Goal: Task Accomplishment & Management: Manage account settings

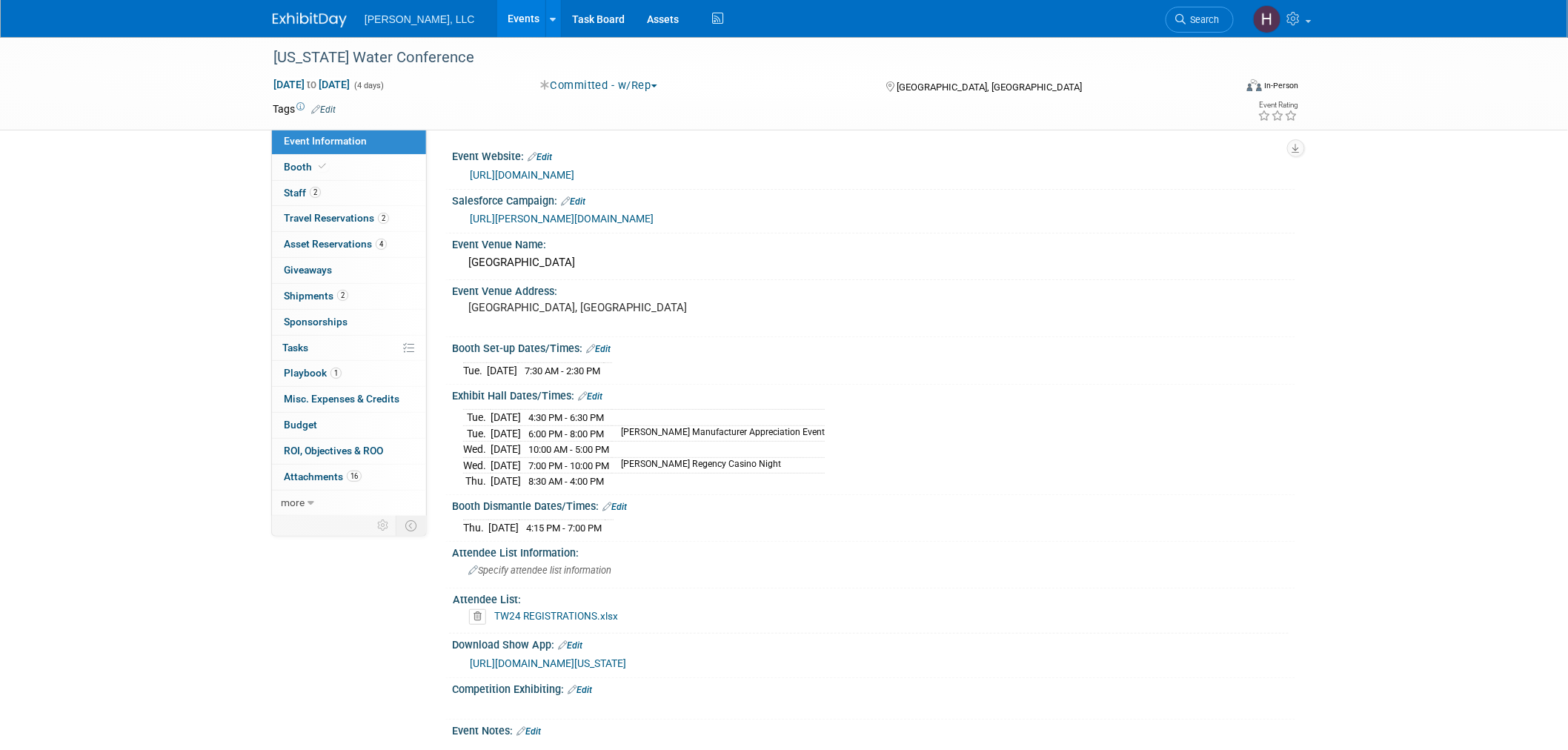
click at [497, 24] on link "Events" at bounding box center [524, 18] width 54 height 37
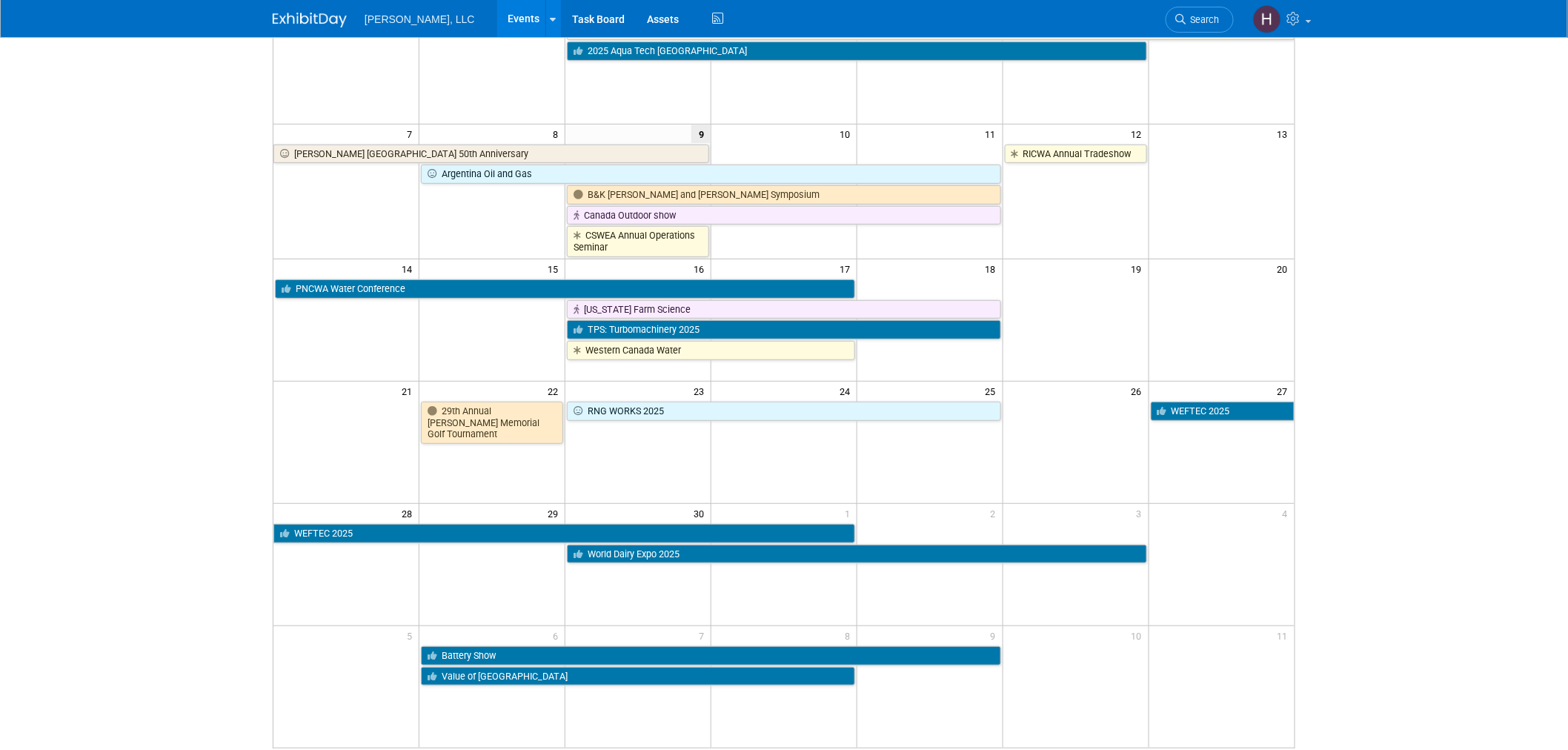
scroll to position [164, 0]
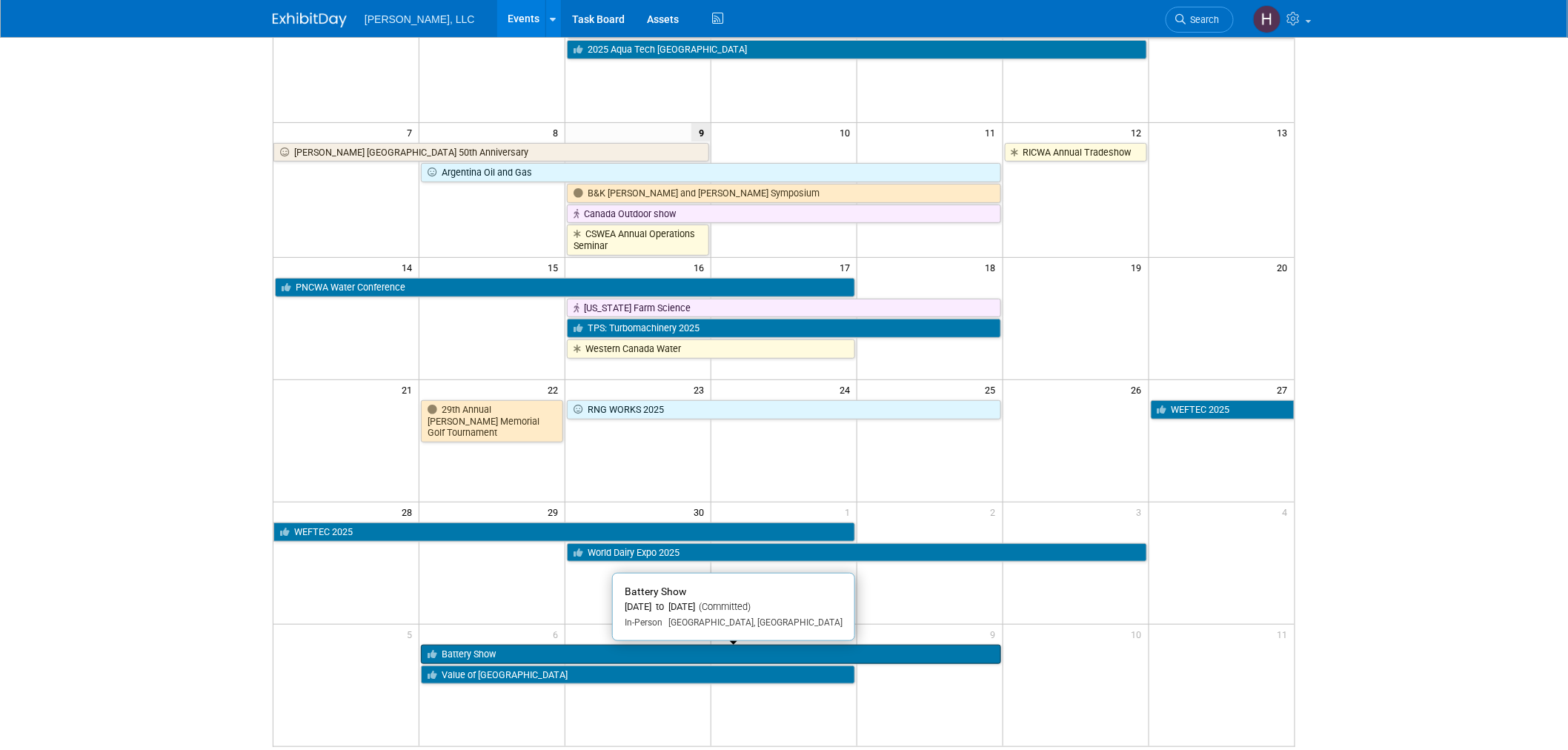
click at [539, 653] on link "Battery Show" at bounding box center [710, 654] width 579 height 19
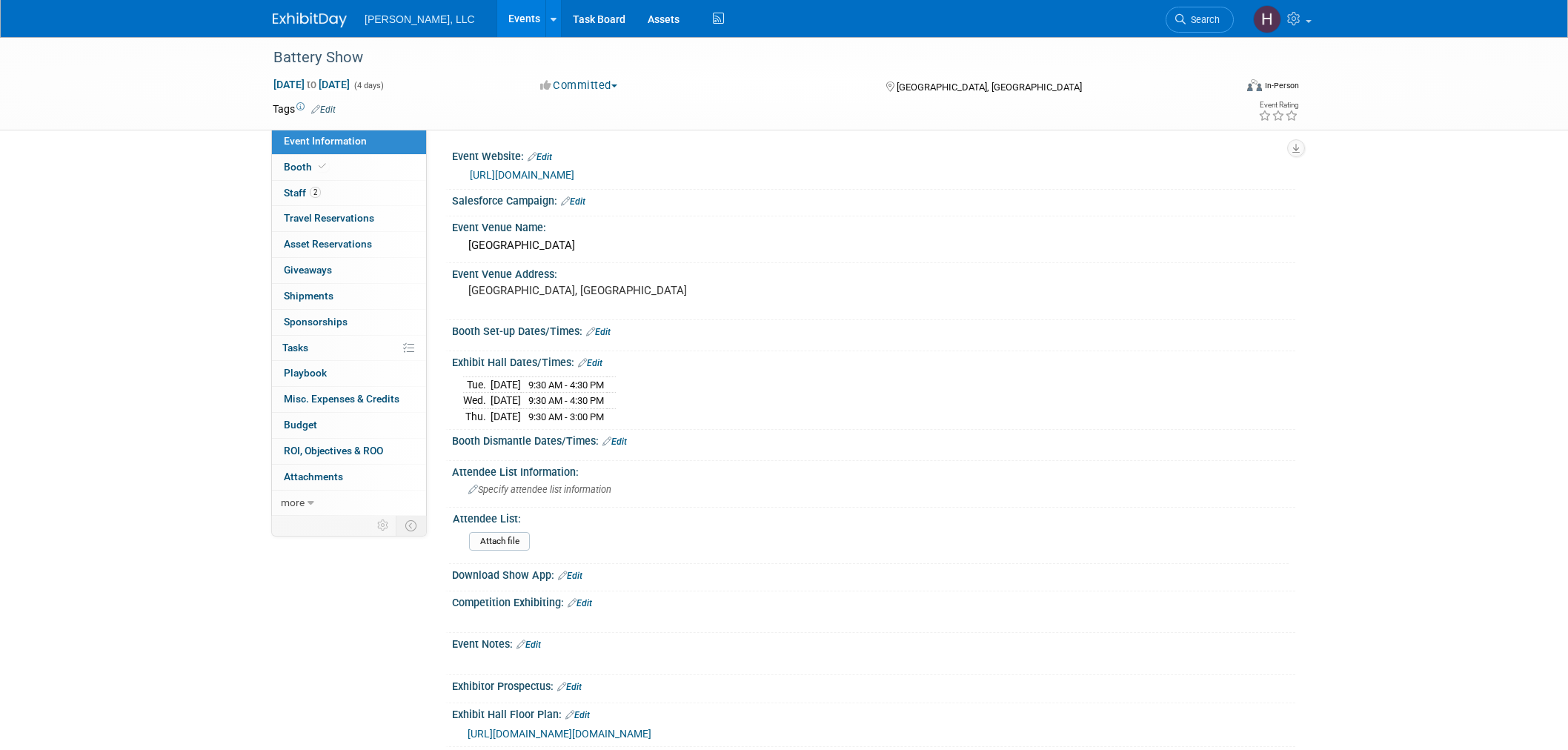
select select "Industrial"
click at [591, 163] on div "https://www.thebatteryshow.com/" at bounding box center [873, 173] width 821 height 20
click at [574, 170] on link "https://www.thebatteryshow.com/" at bounding box center [522, 175] width 104 height 12
click at [297, 223] on span "Travel Reservations 0" at bounding box center [328, 217] width 90 height 12
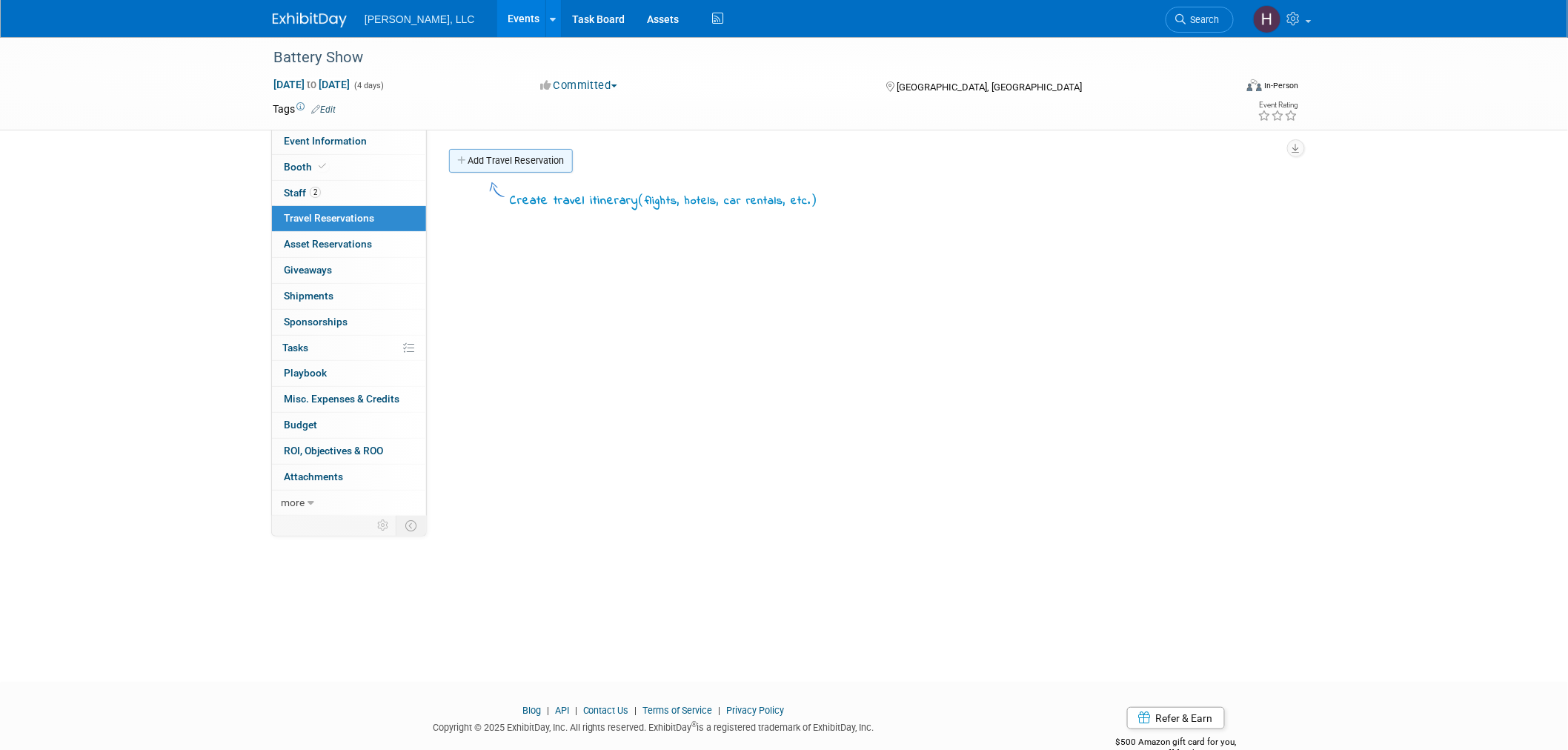
click at [550, 154] on link "Add Travel Reservation" at bounding box center [510, 160] width 124 height 24
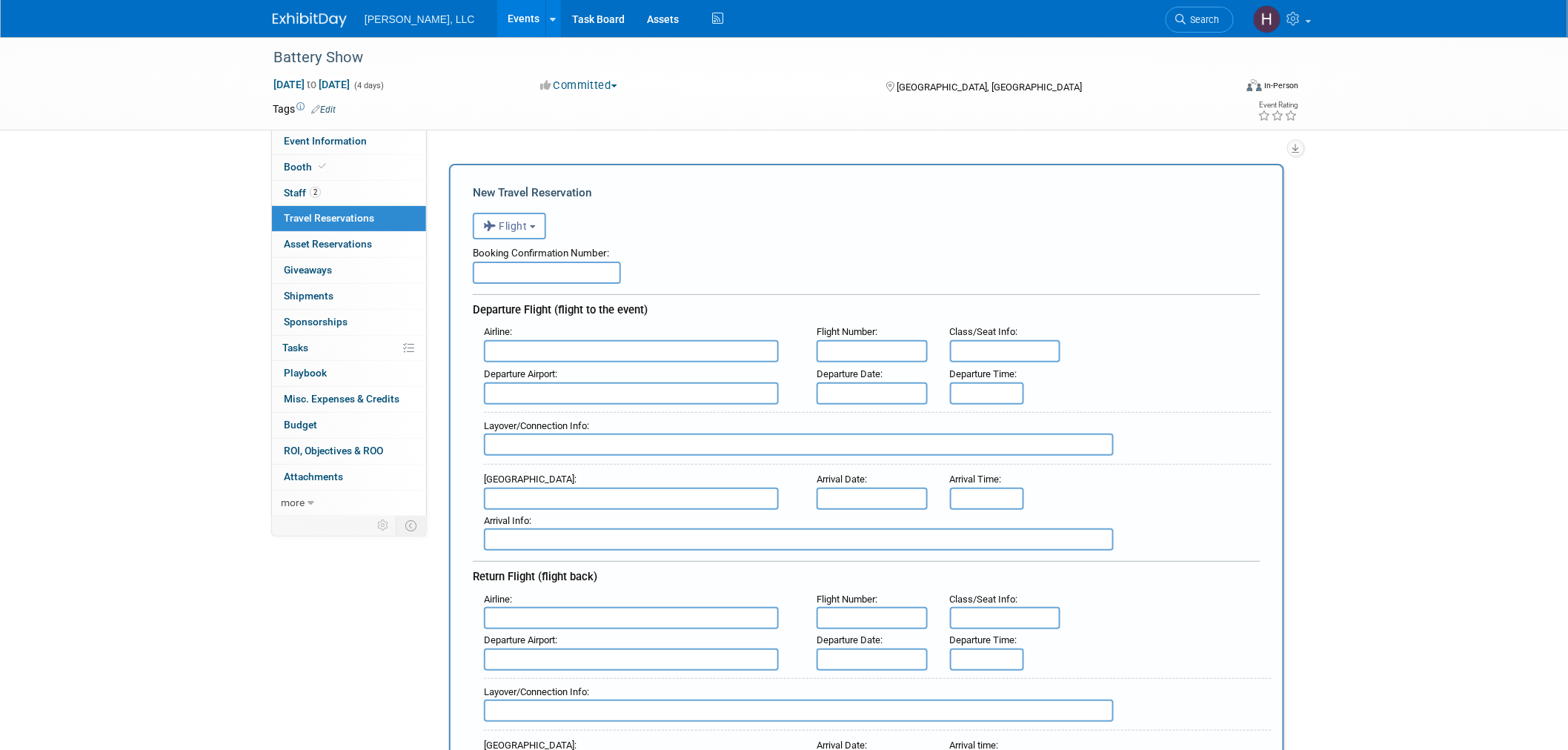
click at [511, 214] on button "Flight" at bounding box center [509, 226] width 73 height 27
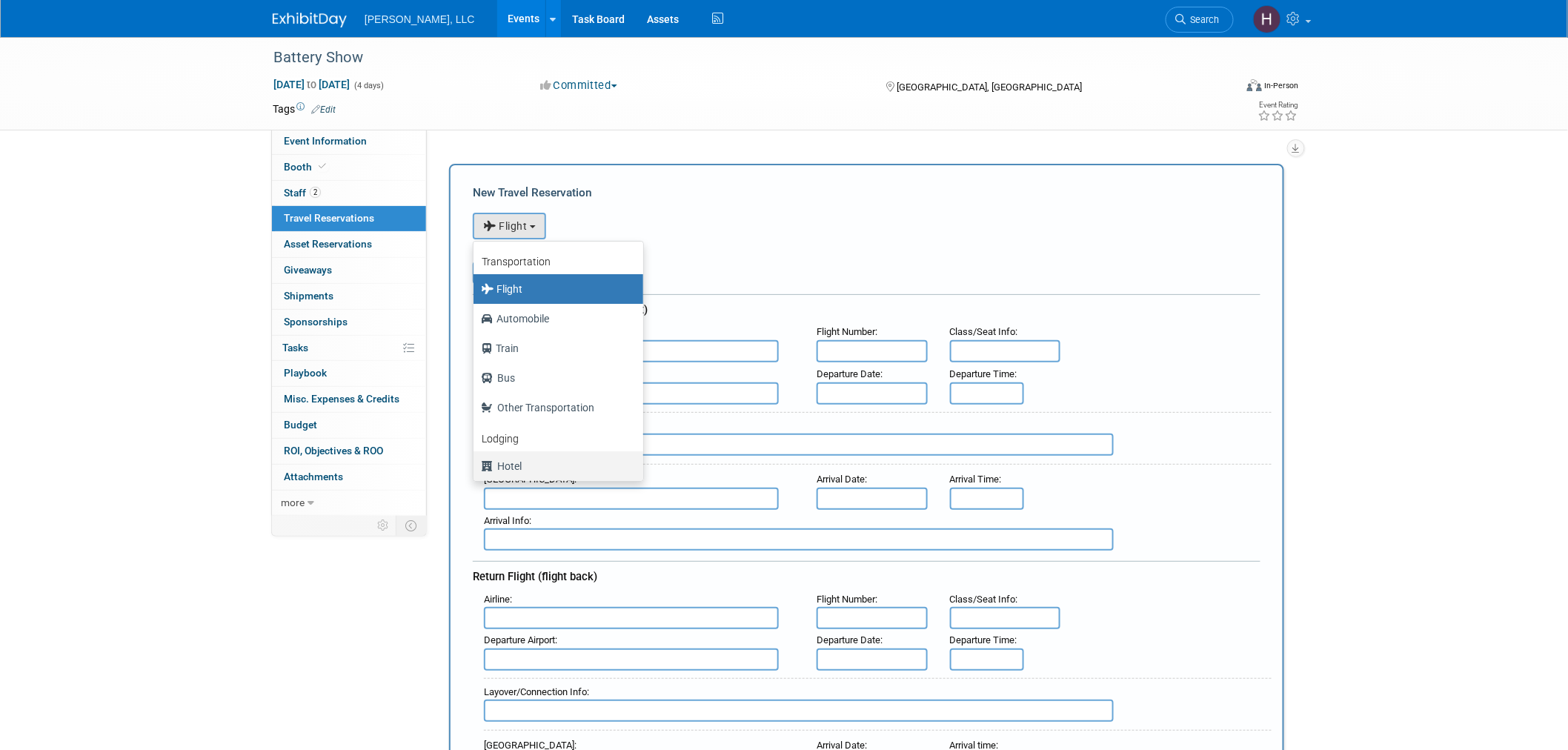
click at [522, 463] on label "Hotel" at bounding box center [554, 466] width 147 height 24
click at [476, 463] on input "Hotel" at bounding box center [471, 464] width 10 height 10
select select "6"
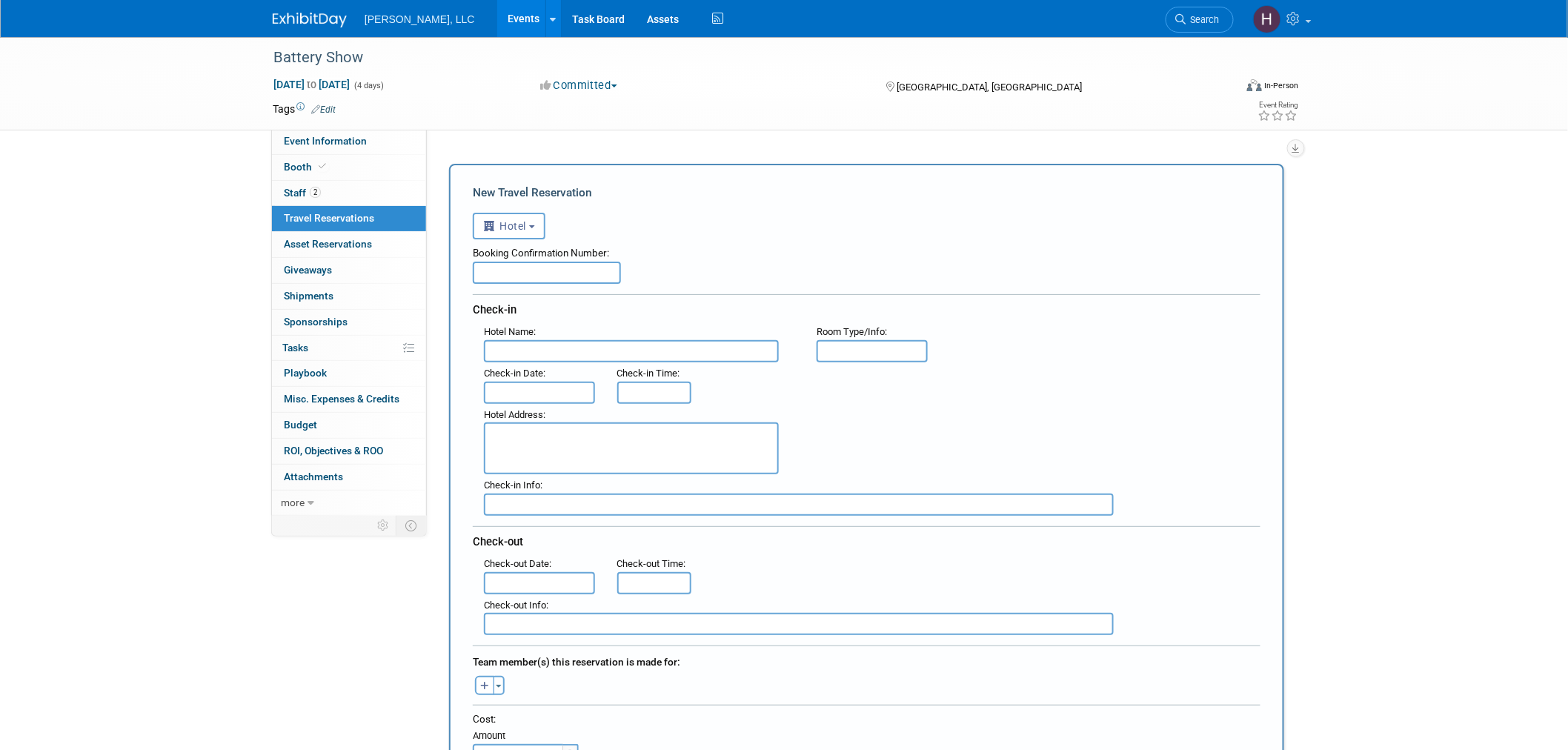
click at [573, 258] on div "Booking Confirmation Number:" at bounding box center [866, 250] width 788 height 22
click at [568, 264] on input "text" at bounding box center [546, 273] width 148 height 22
paste input "88541416"
type input "88541416"
click at [595, 341] on input "text" at bounding box center [630, 351] width 295 height 22
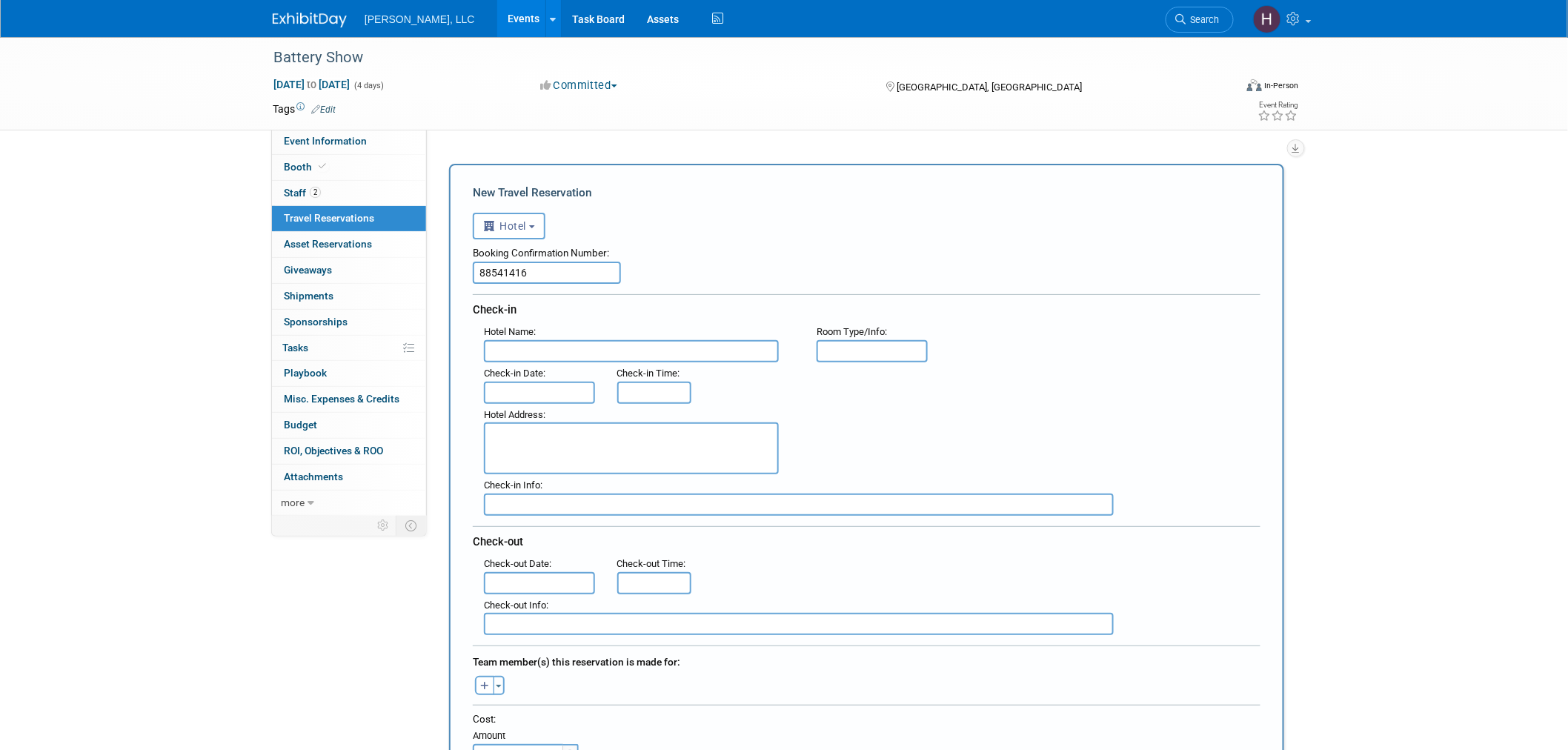
paste input "Detroit Marriott at the Renaissance Center"
type input "Detroit Marriott at the Renaissance Center"
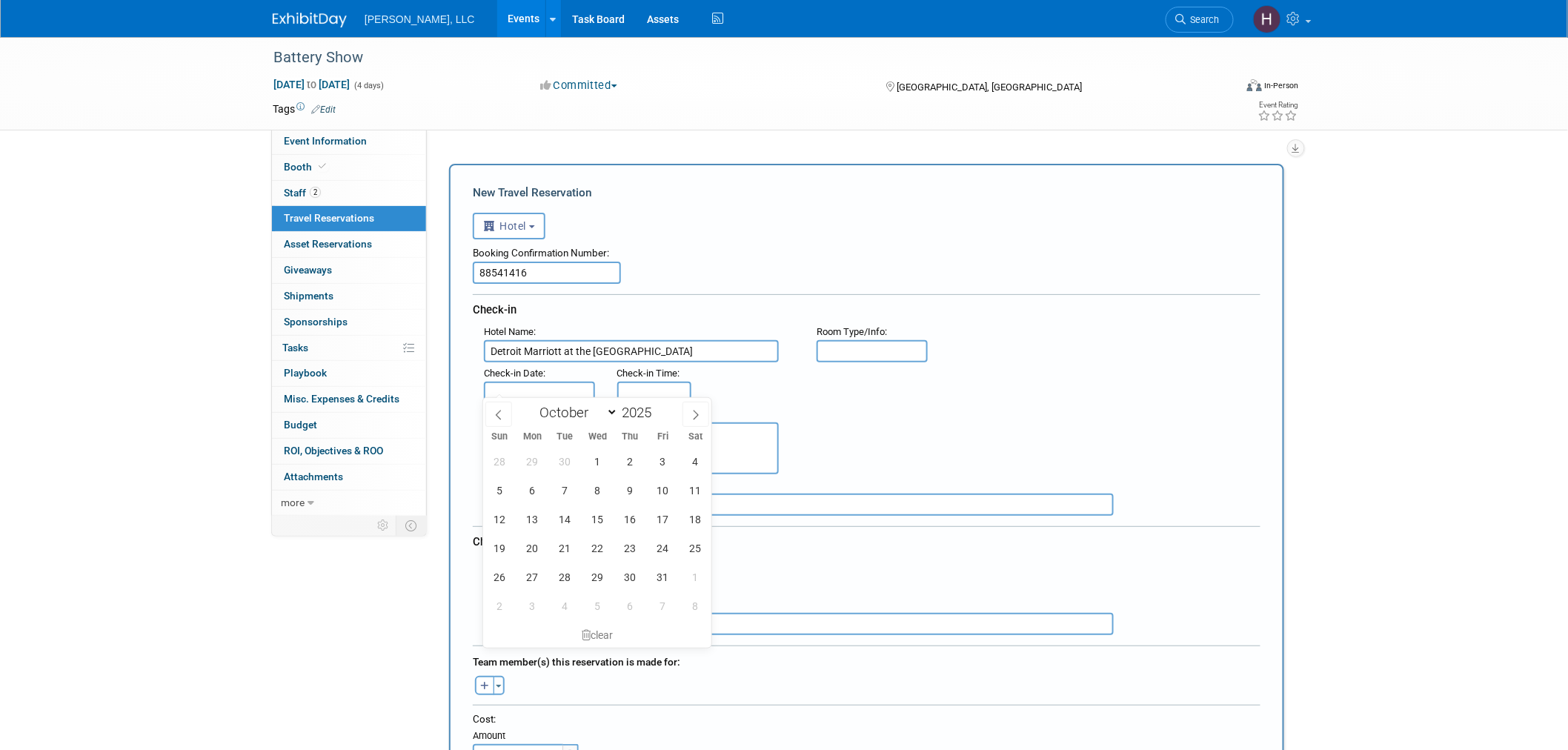
click at [561, 390] on input "text" at bounding box center [538, 392] width 111 height 22
click at [556, 487] on span "7" at bounding box center [565, 490] width 29 height 29
type input "Oct 7, 2025"
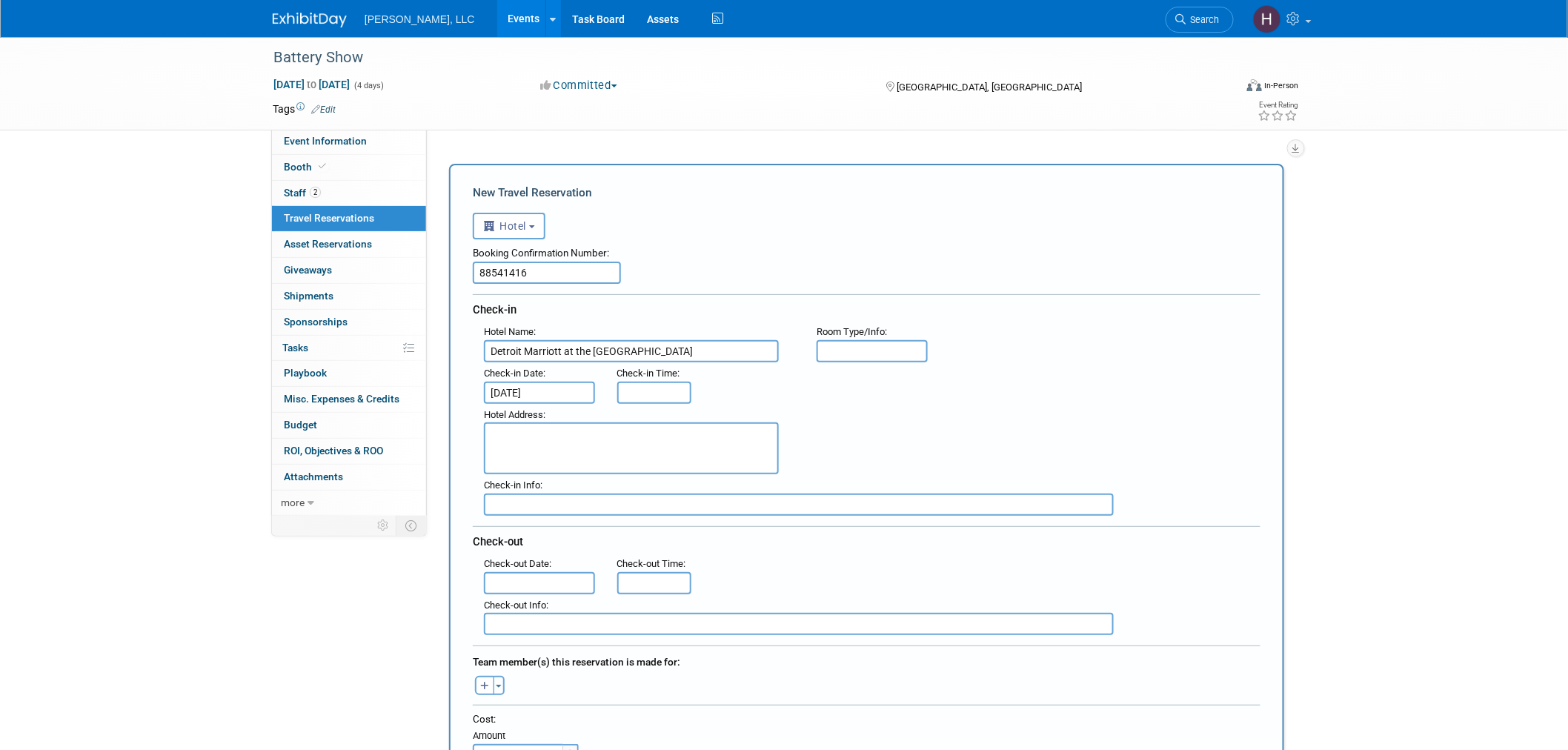
click at [542, 562] on body "Boerger, LLC Events Add Event Bulk Upload Events Shareable Event Boards Recentl…" at bounding box center [784, 375] width 1568 height 750
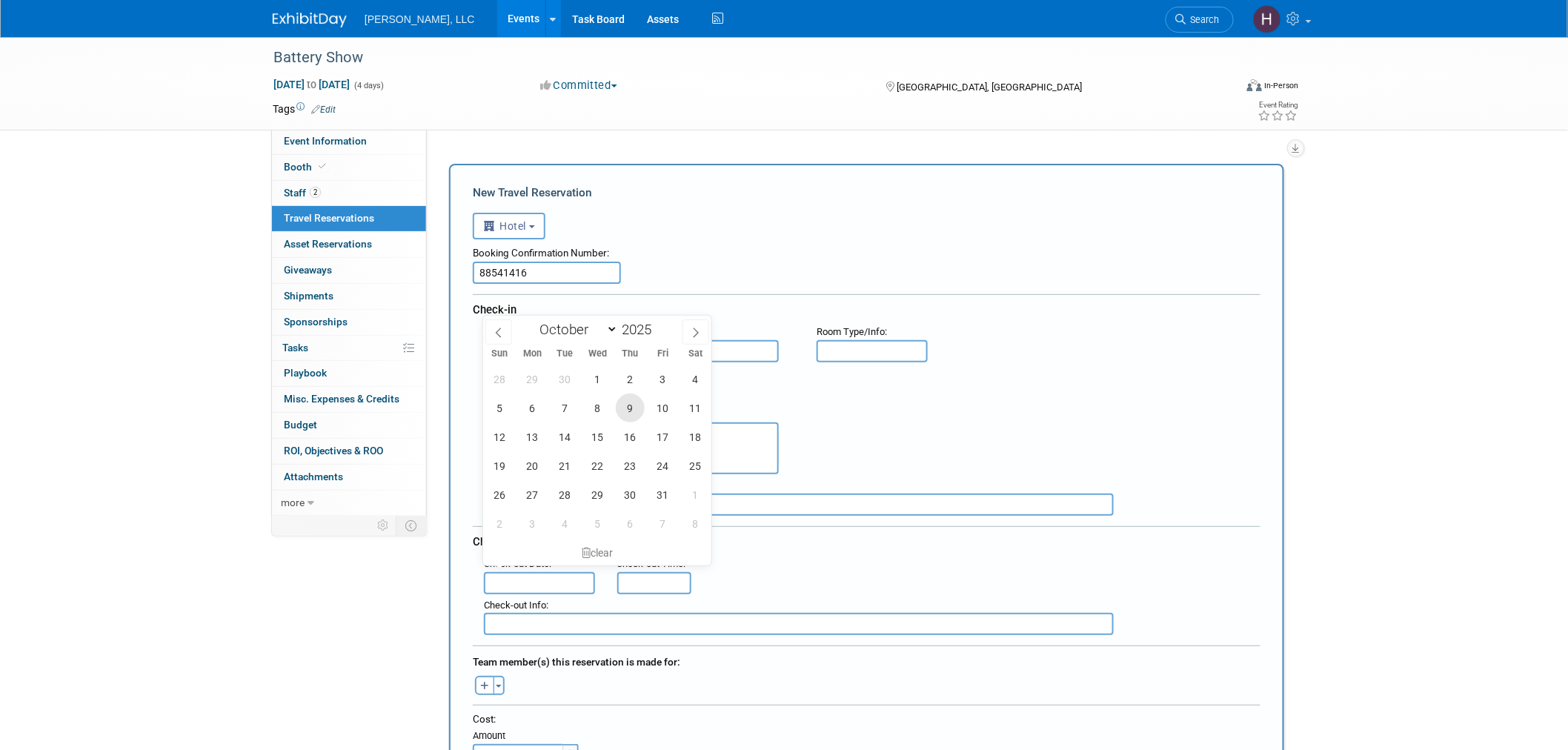
click at [626, 402] on span "9" at bounding box center [630, 408] width 29 height 29
type input "Oct 9, 2025"
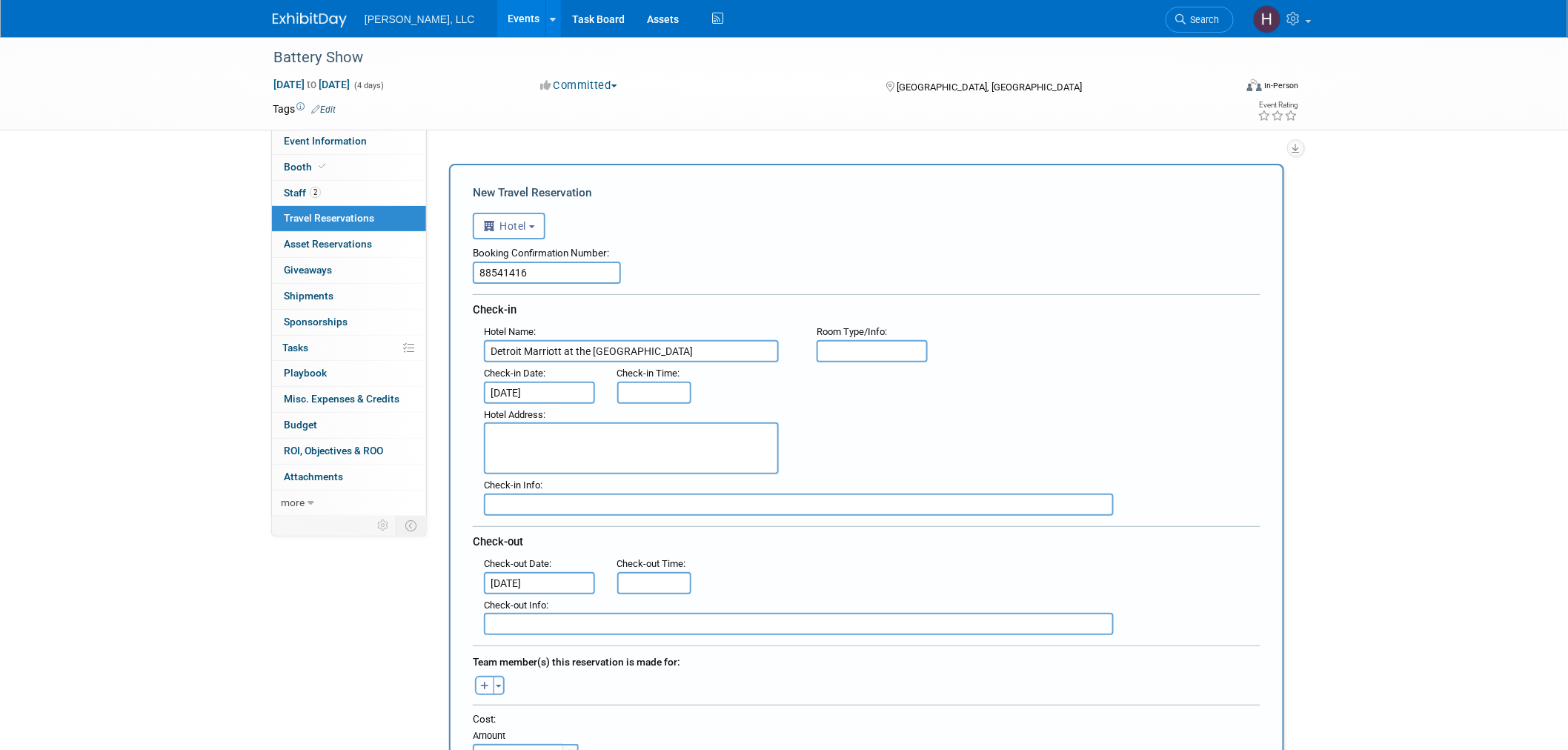
click at [479, 676] on button "button" at bounding box center [484, 685] width 19 height 19
click at [514, 711] on input "text" at bounding box center [543, 724] width 148 height 25
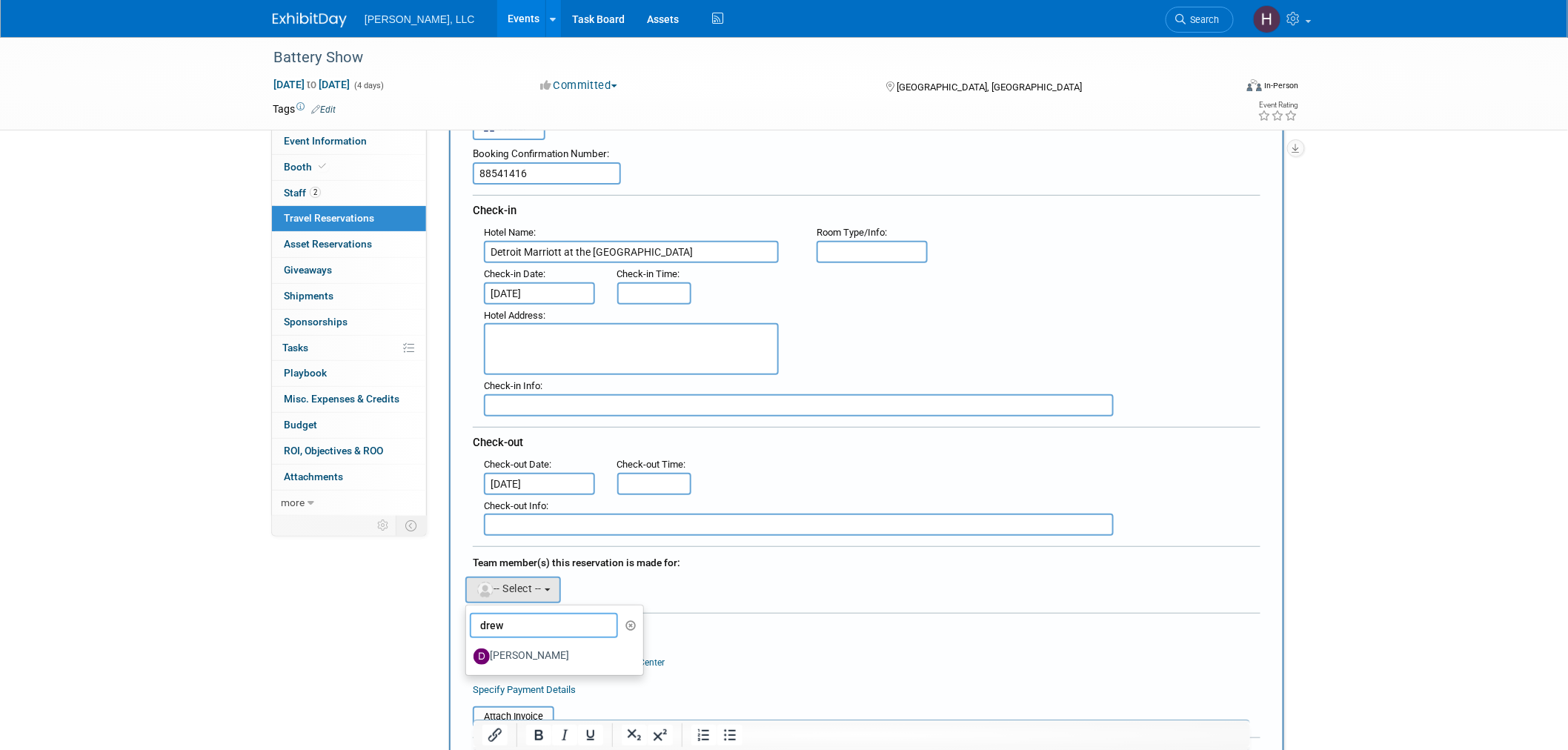
scroll to position [246, 0]
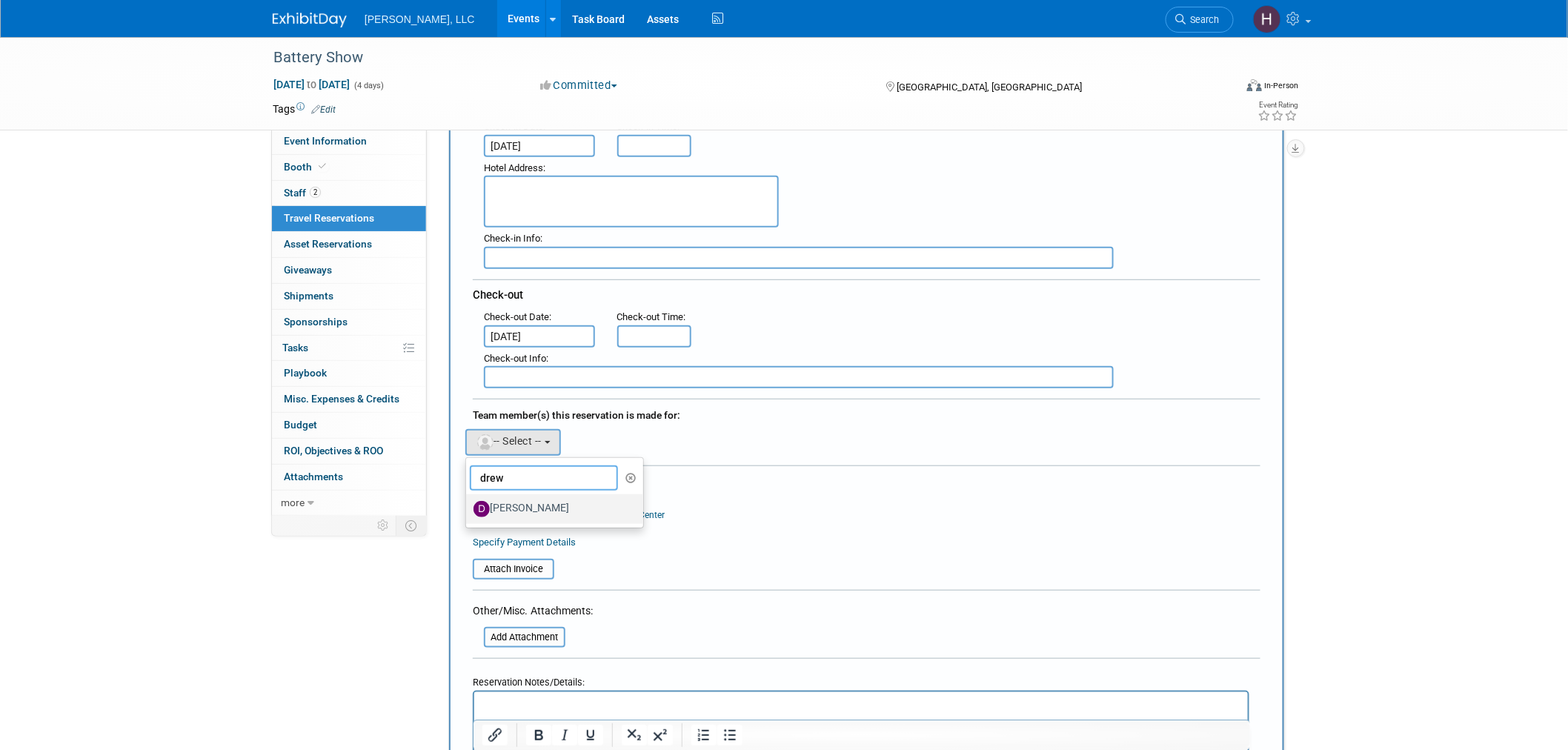
type input "drew"
click at [508, 499] on label "Drew Vollbrecht" at bounding box center [551, 508] width 155 height 24
click at [468, 503] on input "Drew Vollbrecht" at bounding box center [463, 507] width 10 height 10
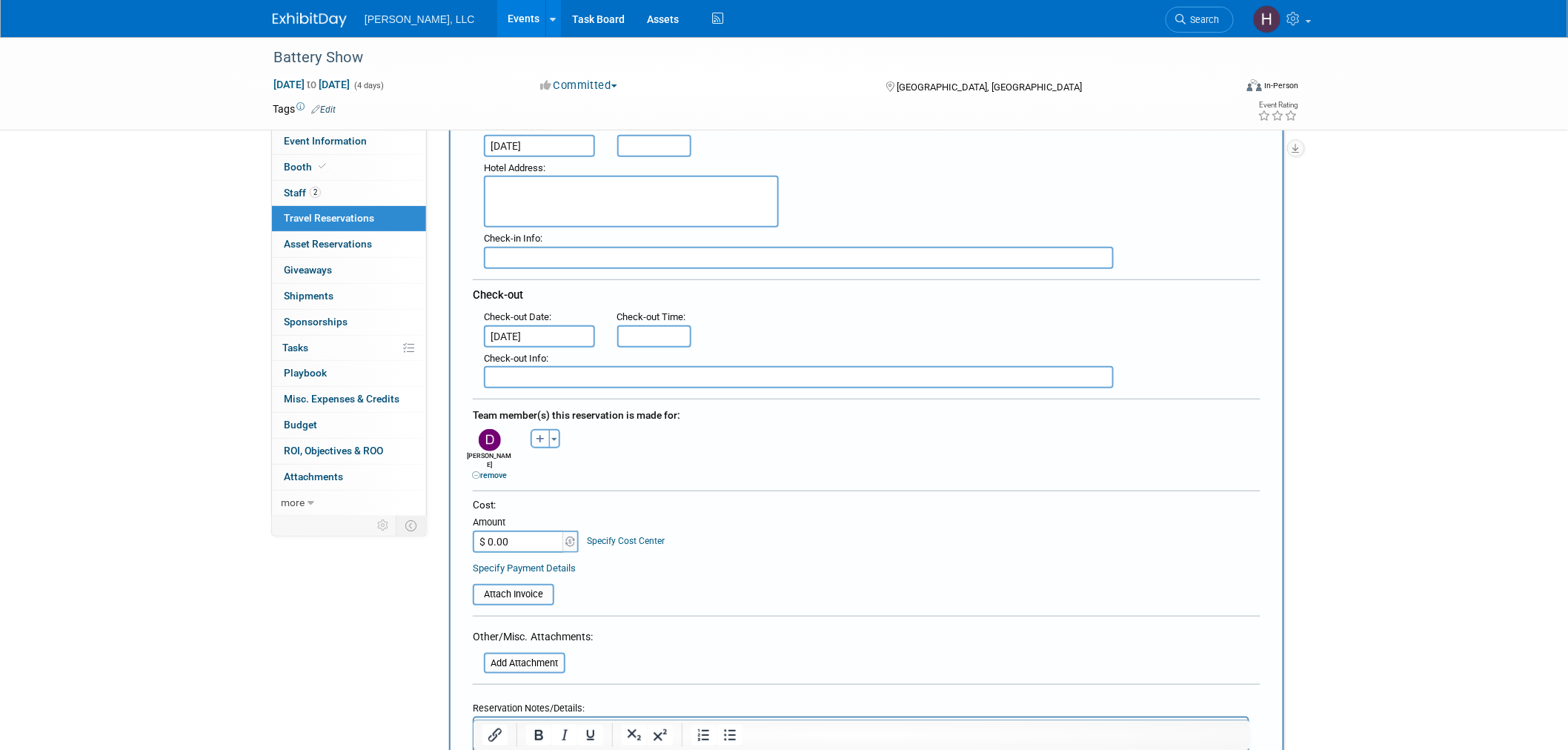
click at [507, 531] on input "$ 0.00" at bounding box center [519, 541] width 93 height 22
paste input "1,532.36"
type input "$ 1,532.36"
click at [519, 585] on input "file" at bounding box center [464, 593] width 176 height 17
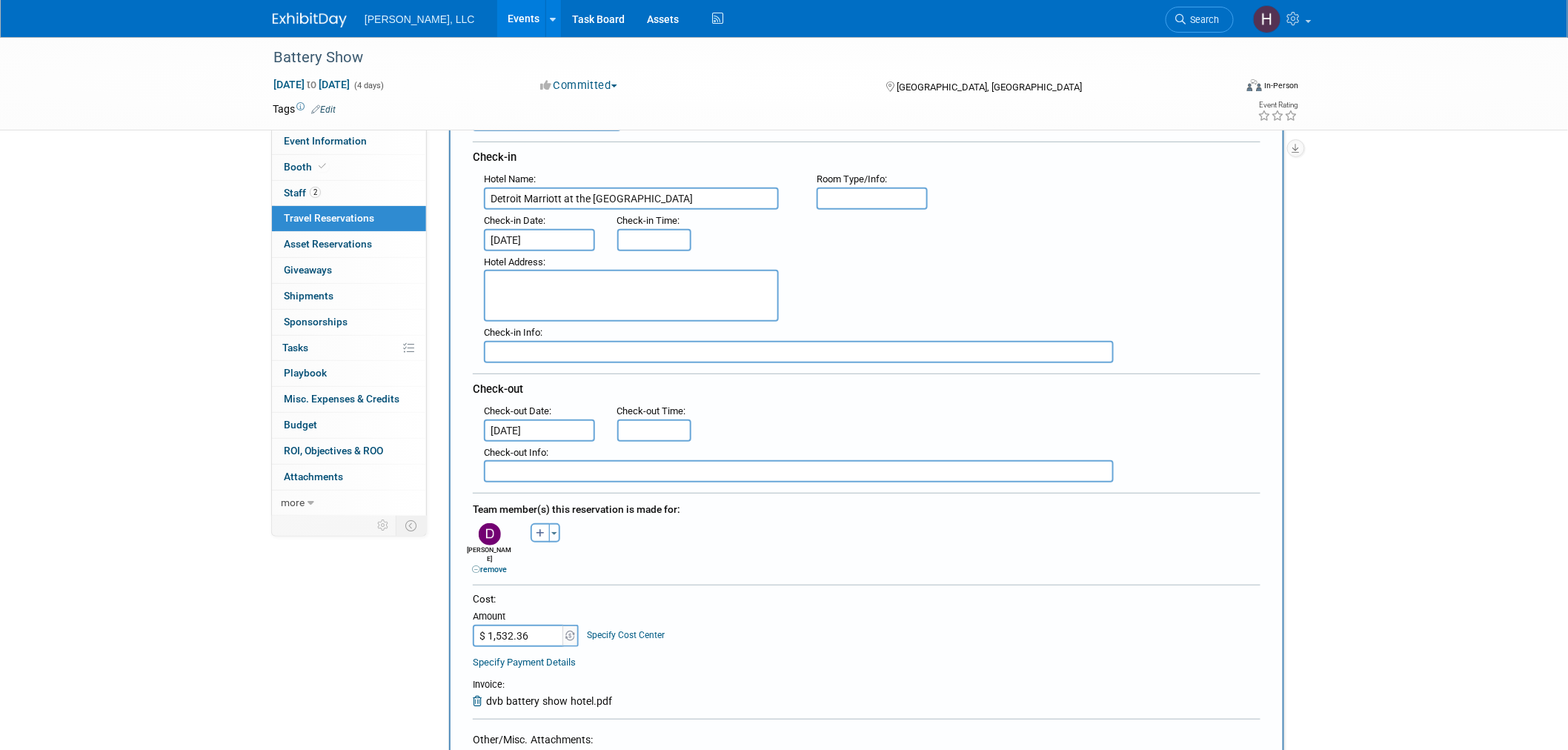
scroll to position [411, 0]
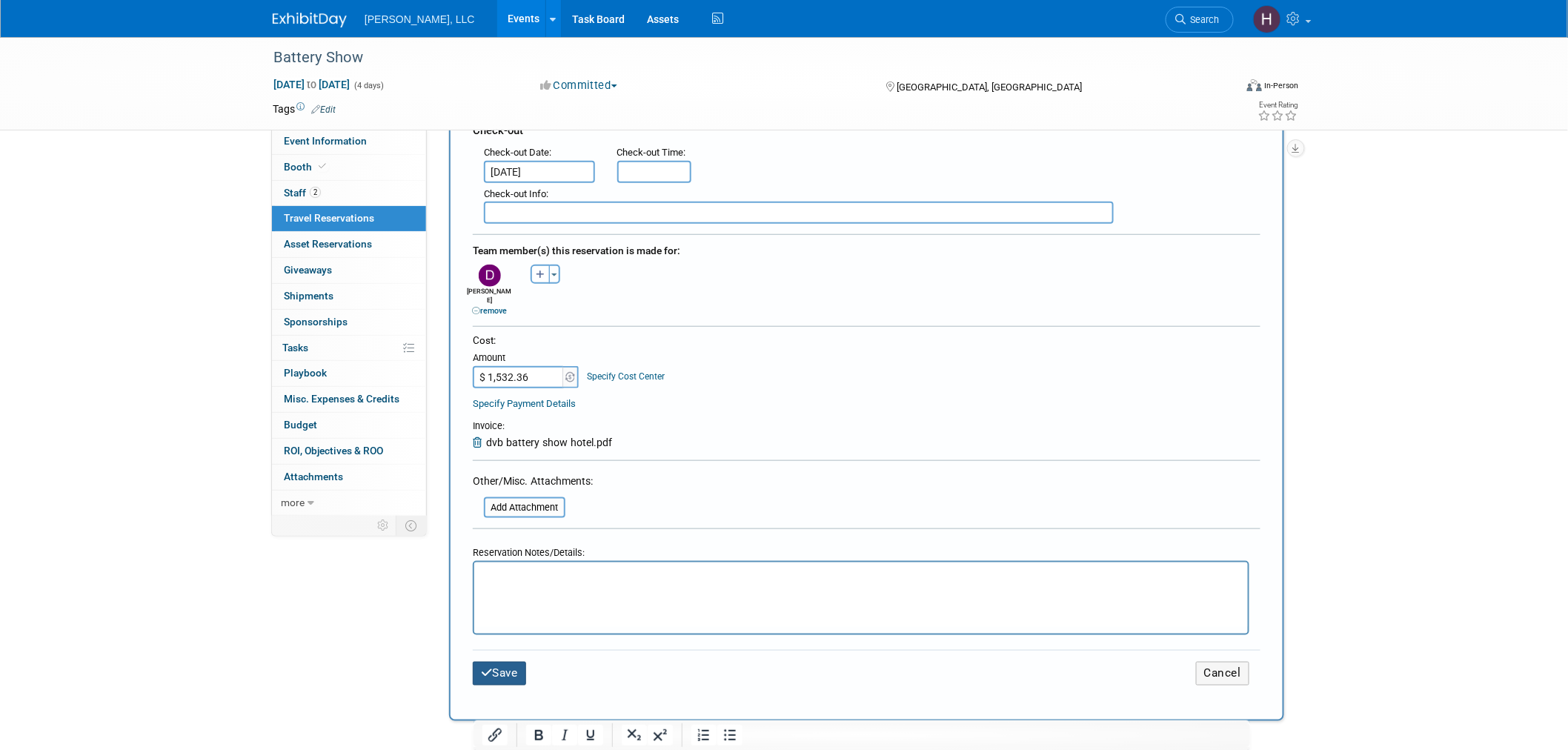
click at [505, 661] on button "Save" at bounding box center [499, 673] width 53 height 23
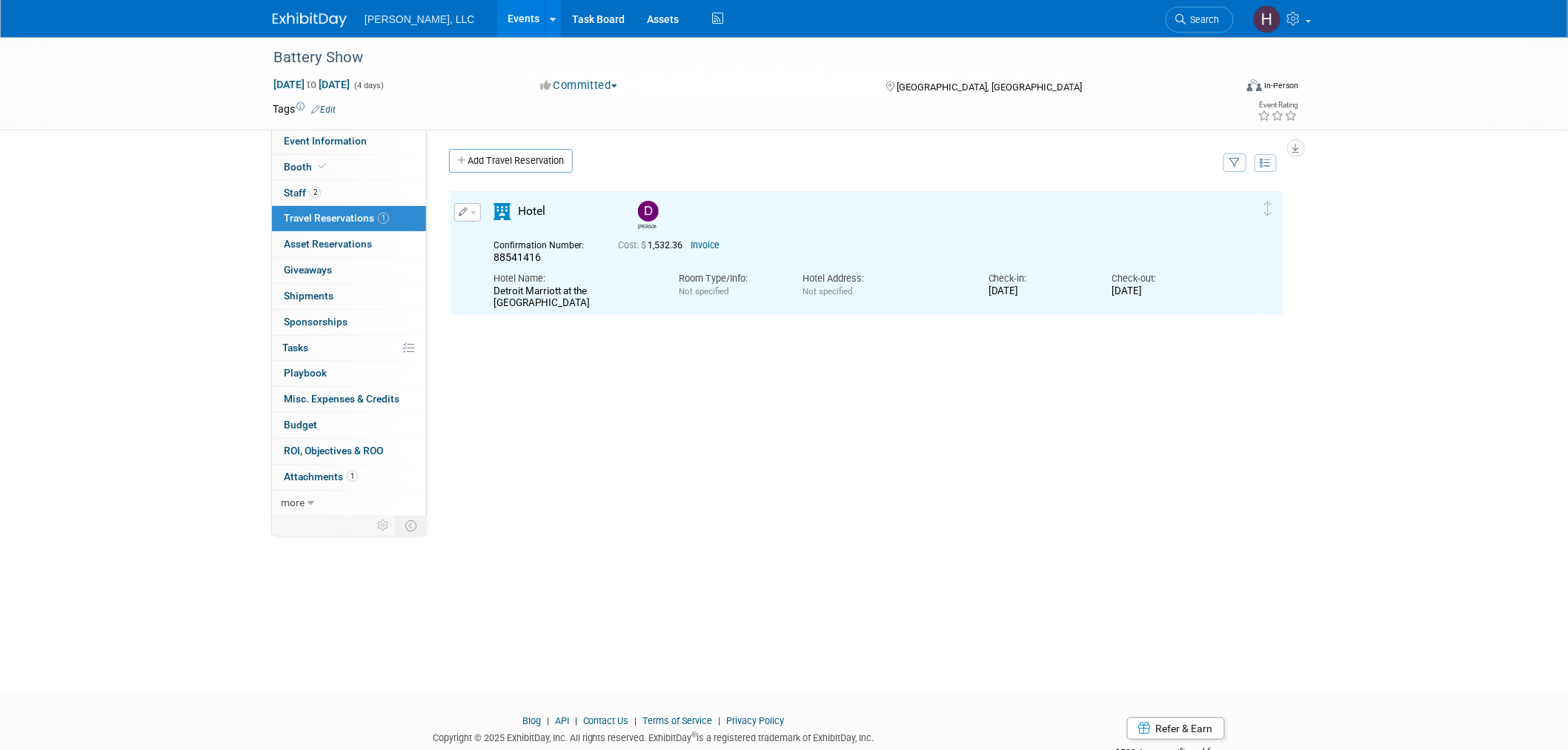
scroll to position [0, 0]
click at [475, 209] on button "button" at bounding box center [468, 212] width 27 height 18
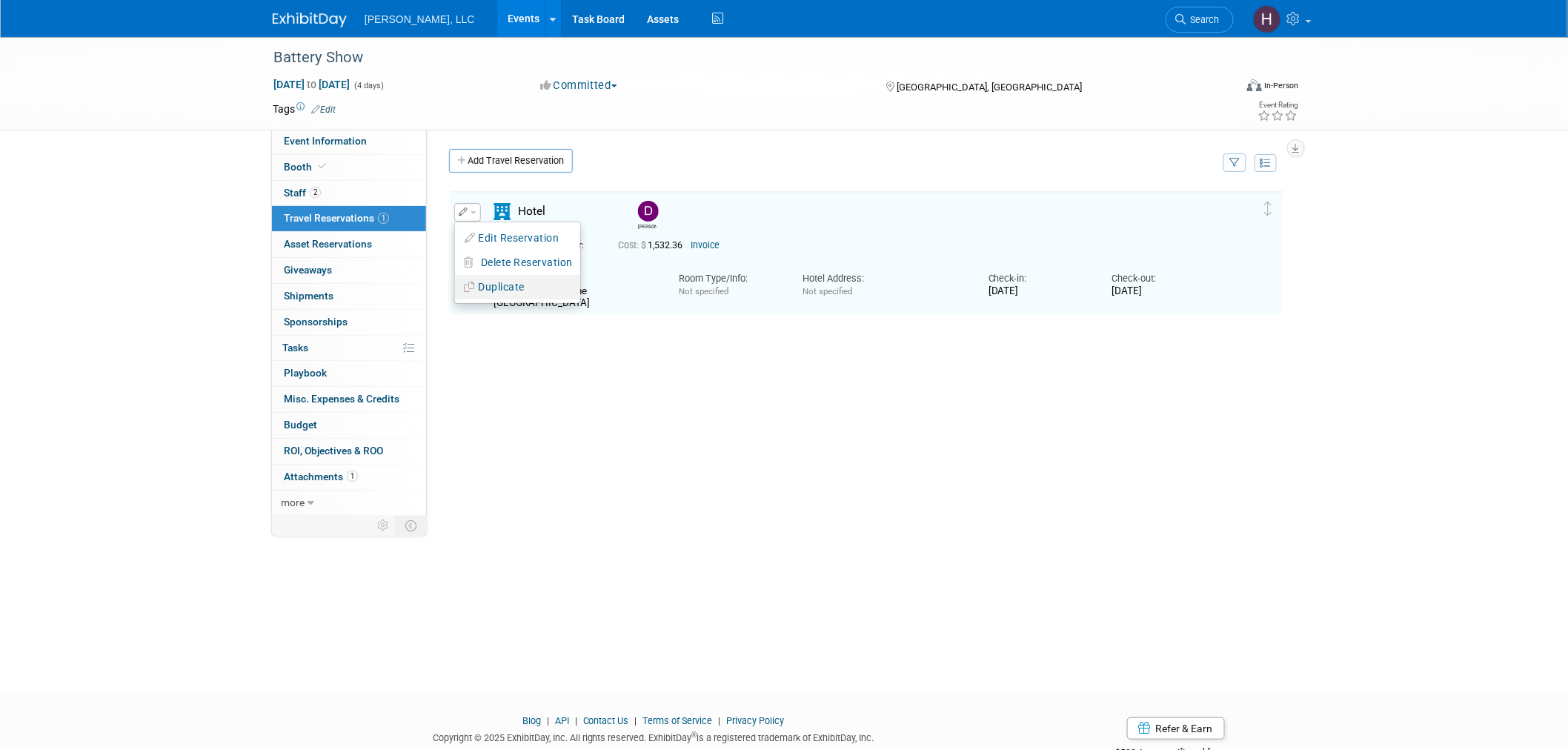
click at [496, 283] on button "Duplicate" at bounding box center [518, 287] width 126 height 21
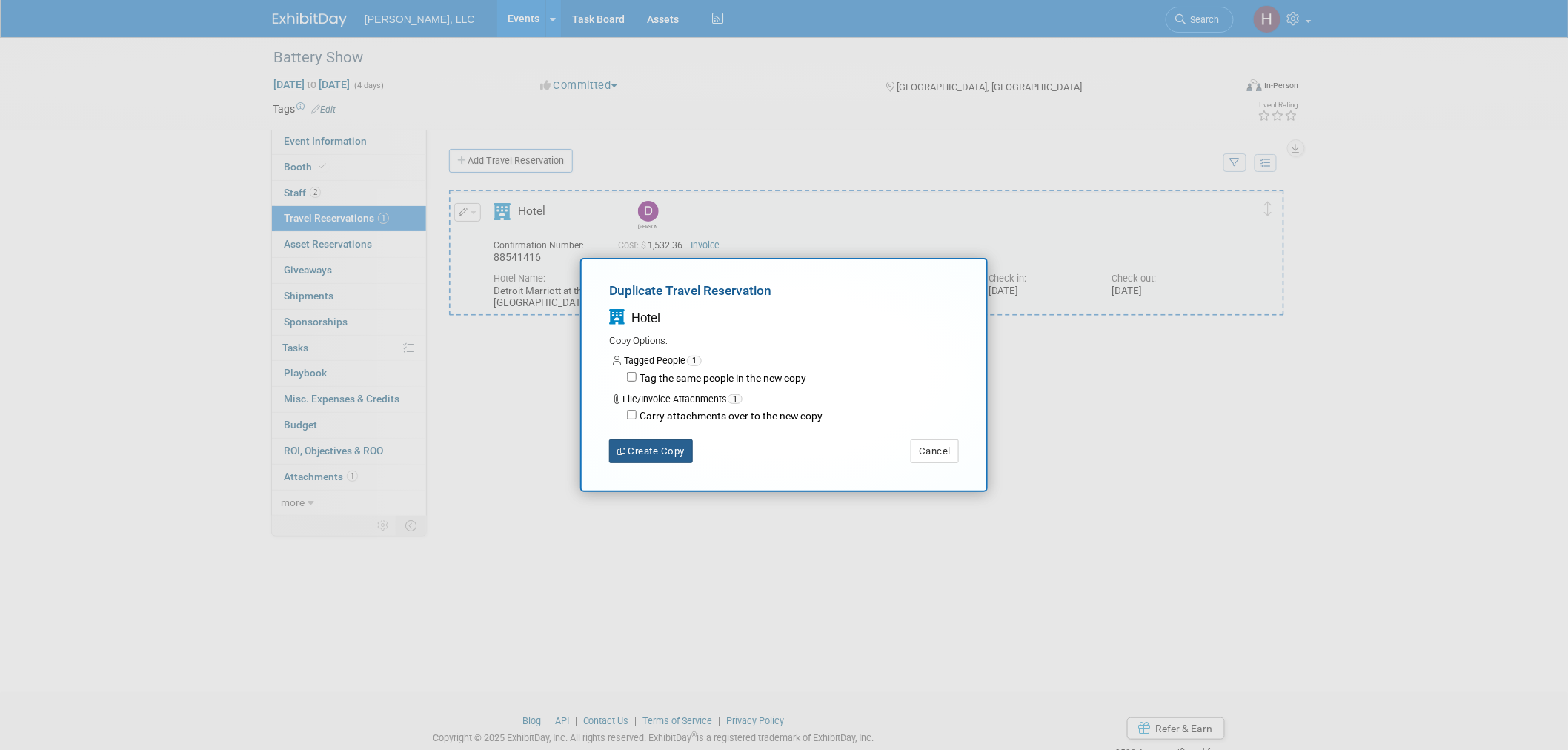
click at [635, 458] on button "Create Copy" at bounding box center [651, 450] width 84 height 24
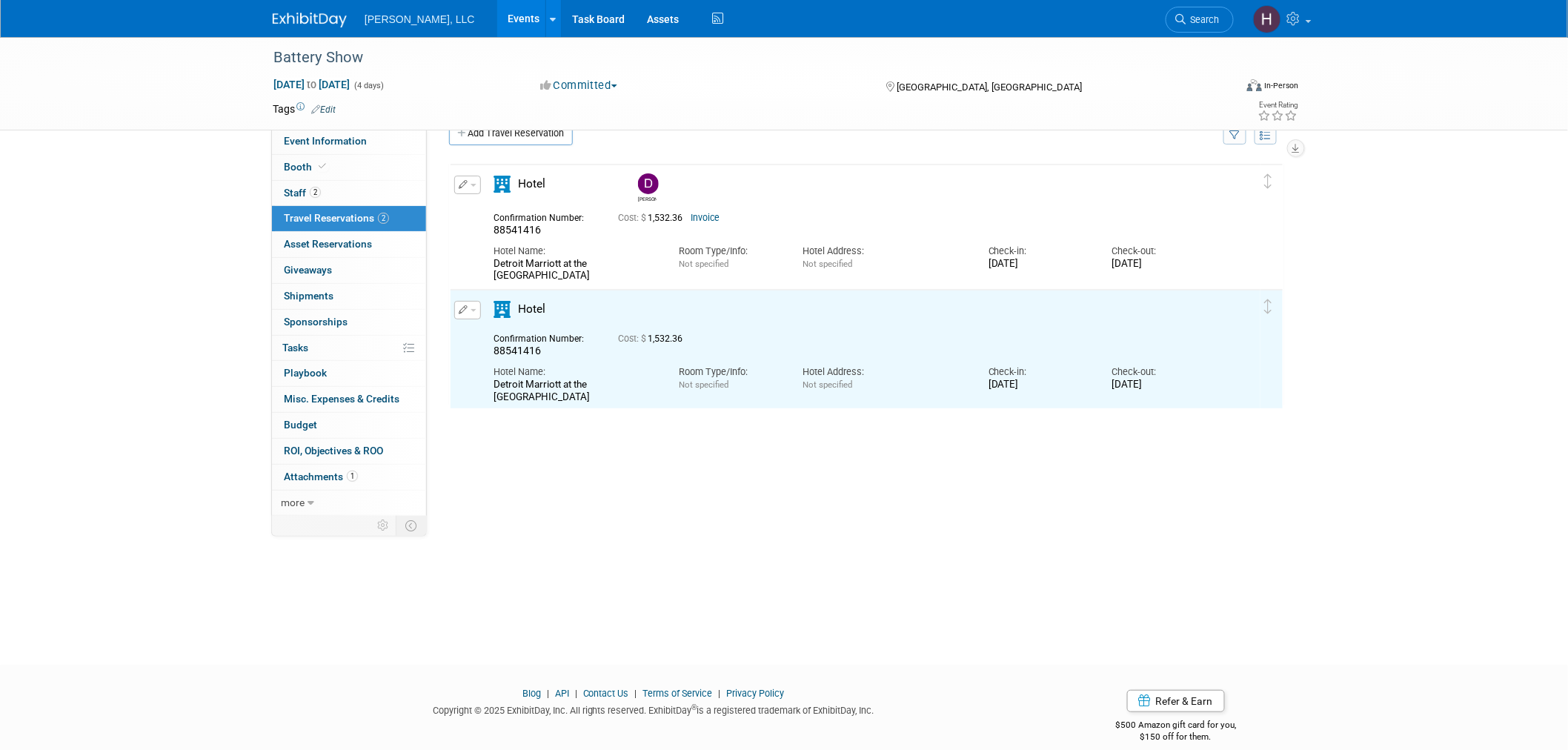
click at [476, 306] on button "button" at bounding box center [468, 309] width 27 height 18
click at [498, 328] on button "Edit Reservation" at bounding box center [518, 335] width 126 height 21
select select "71594240-711a-43ad-8f17-6b3889caccd4"
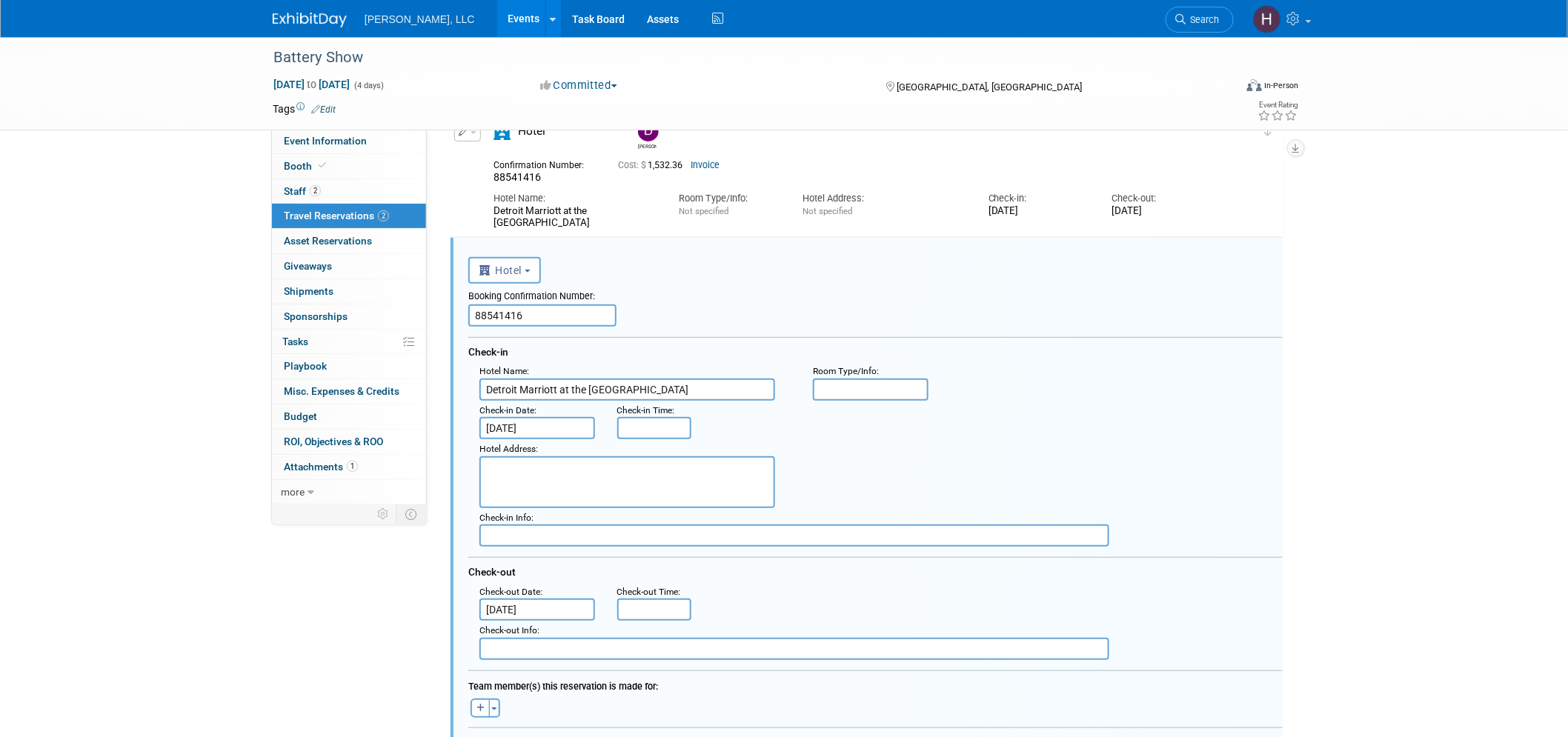
scroll to position [149, 0]
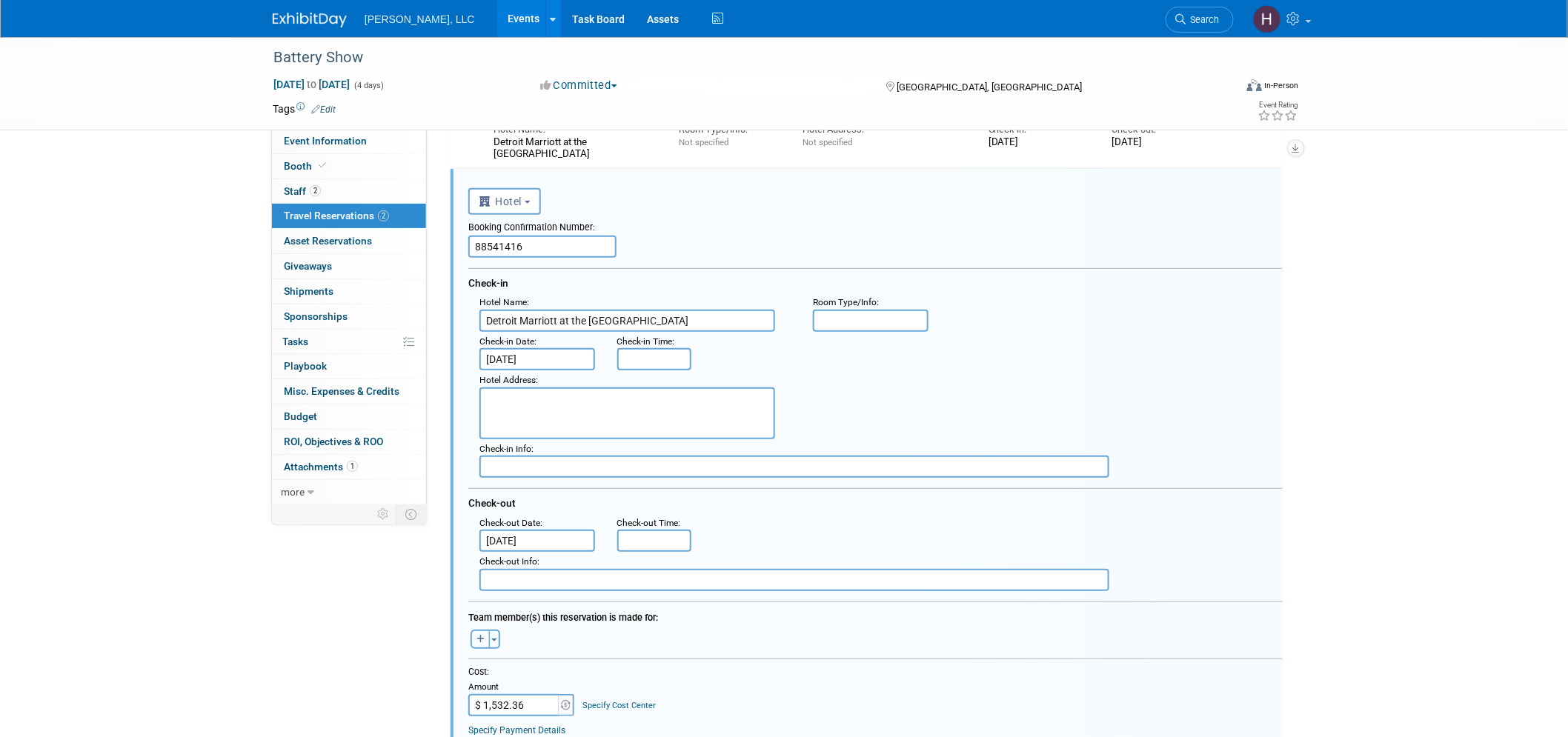
click at [481, 632] on button "button" at bounding box center [480, 639] width 19 height 19
select select
click at [518, 666] on input "text" at bounding box center [538, 679] width 148 height 25
type input "cody"
click at [530, 698] on label "Cody Robinet" at bounding box center [546, 710] width 155 height 24
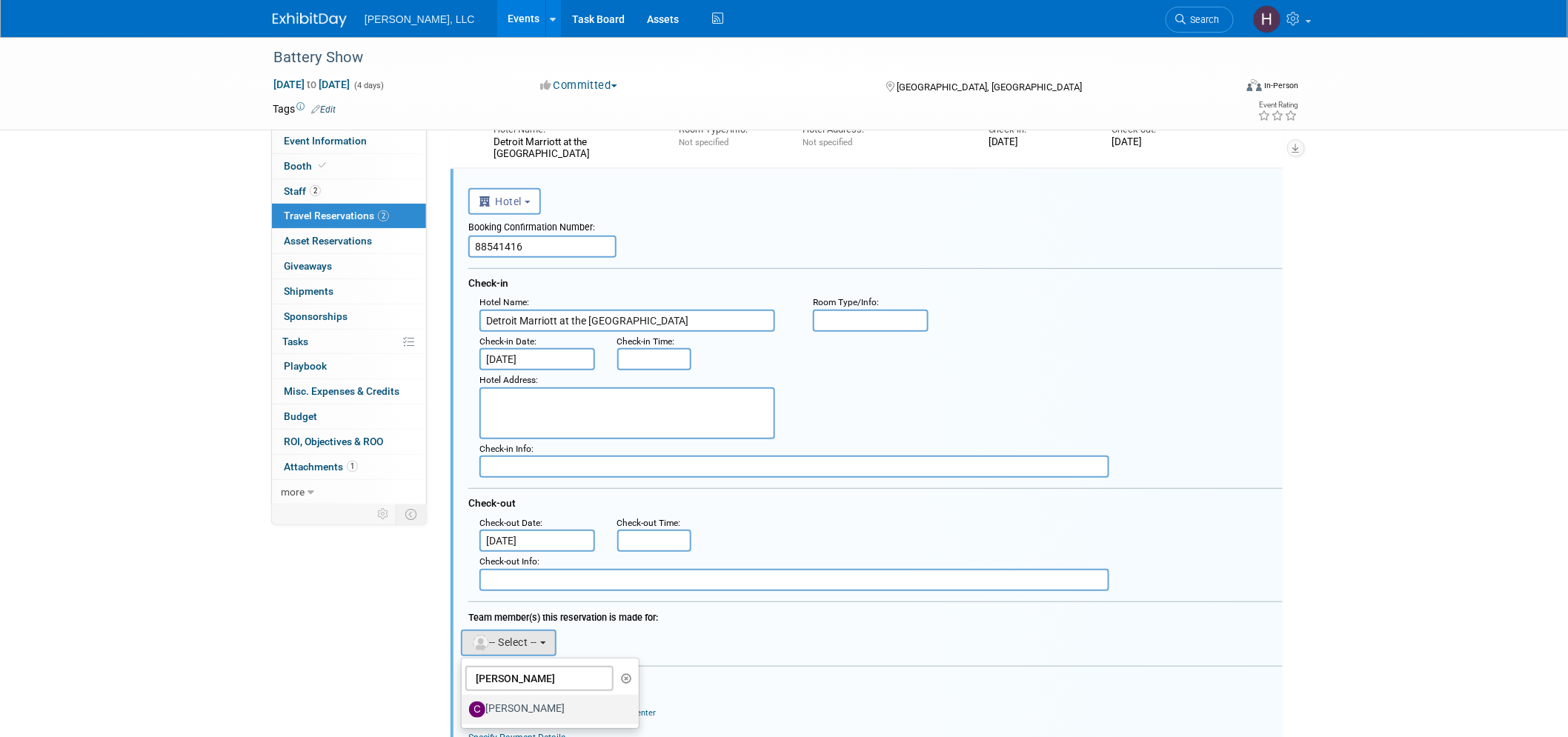
click at [464, 703] on input "Cody Robinet" at bounding box center [459, 708] width 10 height 10
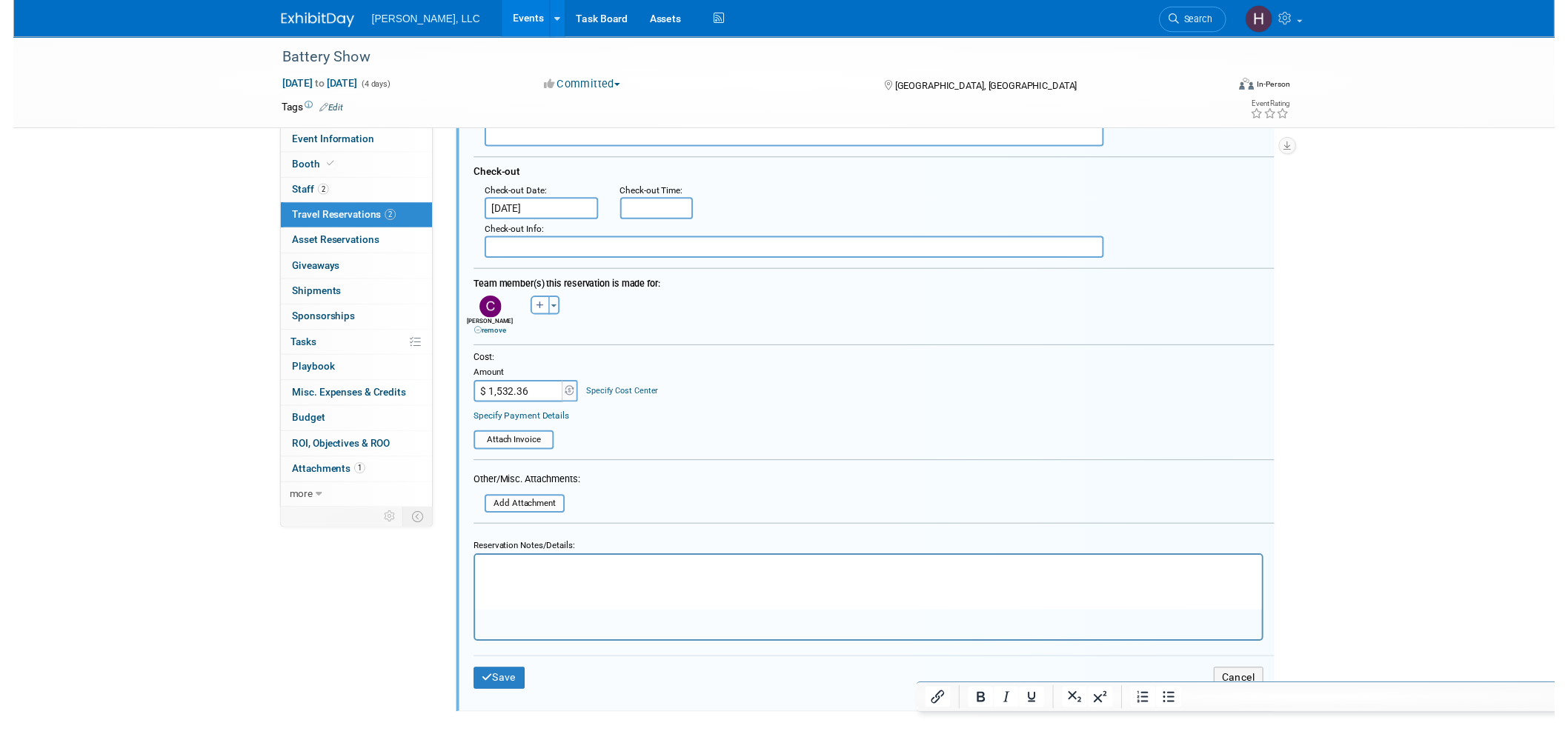
scroll to position [67, 0]
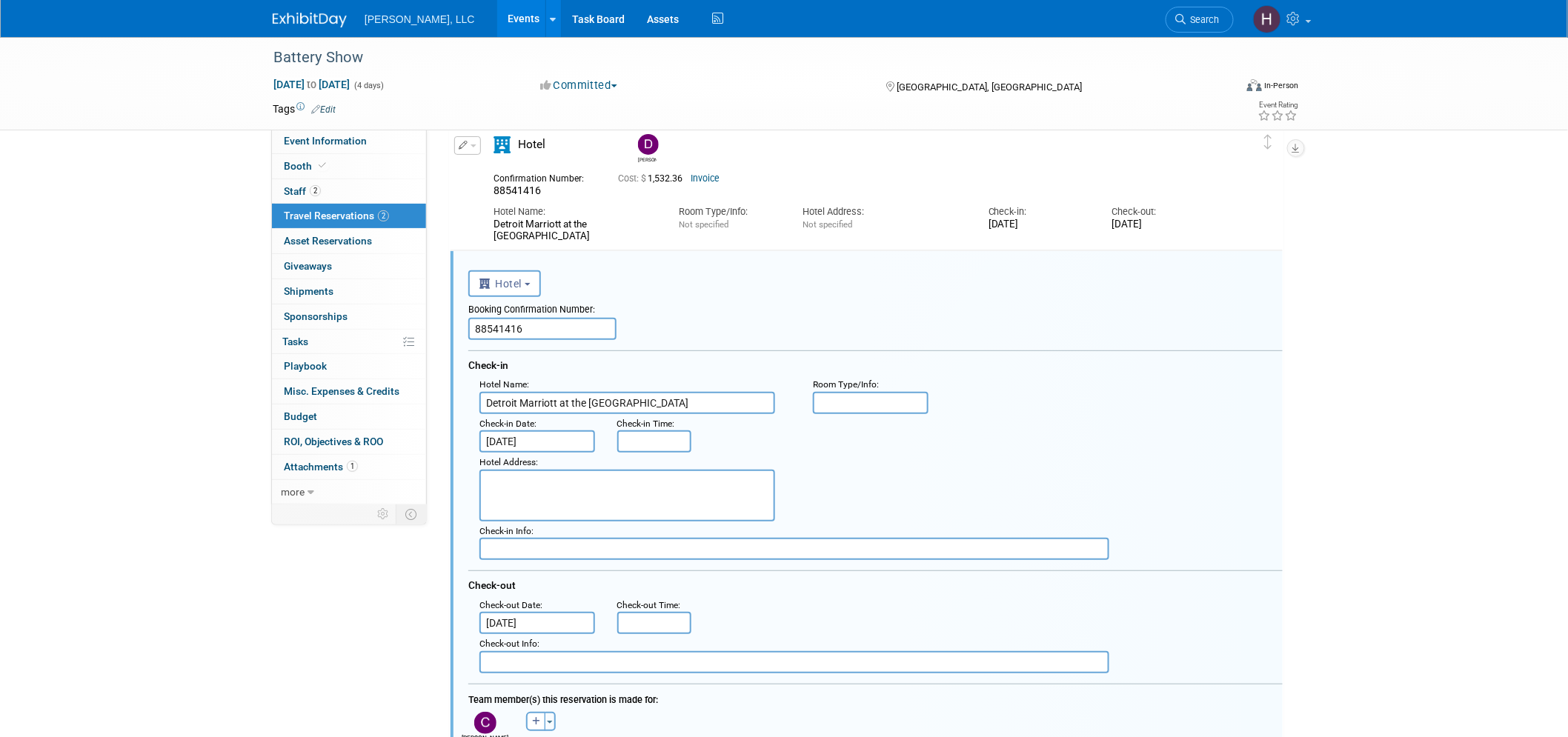
click at [521, 328] on input "88541416" at bounding box center [541, 329] width 148 height 22
paste input "51435173"
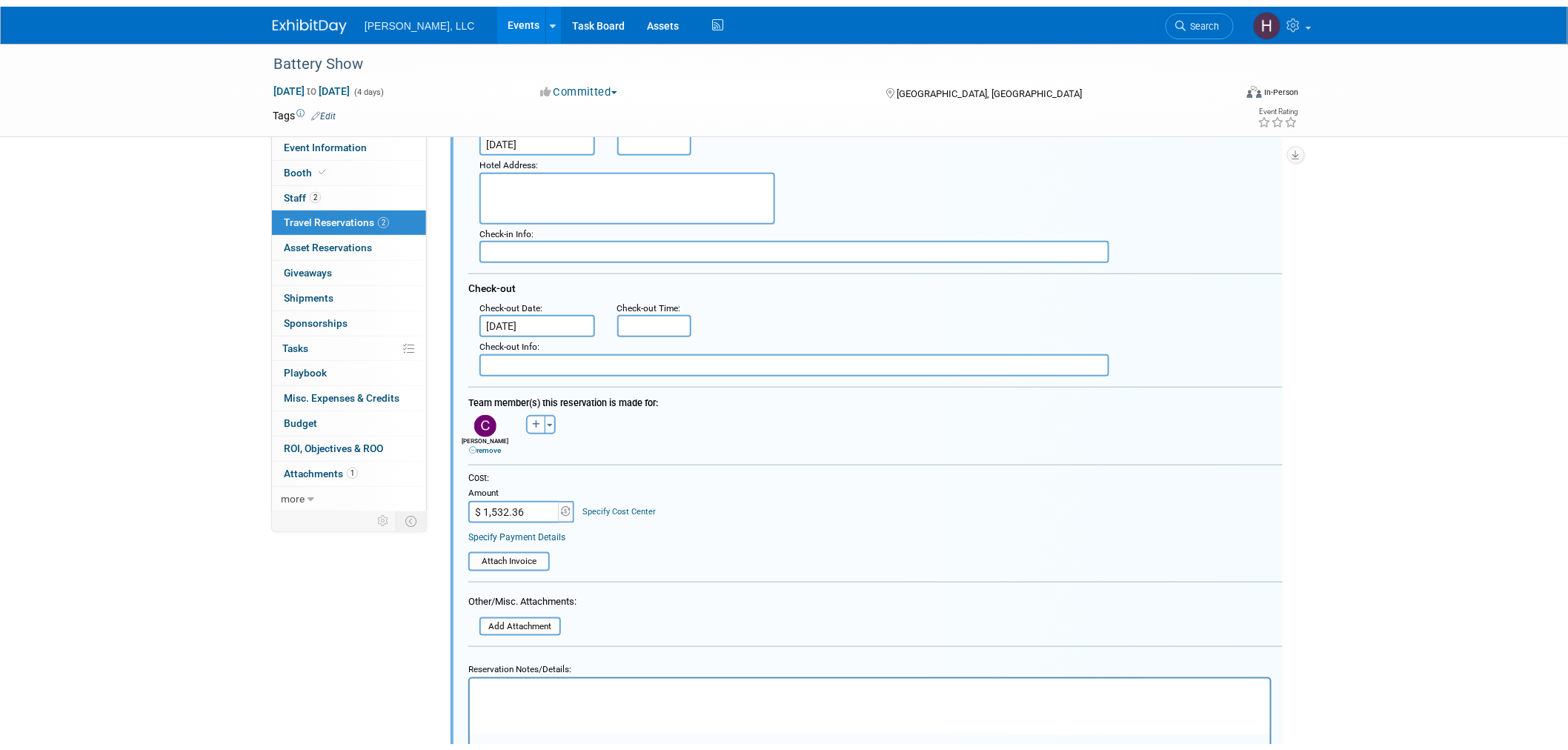
scroll to position [395, 0]
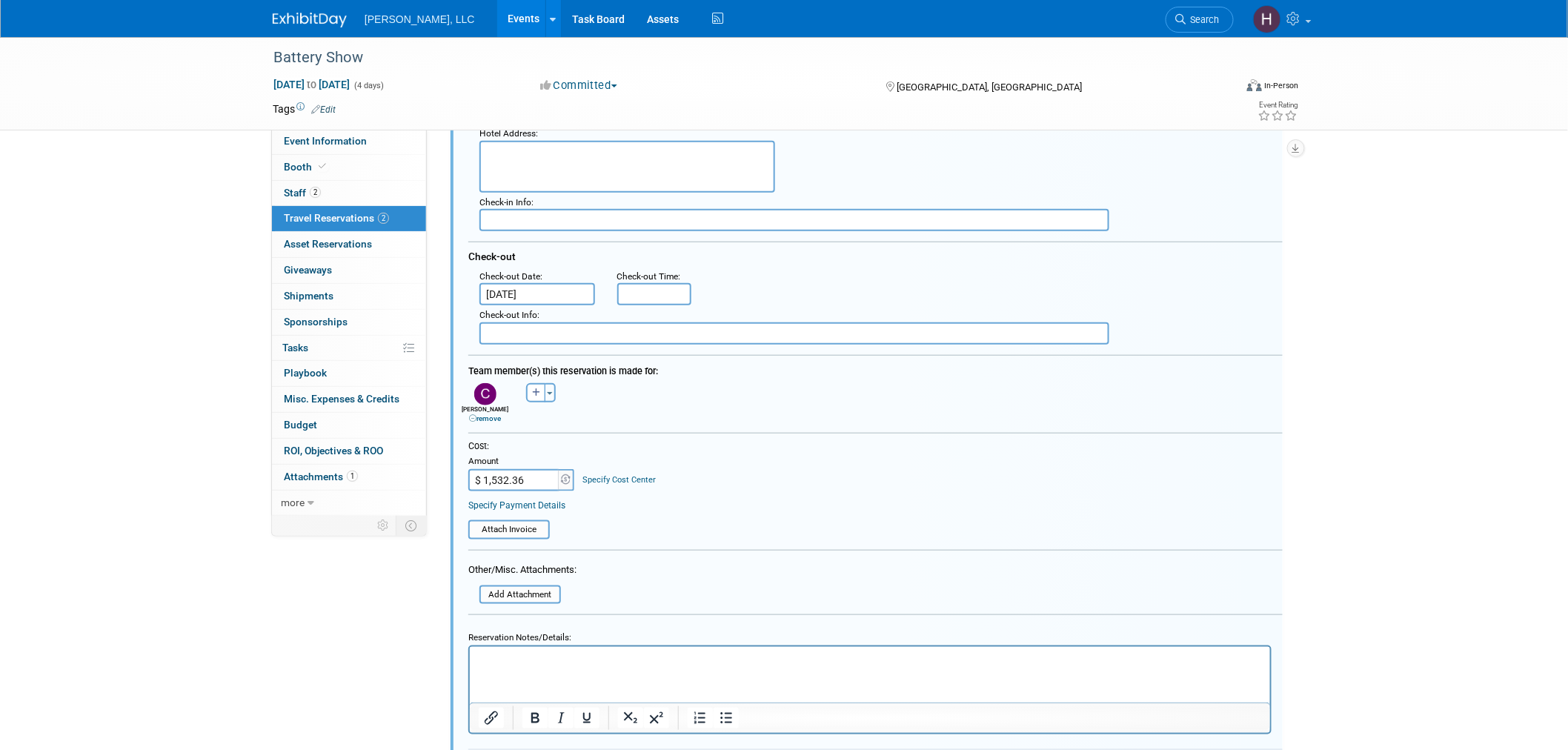
type input "51435173"
click at [531, 476] on input "$ 1,532.36" at bounding box center [514, 479] width 93 height 22
click at [532, 470] on input "$ 1,532.36" at bounding box center [514, 479] width 93 height 22
click at [530, 469] on input "$ 1,532.36" at bounding box center [514, 479] width 93 height 22
drag, startPoint x: 530, startPoint y: 469, endPoint x: 387, endPoint y: 475, distance: 143.1
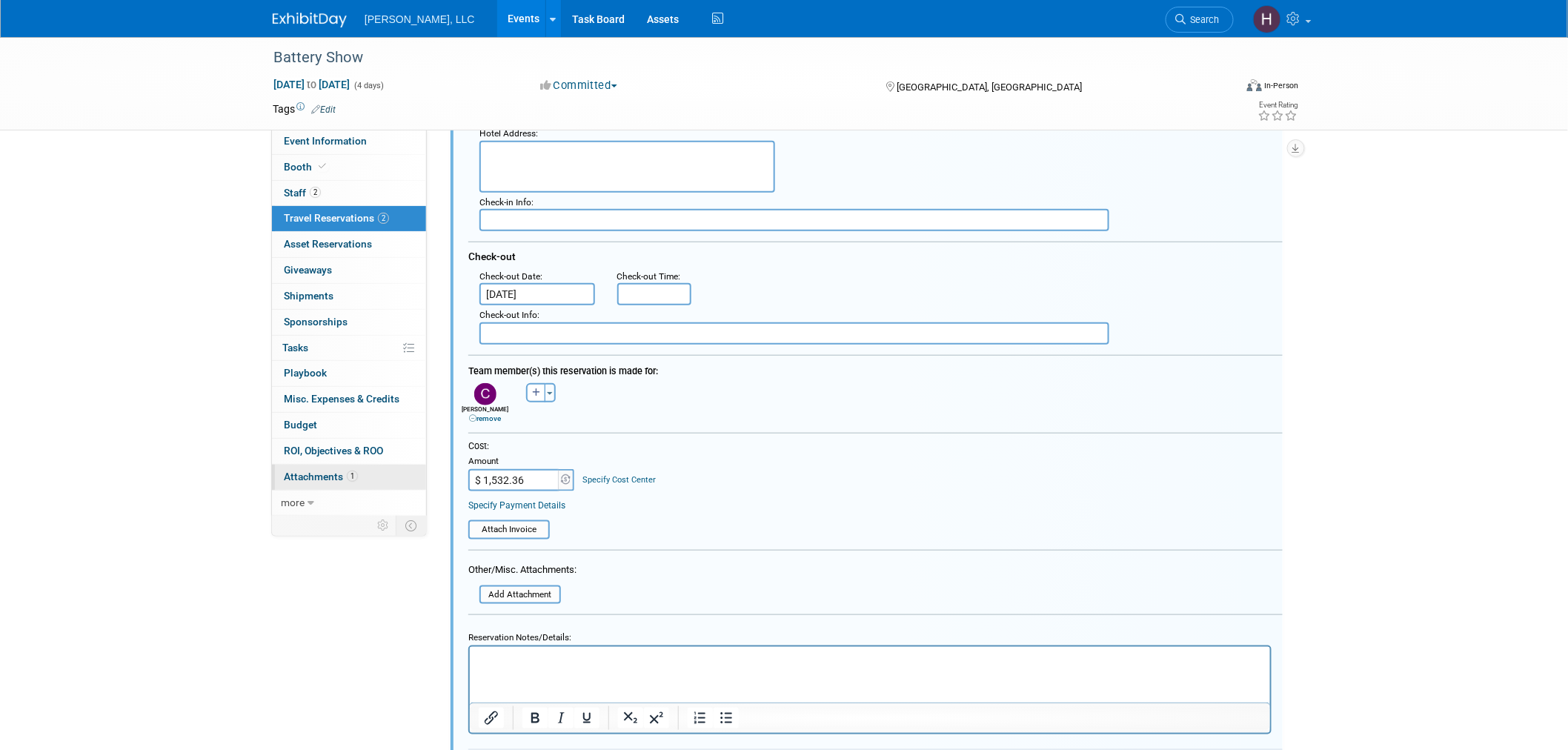
click at [388, 475] on div "Event Information Event Info Booth Booth 2 Staff 2 Staff 2 Travel Reservations …" at bounding box center [784, 217] width 1044 height 1152
paste input "549.70"
type input "$ 549.70"
click at [508, 521] on input "file" at bounding box center [460, 529] width 176 height 16
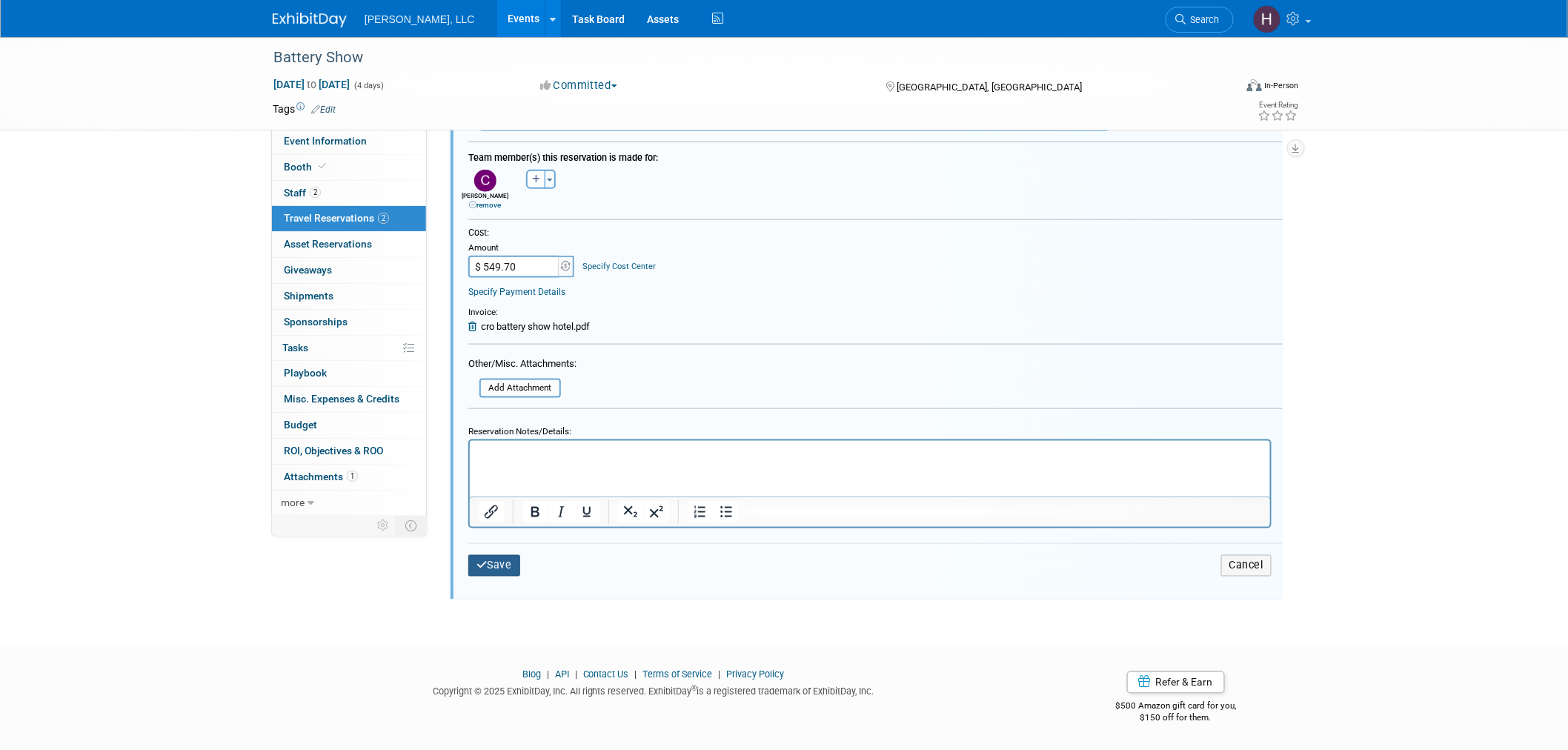
click at [491, 555] on button "Save" at bounding box center [494, 565] width 52 height 21
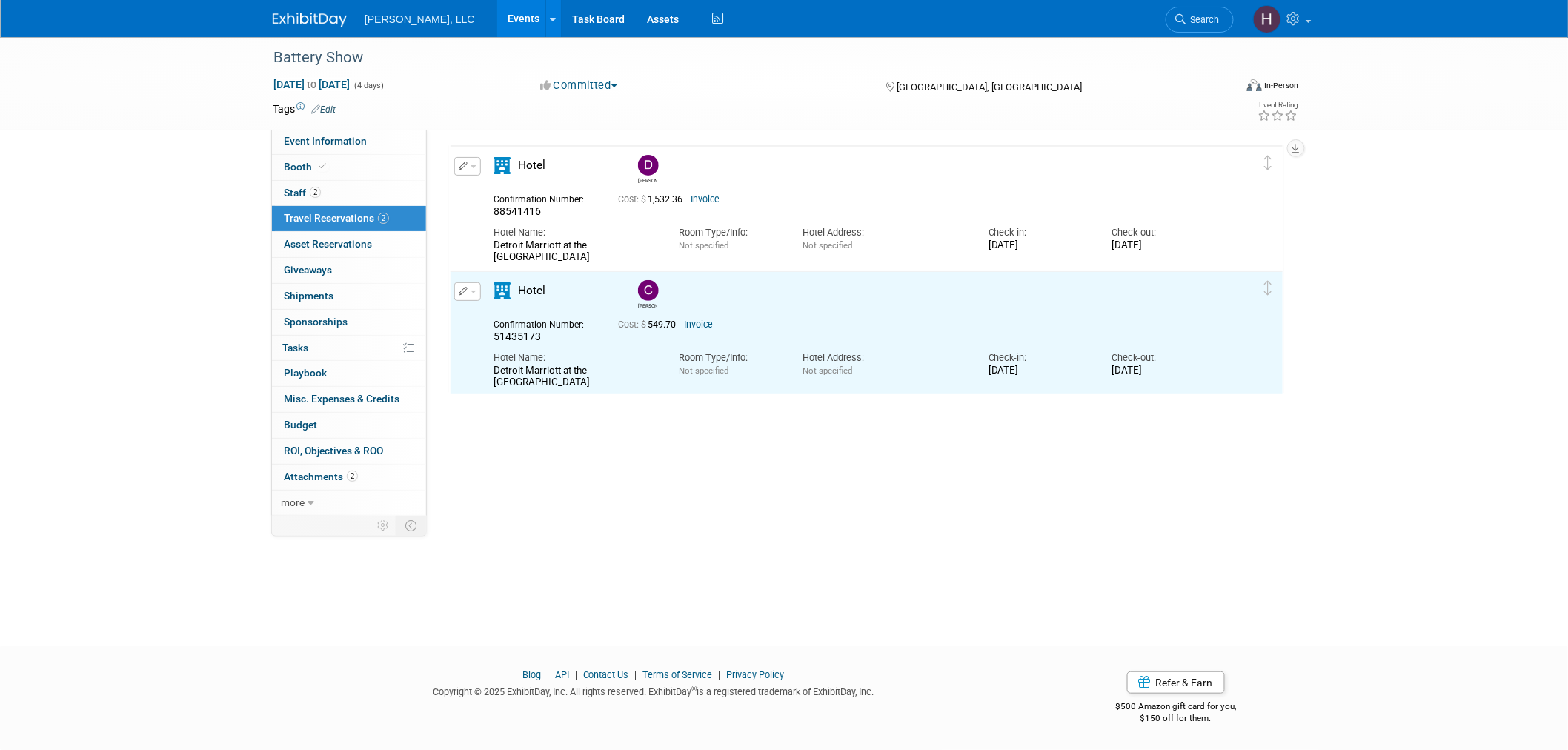
scroll to position [0, 0]
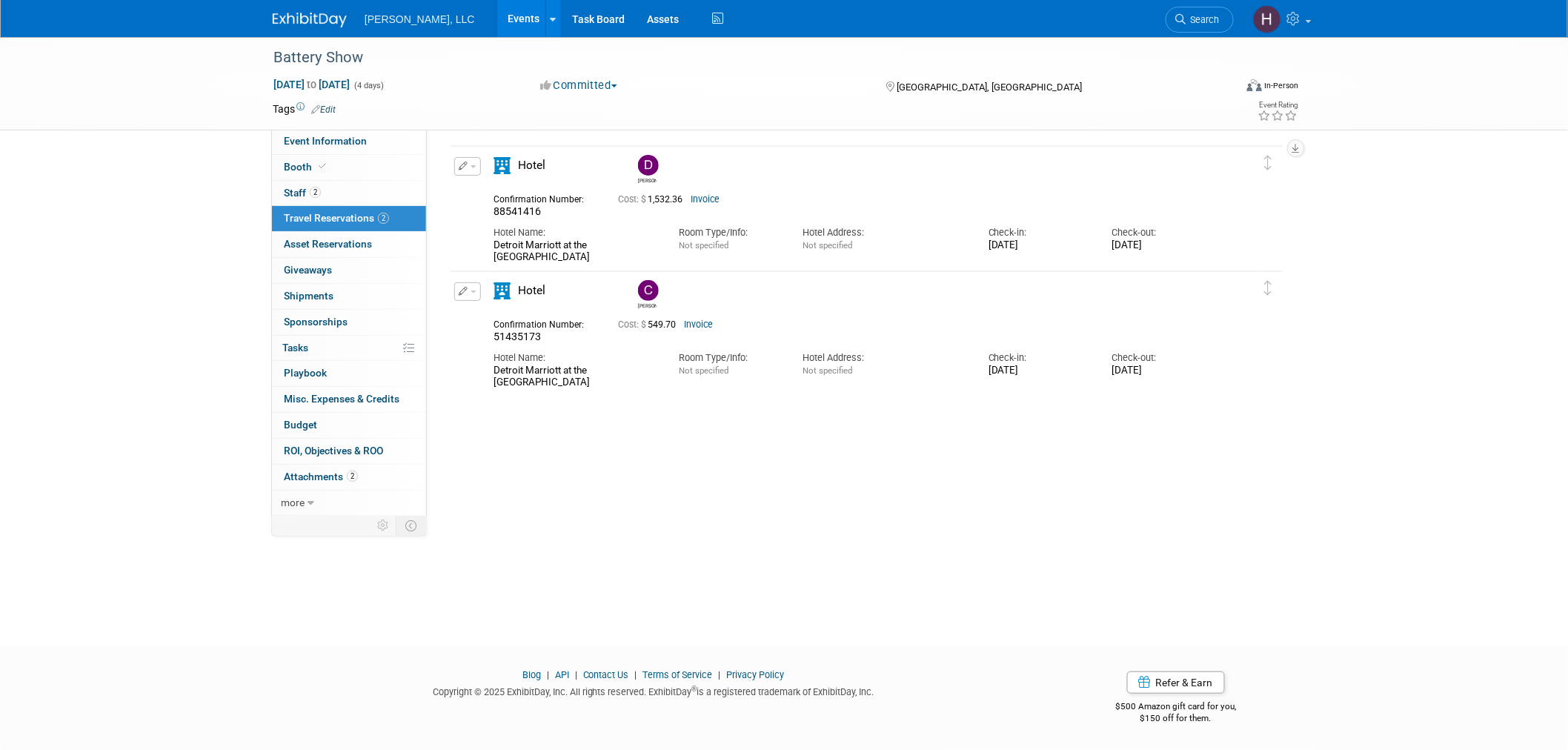
click at [497, 16] on link "Events" at bounding box center [524, 18] width 54 height 37
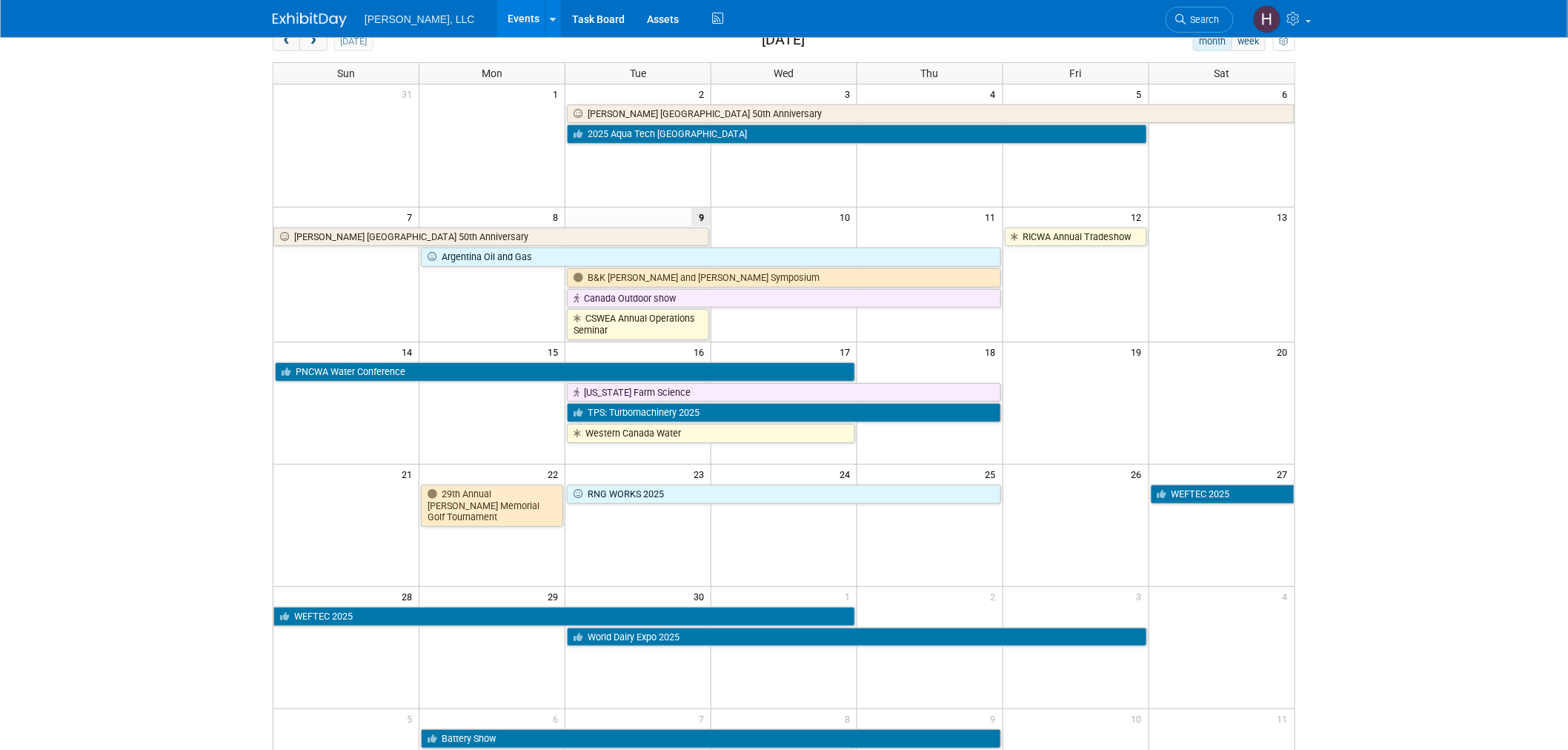
scroll to position [246, 0]
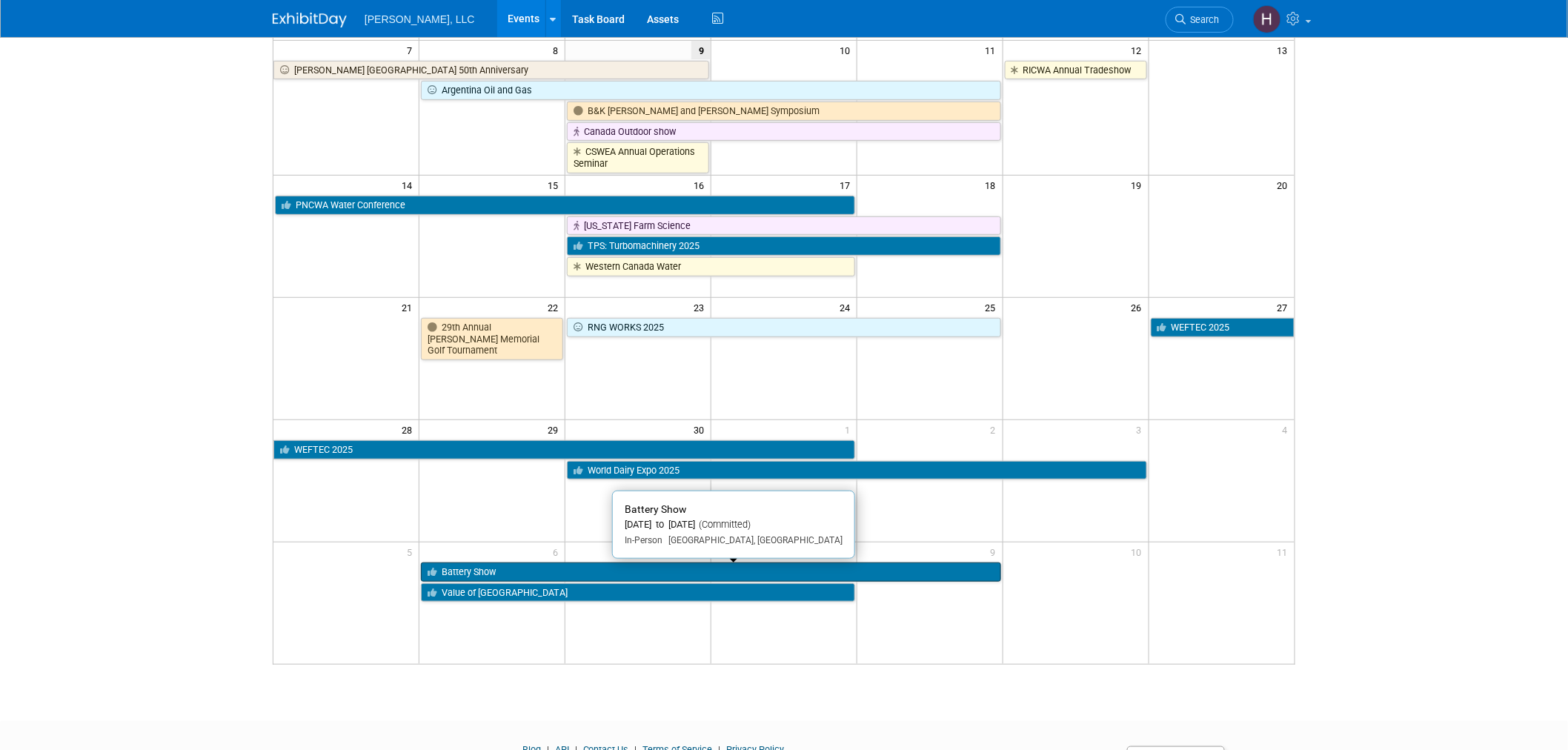
click at [552, 568] on link "Battery Show" at bounding box center [710, 572] width 579 height 19
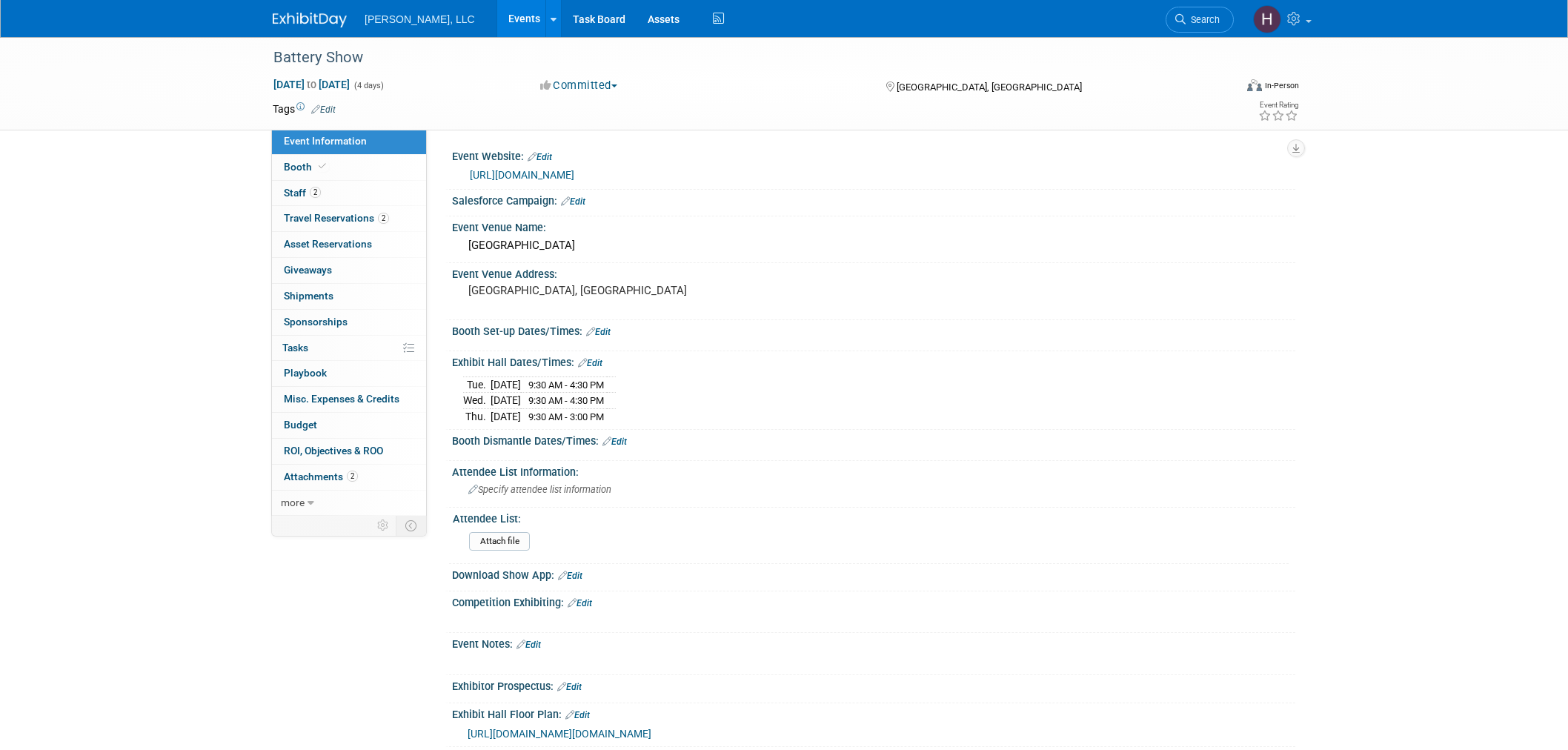
select select "Industrial"
click at [497, 20] on link "Events" at bounding box center [524, 18] width 54 height 37
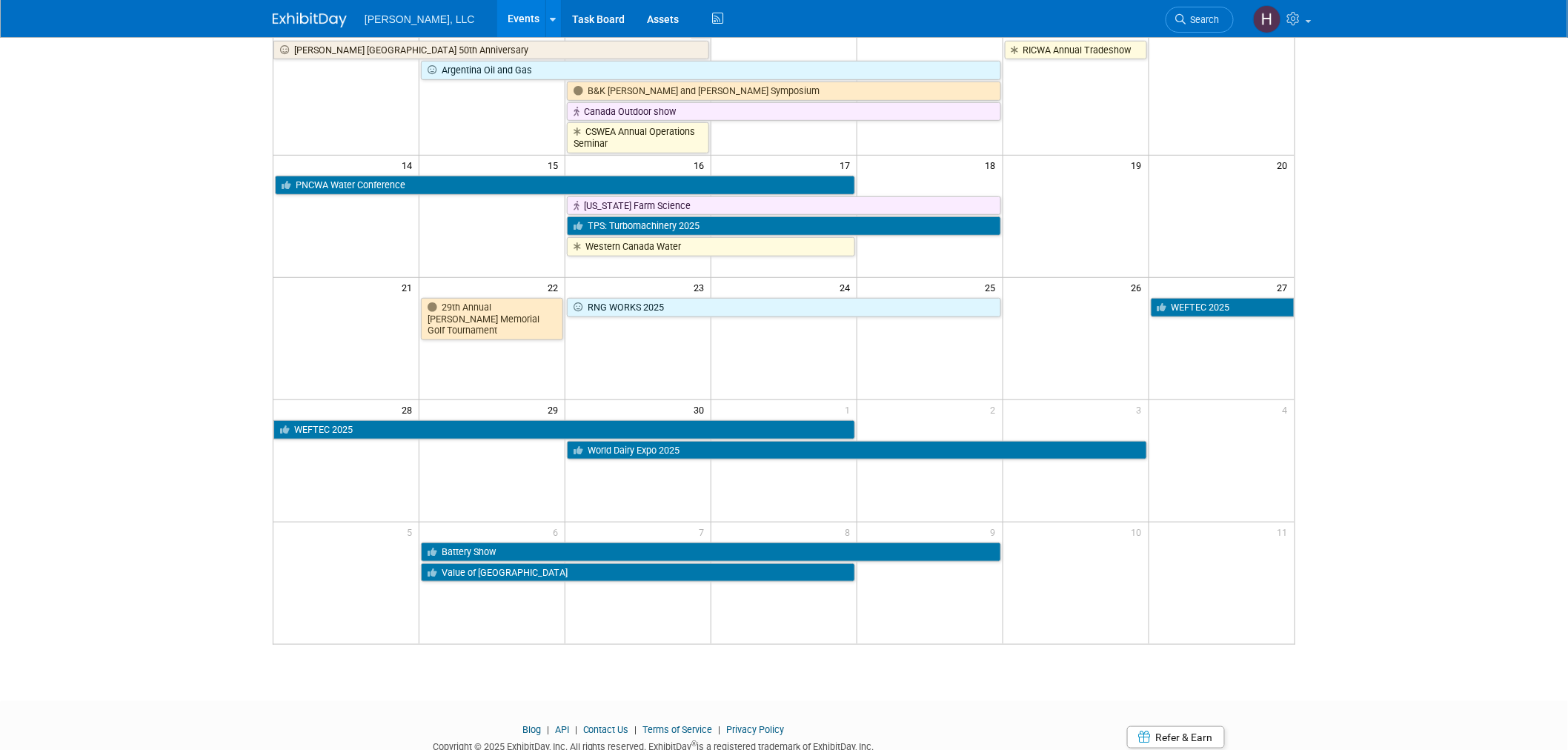
scroll to position [76, 0]
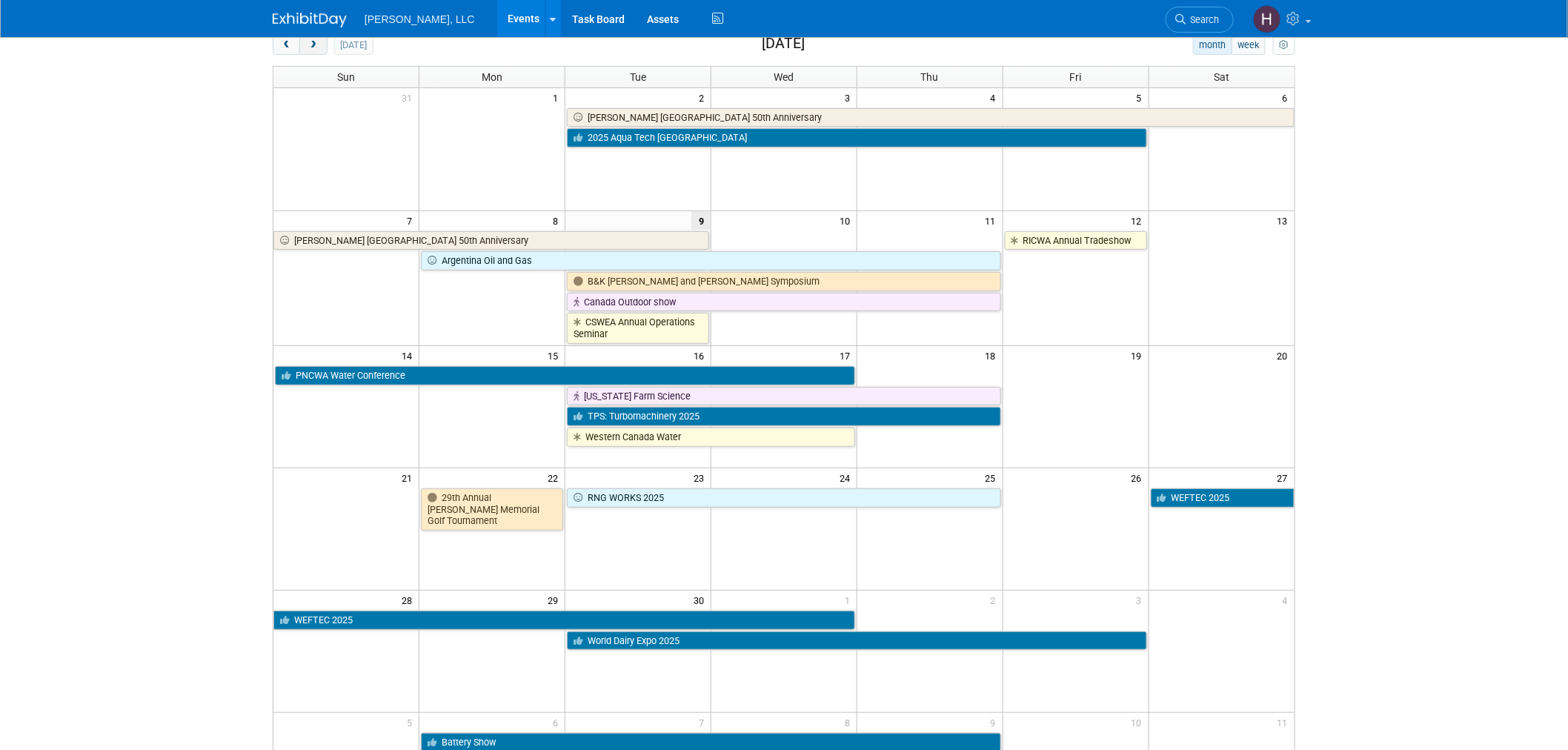
click at [315, 48] on span "next" at bounding box center [312, 45] width 11 height 10
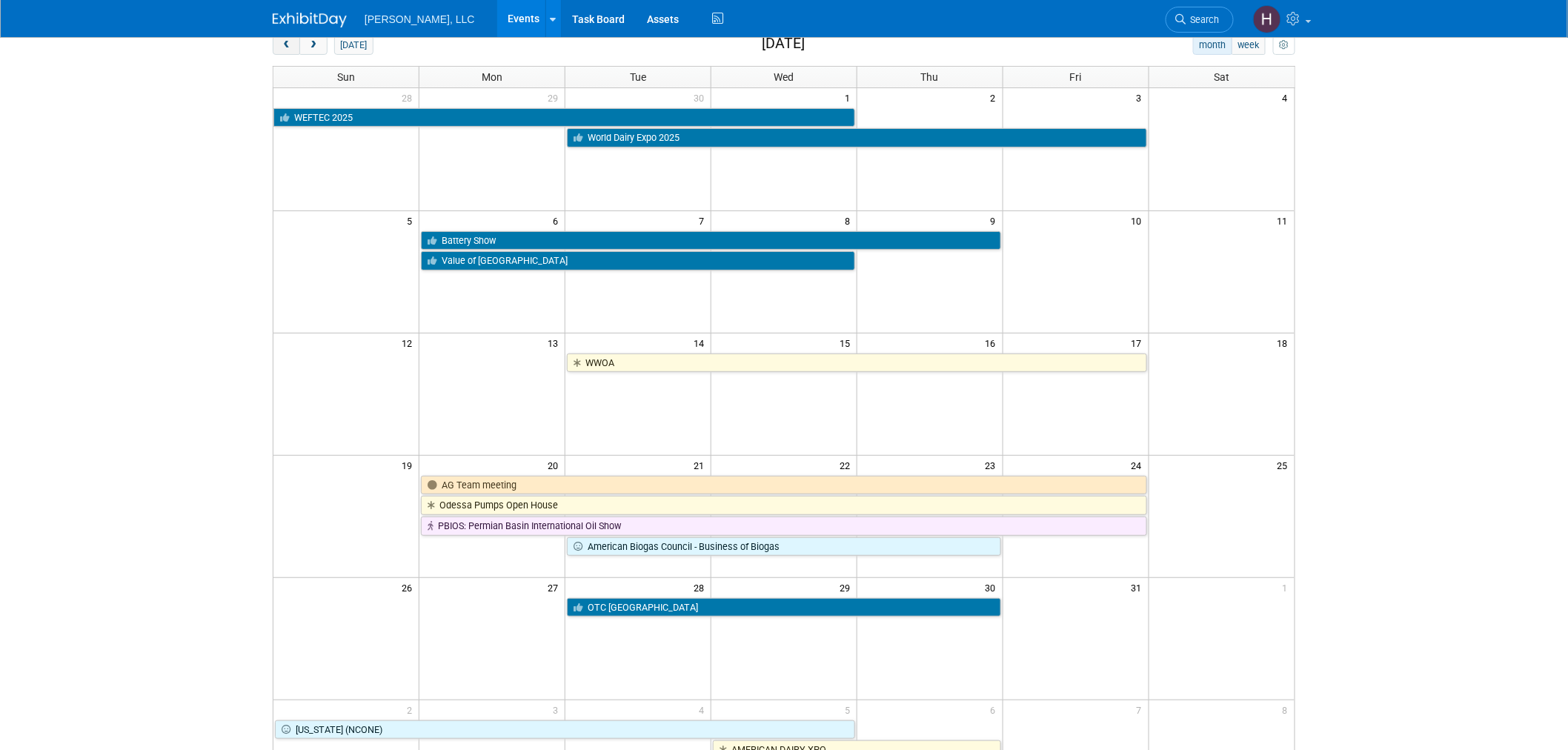
click at [299, 48] on button "prev" at bounding box center [286, 45] width 27 height 19
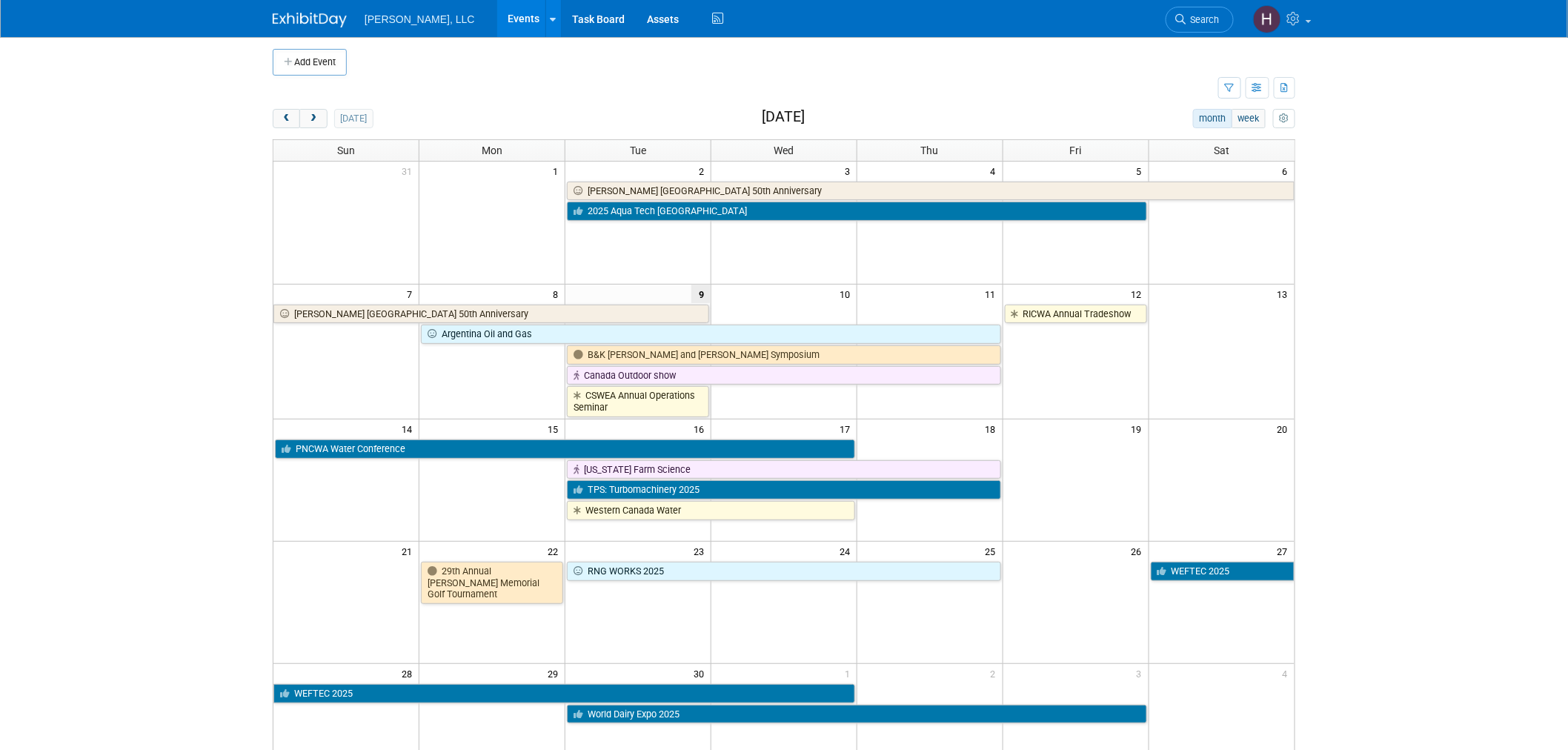
scroll to position [0, 0]
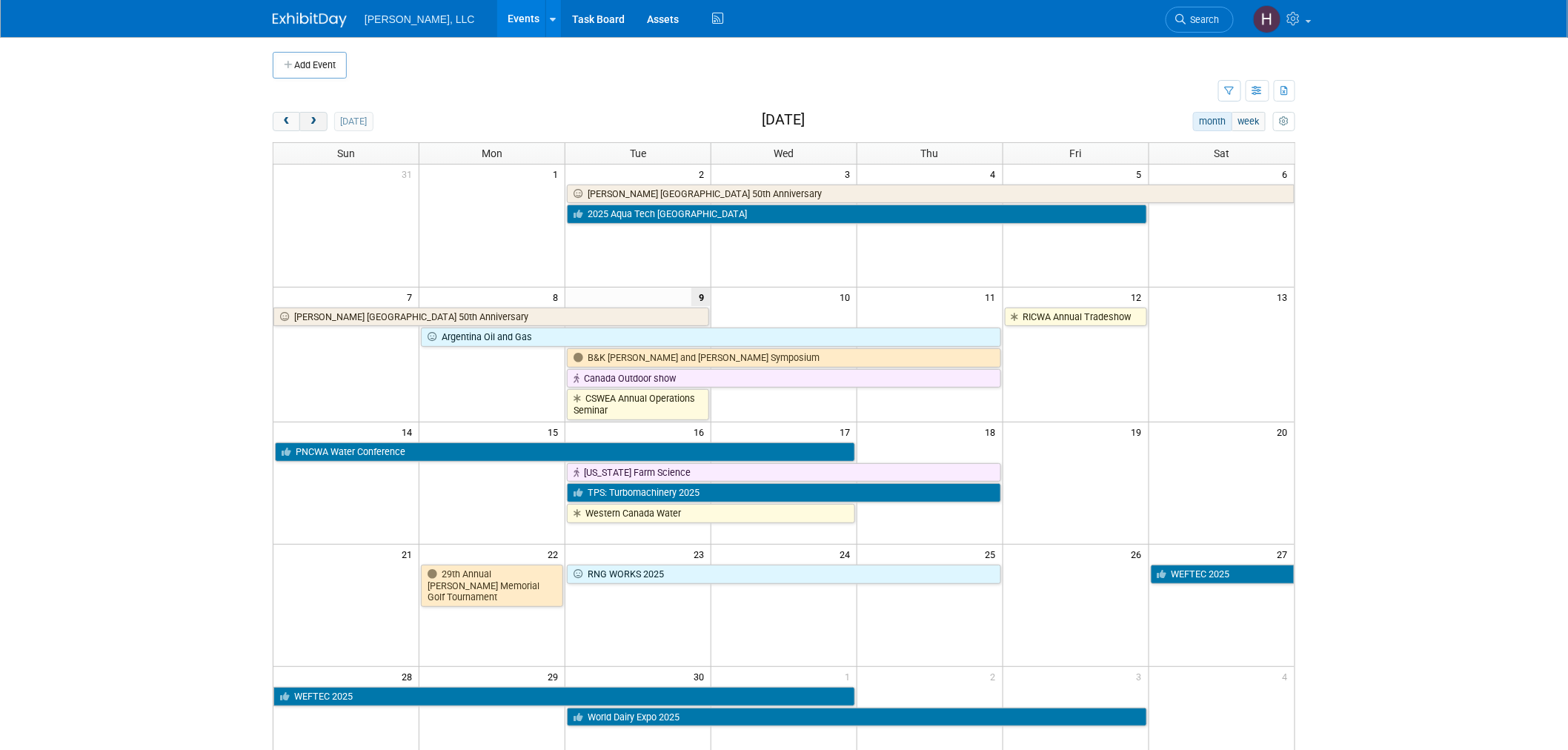
click at [311, 130] on button "next" at bounding box center [313, 122] width 27 height 19
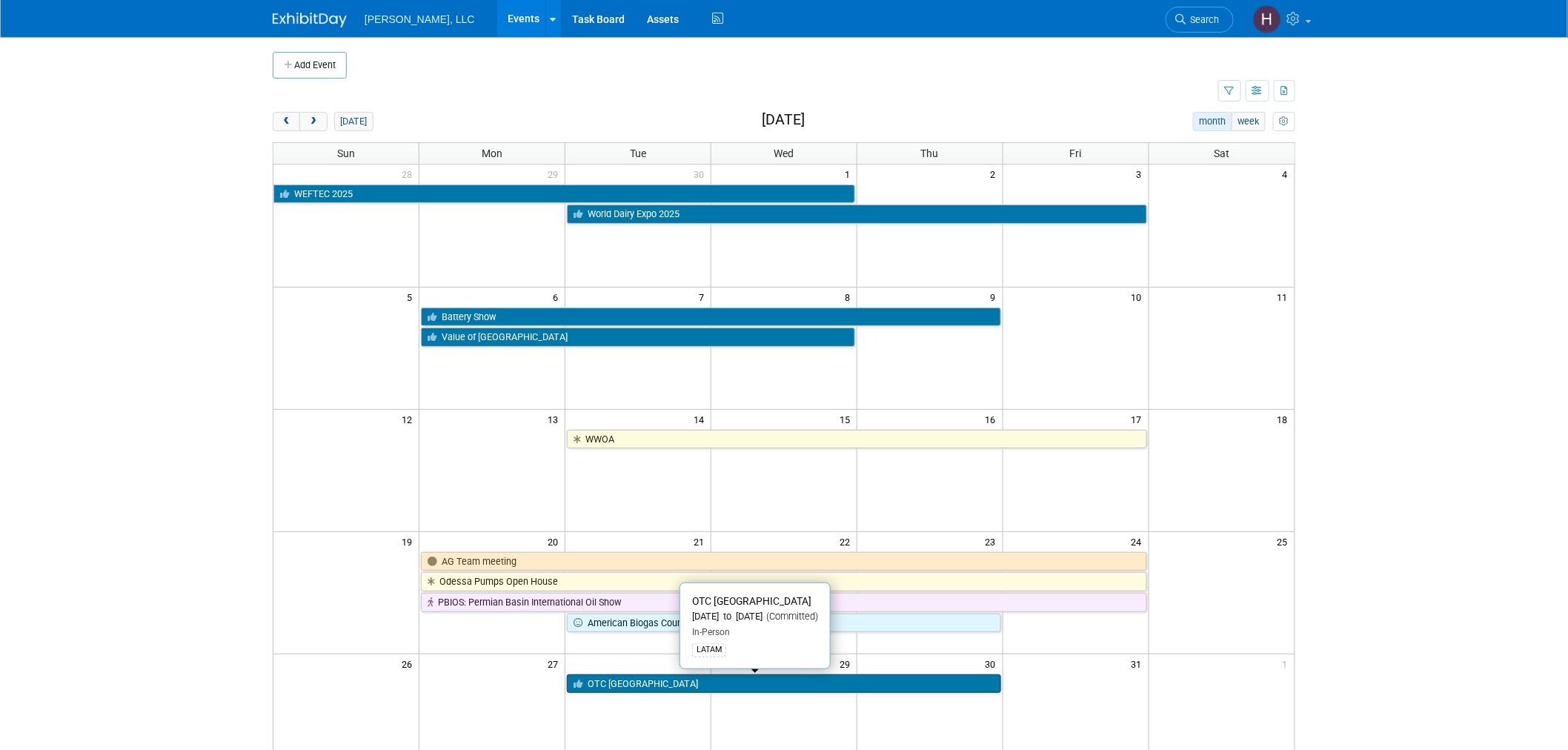
scroll to position [164, 0]
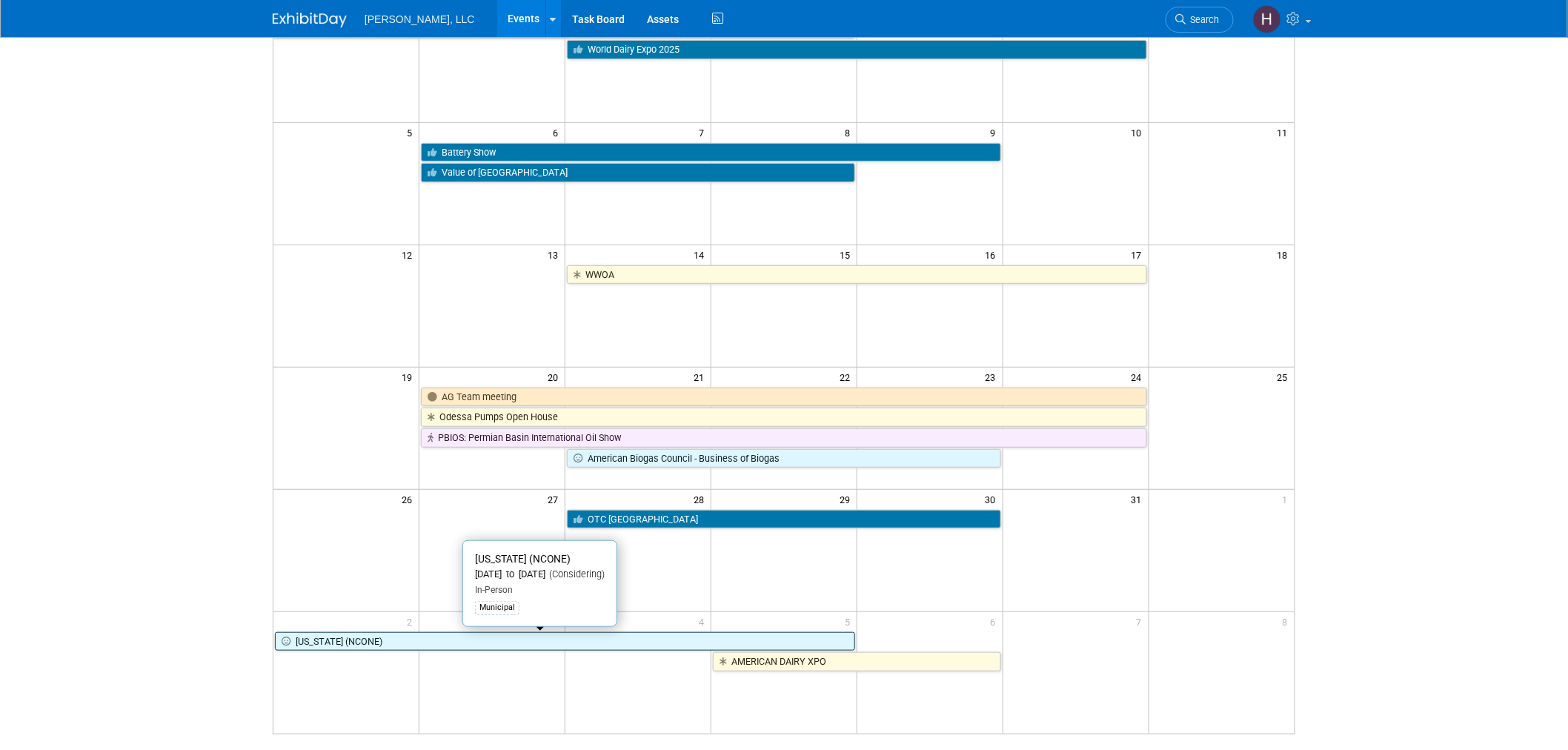
click at [453, 648] on link "[US_STATE] (NCONE)" at bounding box center [565, 642] width 580 height 19
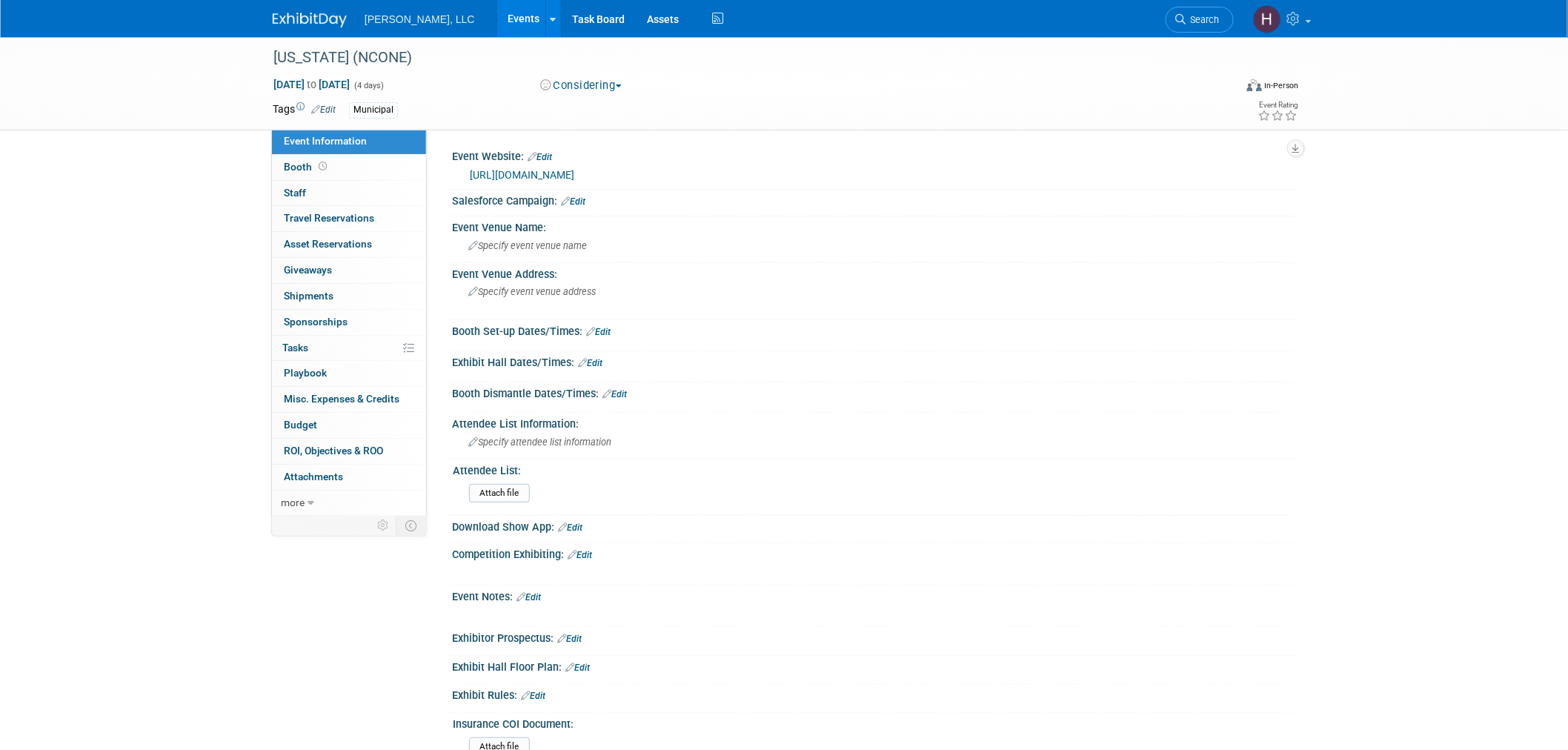
click at [497, 24] on link "Events" at bounding box center [524, 18] width 54 height 37
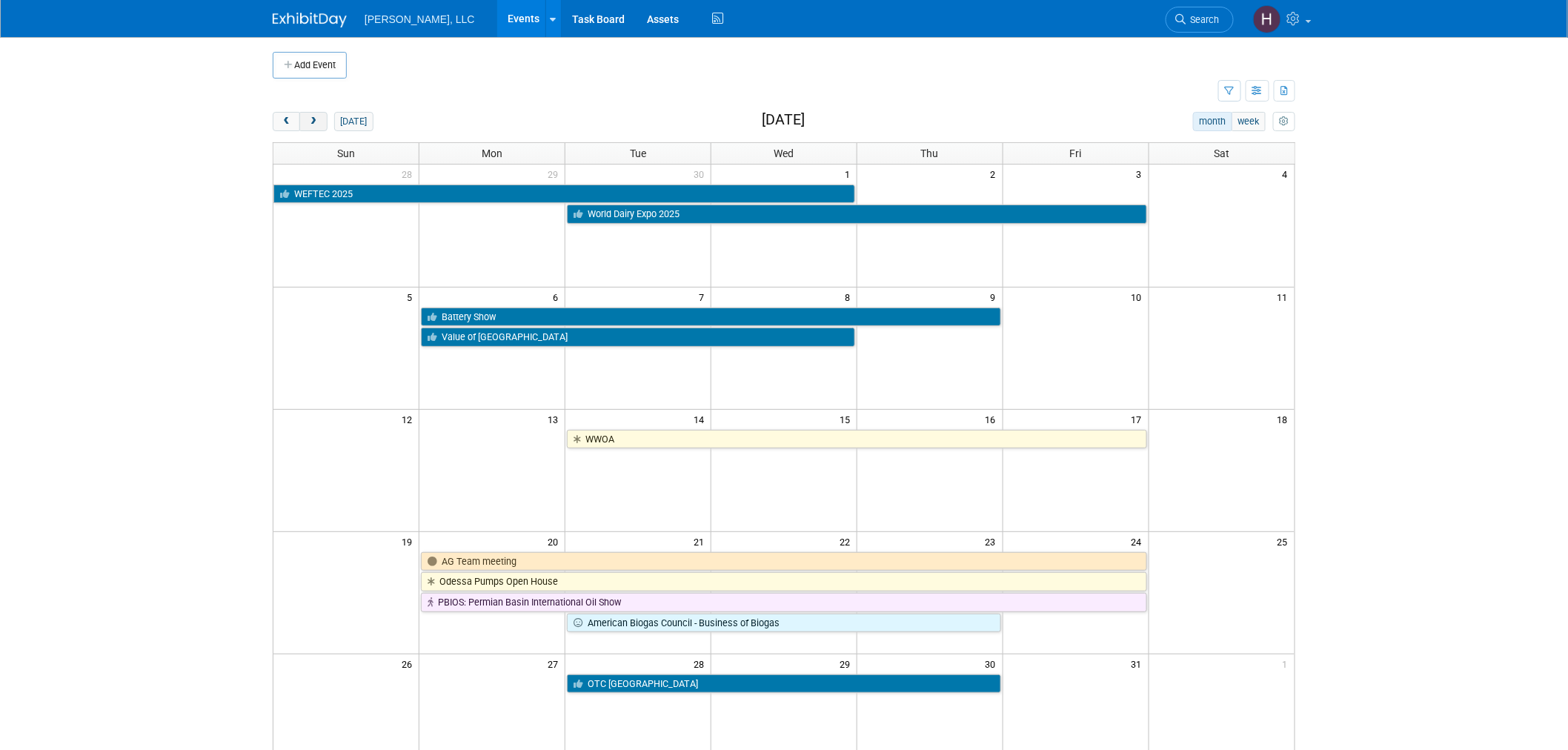
click at [312, 119] on span "next" at bounding box center [312, 122] width 11 height 10
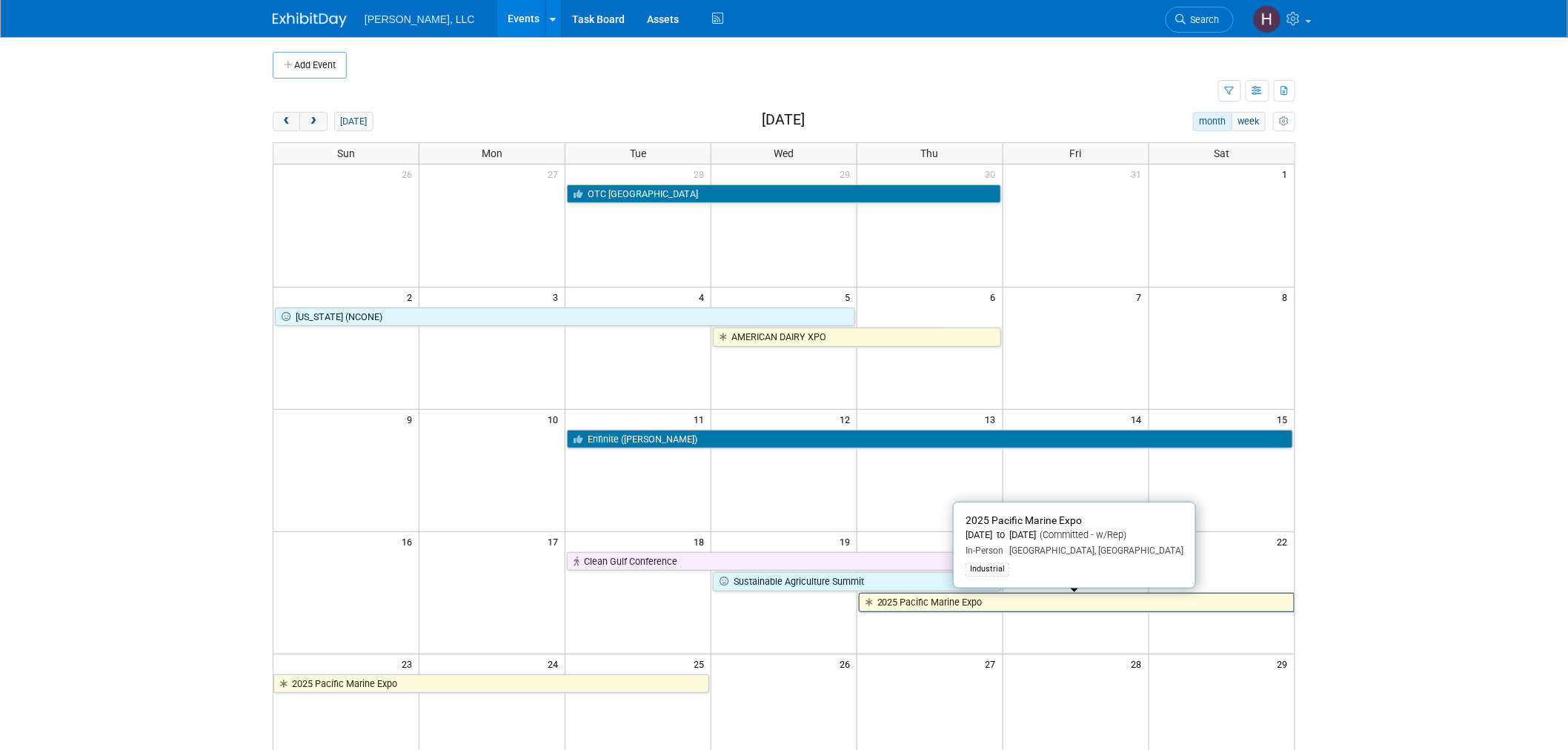
click at [875, 603] on icon at bounding box center [871, 602] width 12 height 10
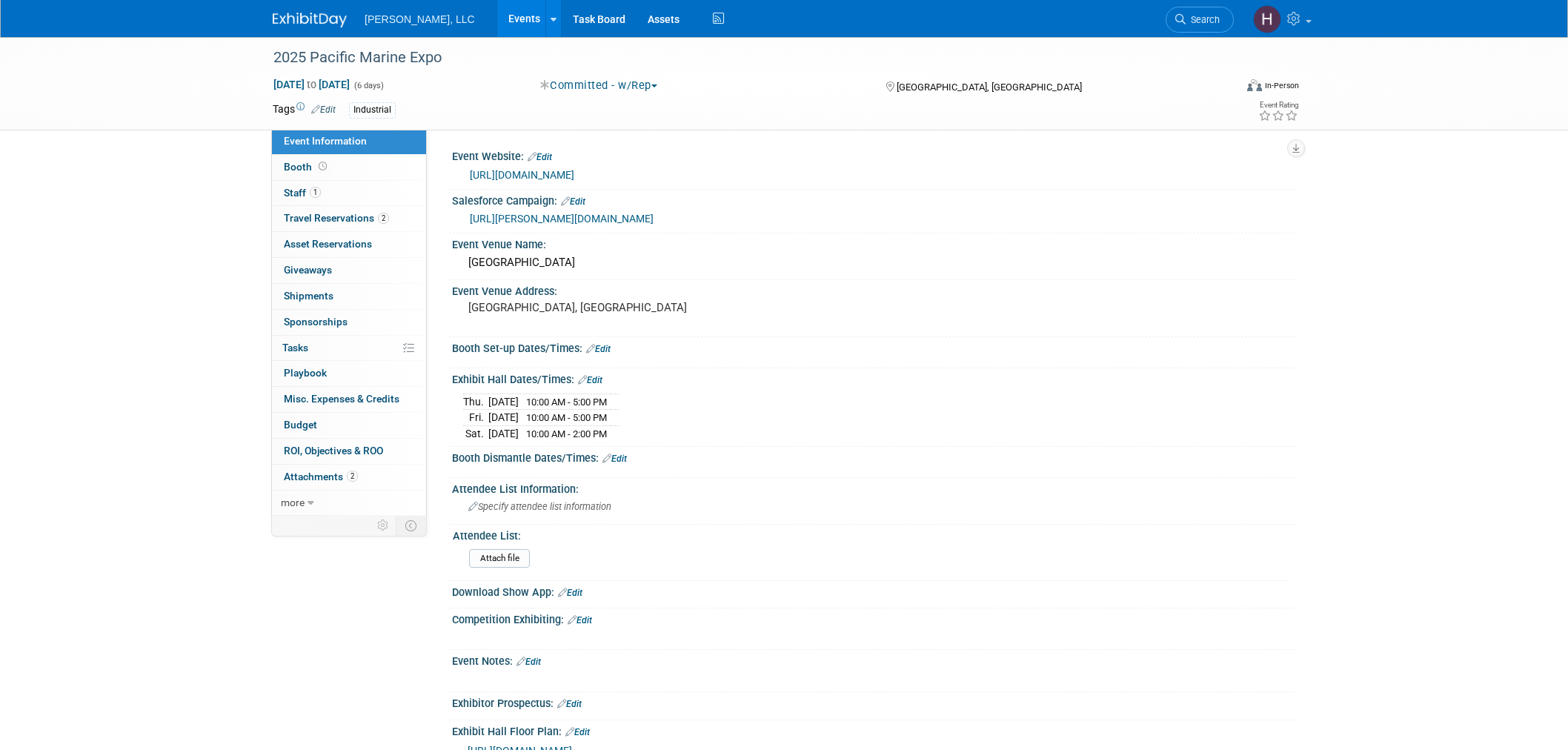
select select "Industrial"
click at [530, 169] on link "[URL][DOMAIN_NAME]" at bounding box center [522, 175] width 104 height 12
click at [350, 77] on span "[DATE] to [DATE]" at bounding box center [311, 84] width 77 height 14
select select "10"
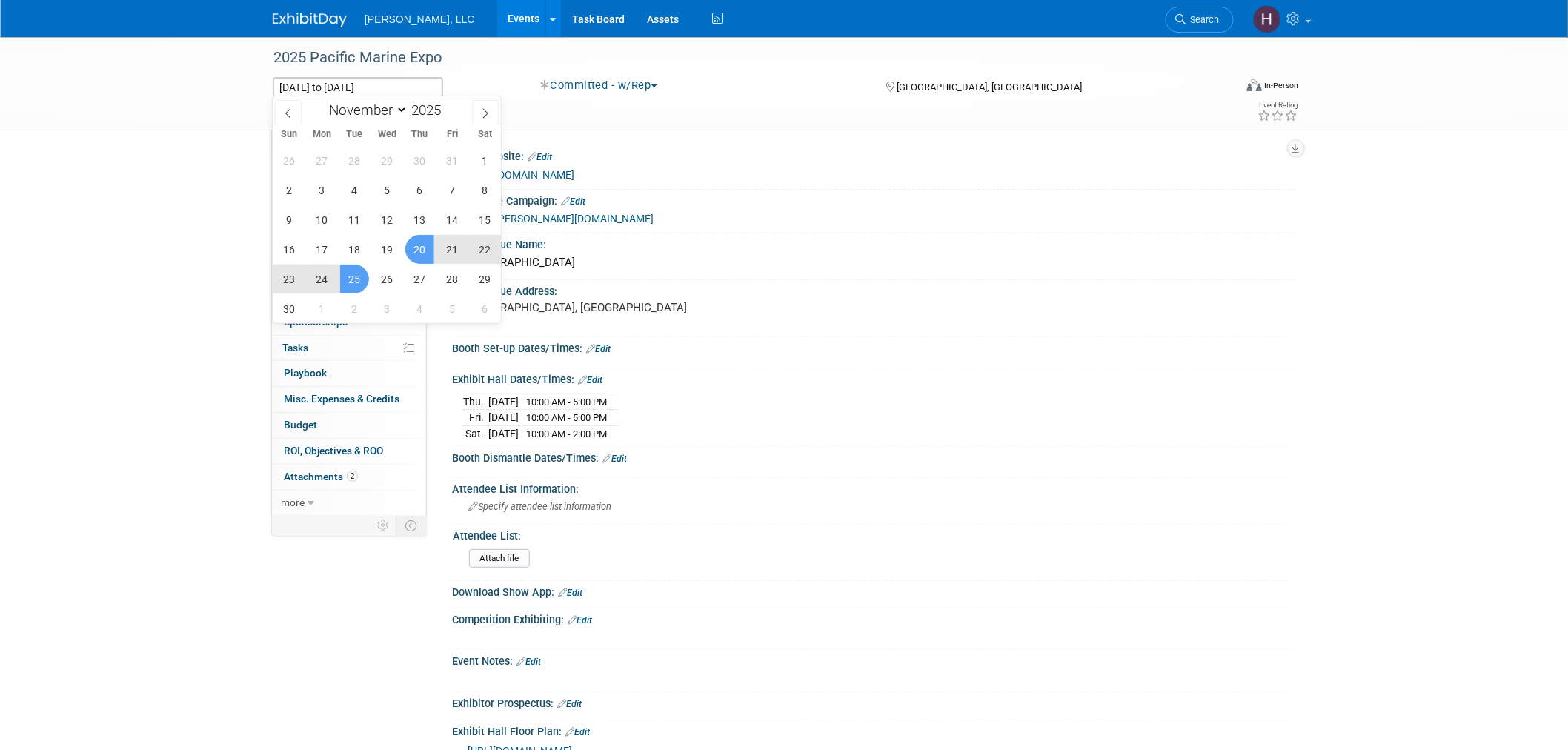
click at [491, 250] on span "22" at bounding box center [485, 249] width 29 height 29
type input "[DATE]"
click at [420, 239] on span "20" at bounding box center [420, 249] width 29 height 29
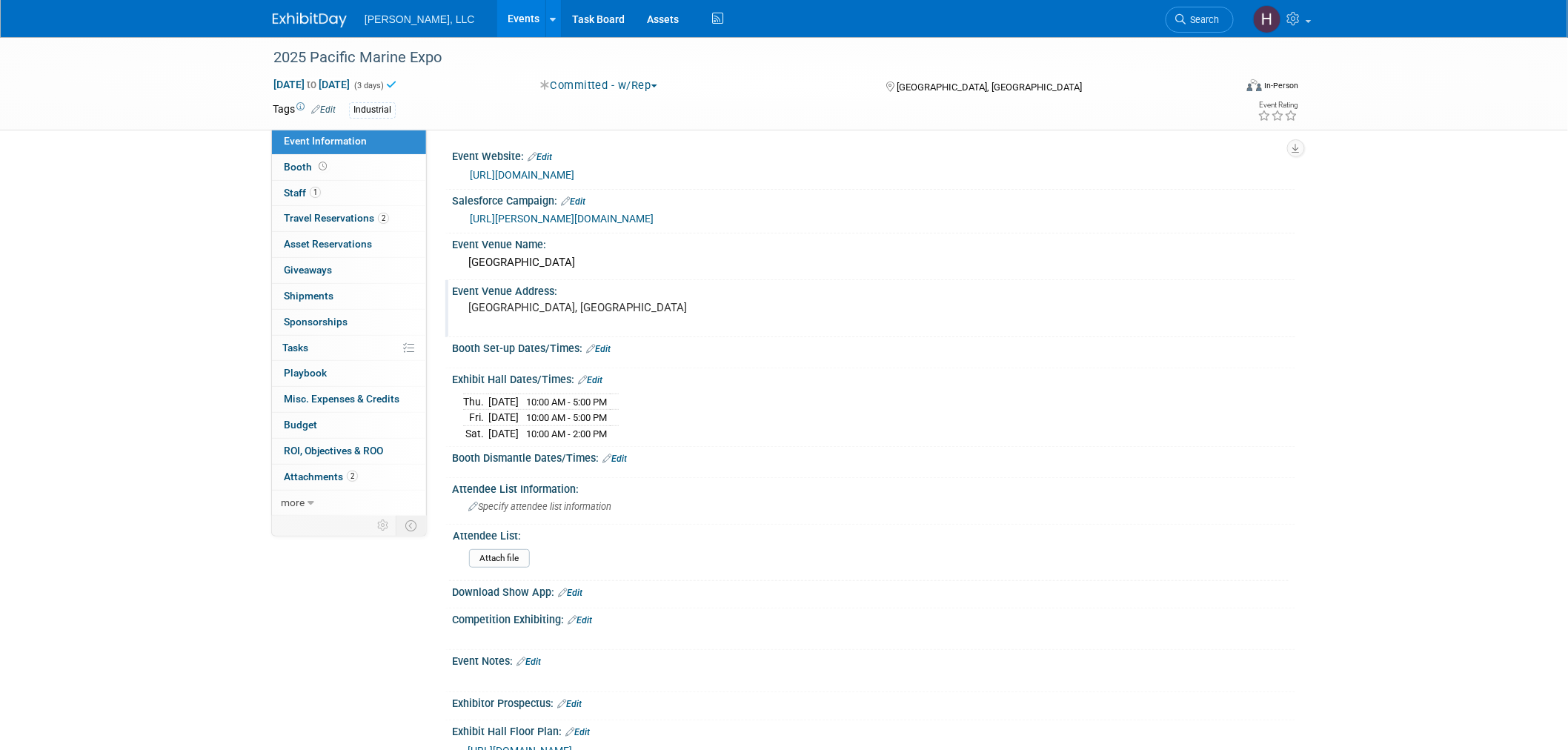
click at [1143, 329] on div "Event Venue Address: [GEOGRAPHIC_DATA], [GEOGRAPHIC_DATA]" at bounding box center [870, 308] width 850 height 57
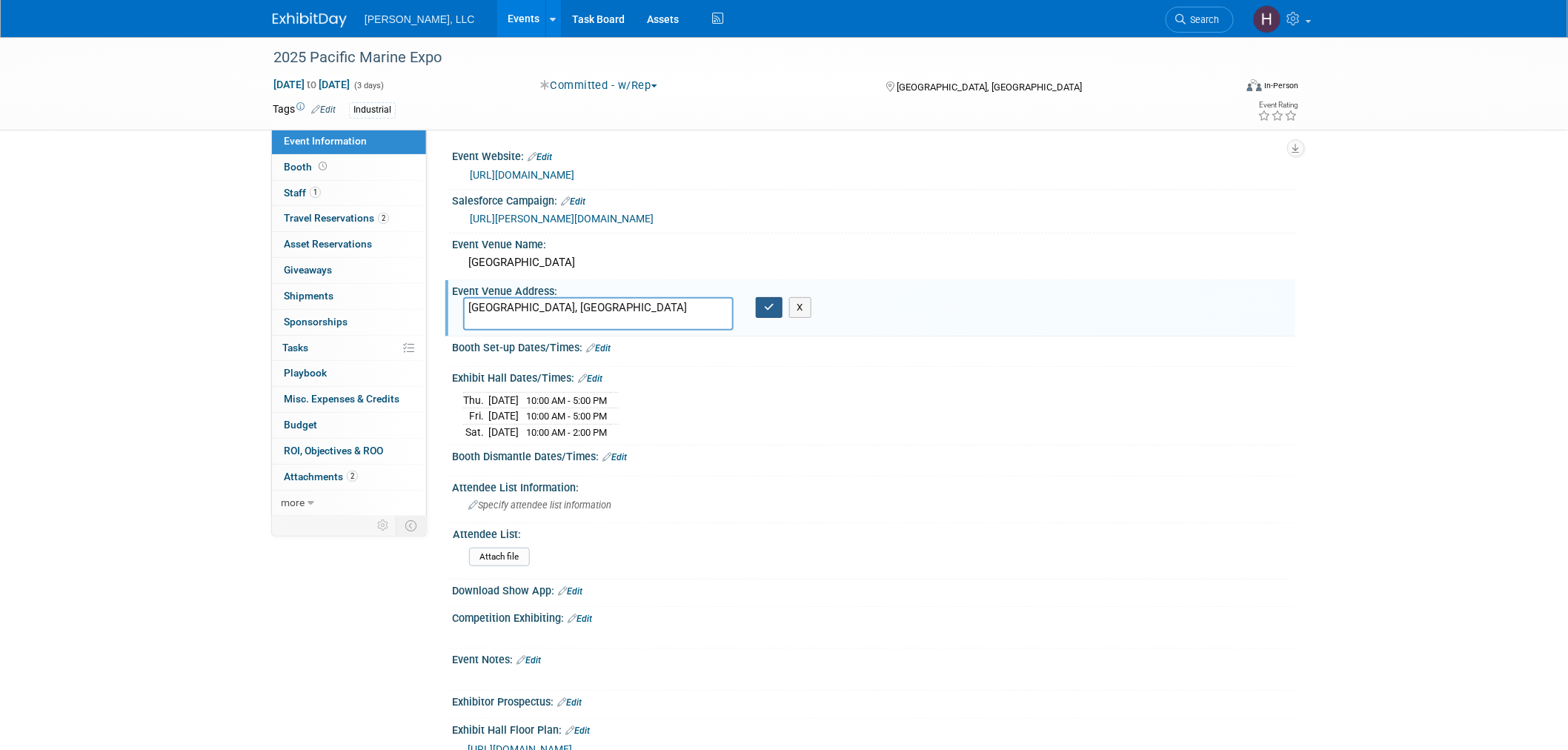
click at [771, 303] on icon "button" at bounding box center [769, 307] width 11 height 10
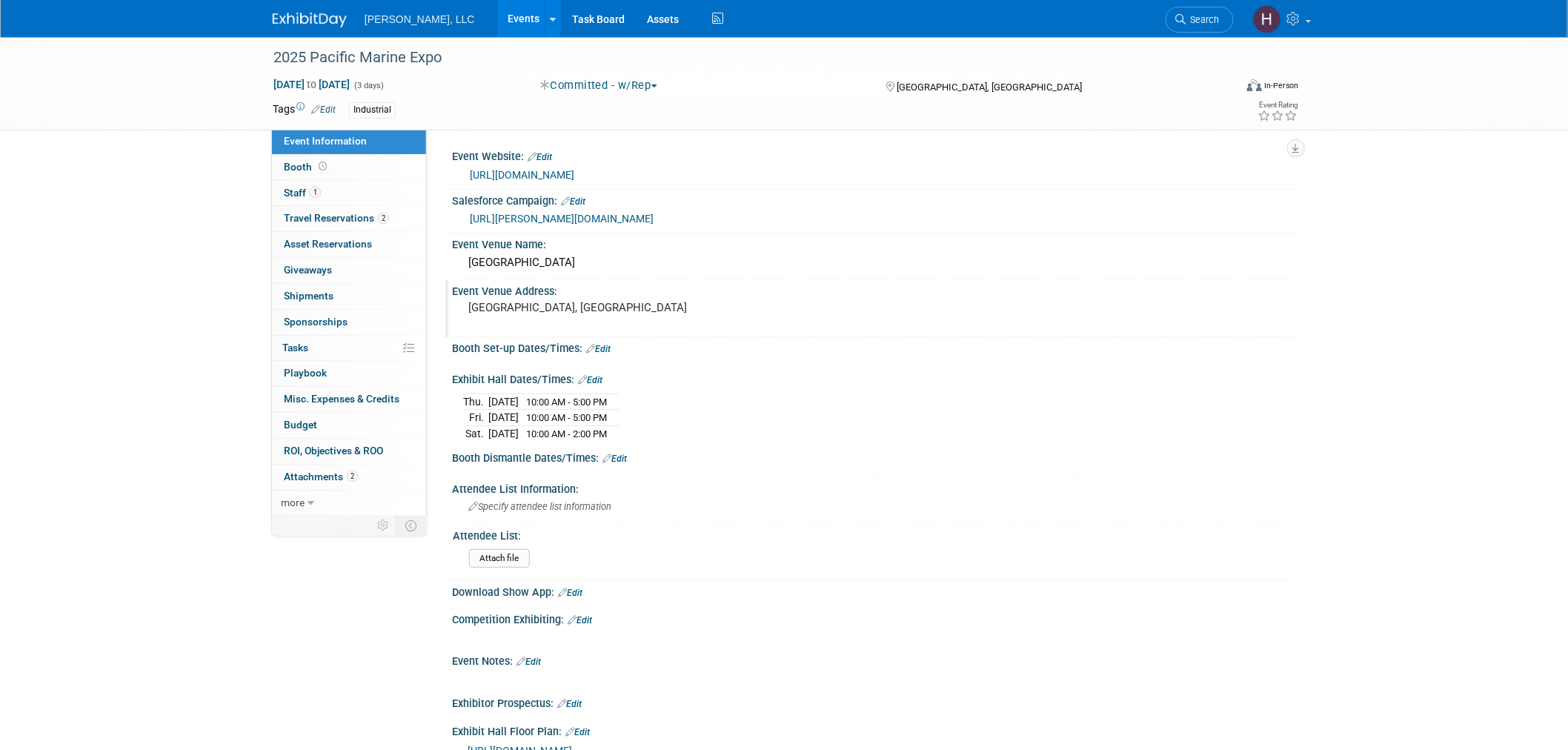
click at [497, 19] on link "Events" at bounding box center [524, 18] width 54 height 37
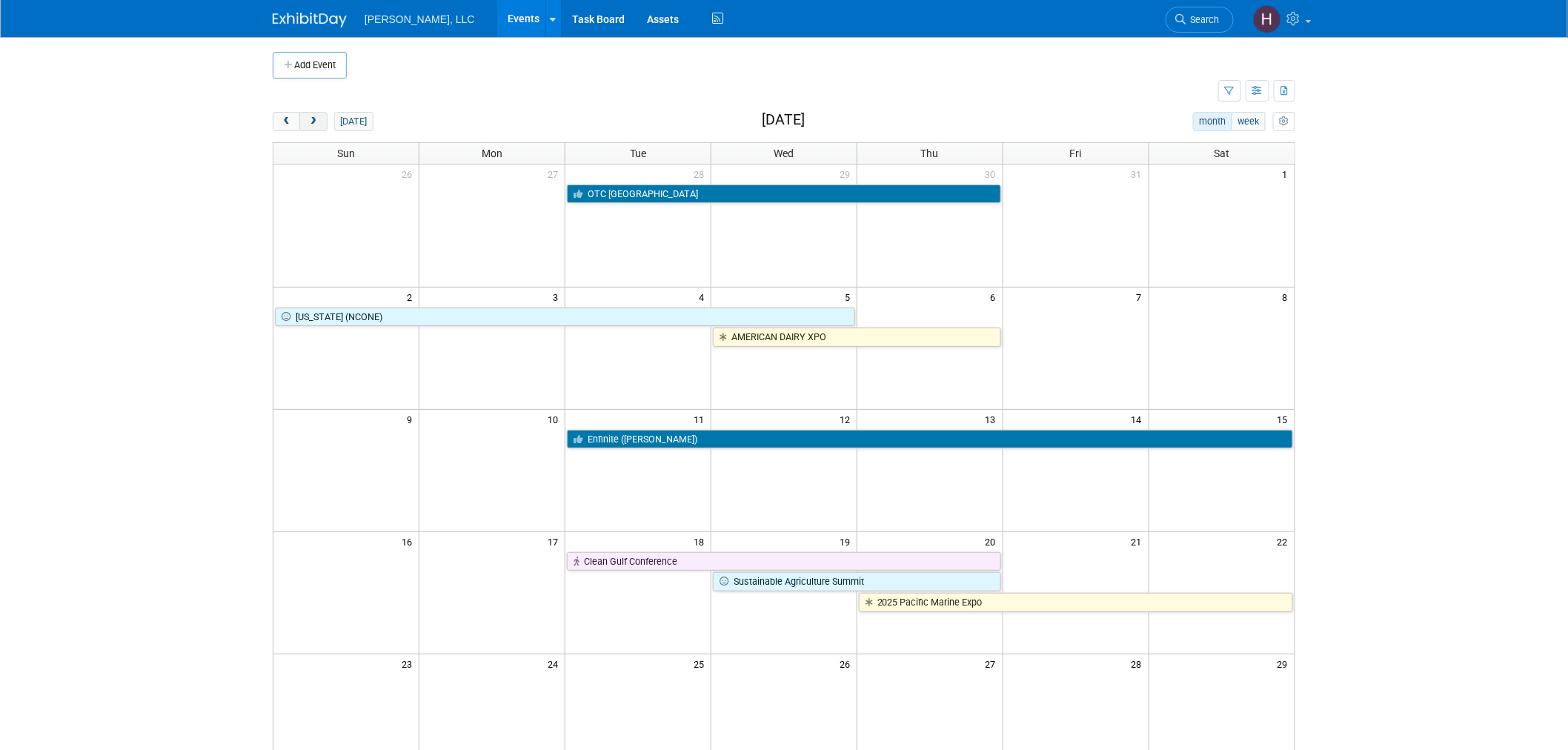
click at [309, 124] on span "next" at bounding box center [312, 122] width 11 height 10
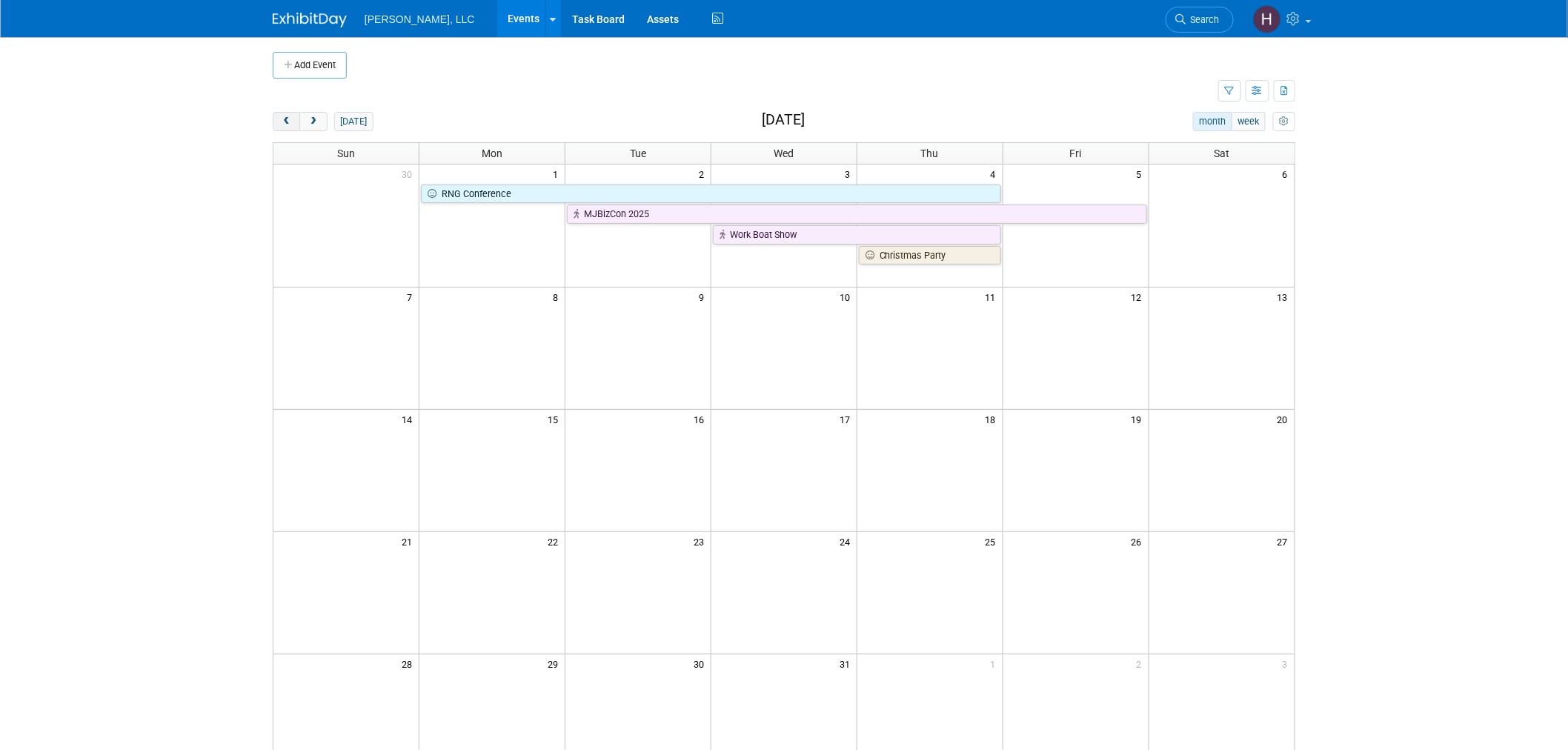
click at [290, 122] on span "prev" at bounding box center [285, 122] width 11 height 10
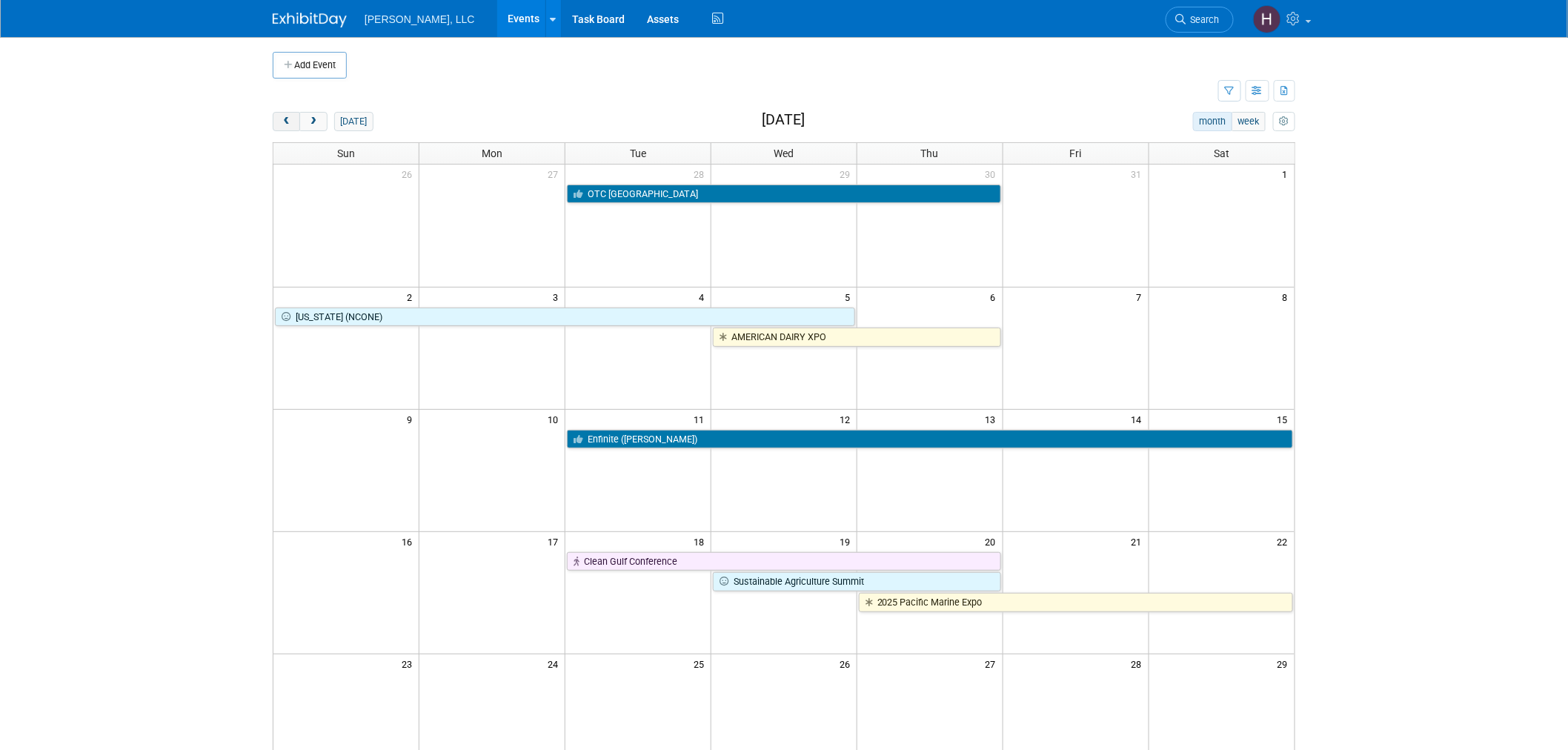
click at [293, 119] on button "prev" at bounding box center [286, 122] width 27 height 19
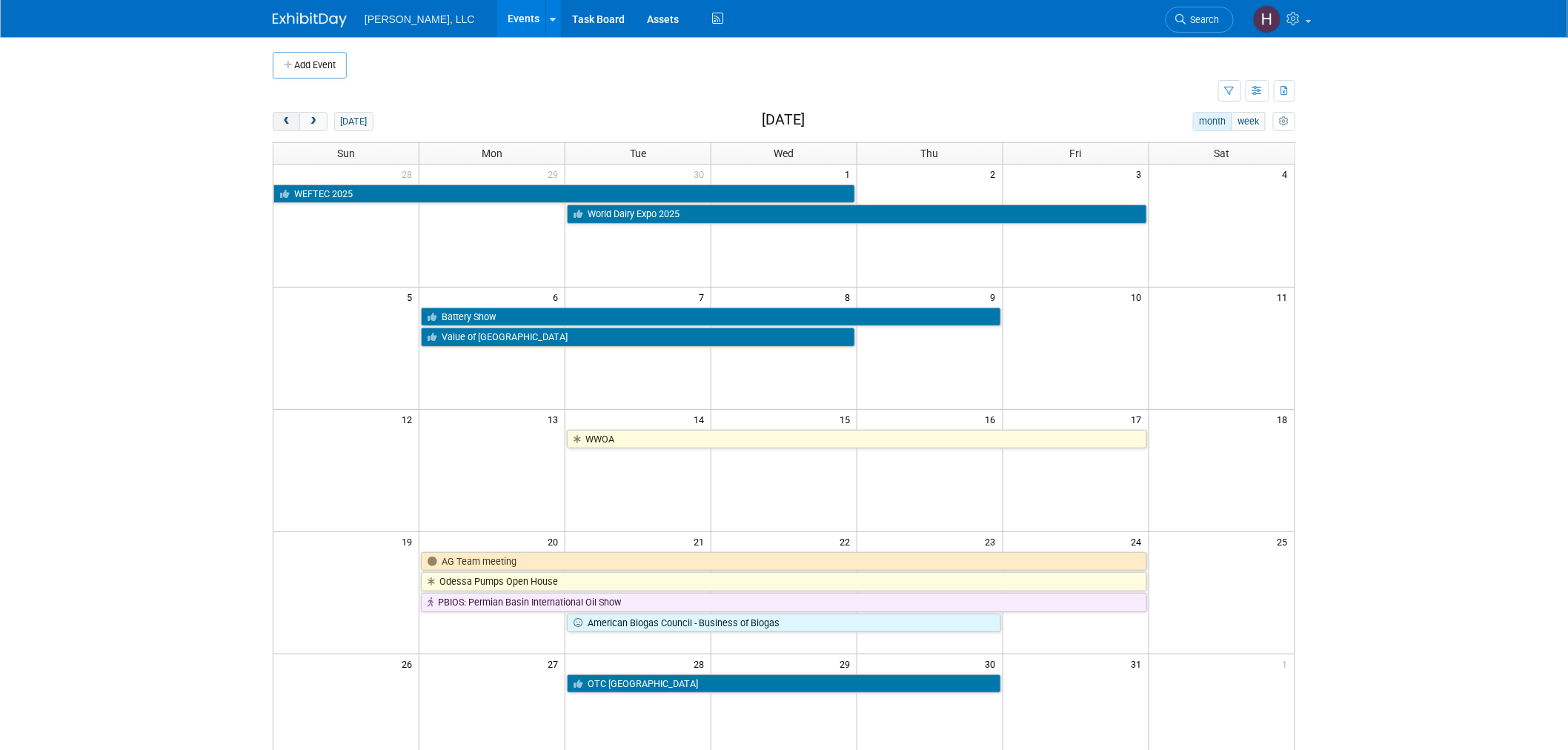
click at [289, 122] on span "prev" at bounding box center [285, 122] width 11 height 10
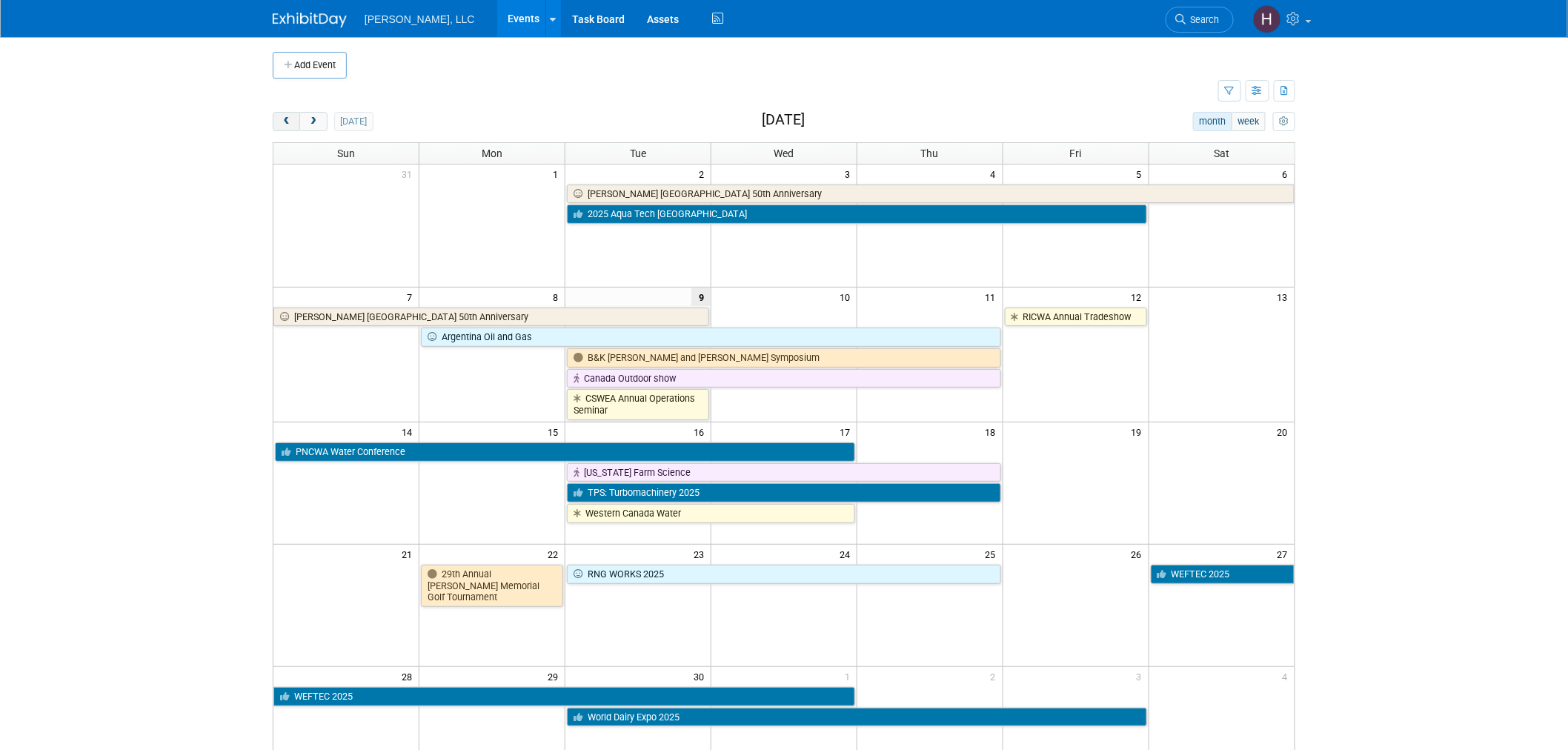
click at [281, 124] on span "prev" at bounding box center [285, 122] width 11 height 10
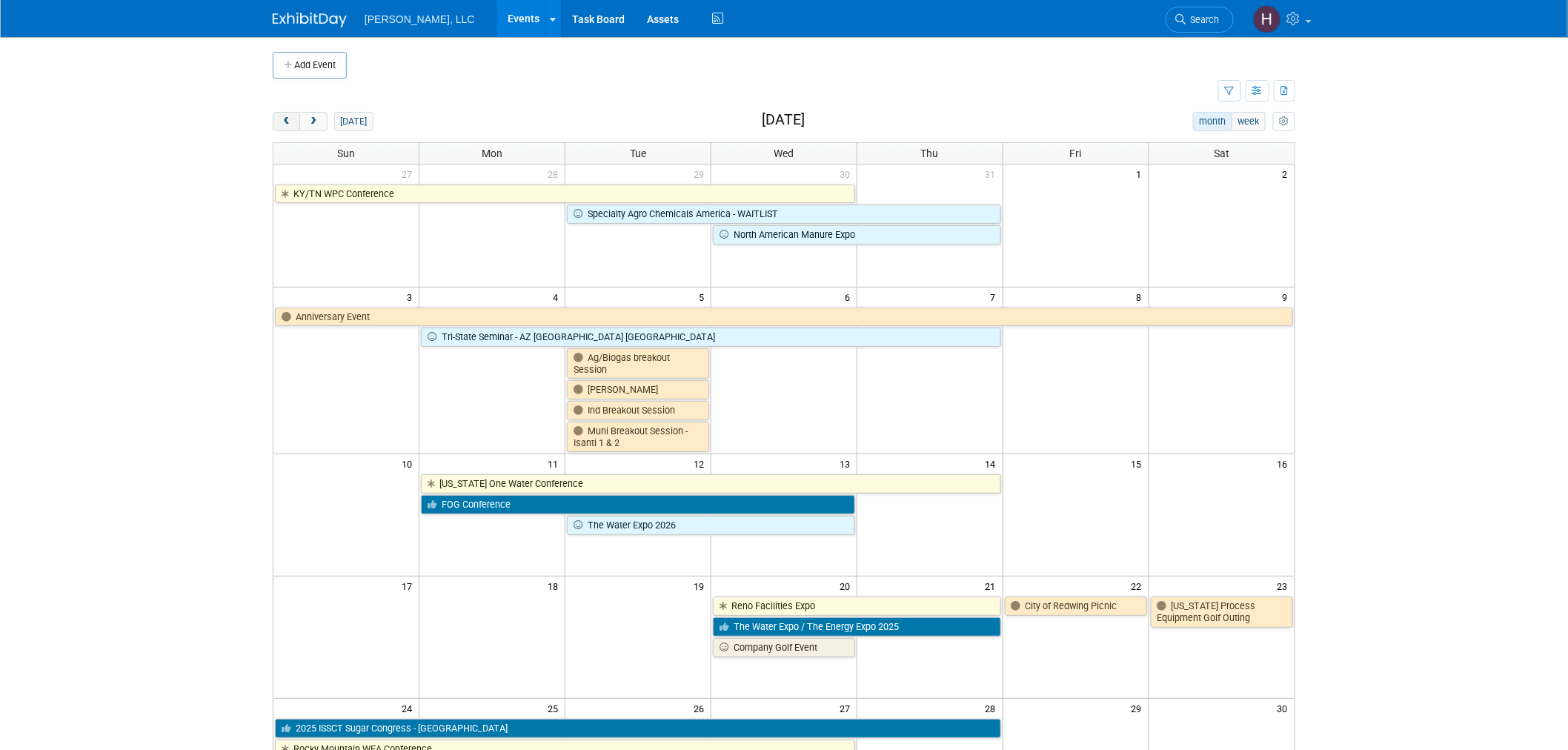
click at [284, 123] on span "prev" at bounding box center [285, 122] width 11 height 10
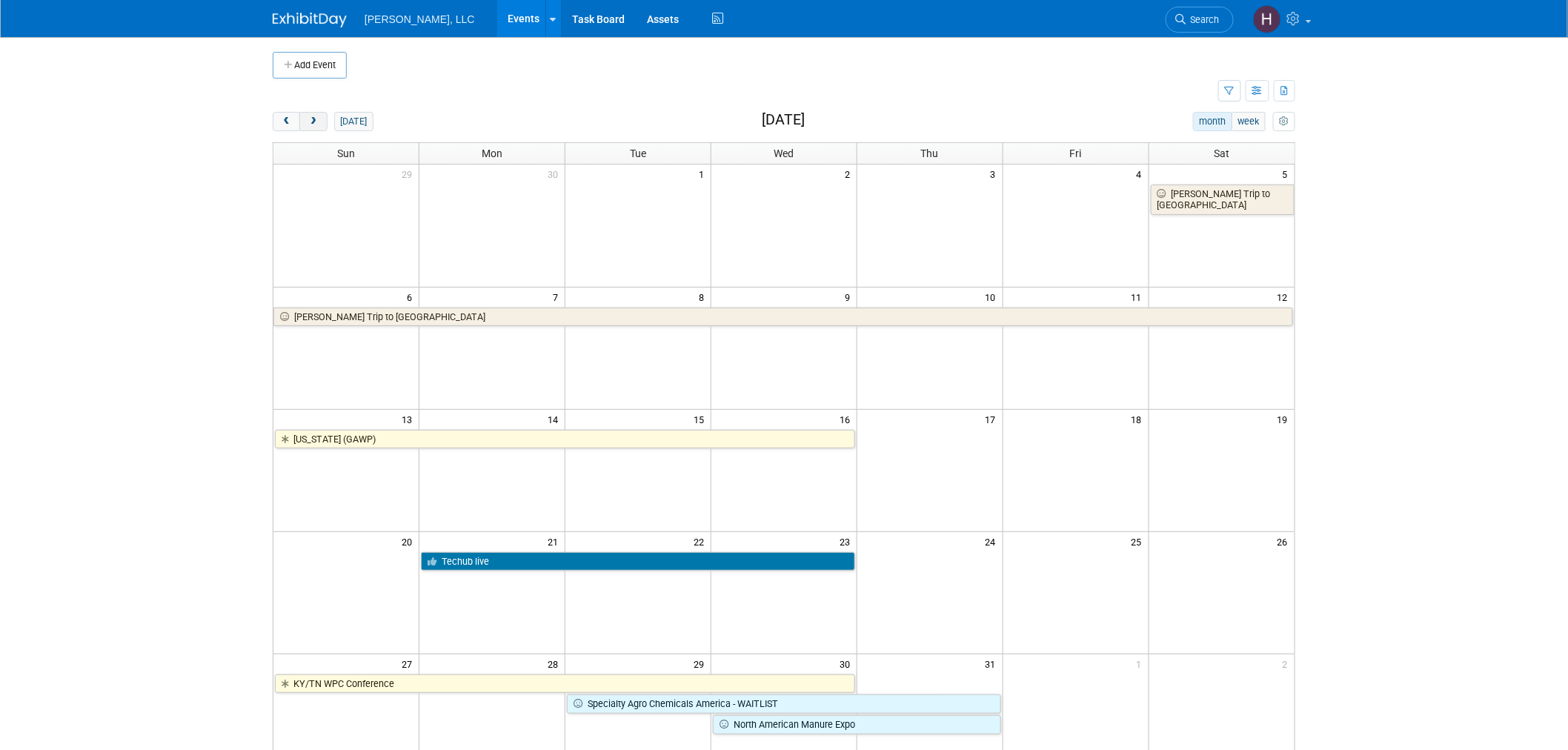
click at [314, 112] on button "next" at bounding box center [313, 122] width 27 height 19
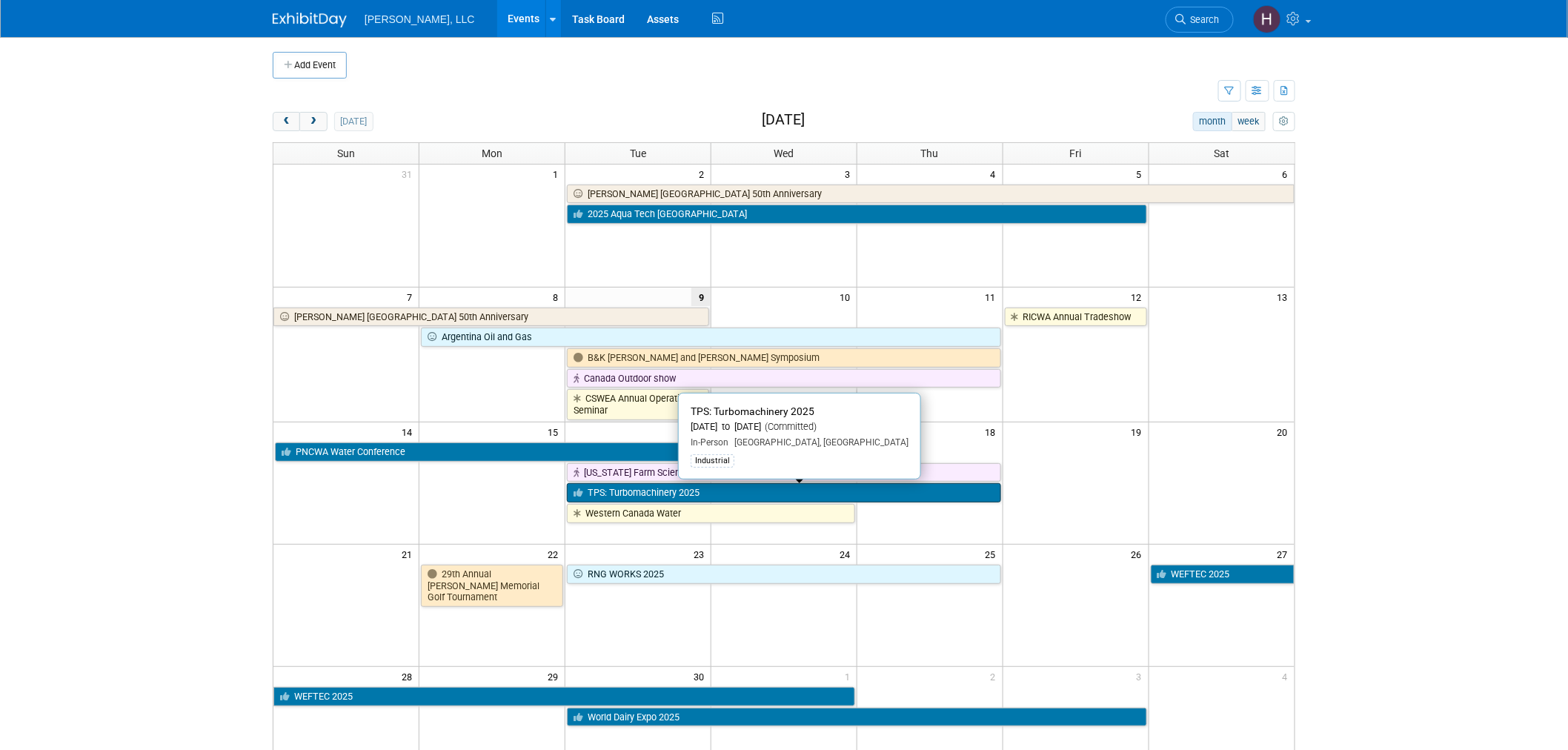
click at [699, 490] on link "TPS: Turbomachinery 2025" at bounding box center [783, 493] width 434 height 19
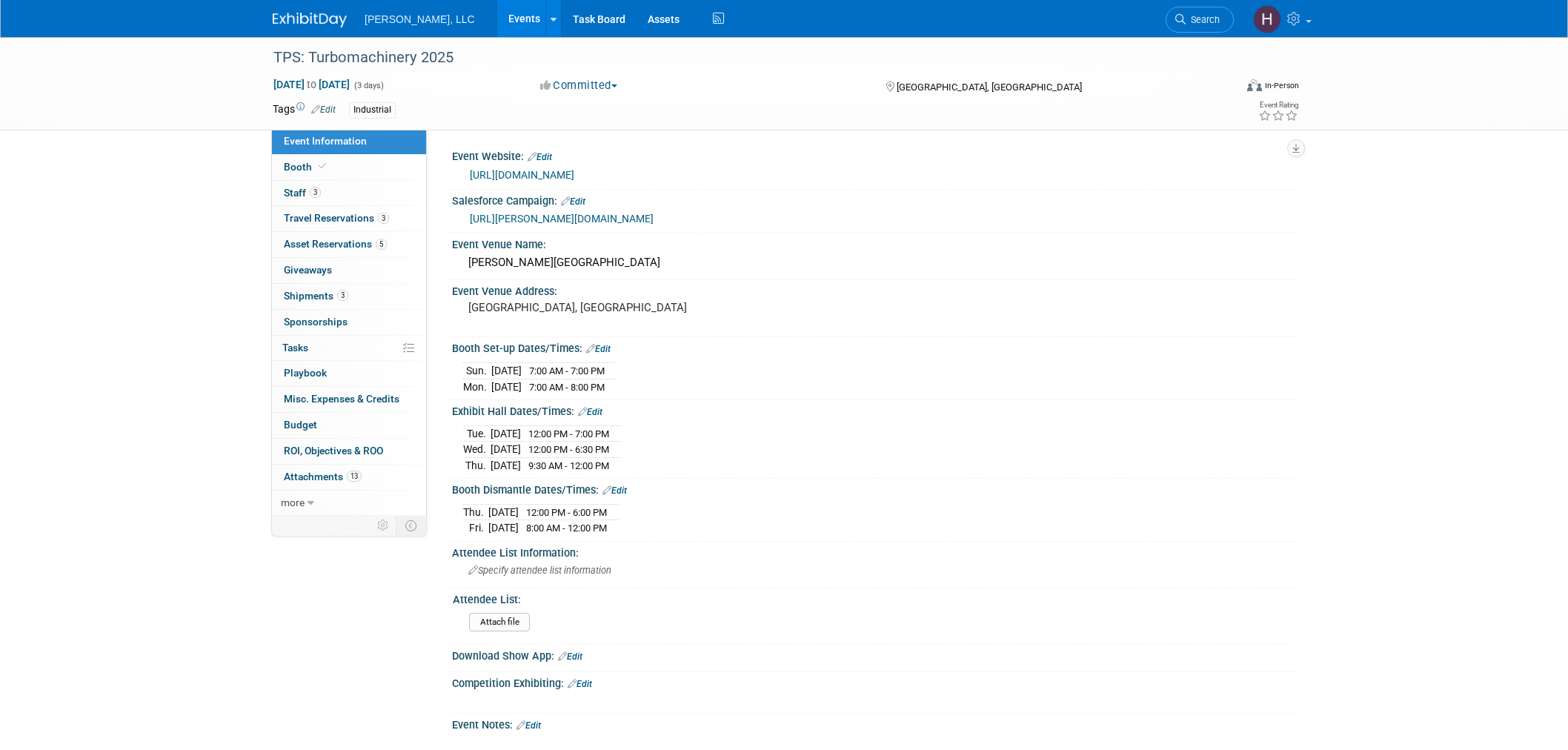
select select "Industrial"
click at [319, 213] on span "Travel Reservations 3" at bounding box center [335, 217] width 105 height 12
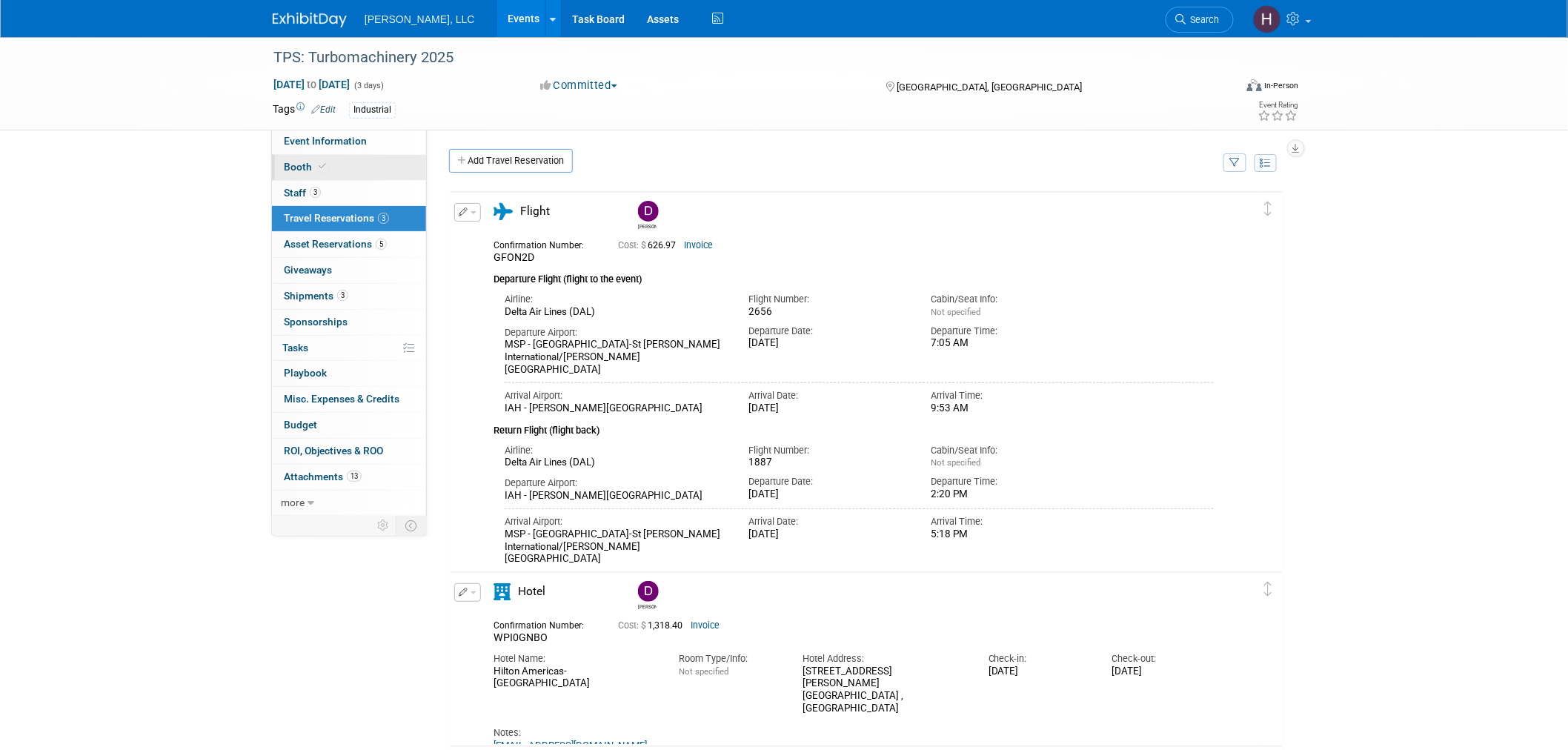
click at [375, 167] on link "Booth" at bounding box center [348, 167] width 154 height 25
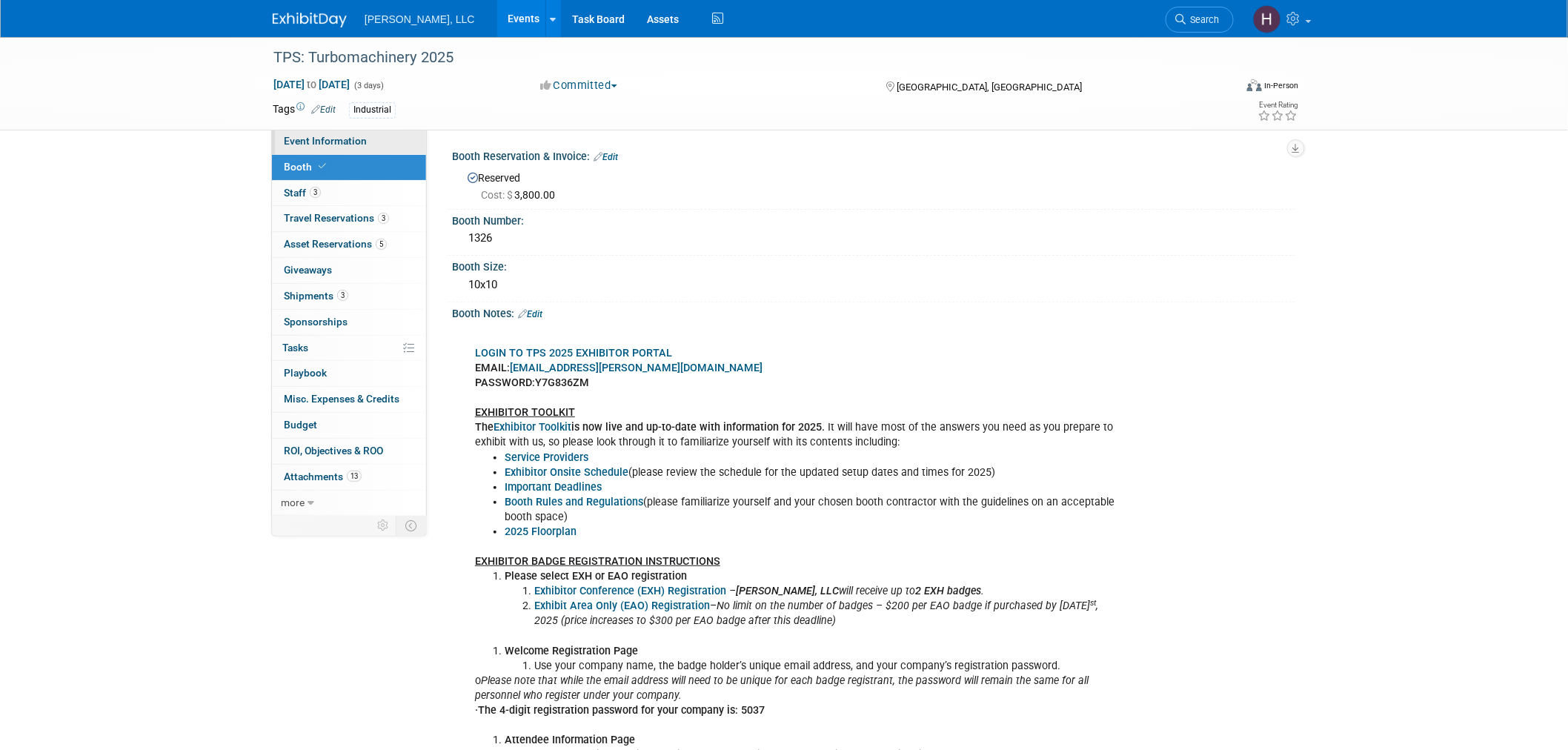
click at [379, 152] on link "Event Information" at bounding box center [348, 141] width 154 height 25
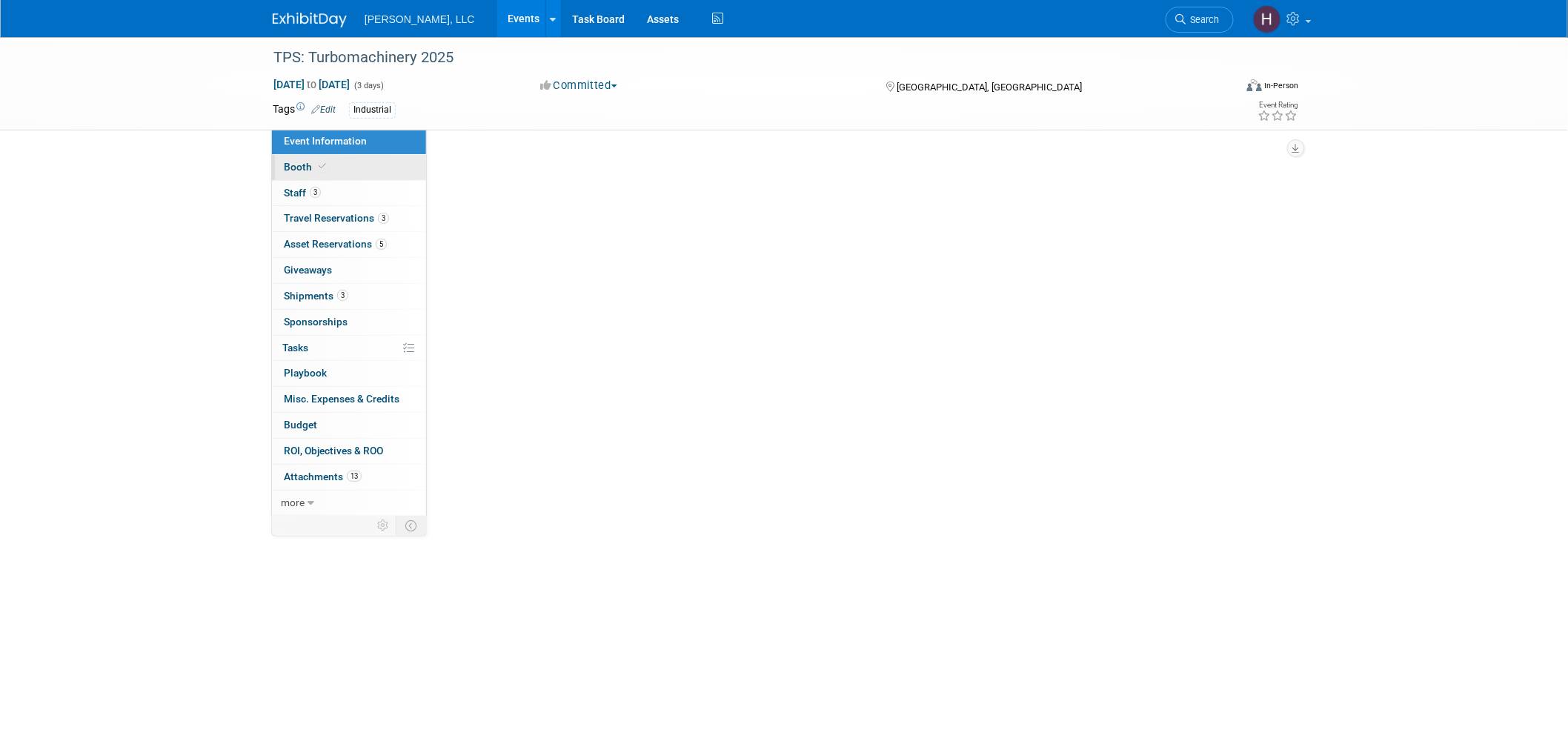
select select "Industrial"
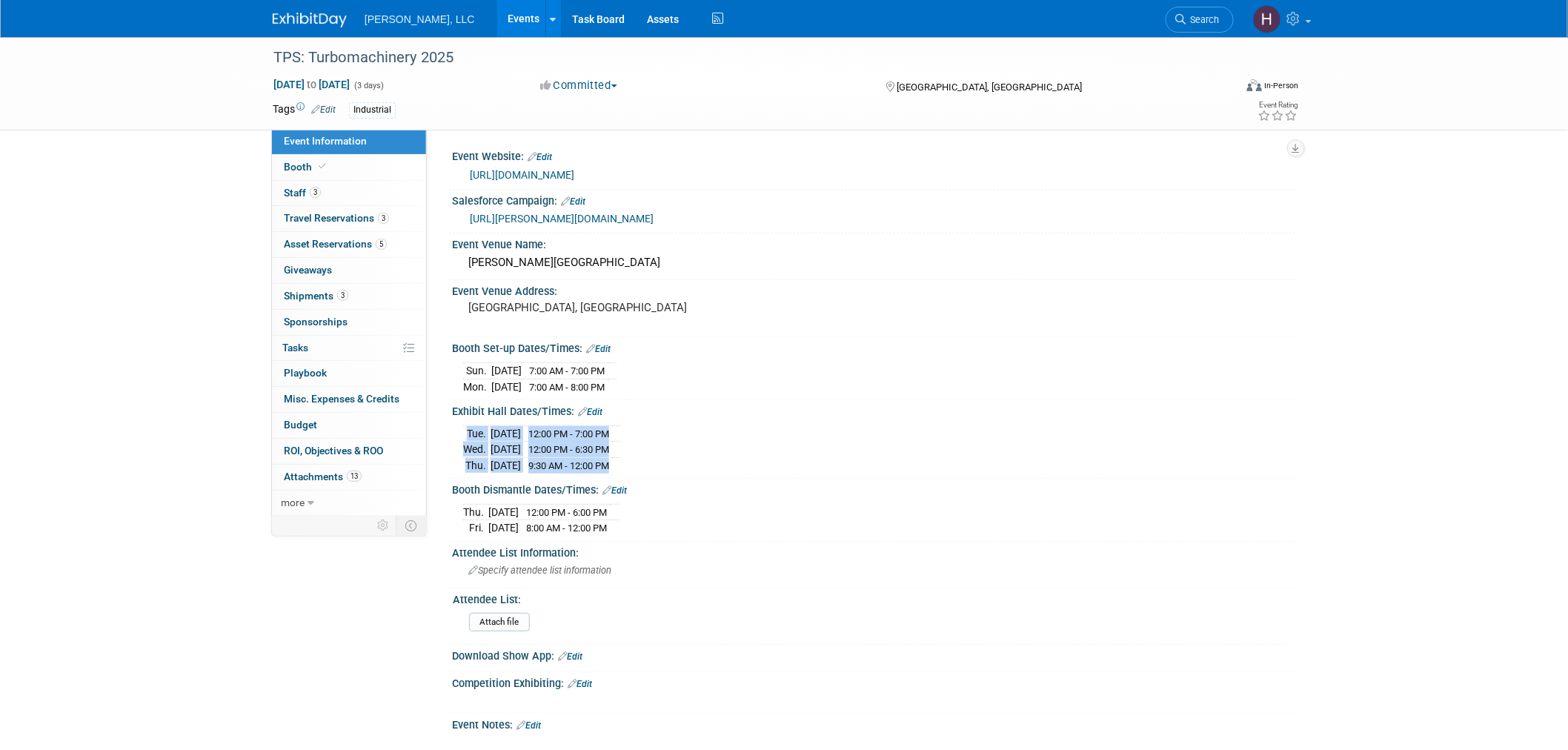
drag, startPoint x: 637, startPoint y: 467, endPoint x: 454, endPoint y: 461, distance: 183.1
click at [454, 461] on div "[DATE] 12:00 PM - 7:00 PM [DATE] 12:00 PM - 6:30 PM" at bounding box center [873, 446] width 843 height 57
click at [361, 216] on span "Travel Reservations 3" at bounding box center [335, 217] width 105 height 12
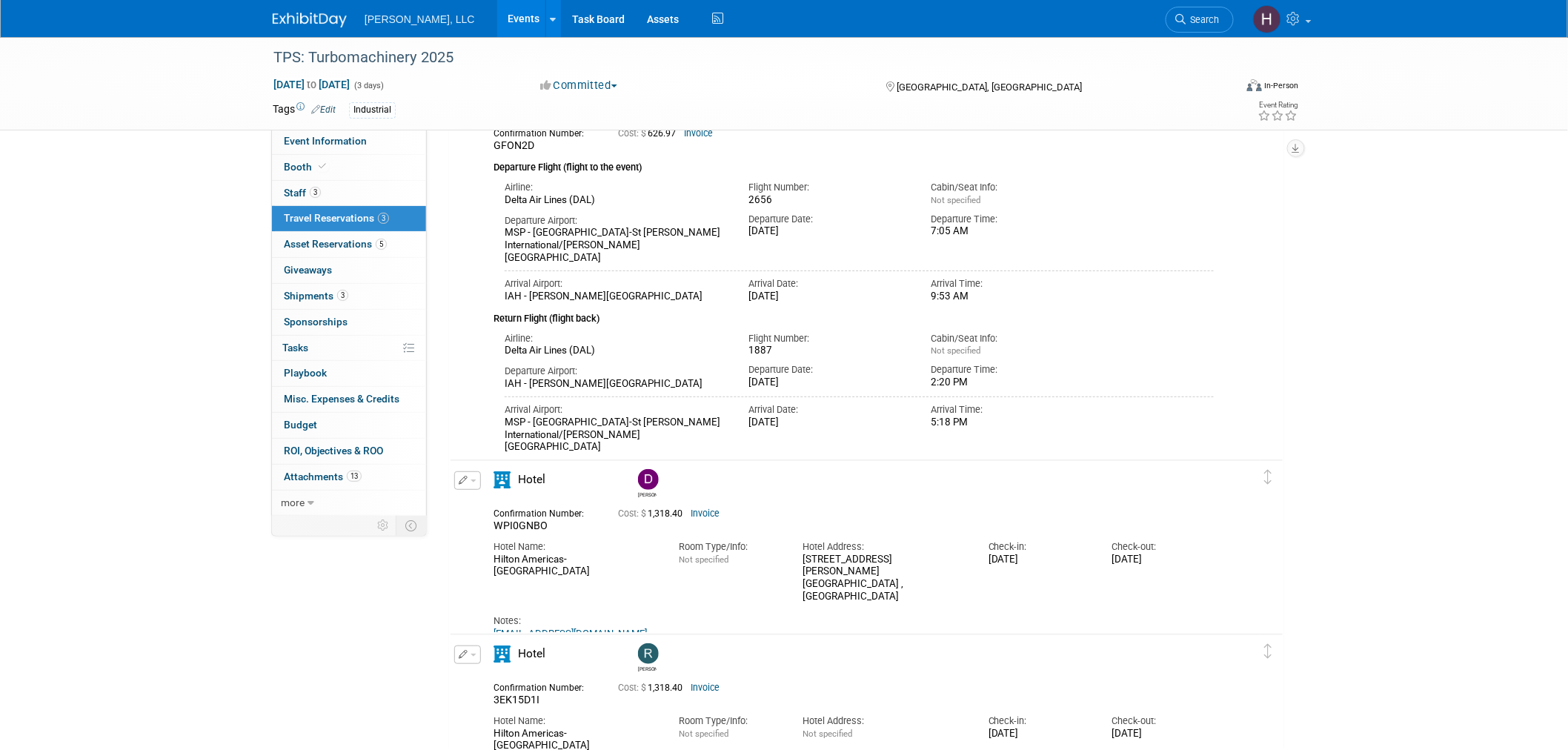
scroll to position [274, 0]
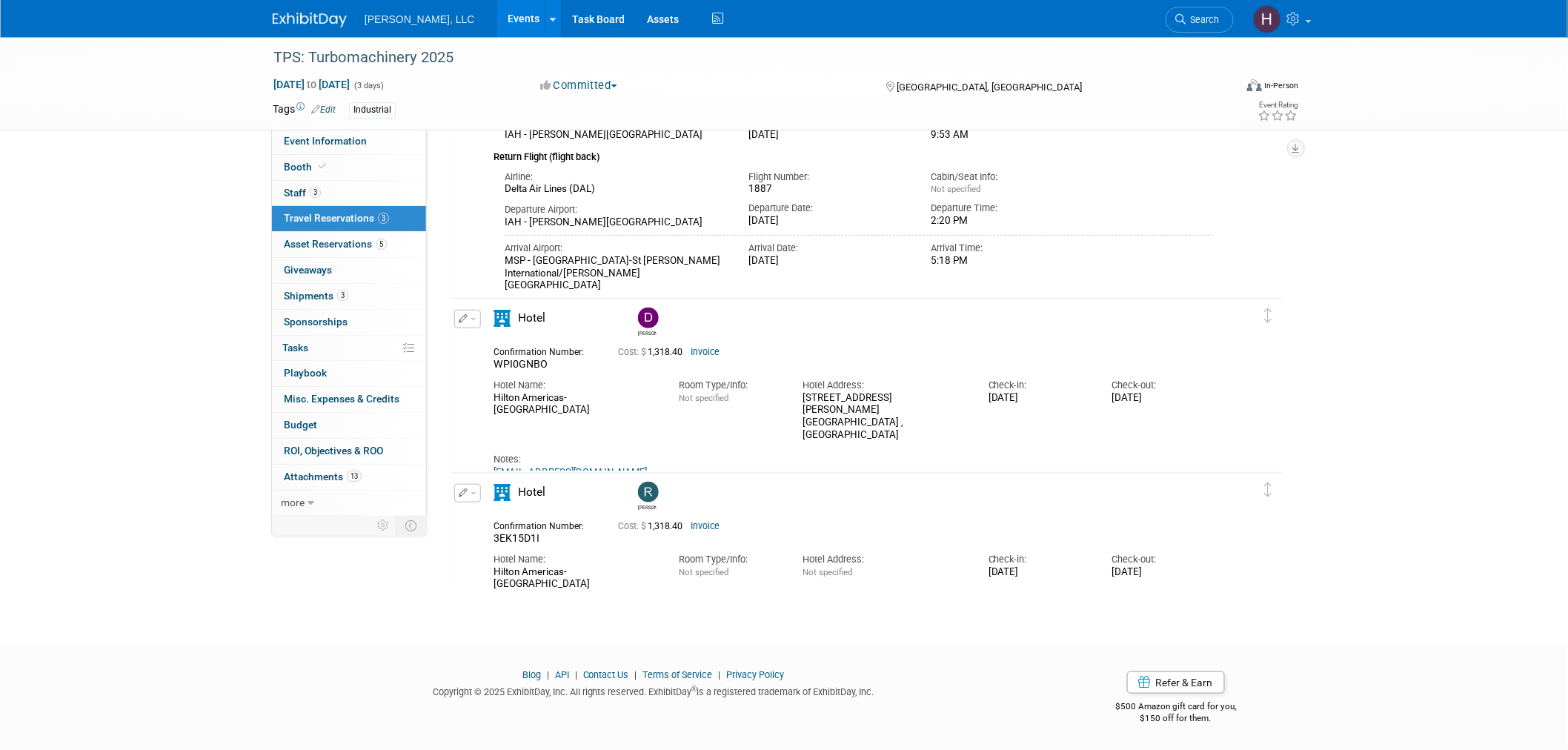
click at [713, 353] on link "Invoice" at bounding box center [705, 352] width 29 height 11
click at [344, 134] on span "Event Information" at bounding box center [325, 140] width 83 height 12
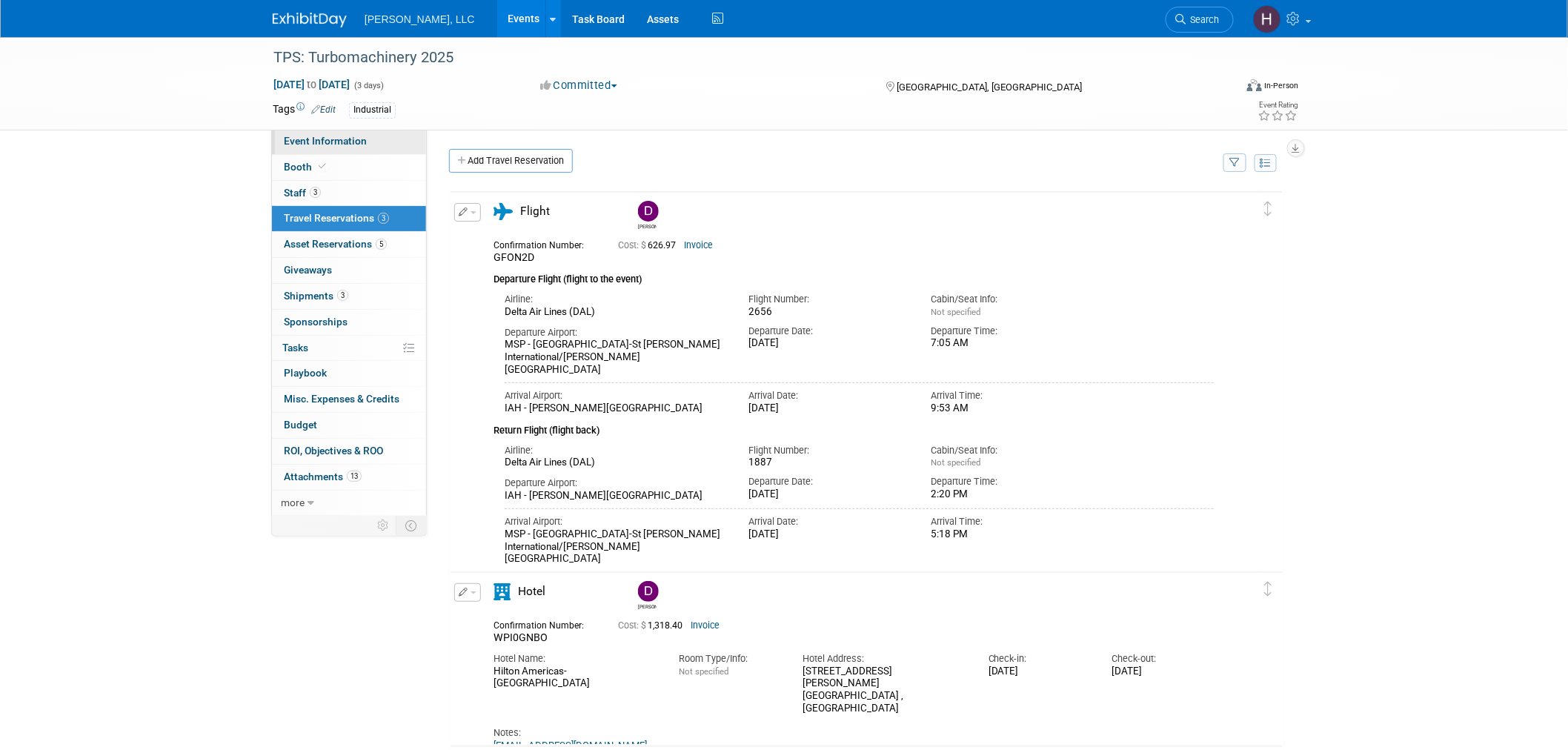
select select "Industrial"
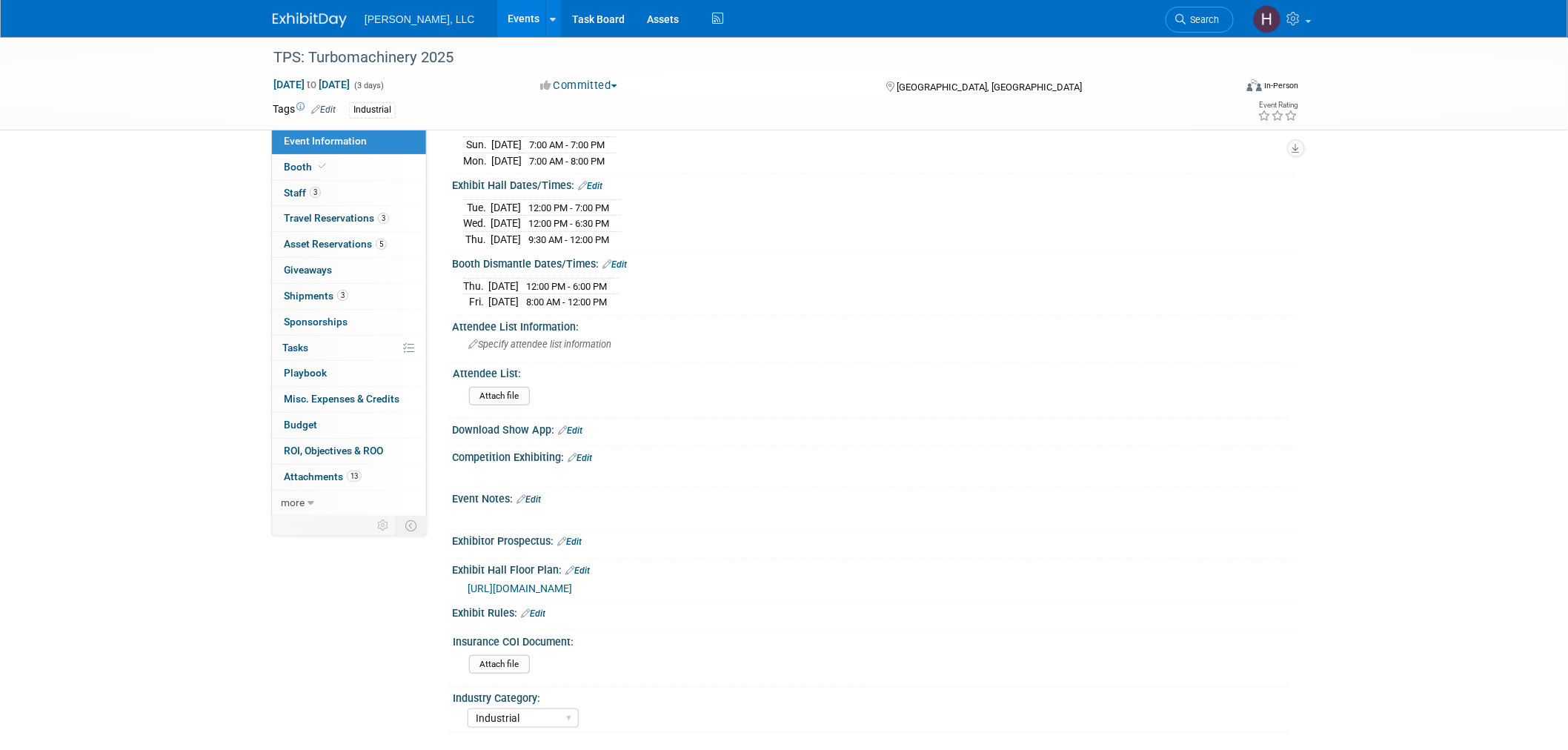
scroll to position [360, 0]
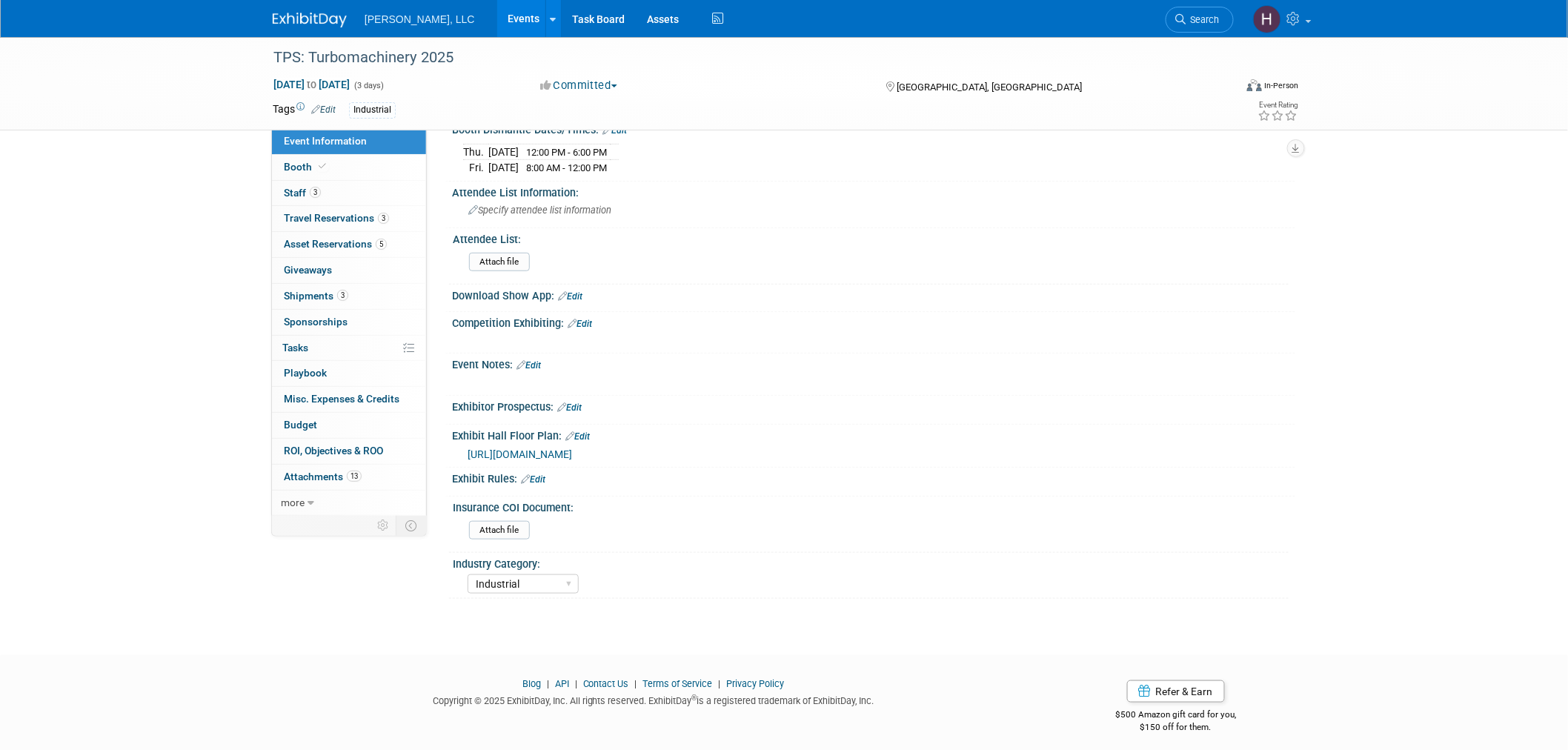
click at [334, 141] on span "Event Information" at bounding box center [325, 140] width 83 height 12
select select "Industrial"
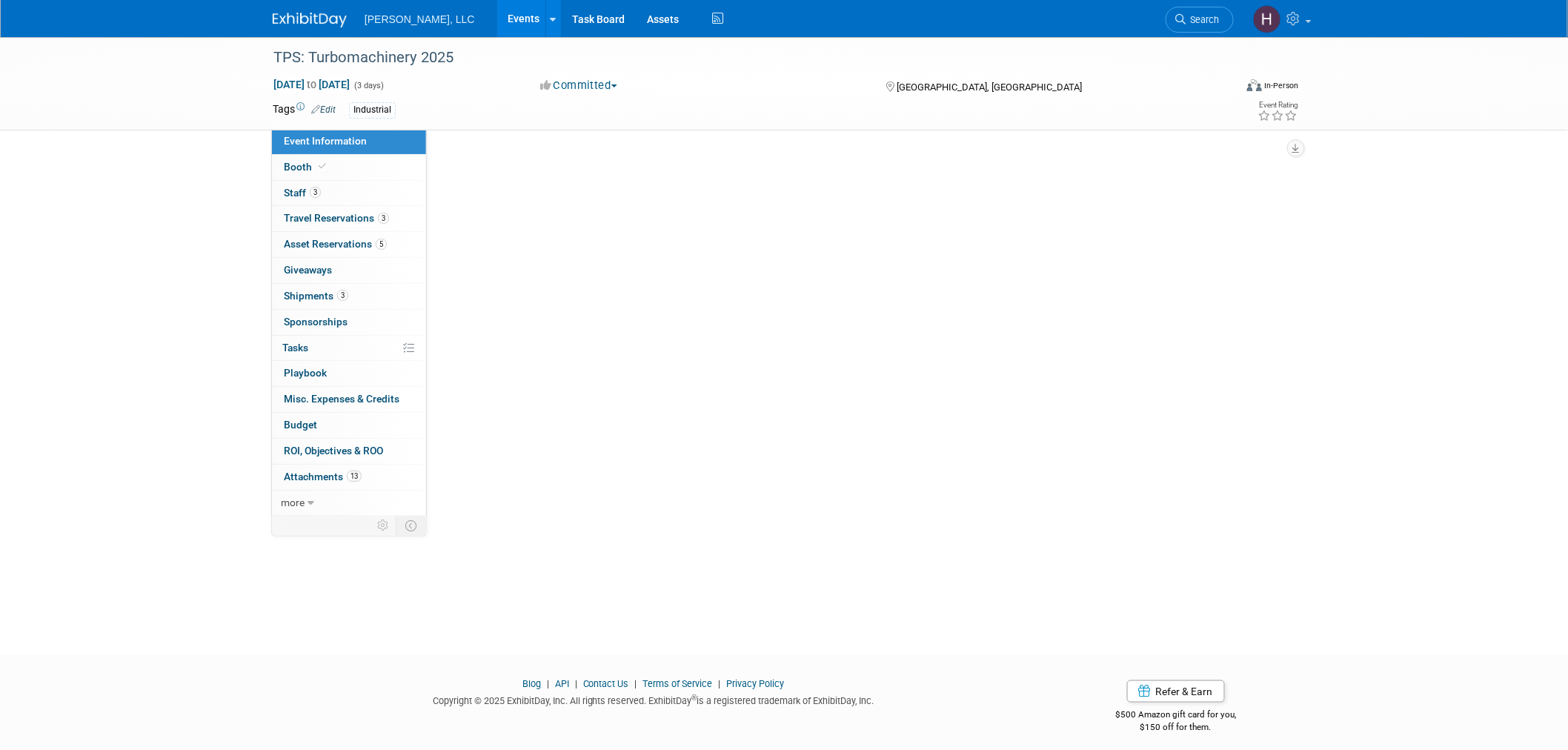
scroll to position [0, 0]
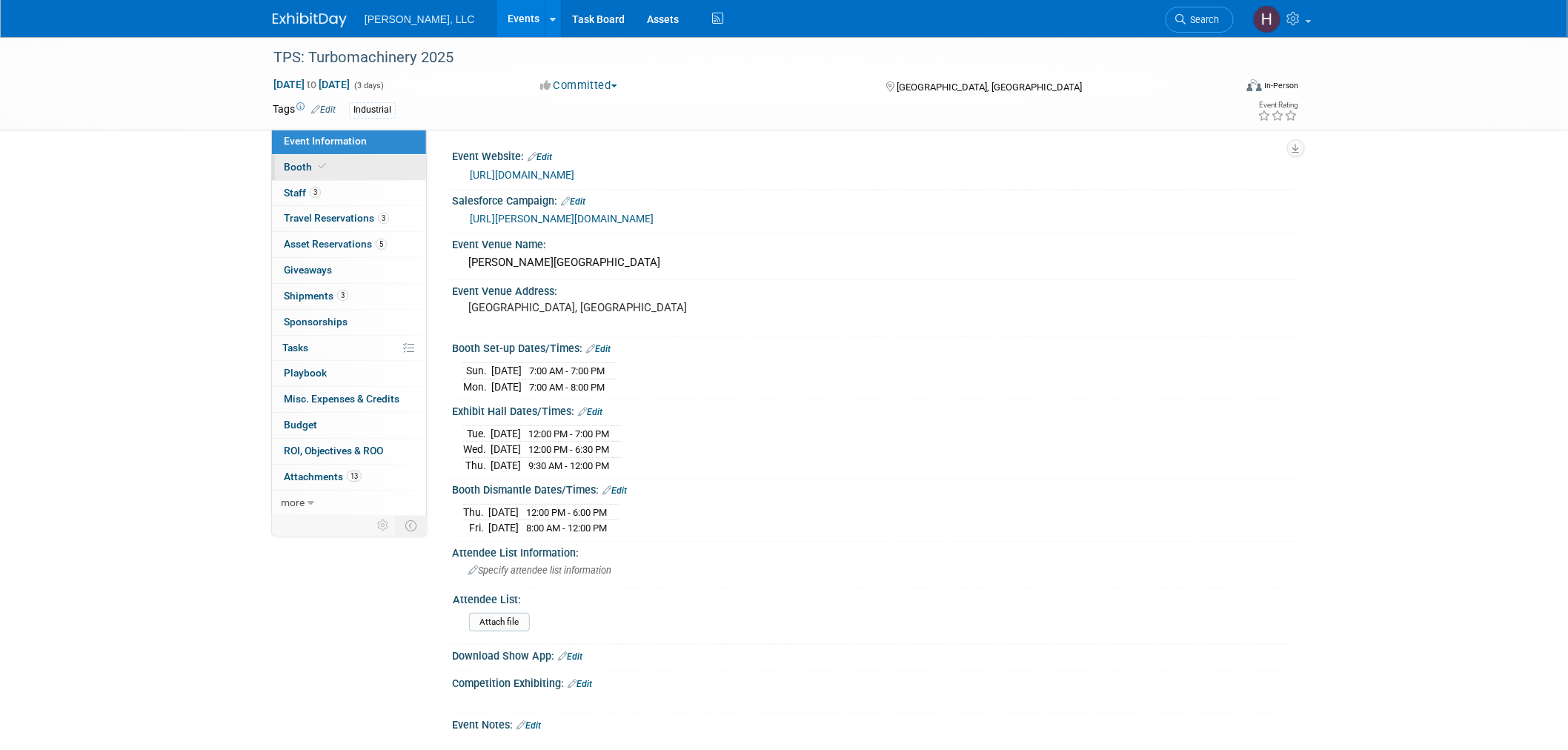
click at [359, 172] on link "Booth" at bounding box center [348, 167] width 154 height 25
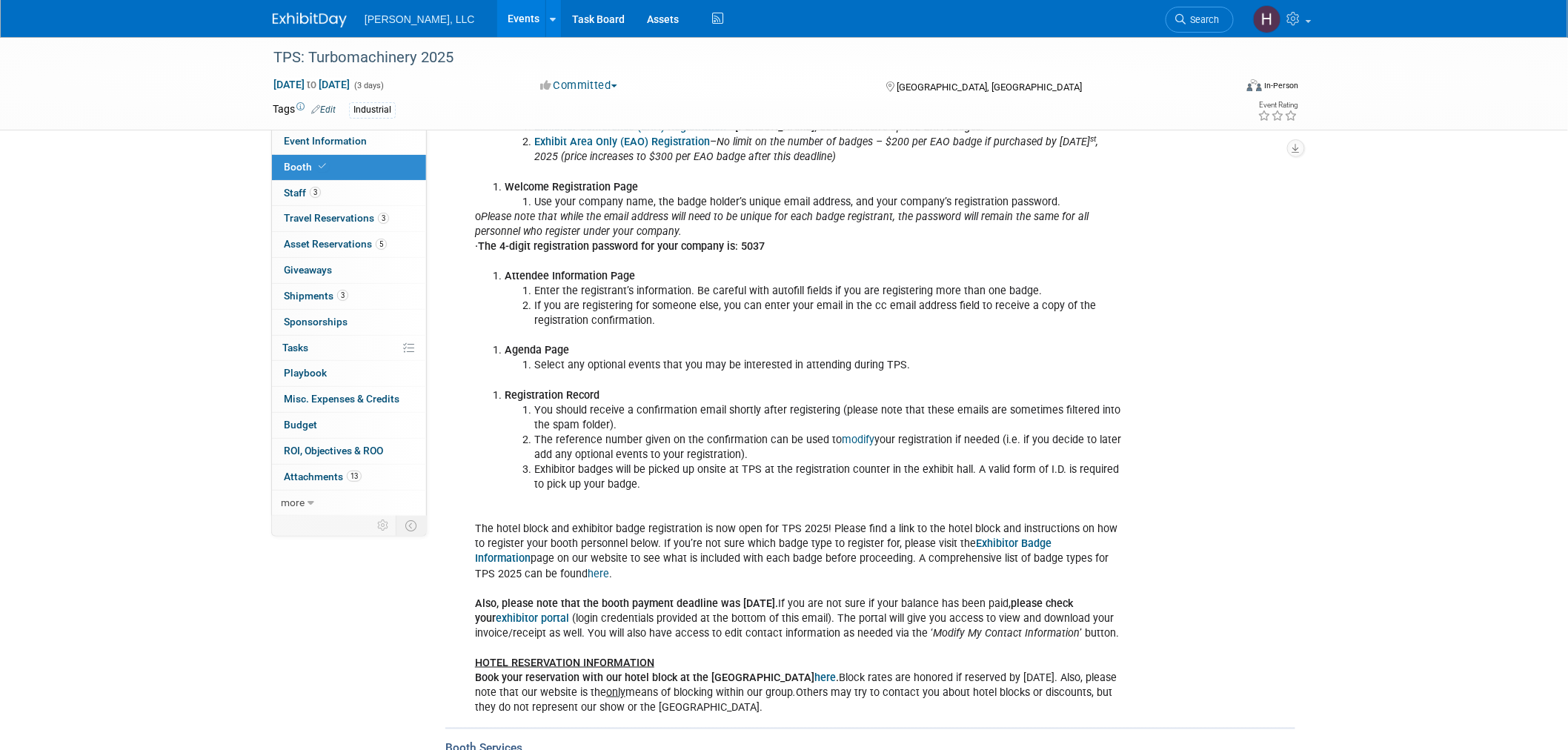
scroll to position [493, 0]
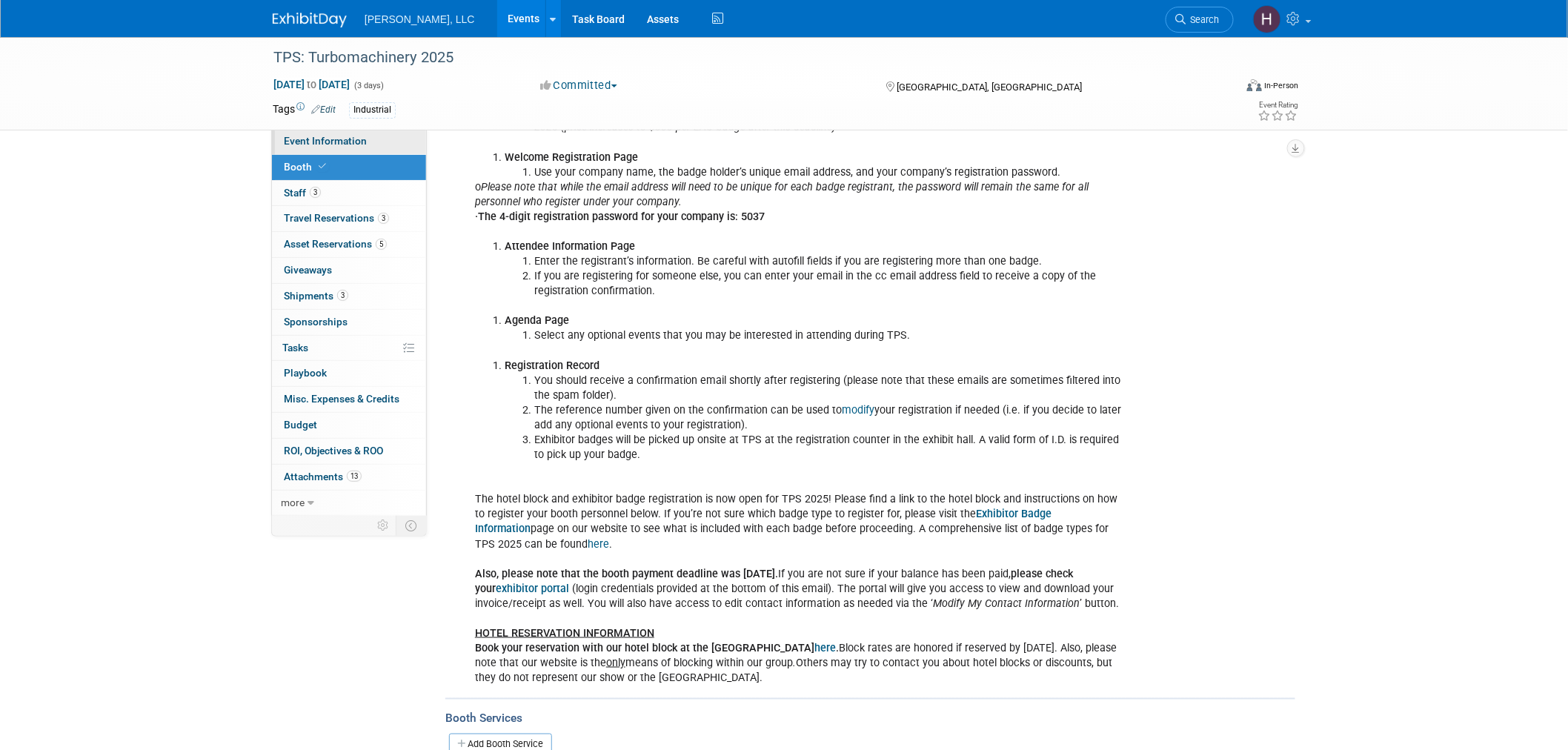
click at [347, 142] on span "Event Information" at bounding box center [325, 140] width 83 height 12
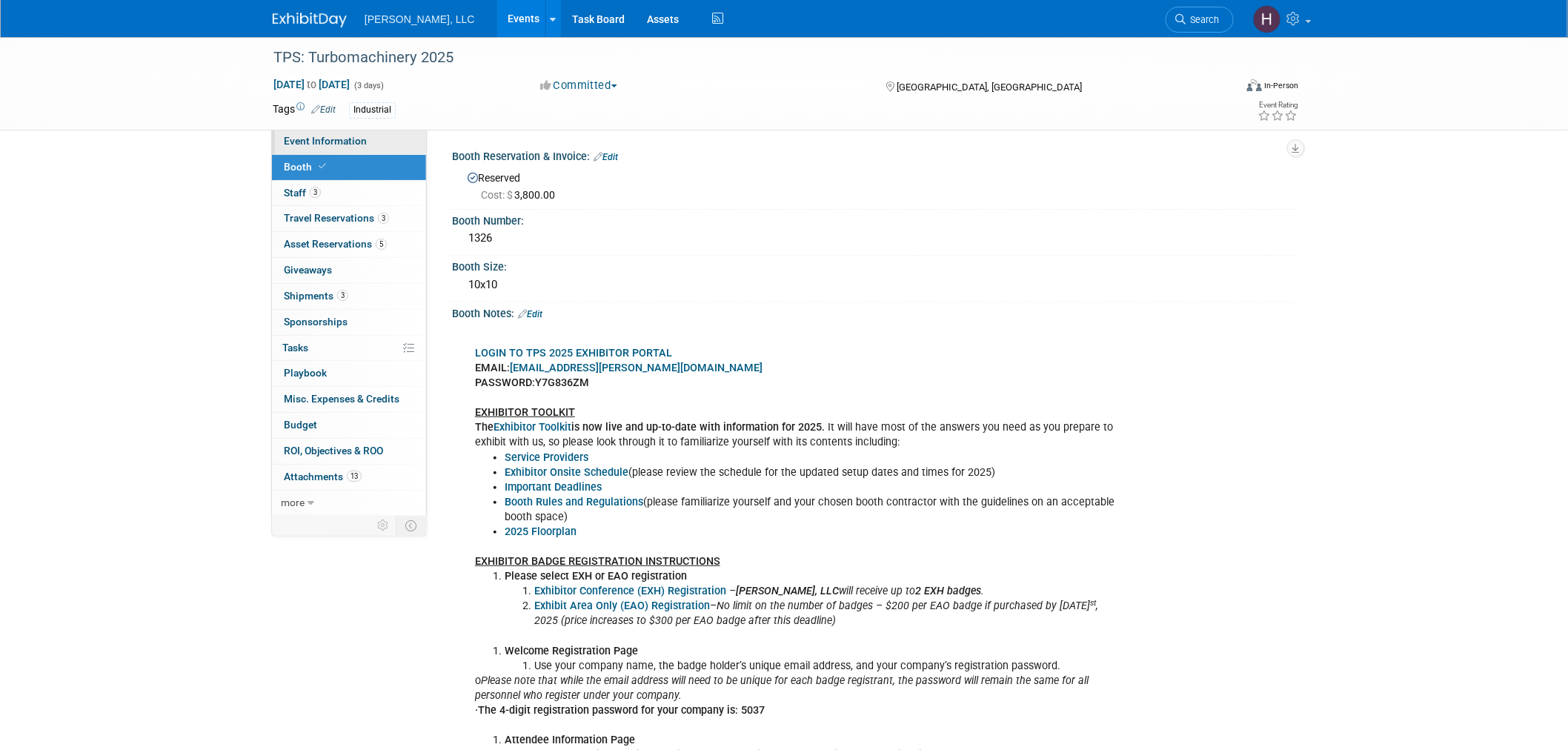
select select "Industrial"
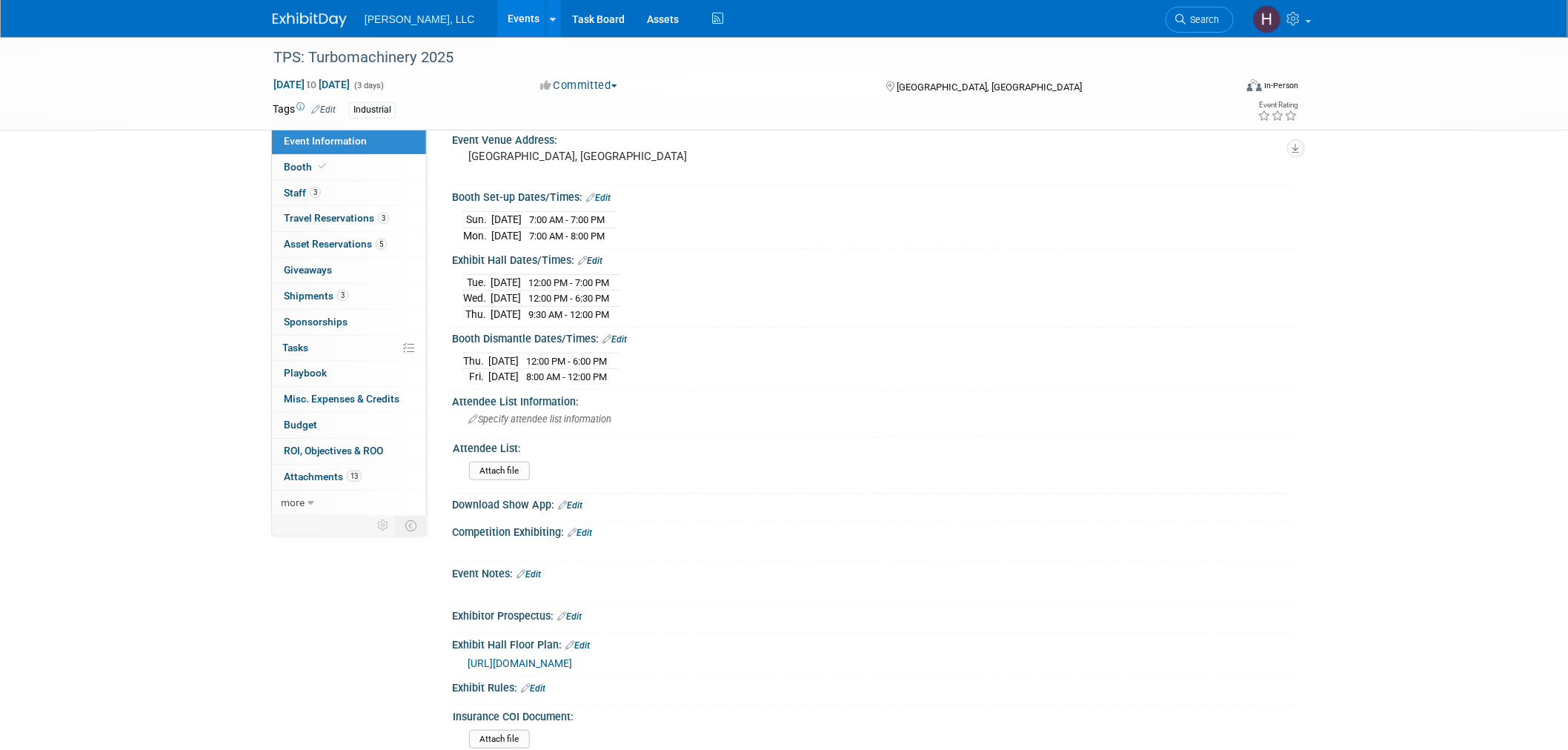
scroll to position [360, 0]
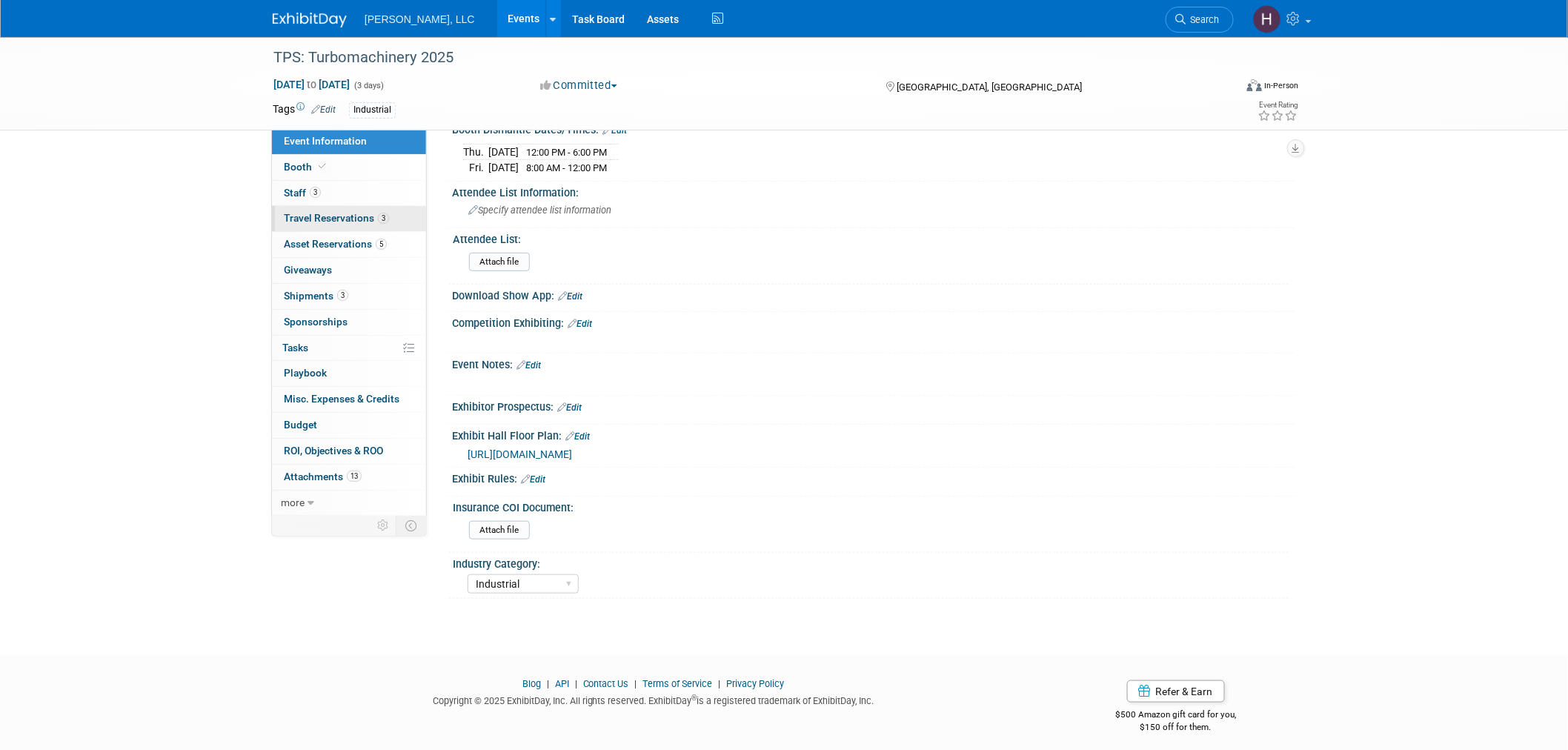
click at [356, 217] on span "Travel Reservations 3" at bounding box center [335, 217] width 105 height 12
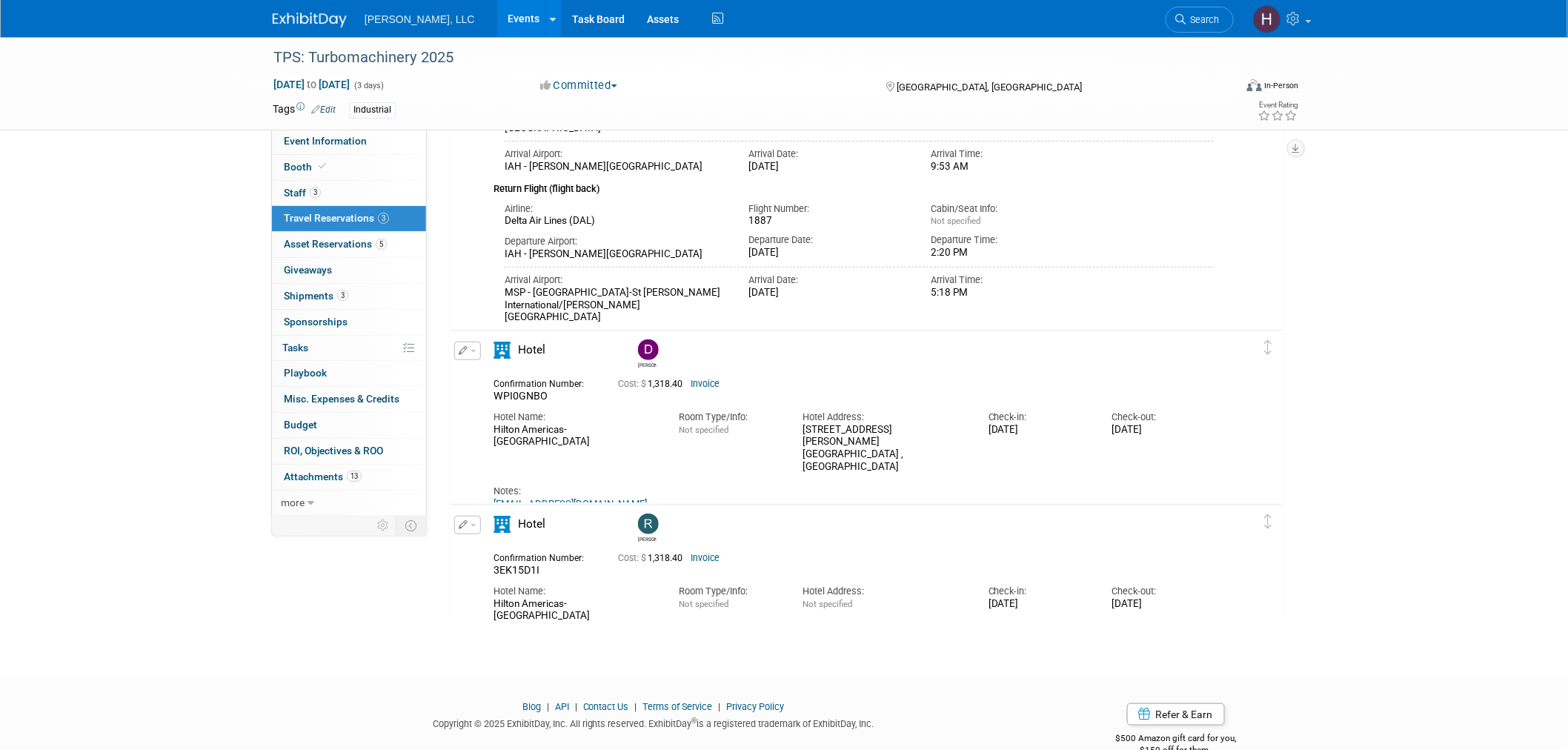
scroll to position [274, 0]
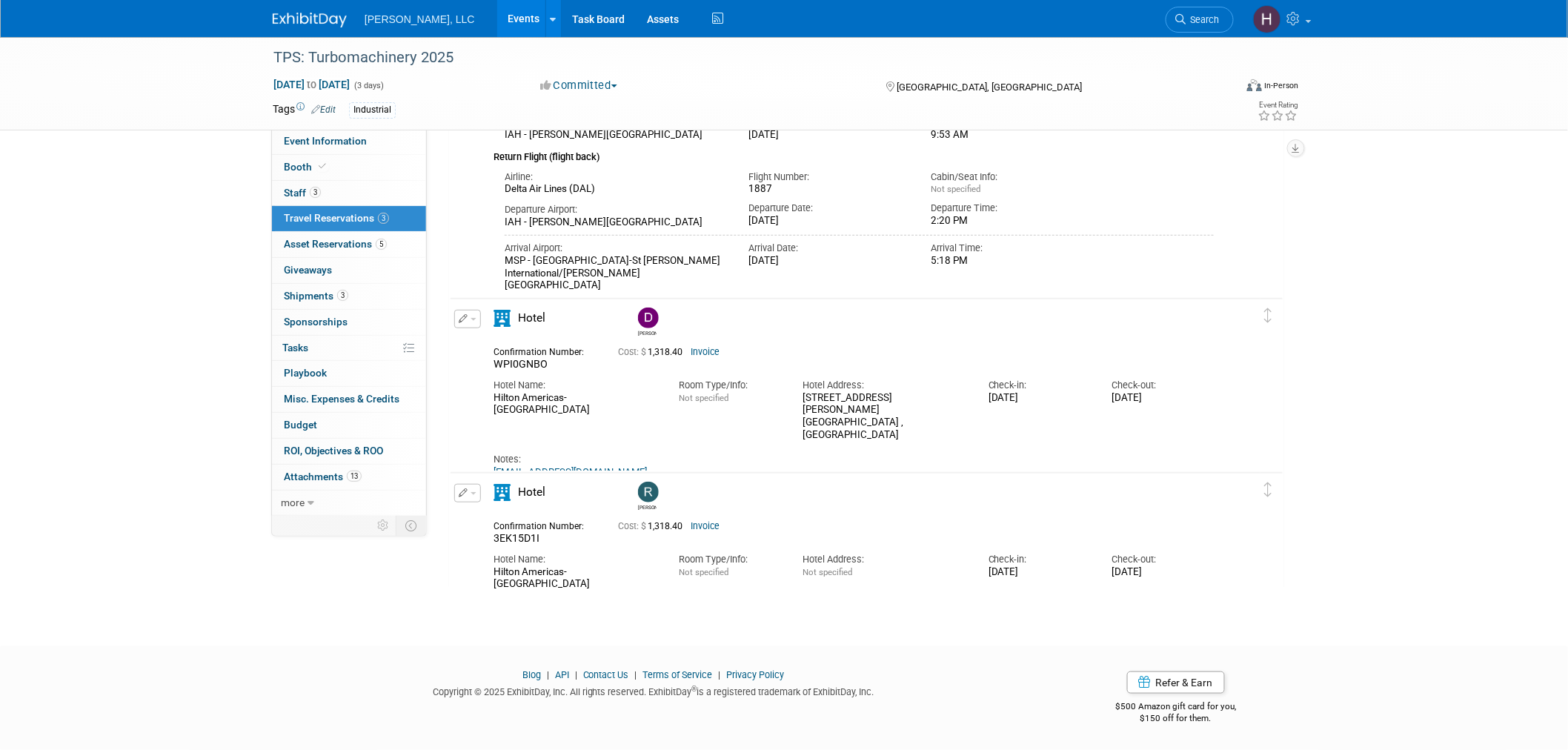
drag, startPoint x: 647, startPoint y: 461, endPoint x: 486, endPoint y: 455, distance: 161.1
click at [486, 455] on div "Hotel Drew WPI0GNBO Cost: $ 1,318.40 Invoice Hotel Name: Not specified" at bounding box center [854, 393] width 742 height 168
copy link "houcv-reservations@hilton.com"
click at [1409, 363] on div "TPS: Turbomachinery 2025 Sep 16, 2025 to Sep 18, 2025 (3 days) Sep 16, 2025 to …" at bounding box center [784, 191] width 1568 height 855
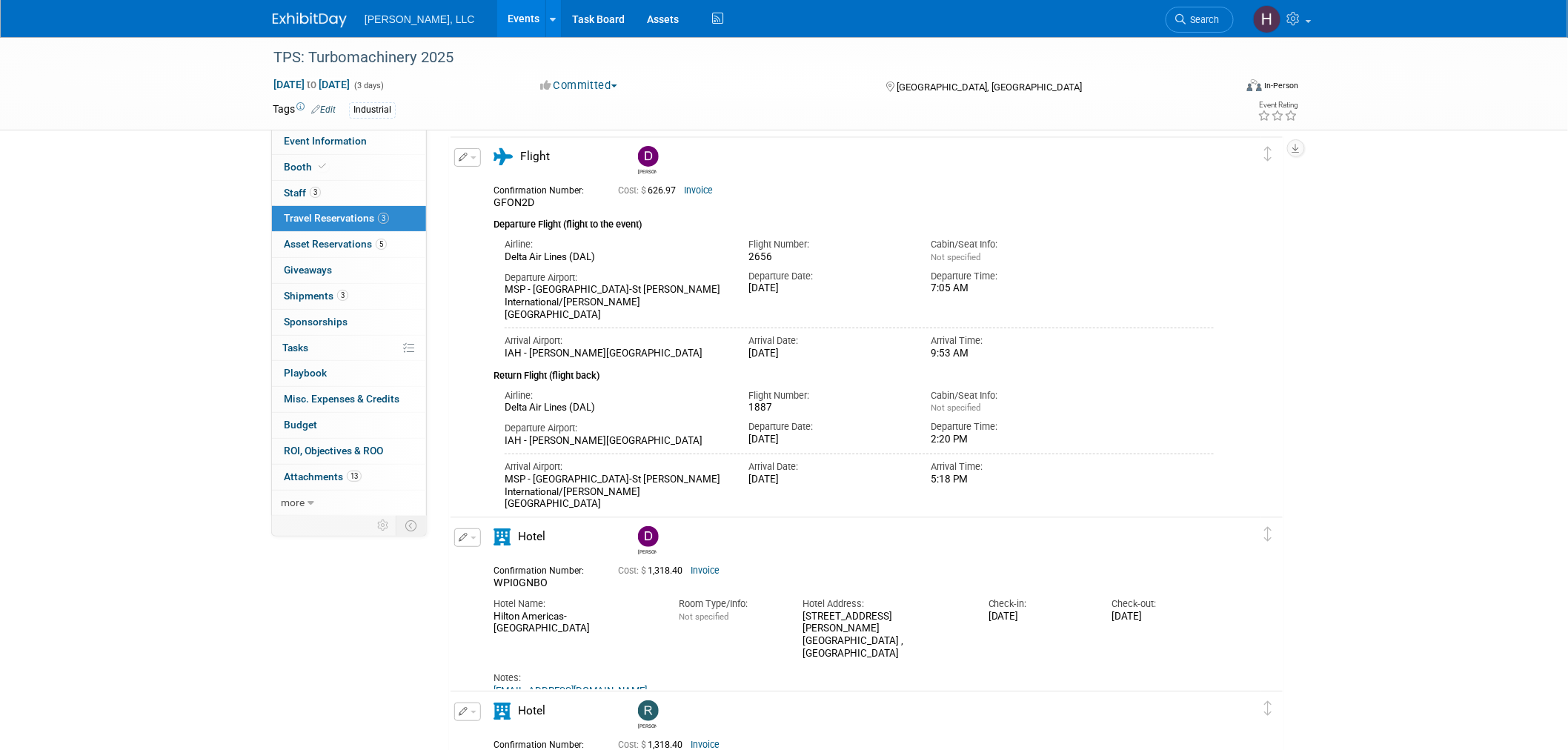
scroll to position [27, 0]
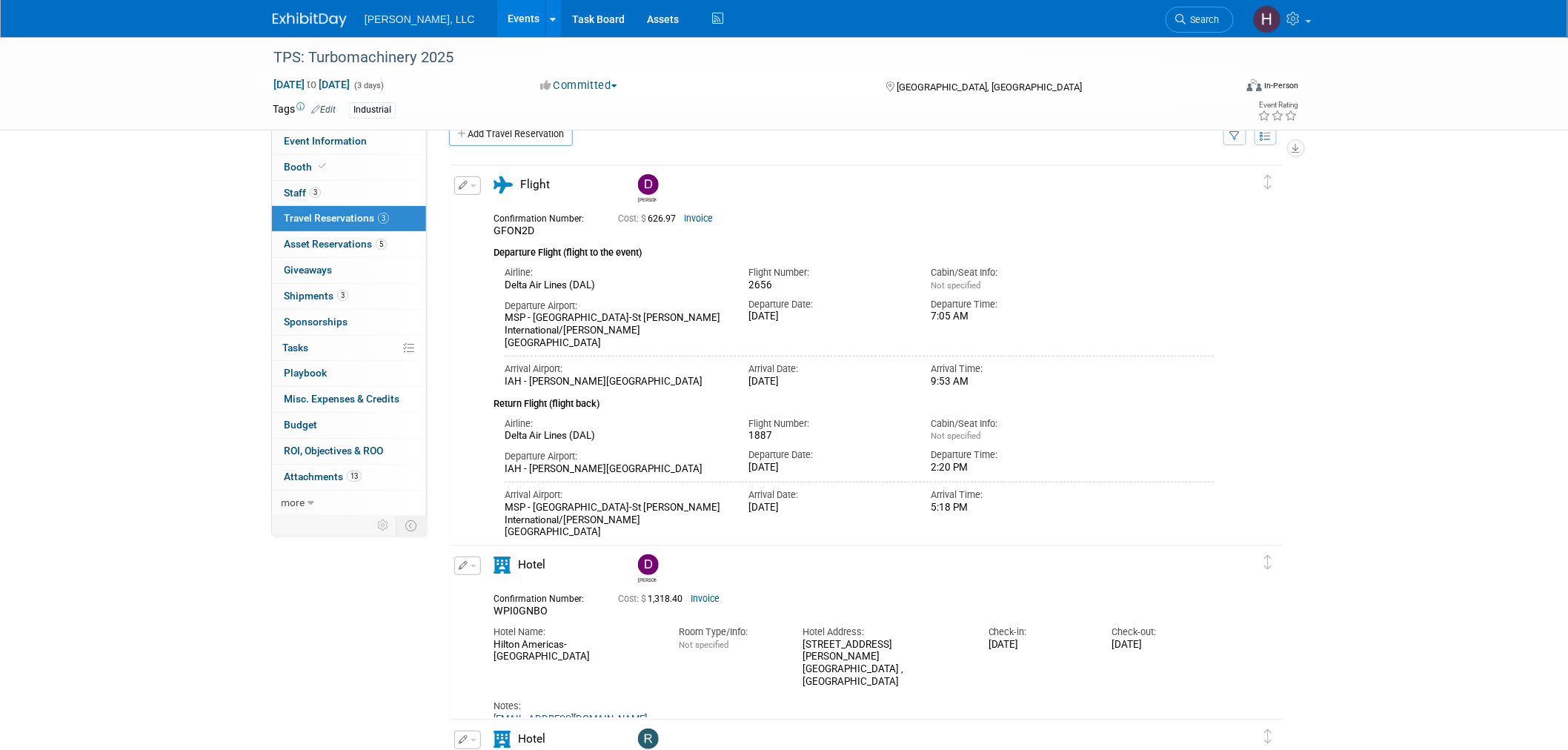
click at [696, 217] on link "Invoice" at bounding box center [698, 218] width 29 height 11
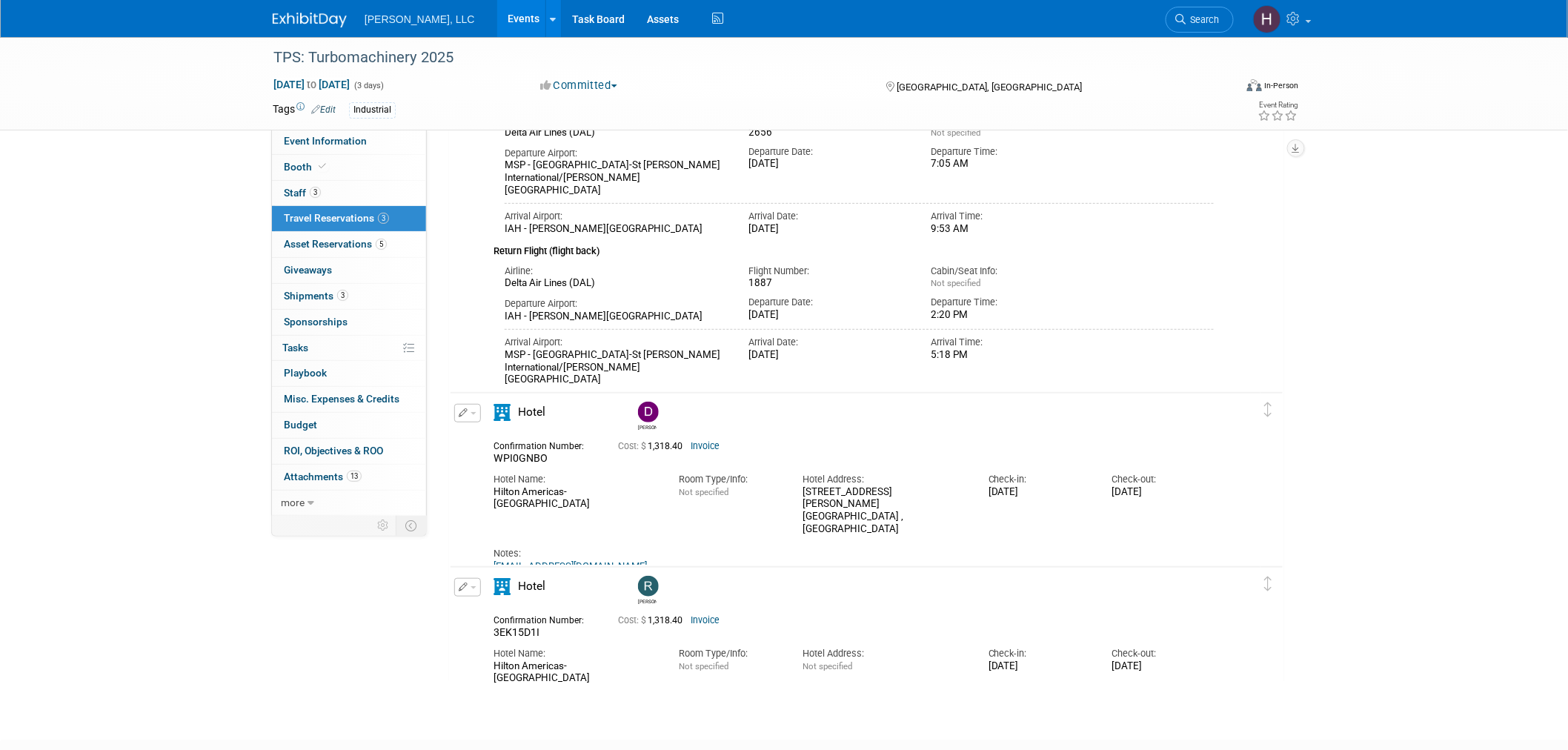
scroll to position [191, 0]
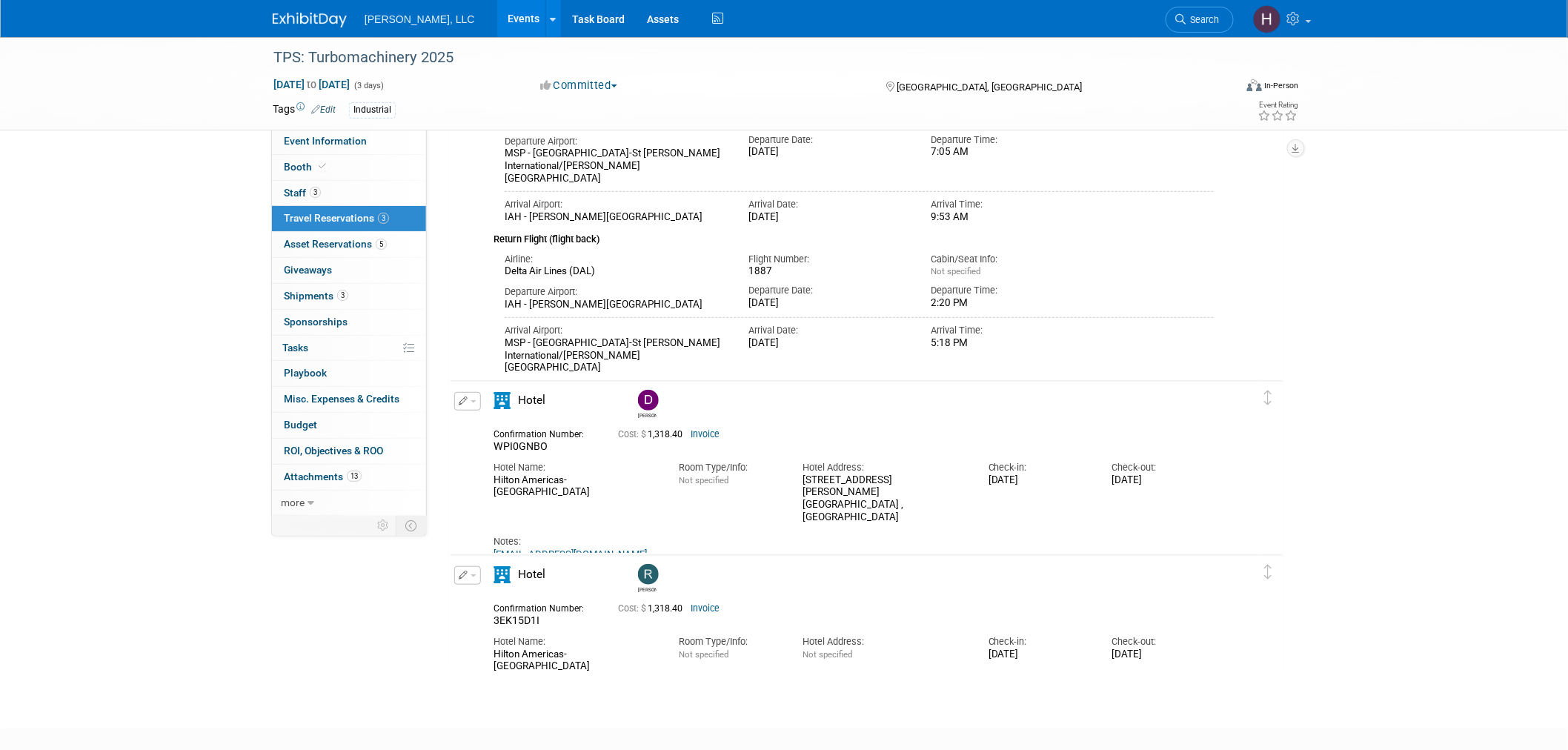
click at [506, 446] on span "WPI0GNBO" at bounding box center [520, 446] width 54 height 12
click at [520, 446] on span "WPI0GNBO" at bounding box center [520, 446] width 54 height 12
click at [738, 534] on div "Notes:" at bounding box center [853, 541] width 720 height 14
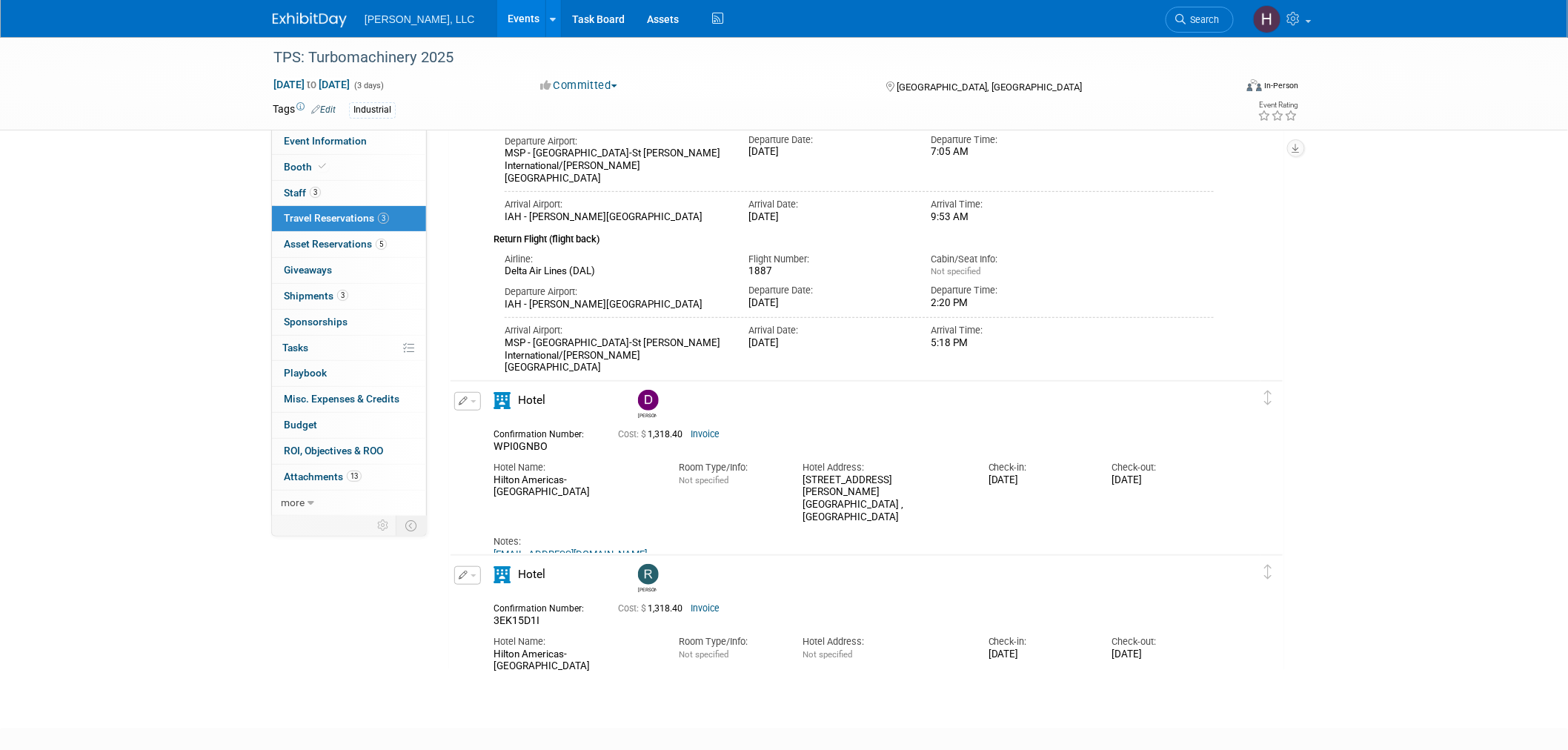
click at [497, 16] on link "Events" at bounding box center [524, 18] width 54 height 37
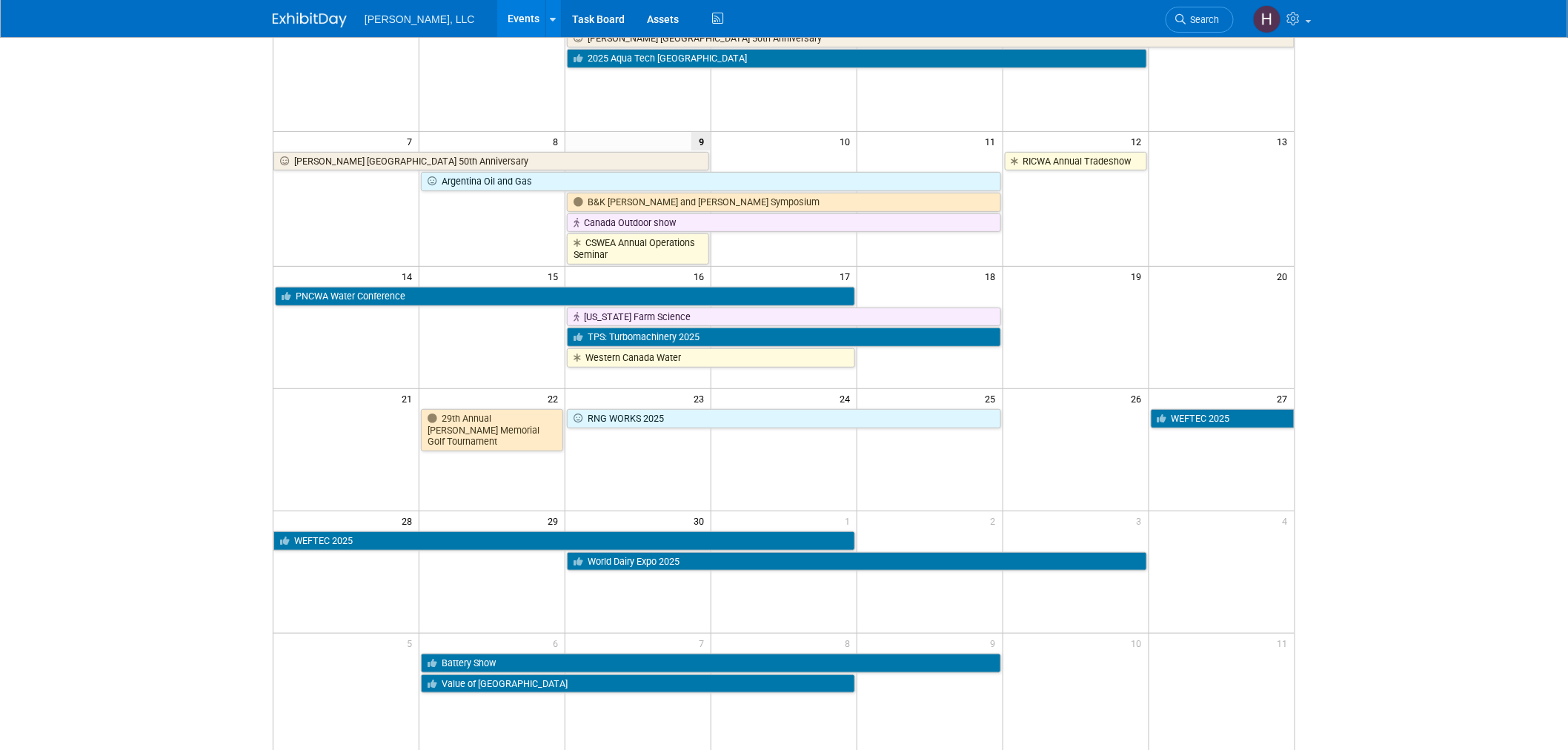
scroll to position [164, 0]
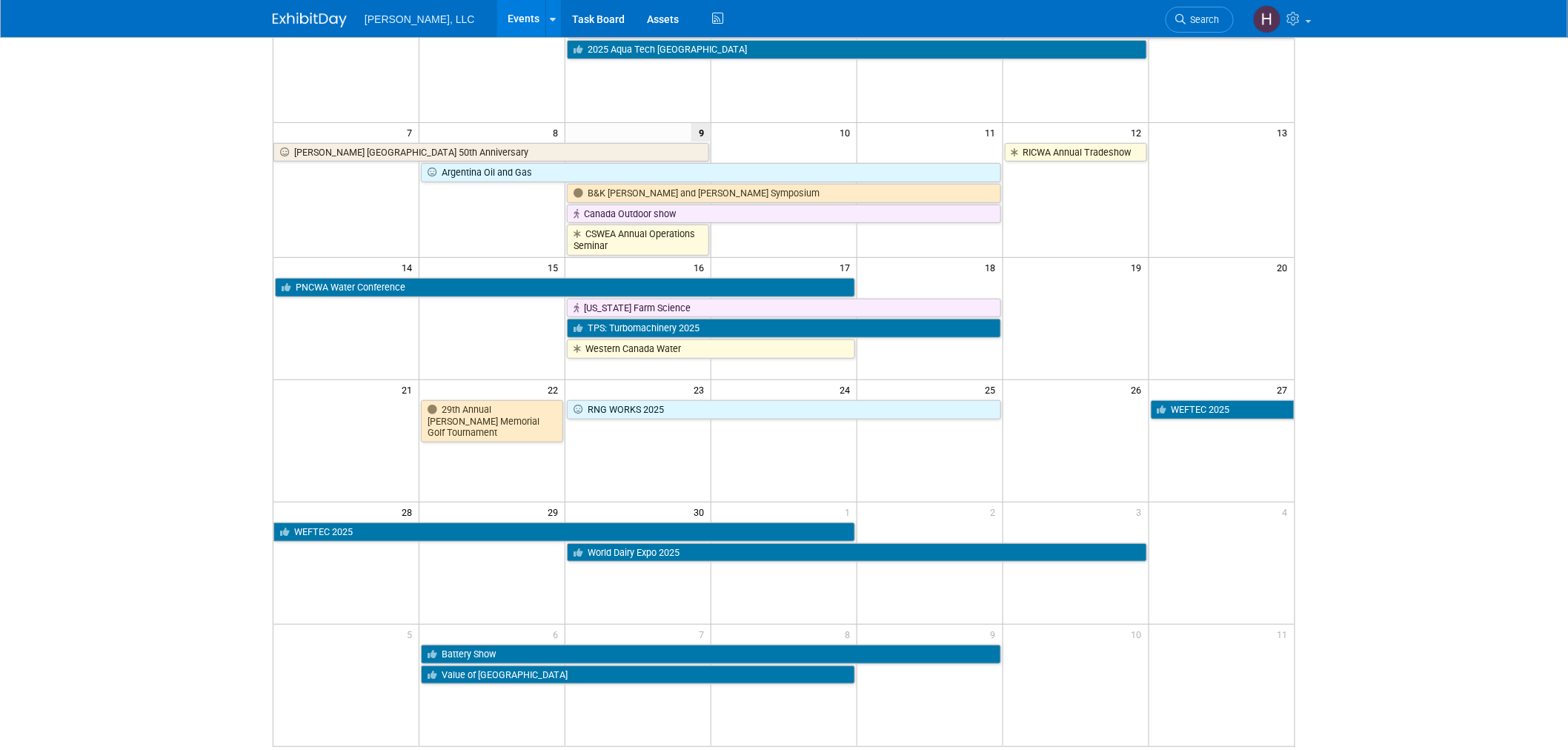
click at [707, 643] on span "7" at bounding box center [704, 633] width 14 height 18
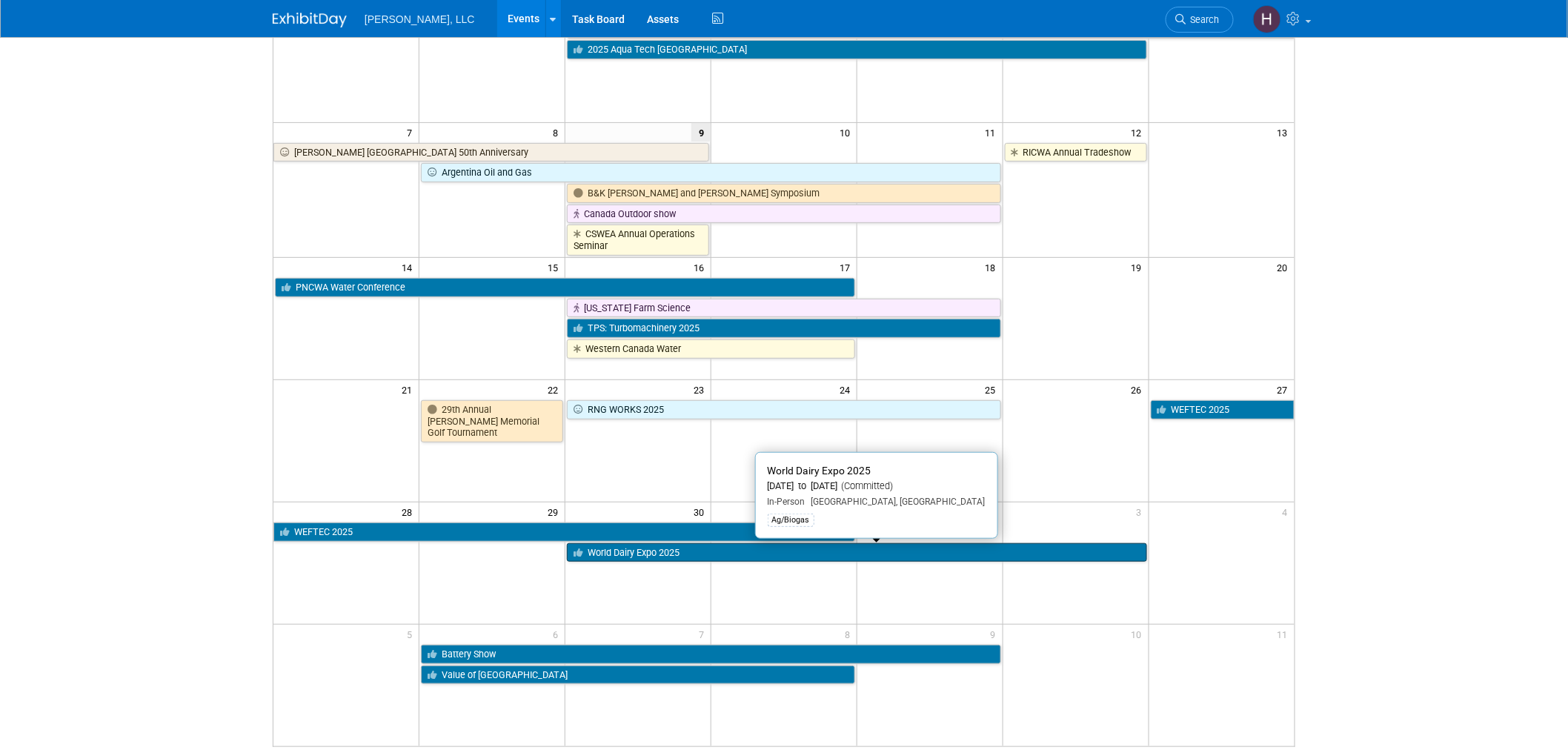
click at [660, 552] on link "World Dairy Expo 2025" at bounding box center [856, 553] width 579 height 19
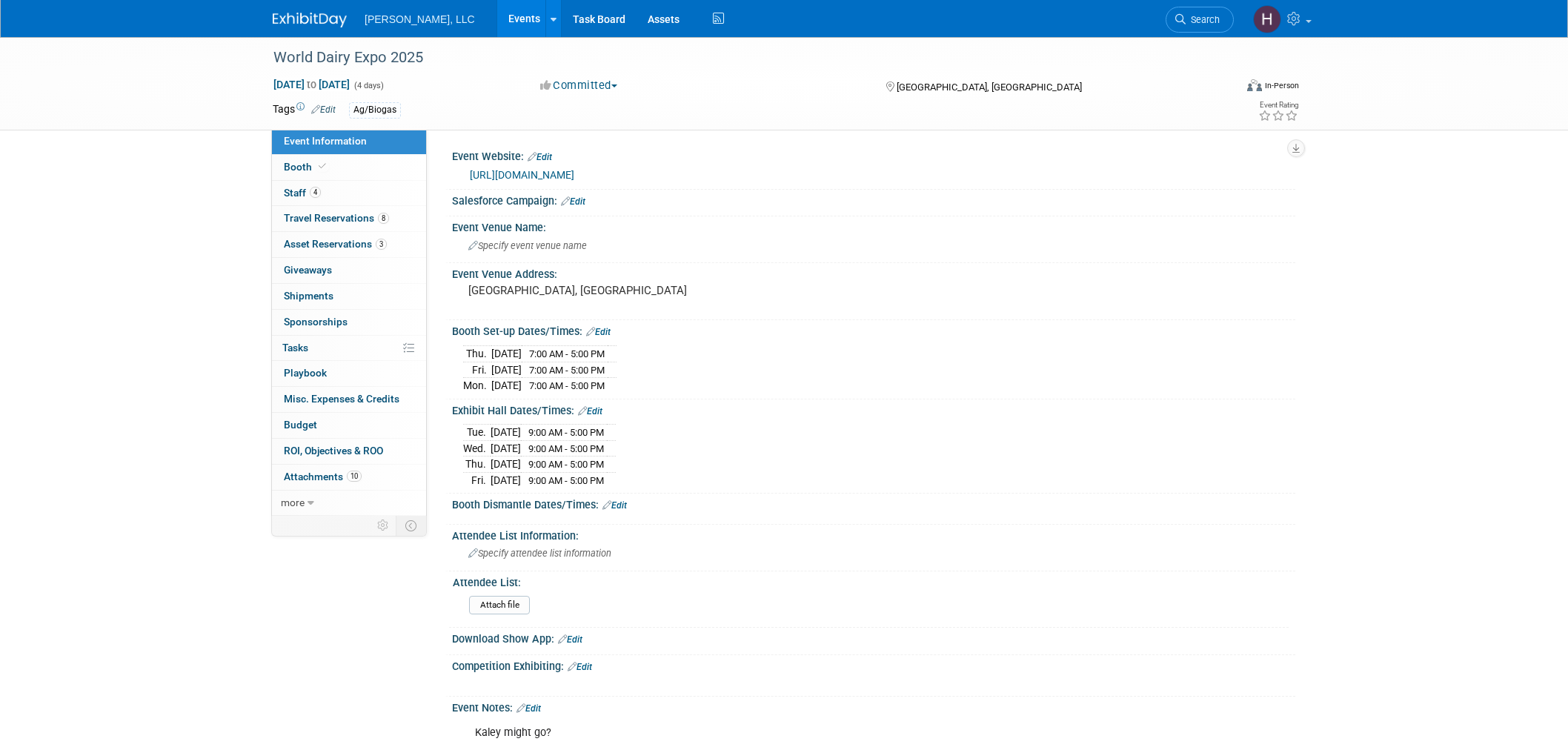
select select "Ag/Biogas"
click at [497, 24] on link "Events" at bounding box center [524, 18] width 54 height 37
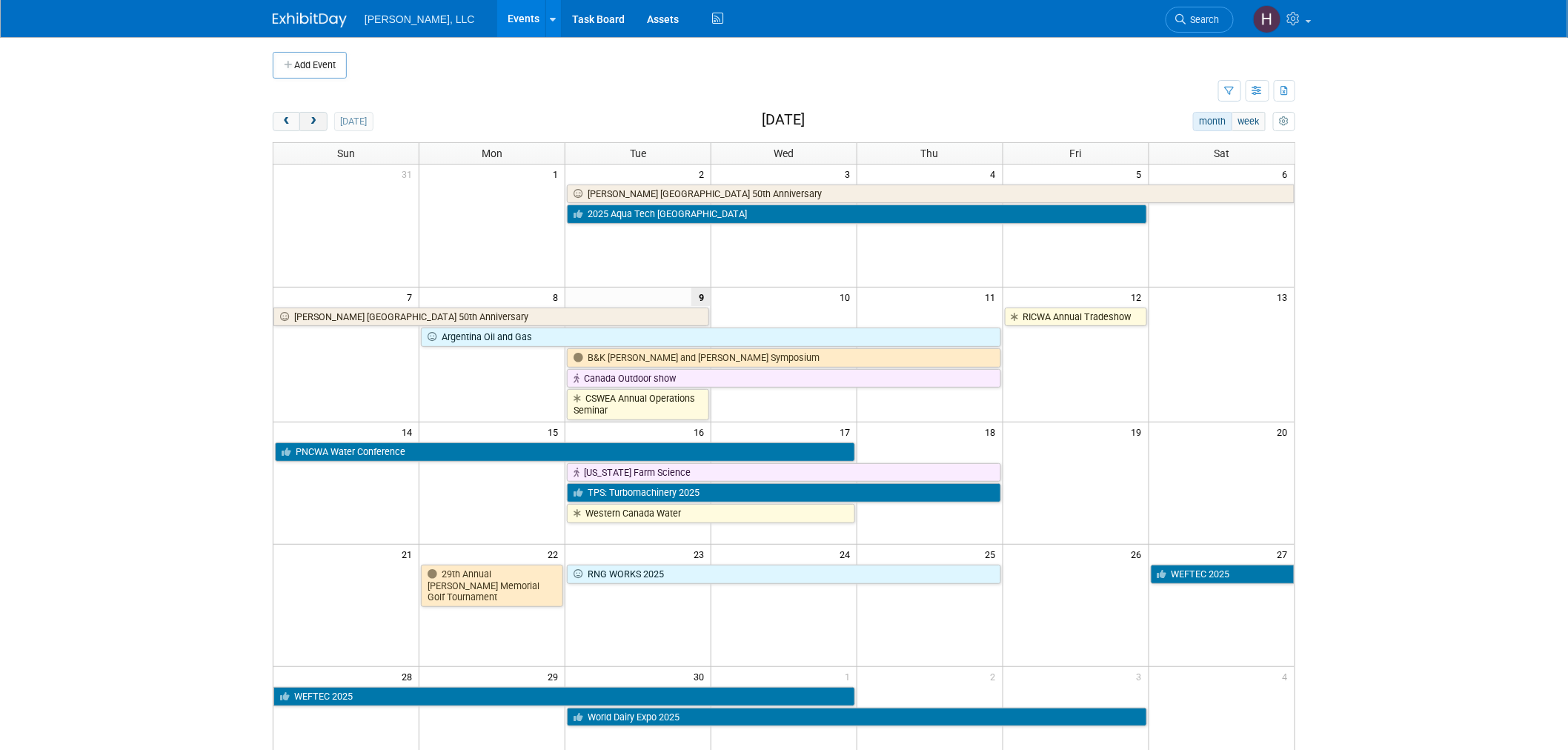
click at [322, 123] on button "next" at bounding box center [313, 122] width 27 height 19
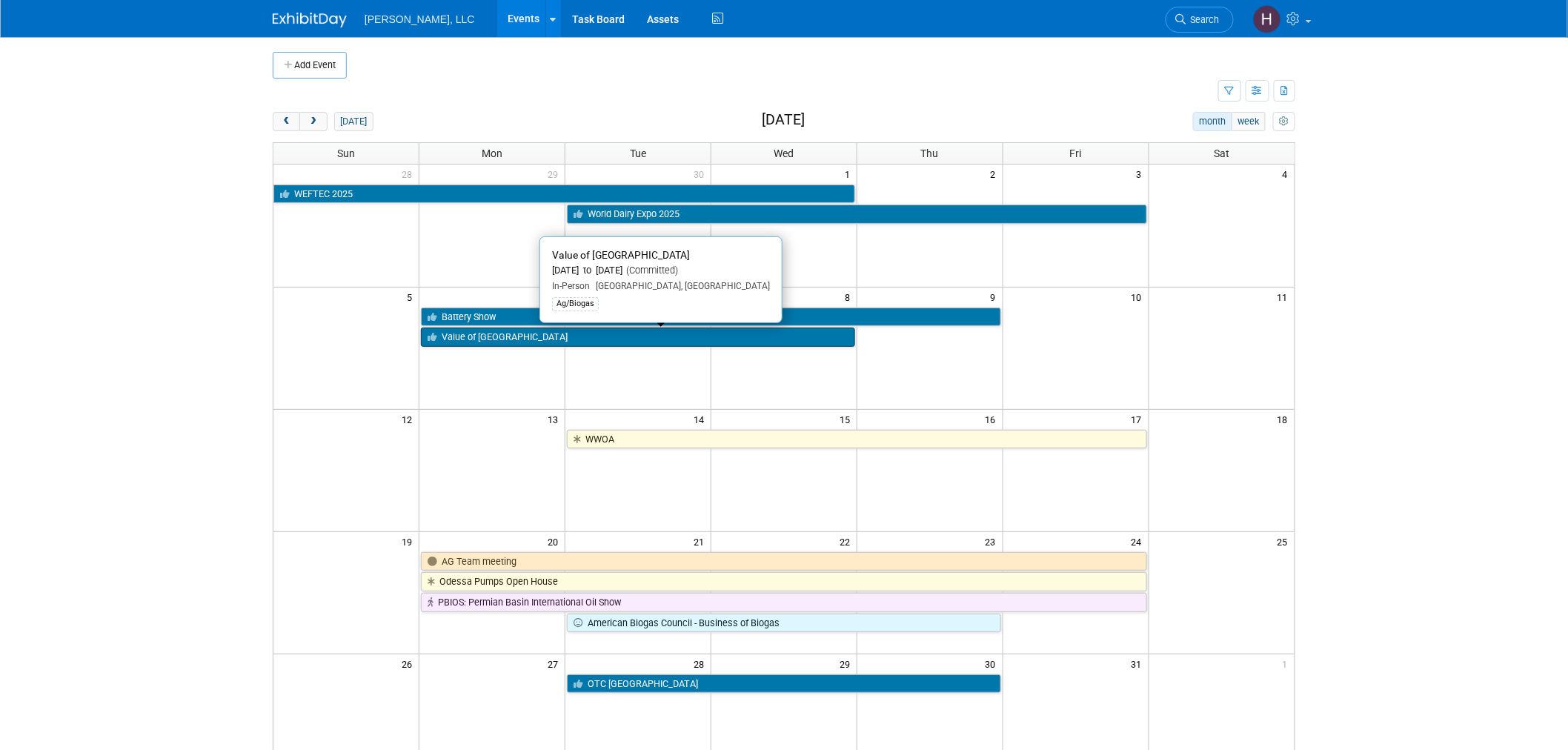
click at [645, 346] on link "Value of [GEOGRAPHIC_DATA]" at bounding box center [637, 337] width 434 height 19
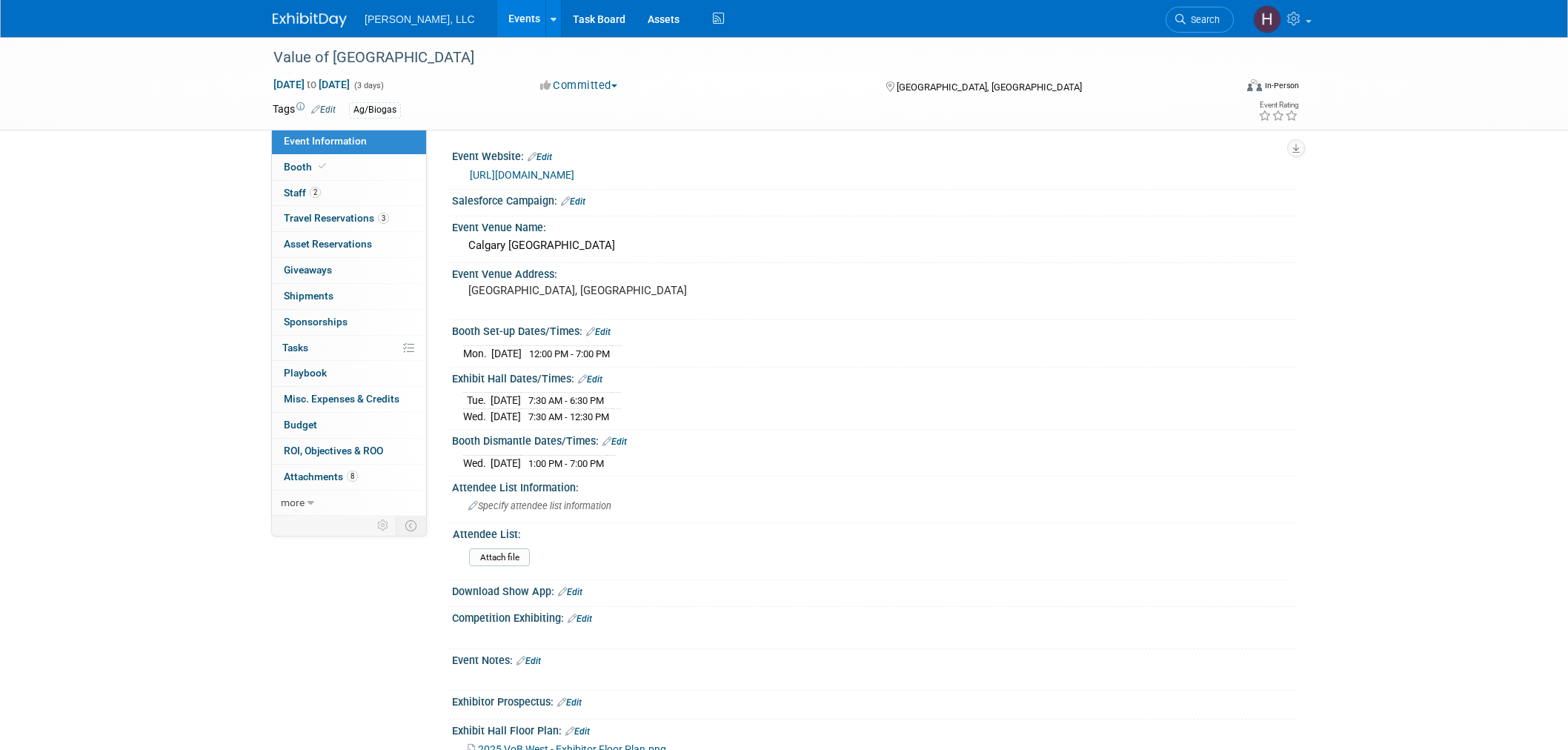
select select "Ag/Biogas"
click at [336, 215] on span "Travel Reservations 3" at bounding box center [335, 217] width 105 height 12
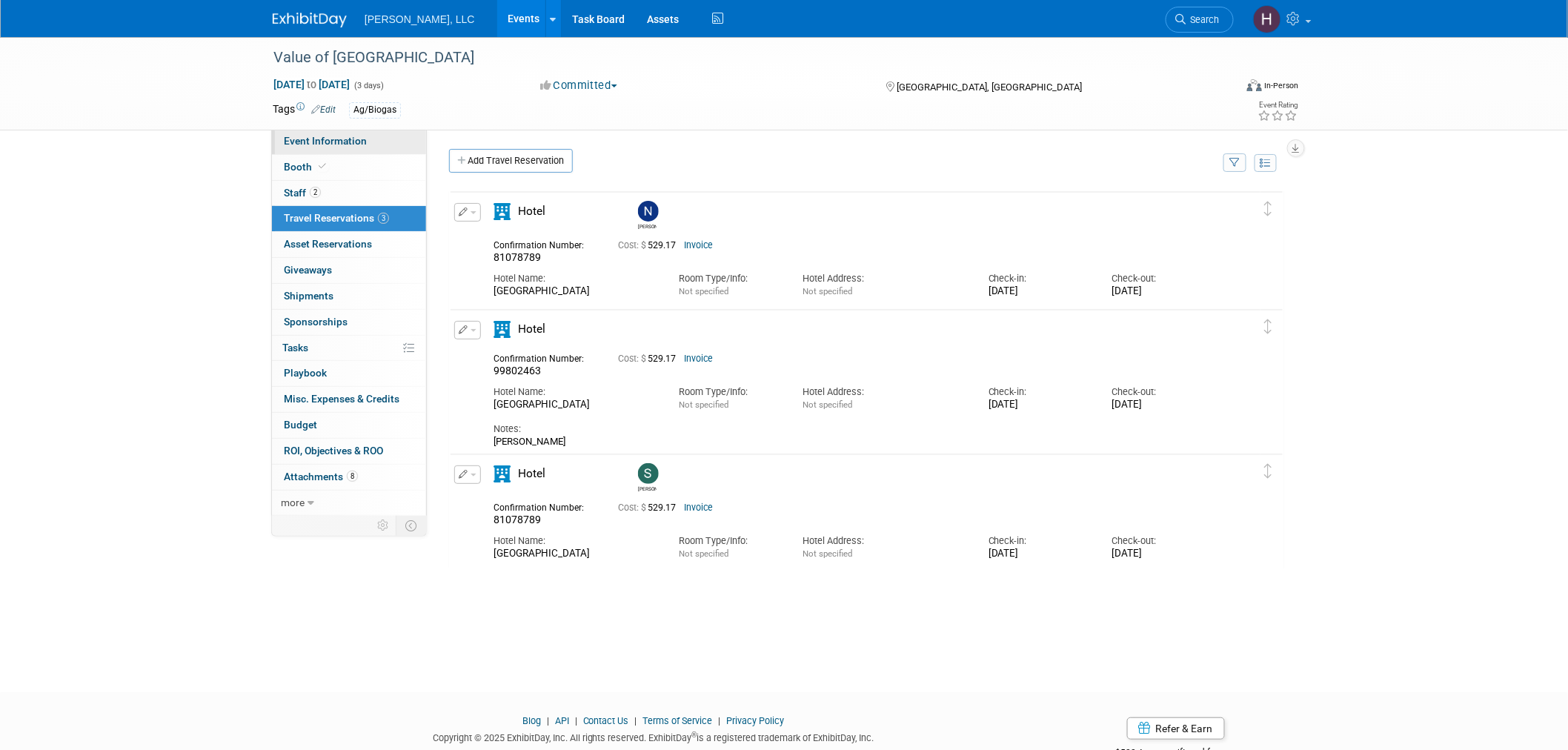
click at [386, 146] on link "Event Information" at bounding box center [348, 141] width 154 height 25
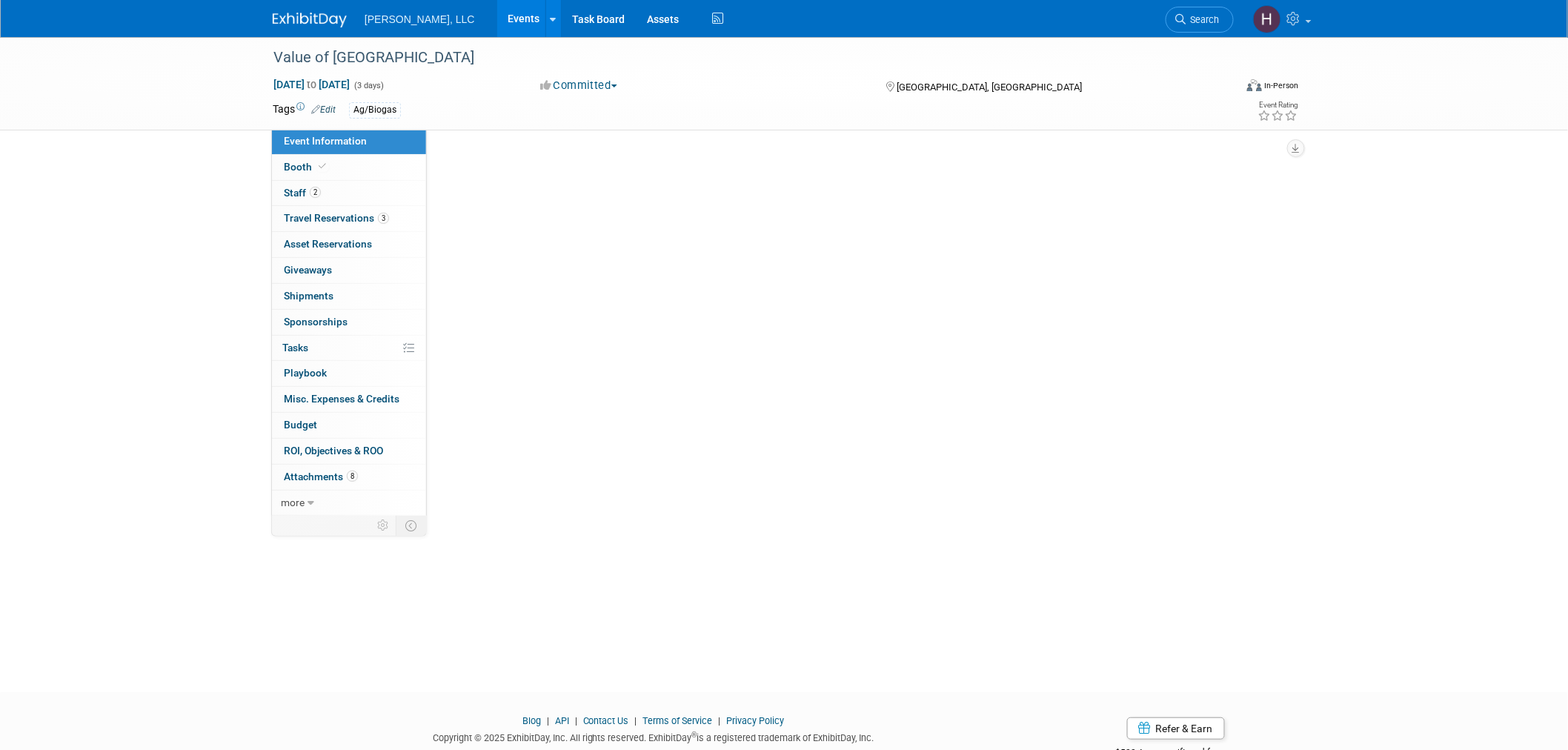
select select "Ag/Biogas"
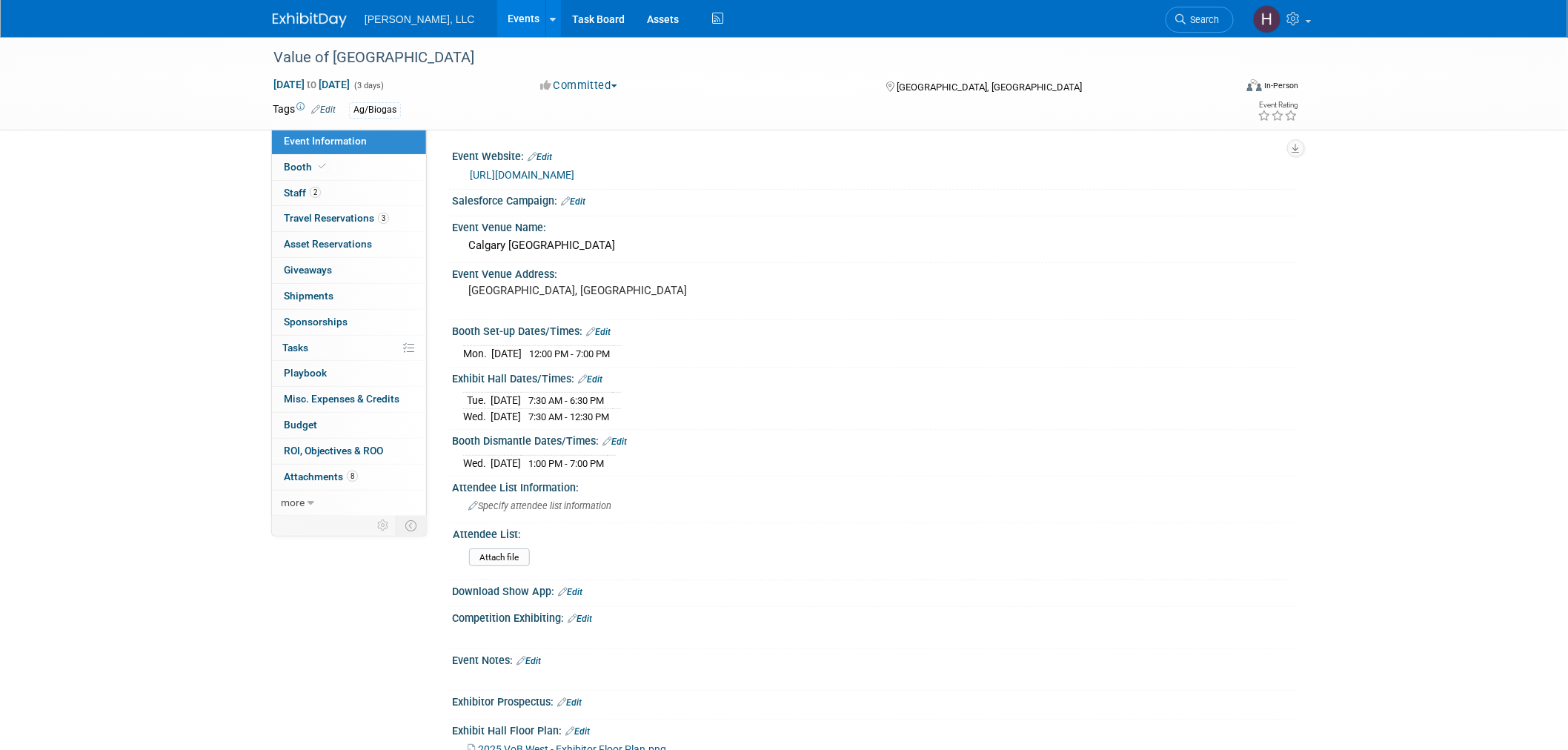
click at [558, 165] on div "[URL][DOMAIN_NAME]" at bounding box center [873, 173] width 821 height 20
click at [558, 172] on link "[URL][DOMAIN_NAME]" at bounding box center [522, 175] width 104 height 12
click at [386, 188] on link "2 Staff 2" at bounding box center [348, 193] width 154 height 25
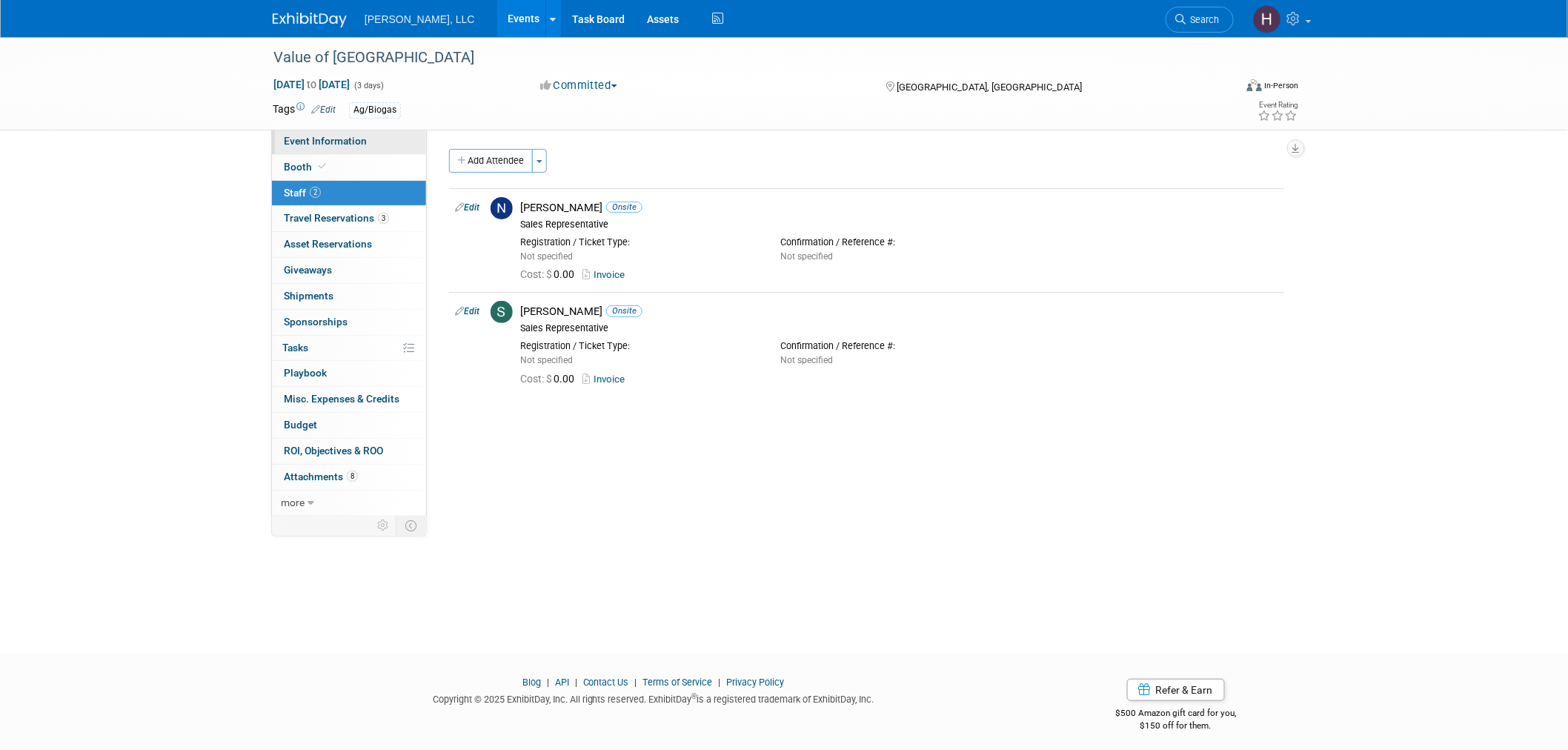
click at [401, 141] on link "Event Information" at bounding box center [348, 141] width 154 height 25
select select "Ag/Biogas"
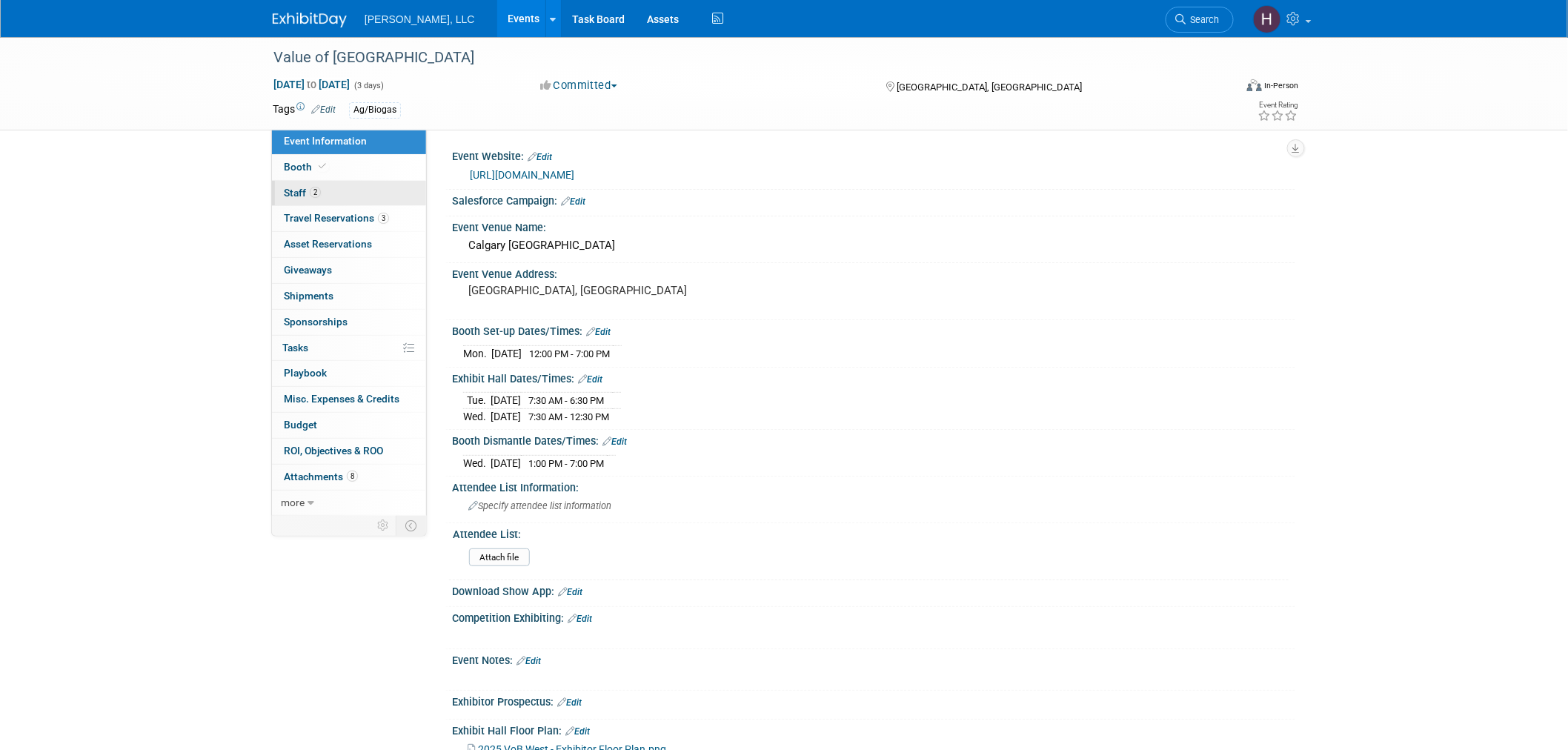
click at [331, 198] on link "2 Staff 2" at bounding box center [348, 193] width 154 height 25
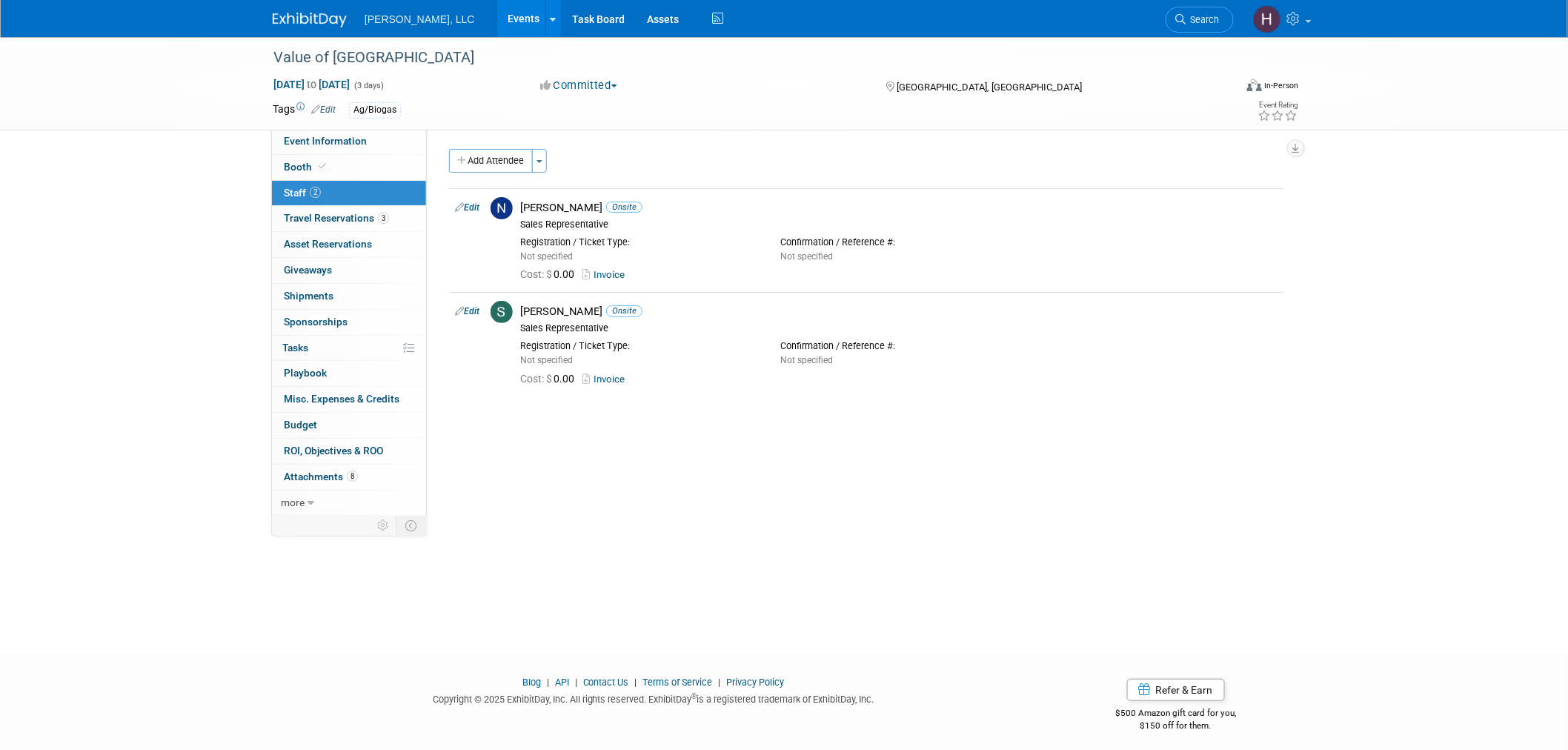
click at [497, 4] on link "Events" at bounding box center [524, 18] width 54 height 37
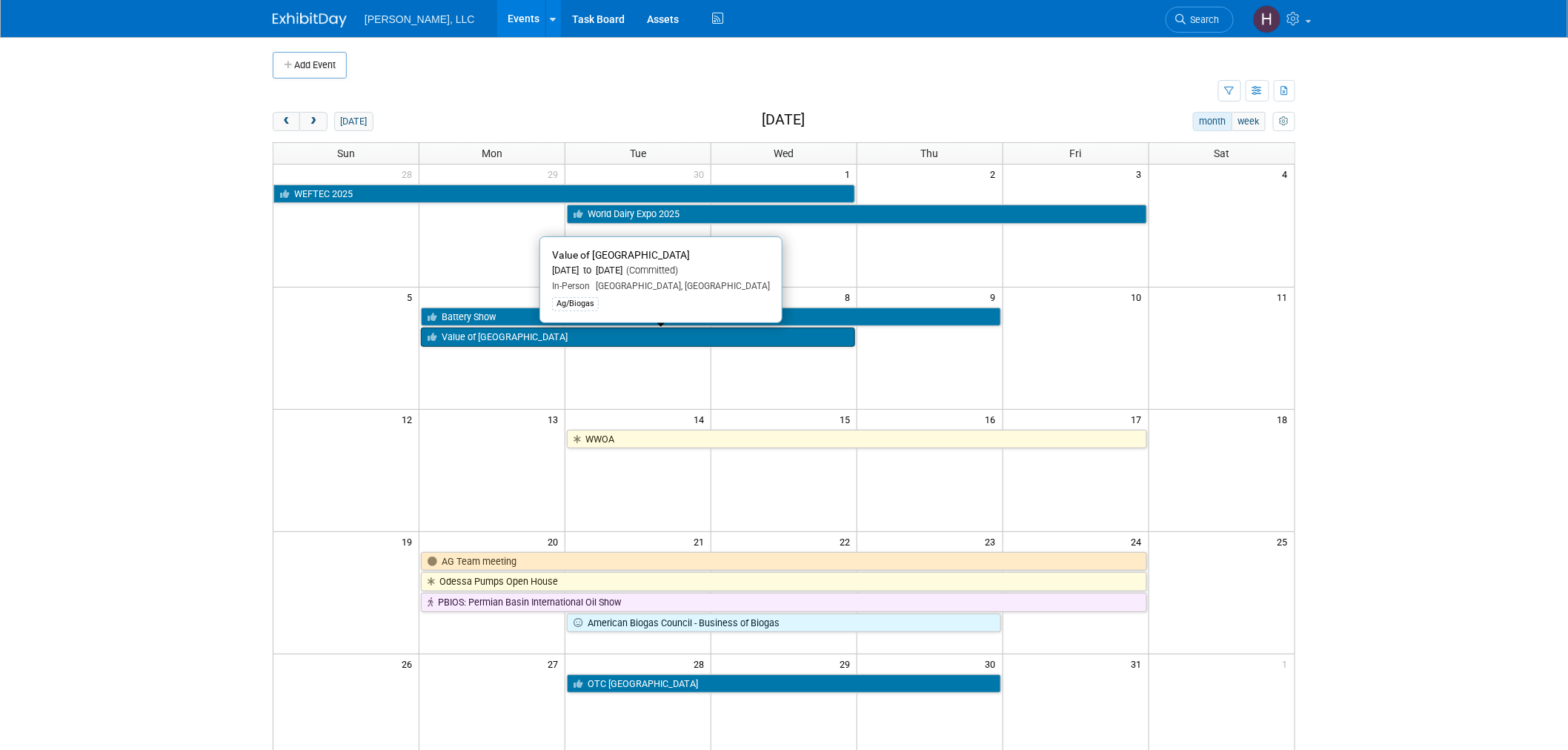
click at [639, 332] on link "Value of [GEOGRAPHIC_DATA]" at bounding box center [637, 337] width 434 height 19
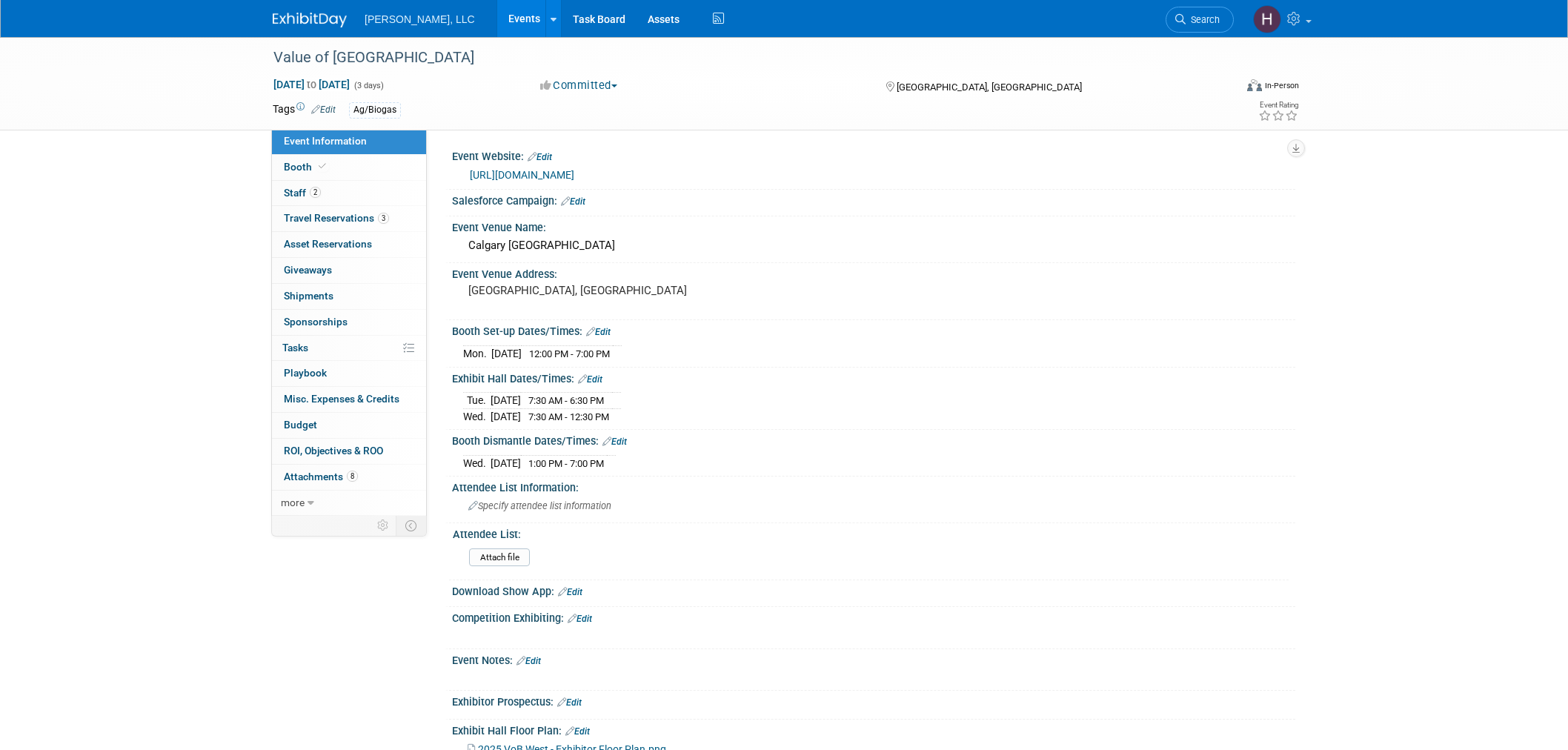
select select "Ag/Biogas"
click at [497, 20] on link "Events" at bounding box center [524, 18] width 54 height 37
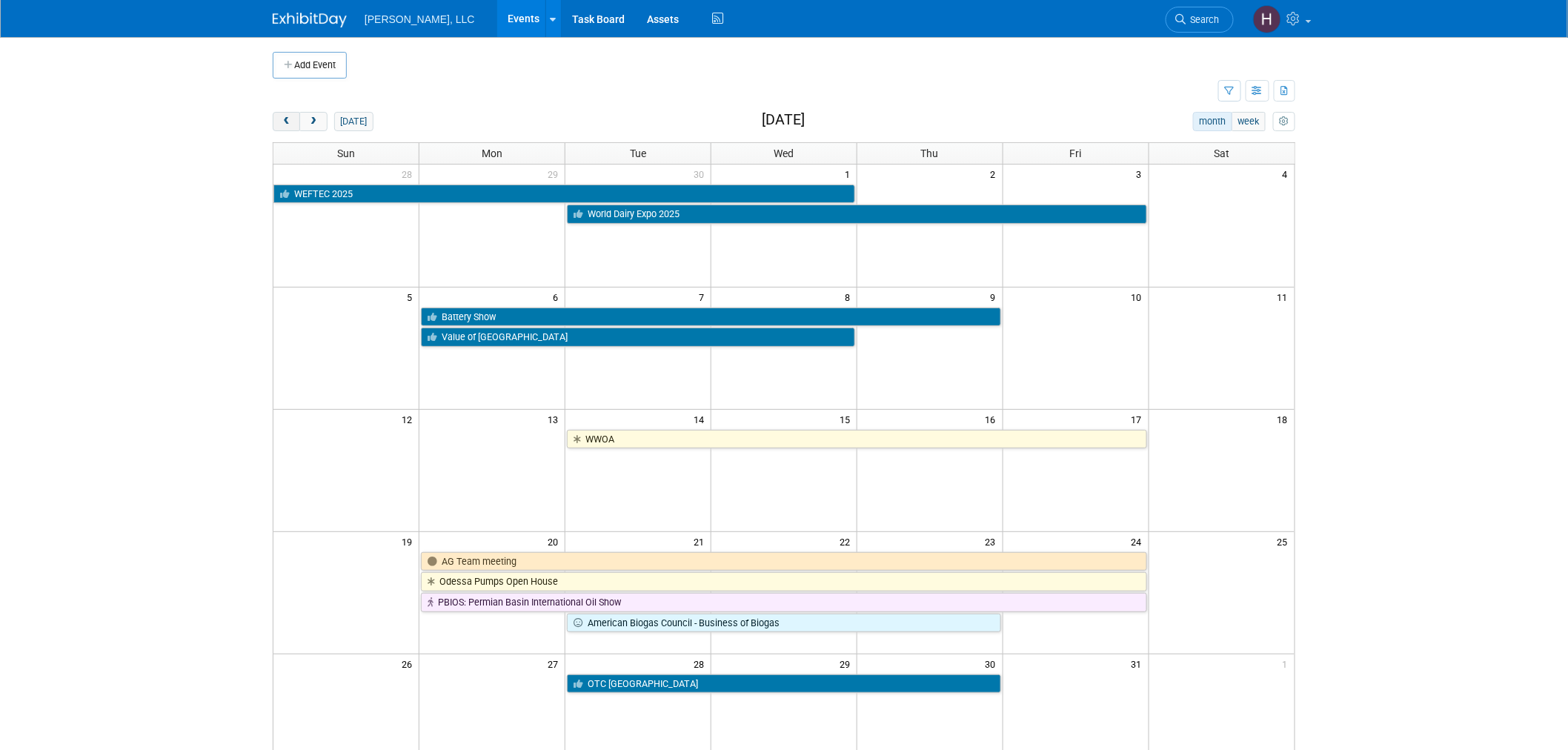
click at [291, 124] on span "prev" at bounding box center [285, 122] width 11 height 10
click at [290, 124] on span "prev" at bounding box center [285, 122] width 11 height 10
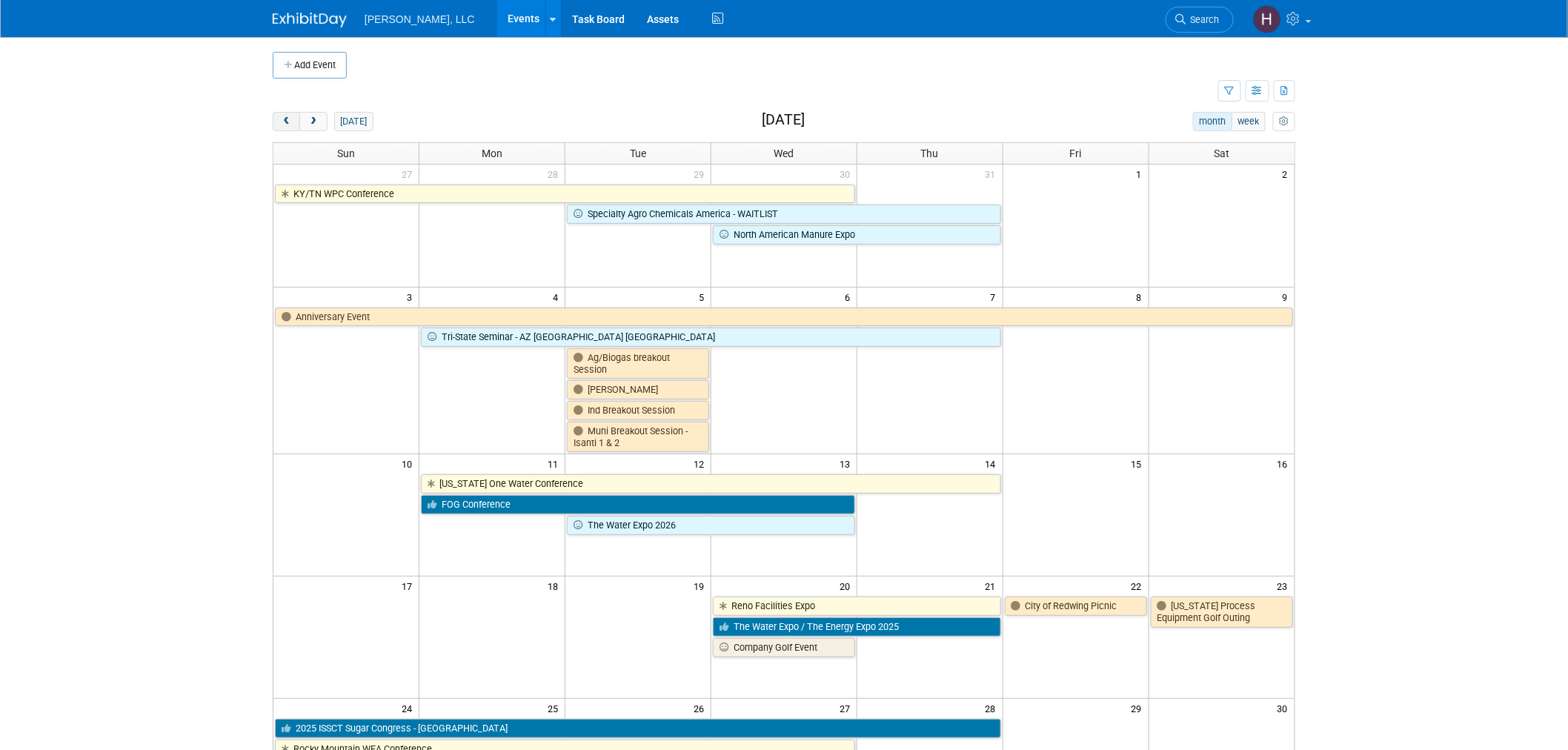
click at [290, 124] on span "prev" at bounding box center [285, 122] width 11 height 10
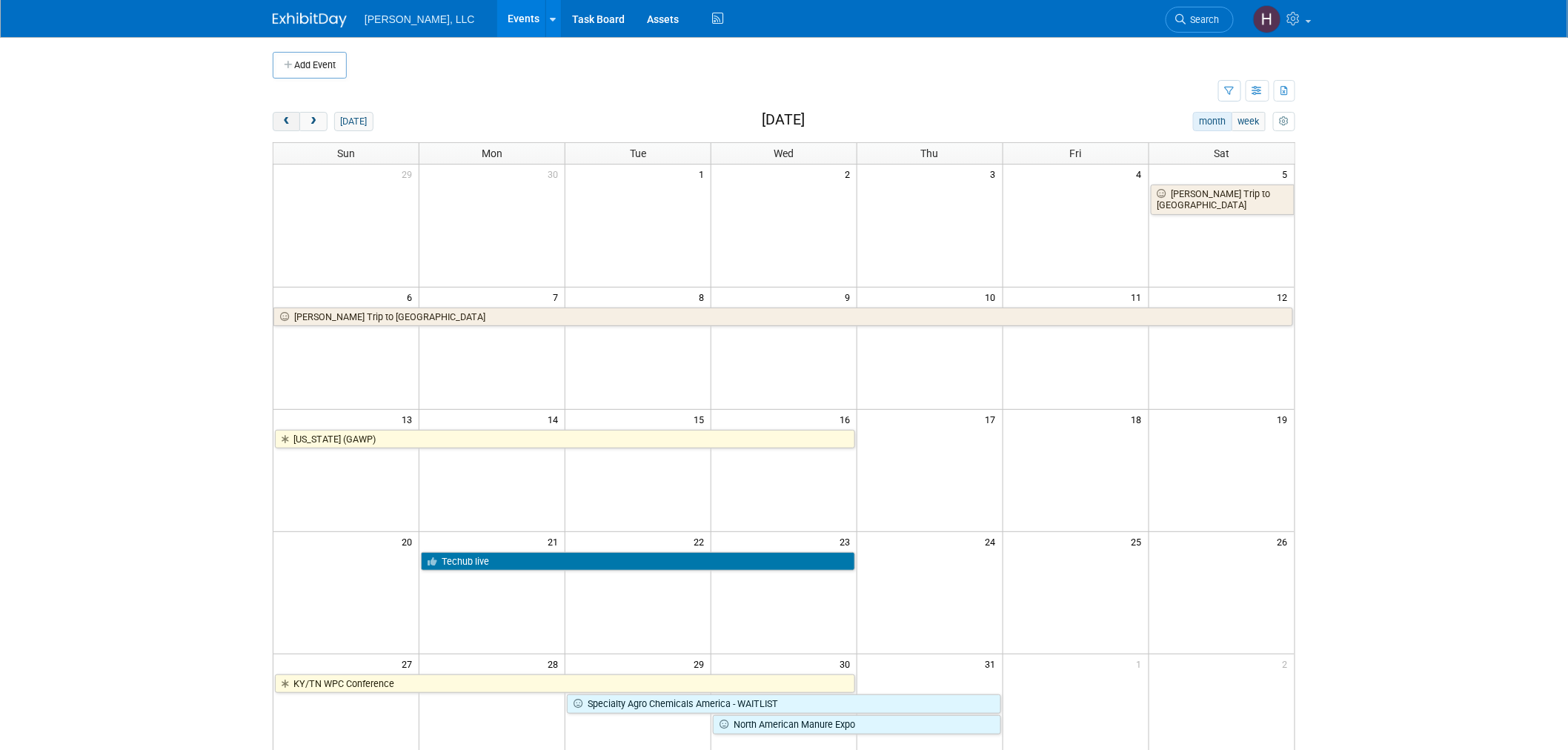
click at [290, 124] on span "prev" at bounding box center [285, 122] width 11 height 10
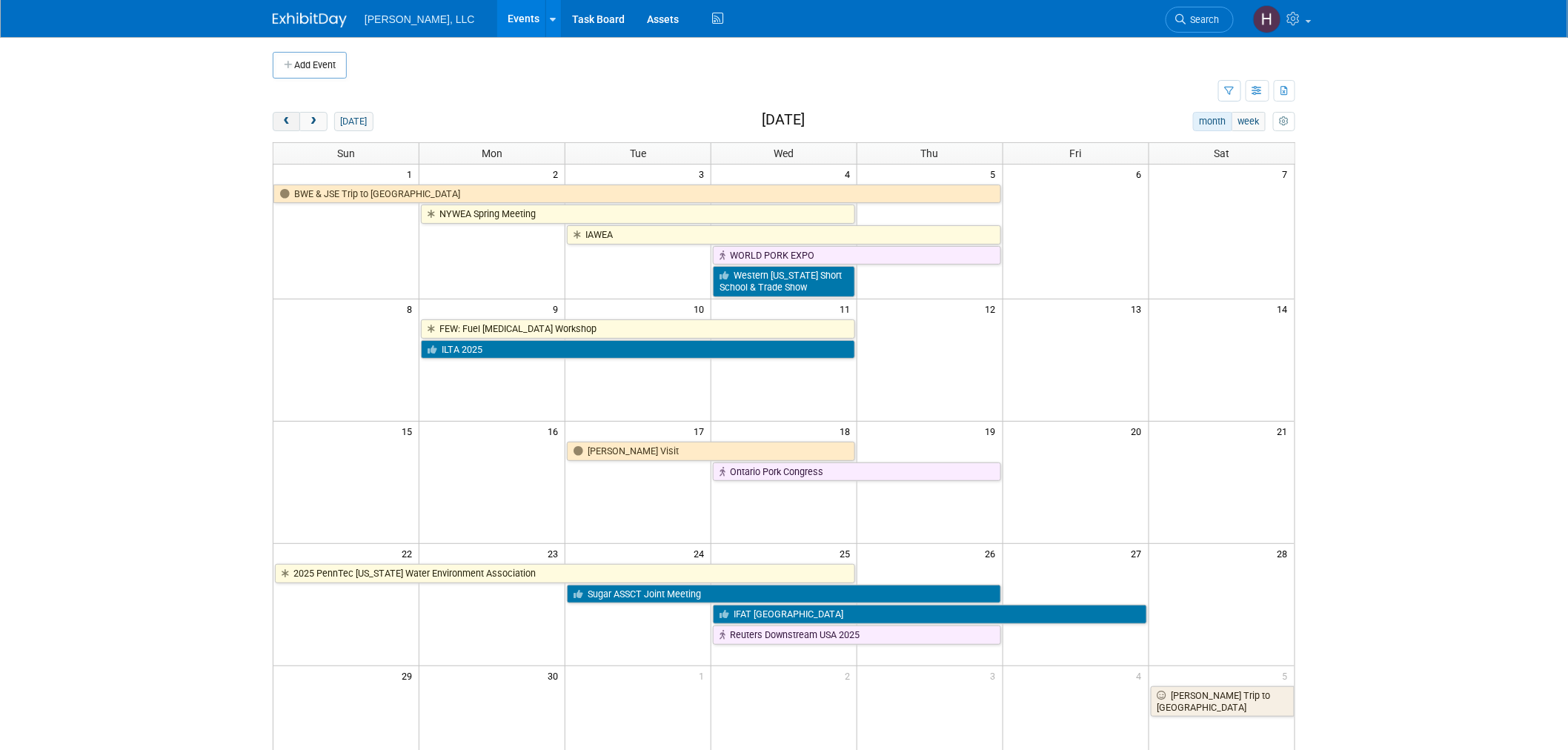
click at [290, 124] on span "prev" at bounding box center [285, 122] width 11 height 10
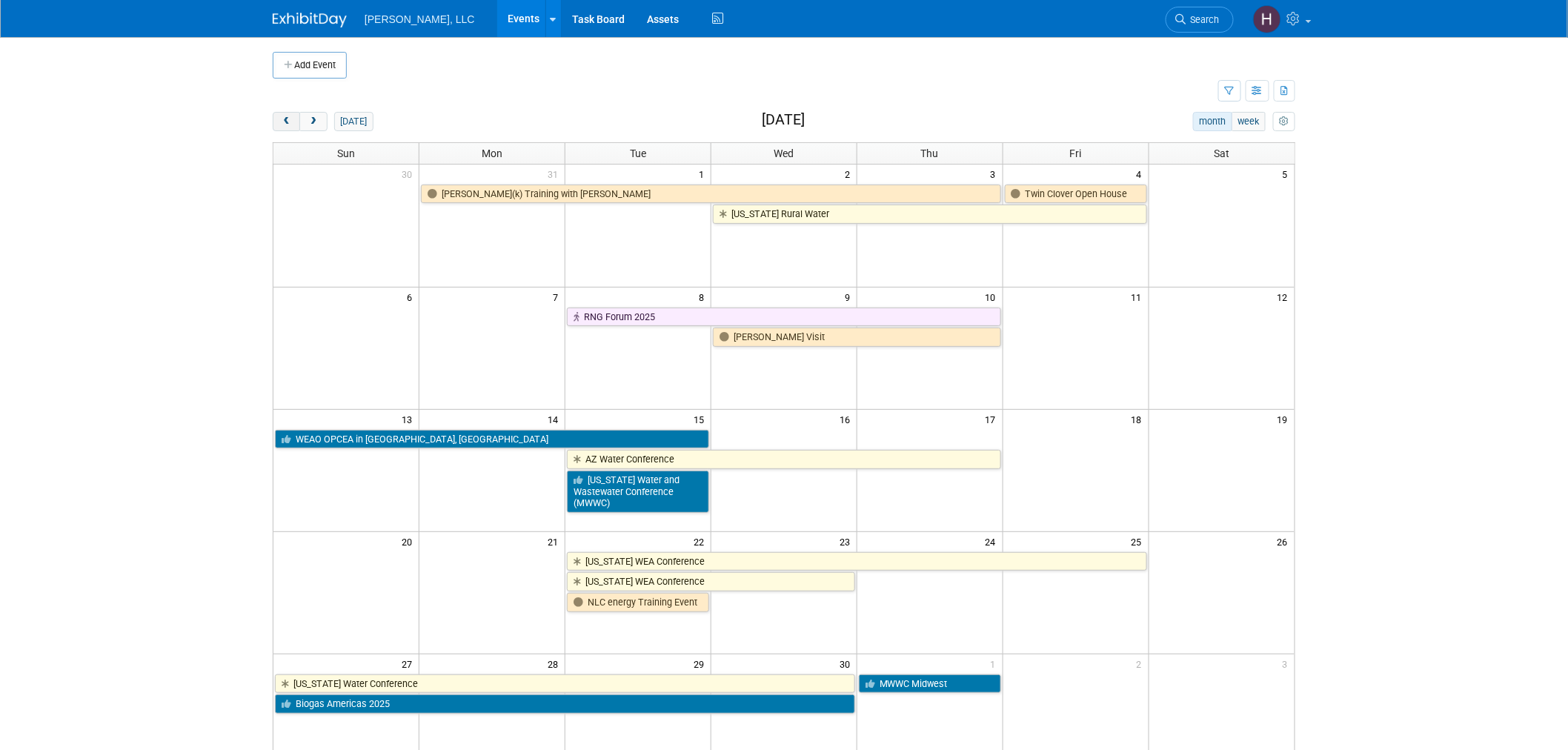
click at [290, 124] on span "prev" at bounding box center [285, 122] width 11 height 10
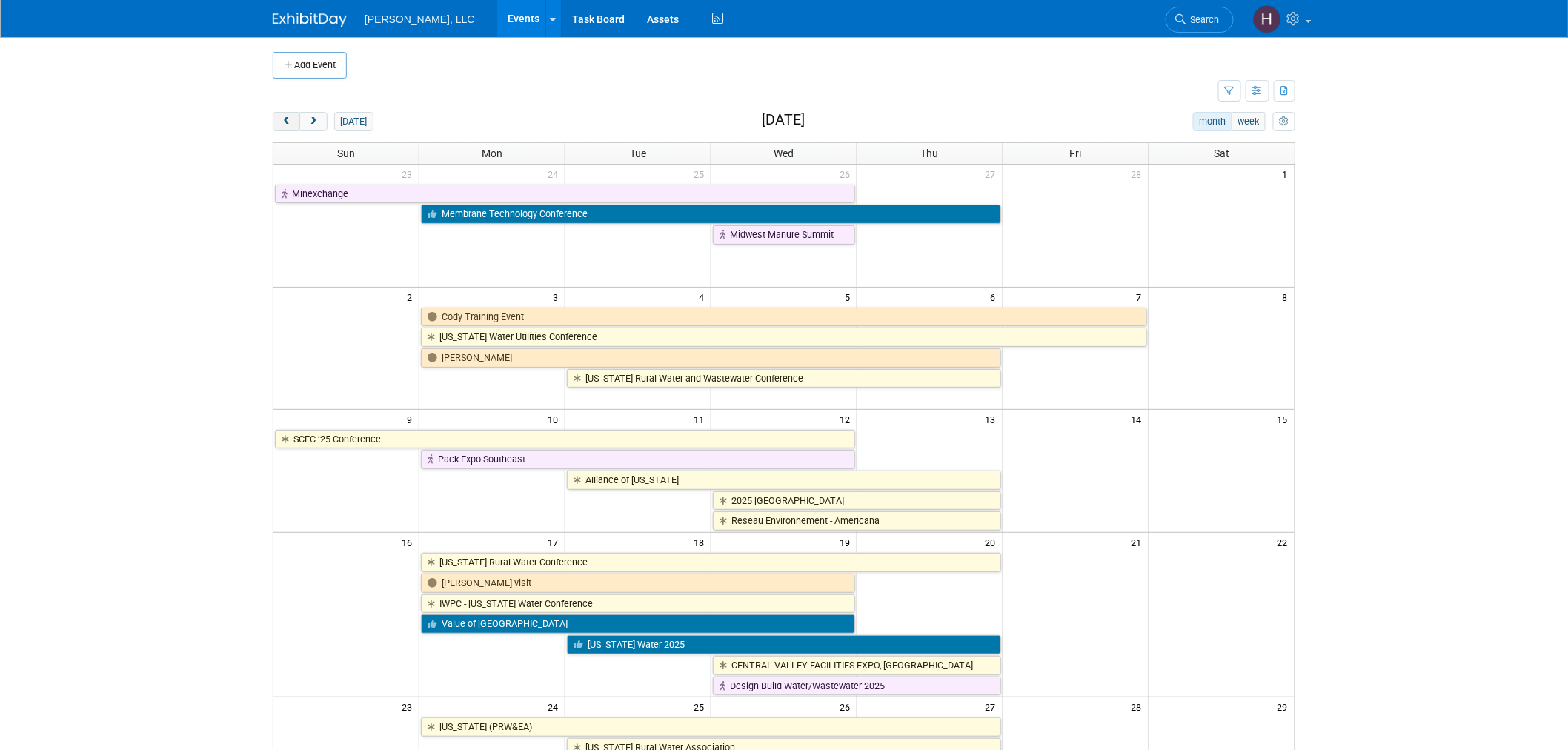
click at [290, 124] on span "prev" at bounding box center [285, 122] width 11 height 10
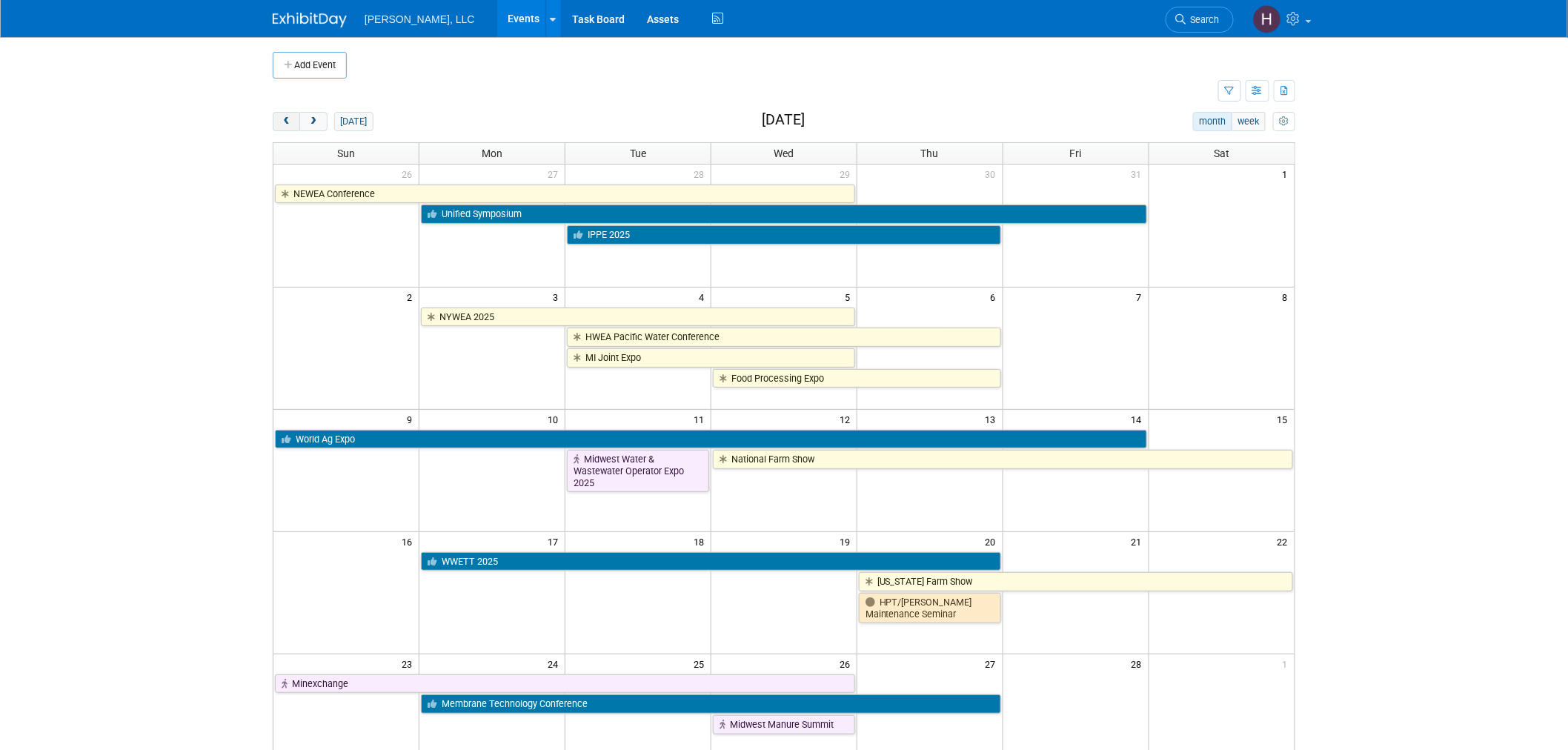
click at [290, 124] on span "prev" at bounding box center [285, 122] width 11 height 10
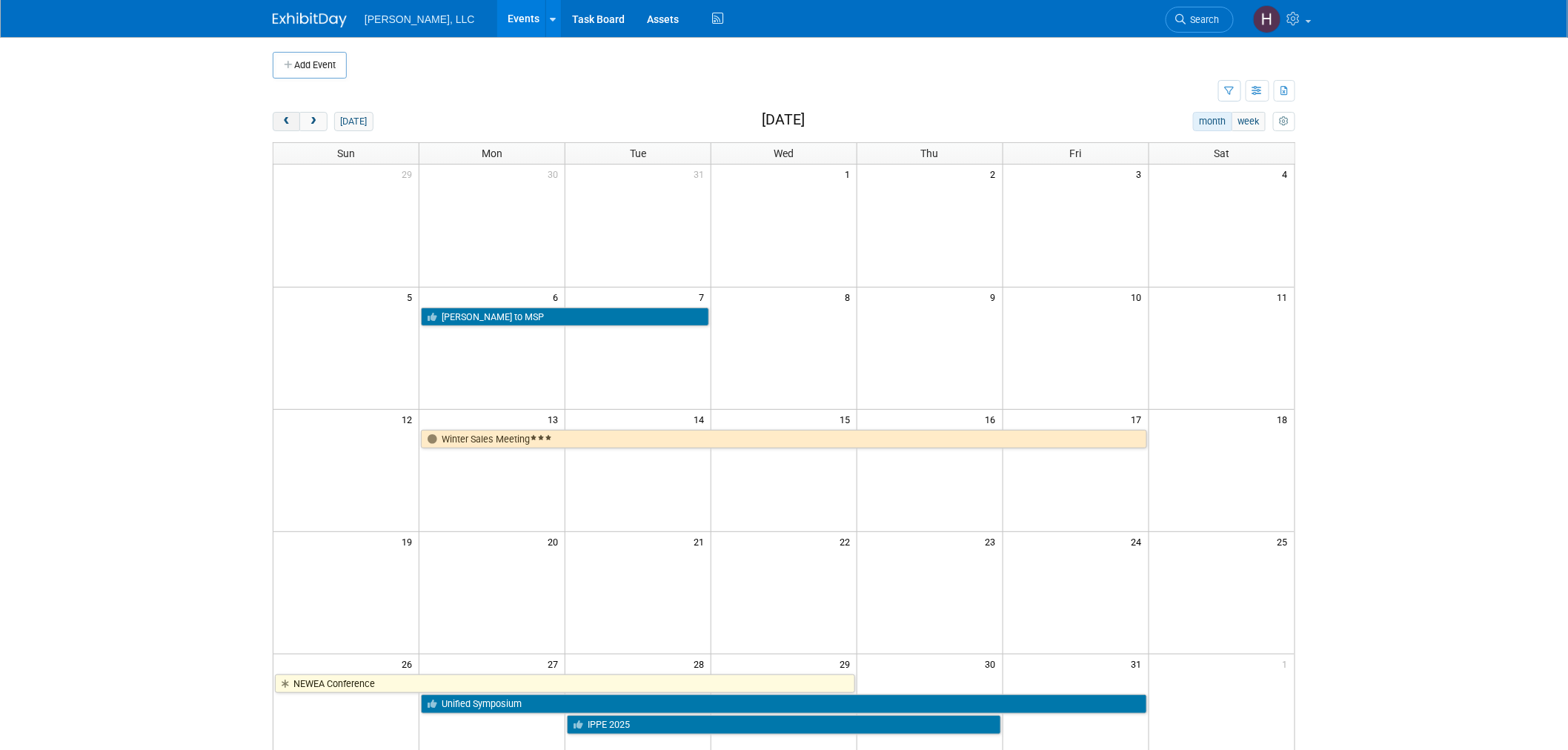
click at [290, 124] on span "prev" at bounding box center [285, 122] width 11 height 10
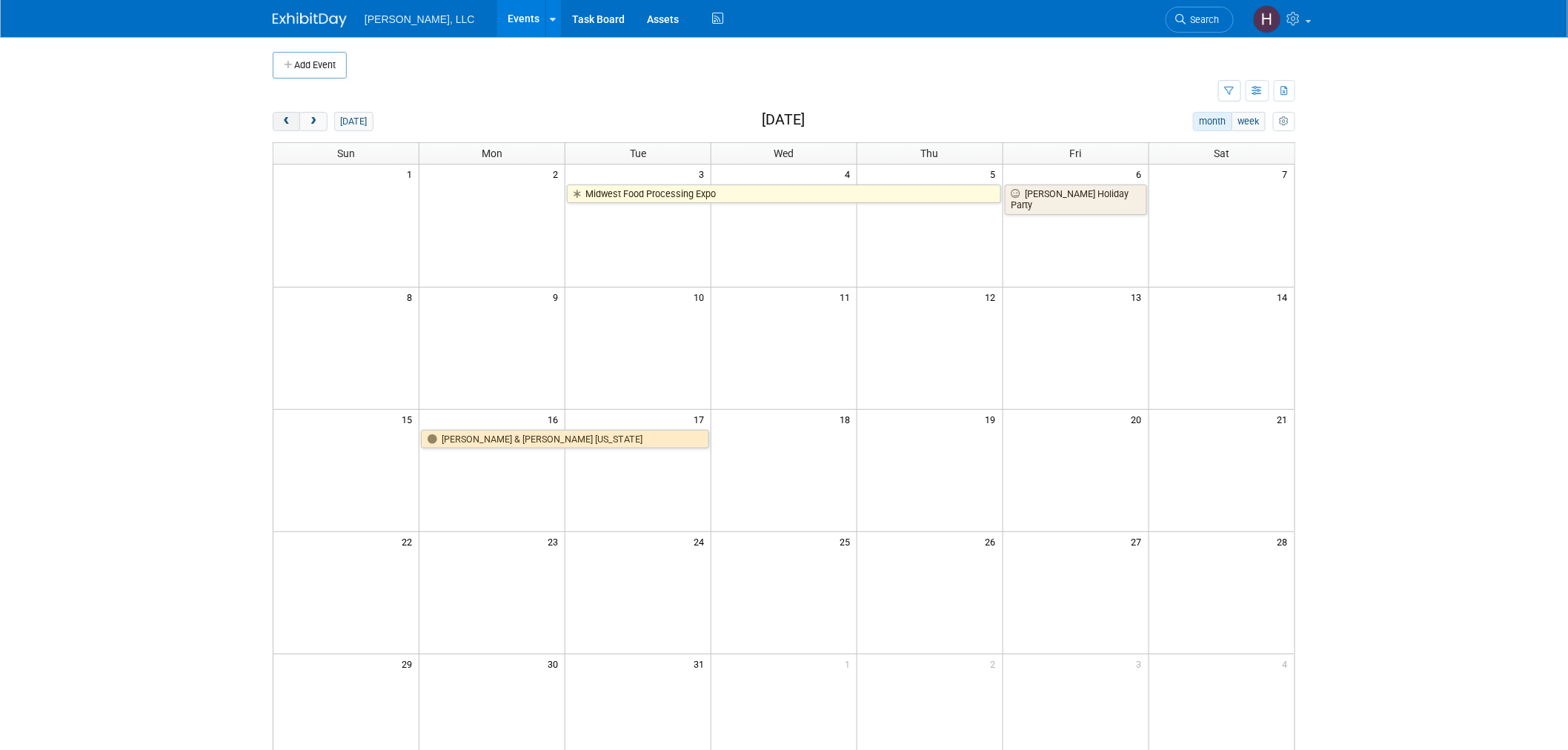
click at [290, 124] on span "prev" at bounding box center [285, 122] width 11 height 10
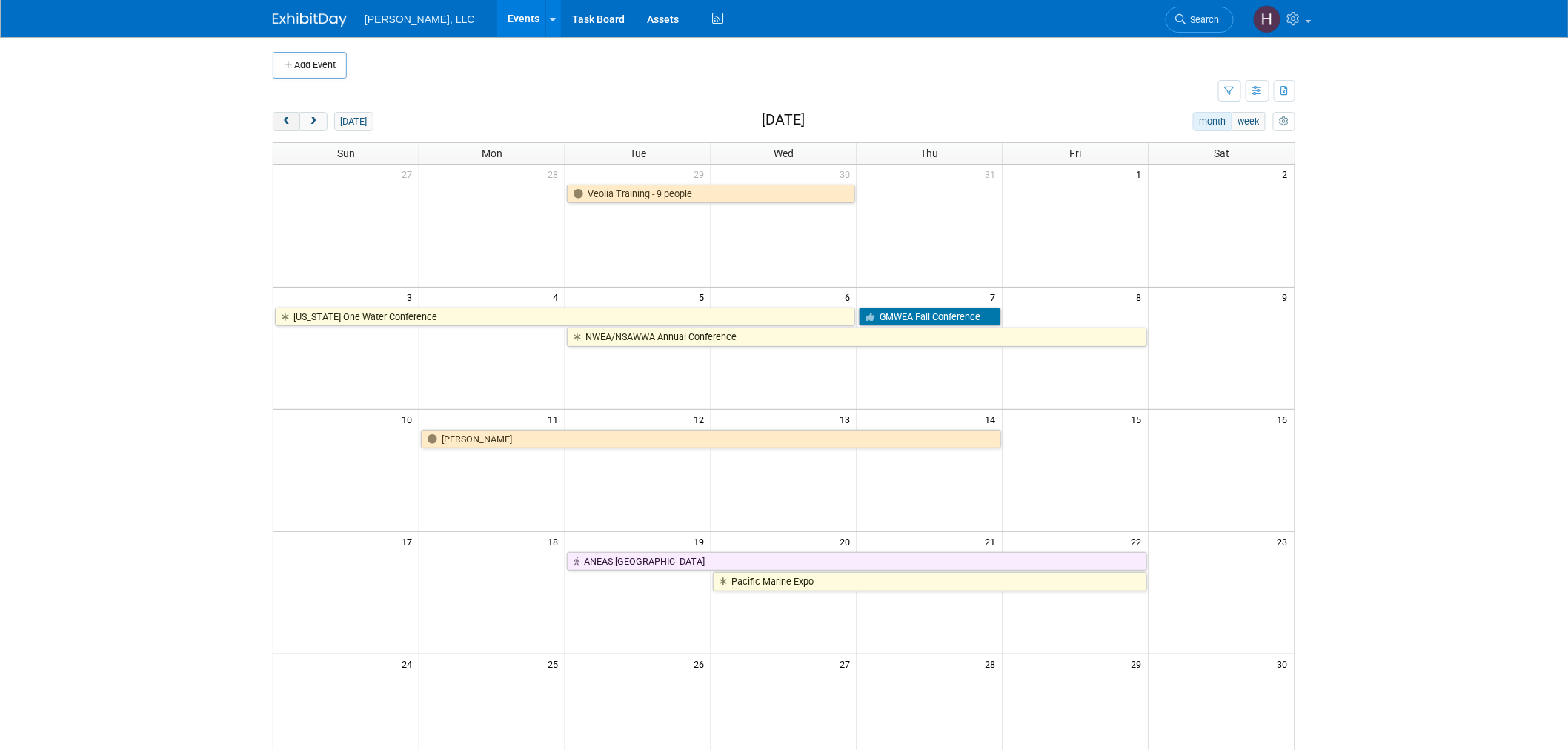
click at [290, 124] on span "prev" at bounding box center [285, 122] width 11 height 10
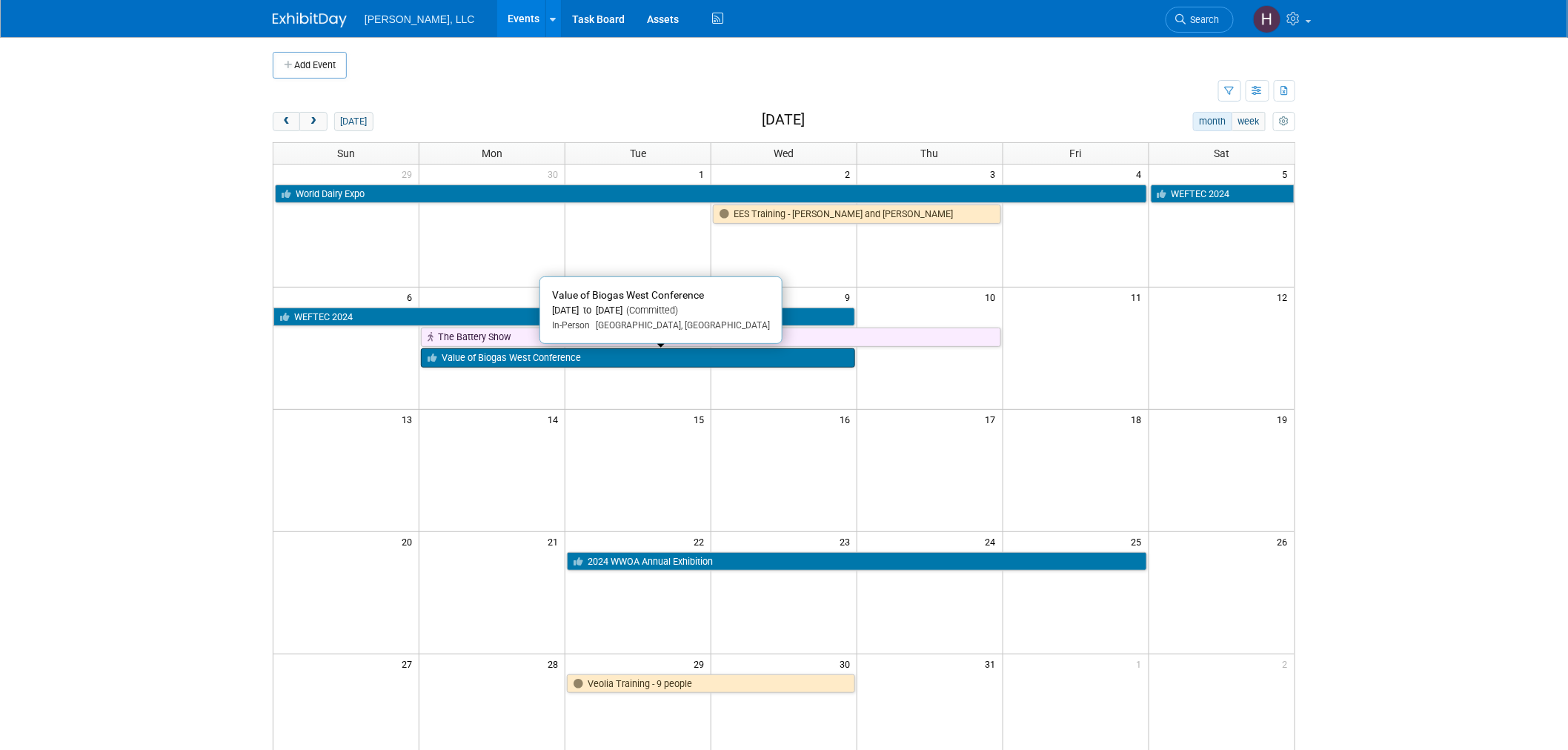
click at [548, 357] on link "Value of Biogas West Conference" at bounding box center [637, 358] width 434 height 19
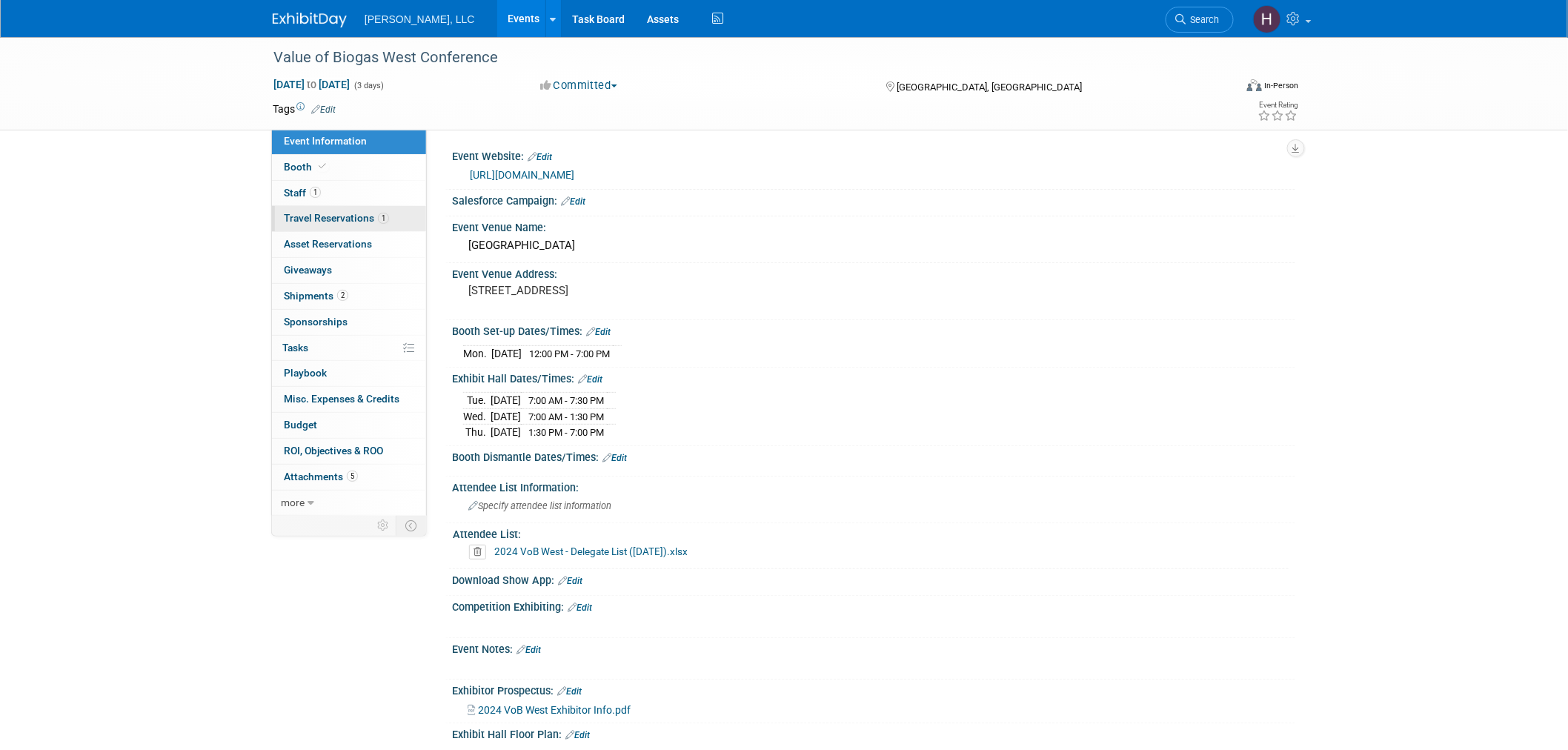
click at [315, 213] on span "Travel Reservations 1" at bounding box center [335, 217] width 105 height 12
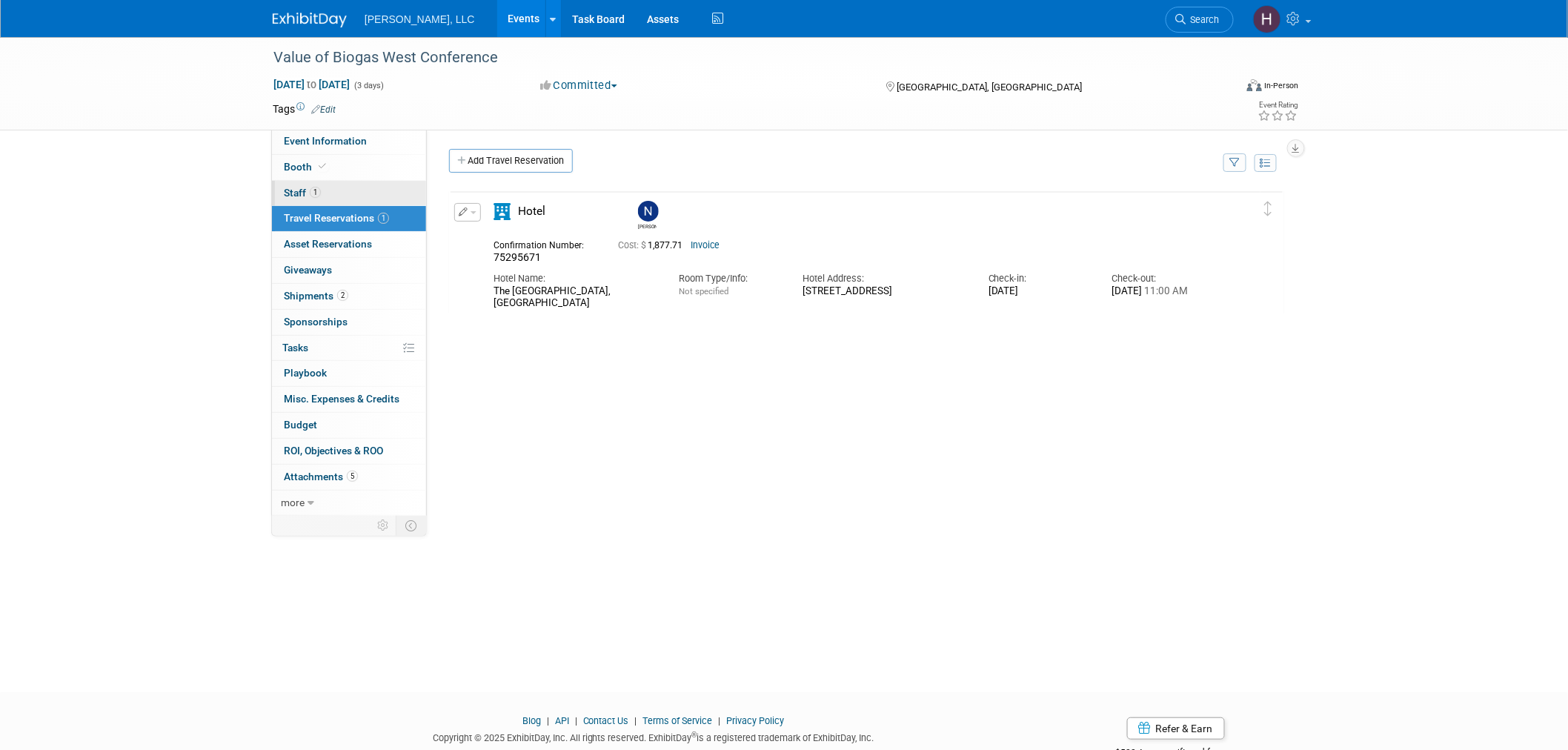
click at [326, 195] on link "1 Staff 1" at bounding box center [348, 193] width 154 height 25
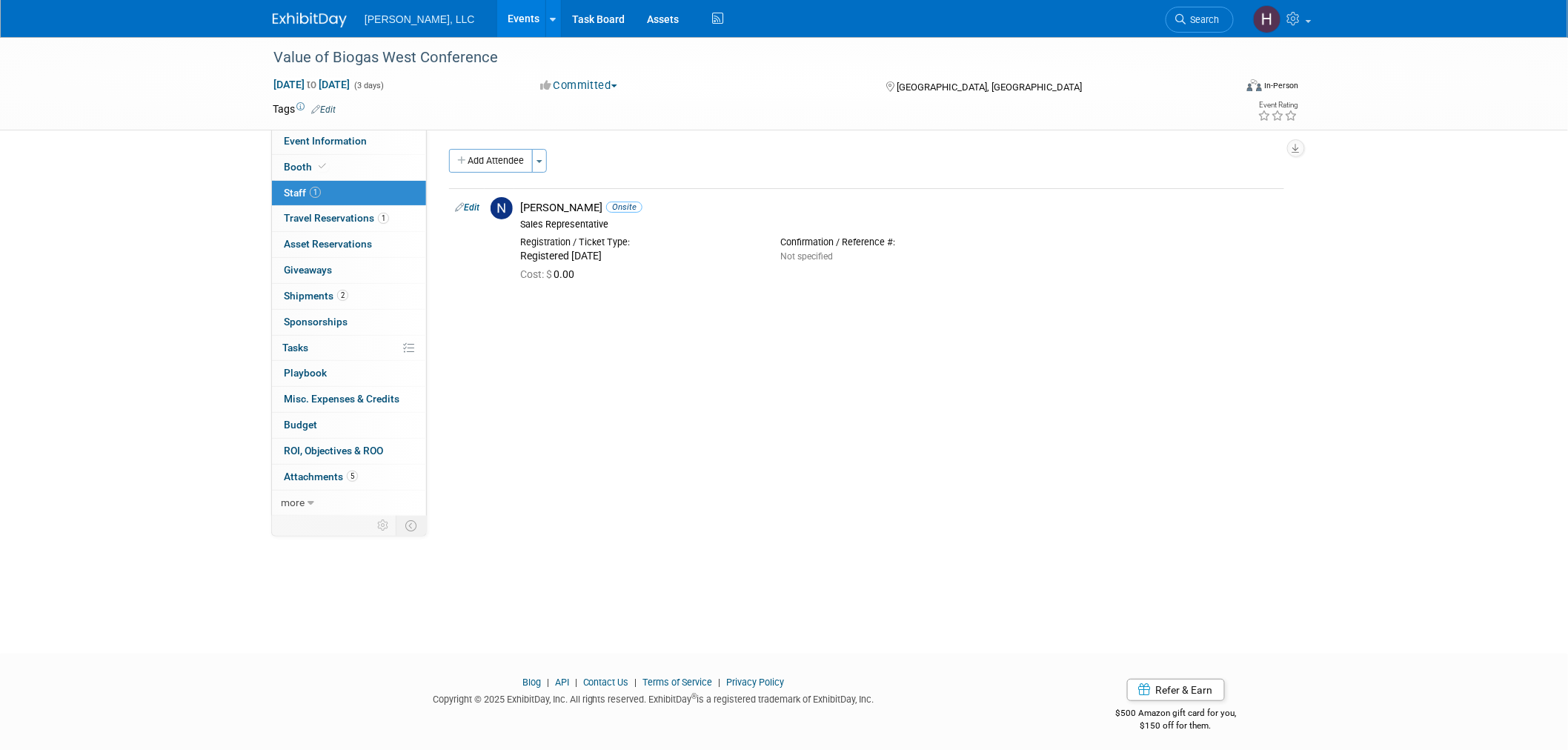
click at [497, 24] on link "Events" at bounding box center [524, 18] width 54 height 37
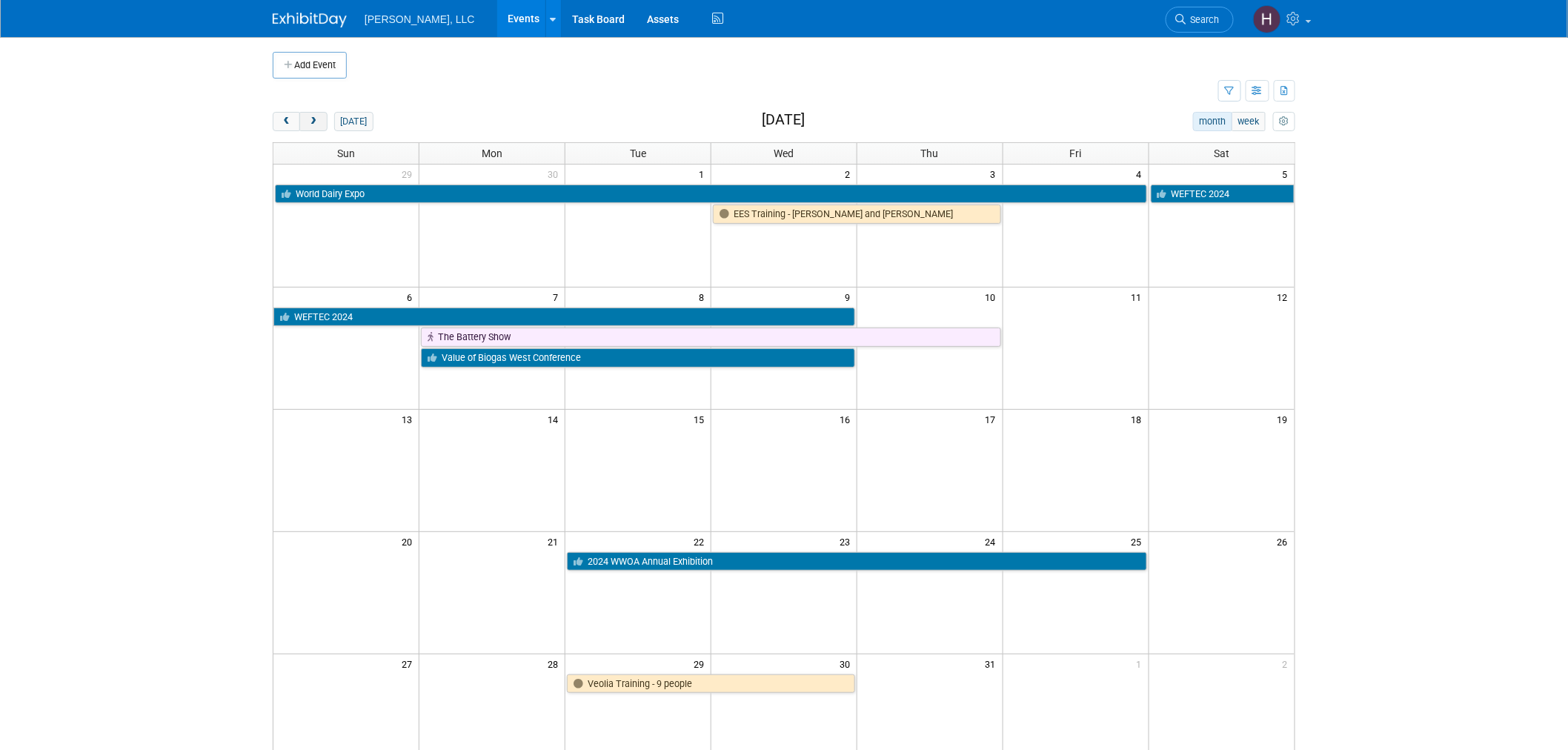
click at [325, 123] on button "next" at bounding box center [313, 122] width 27 height 19
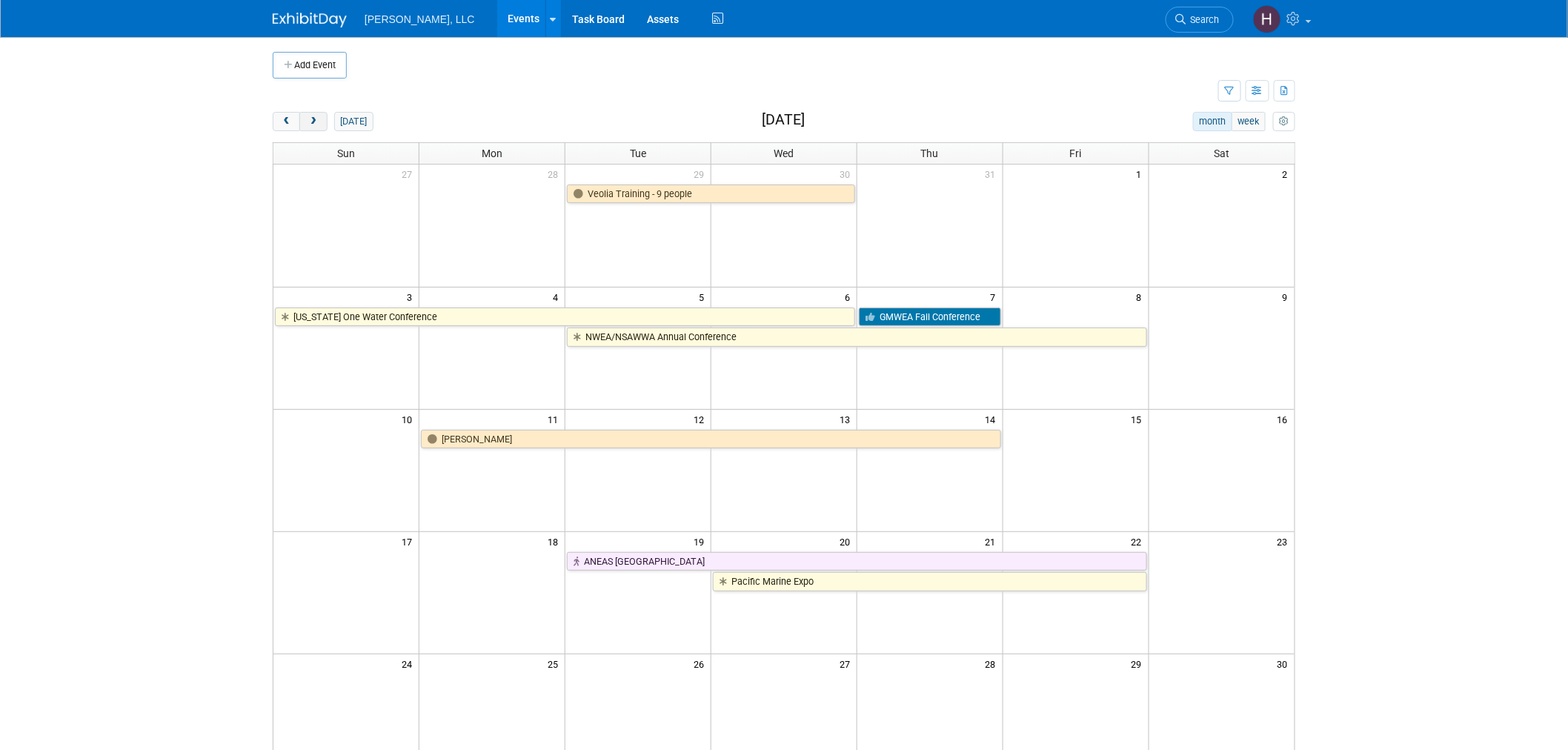
click at [322, 122] on button "next" at bounding box center [313, 122] width 27 height 19
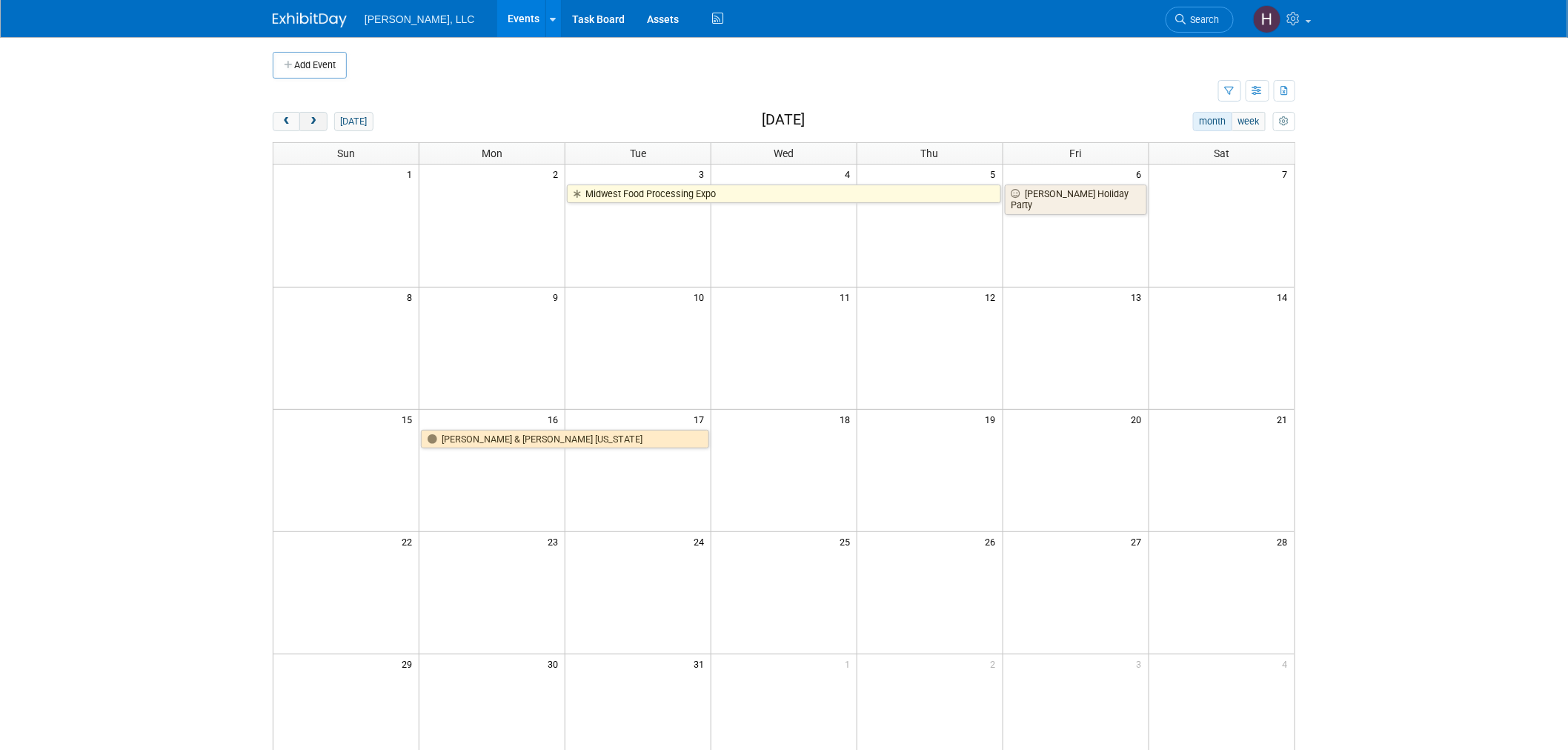
click at [322, 122] on button "next" at bounding box center [313, 122] width 27 height 19
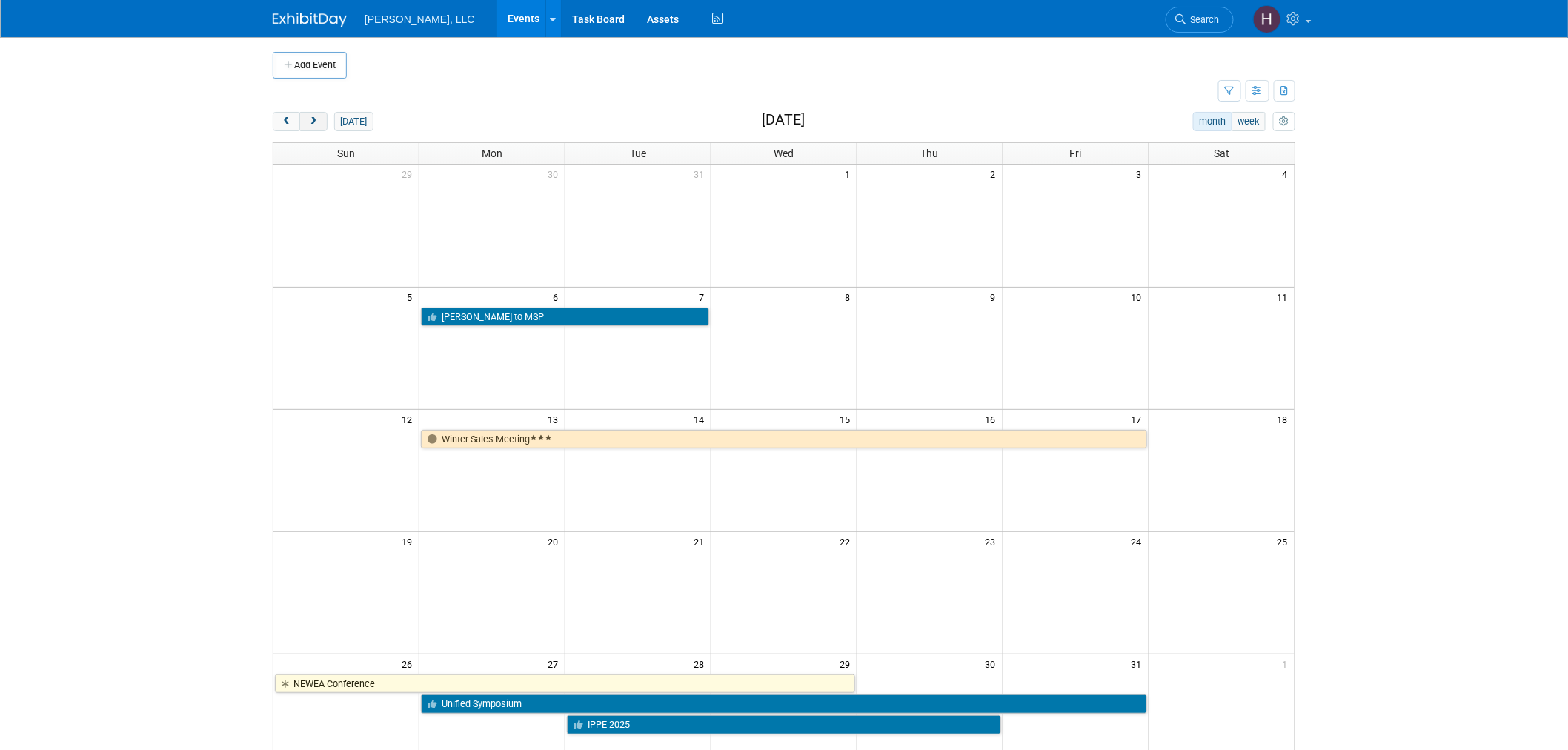
click at [322, 122] on button "next" at bounding box center [313, 122] width 27 height 19
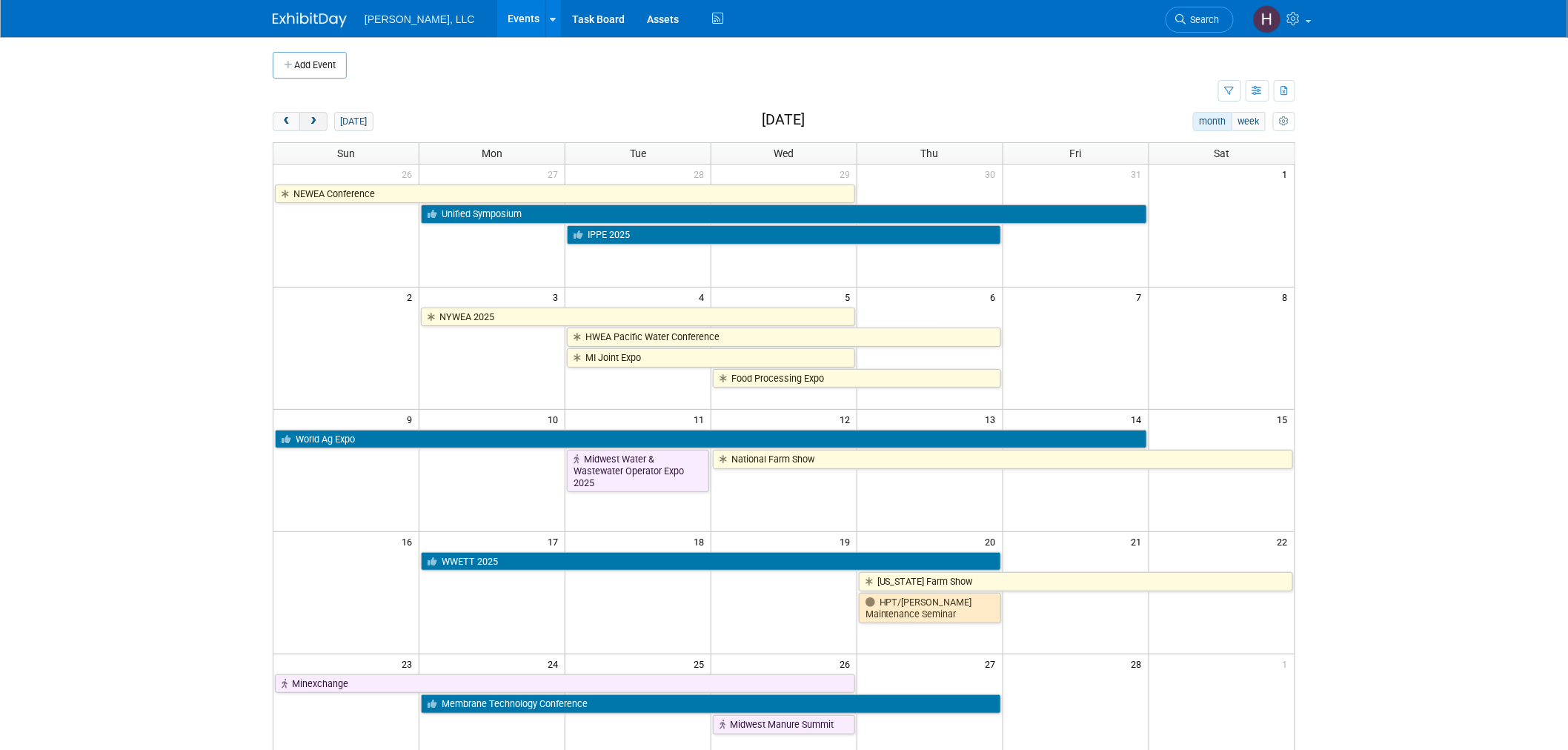
click at [322, 122] on button "next" at bounding box center [313, 122] width 27 height 19
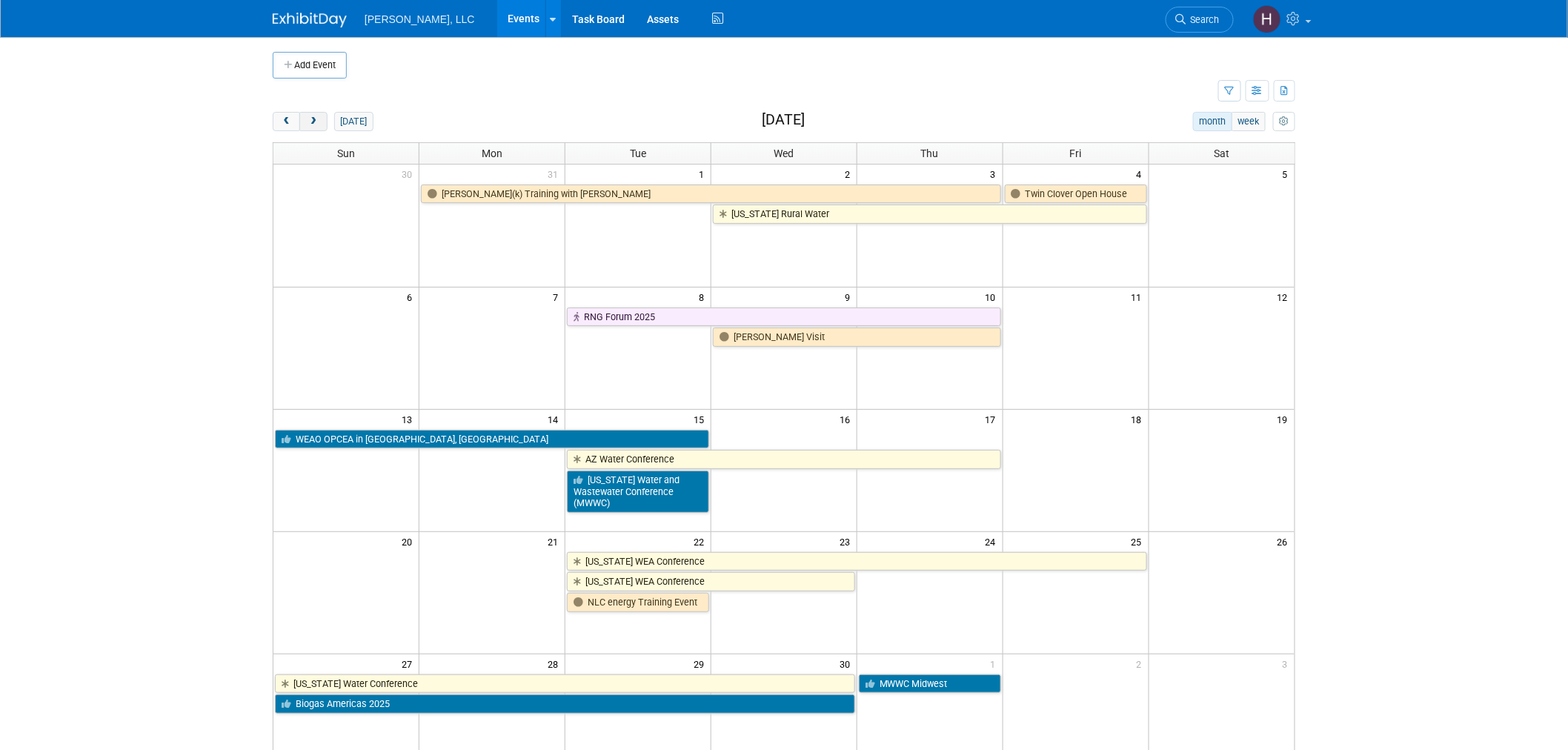
click at [322, 122] on button "next" at bounding box center [313, 122] width 27 height 19
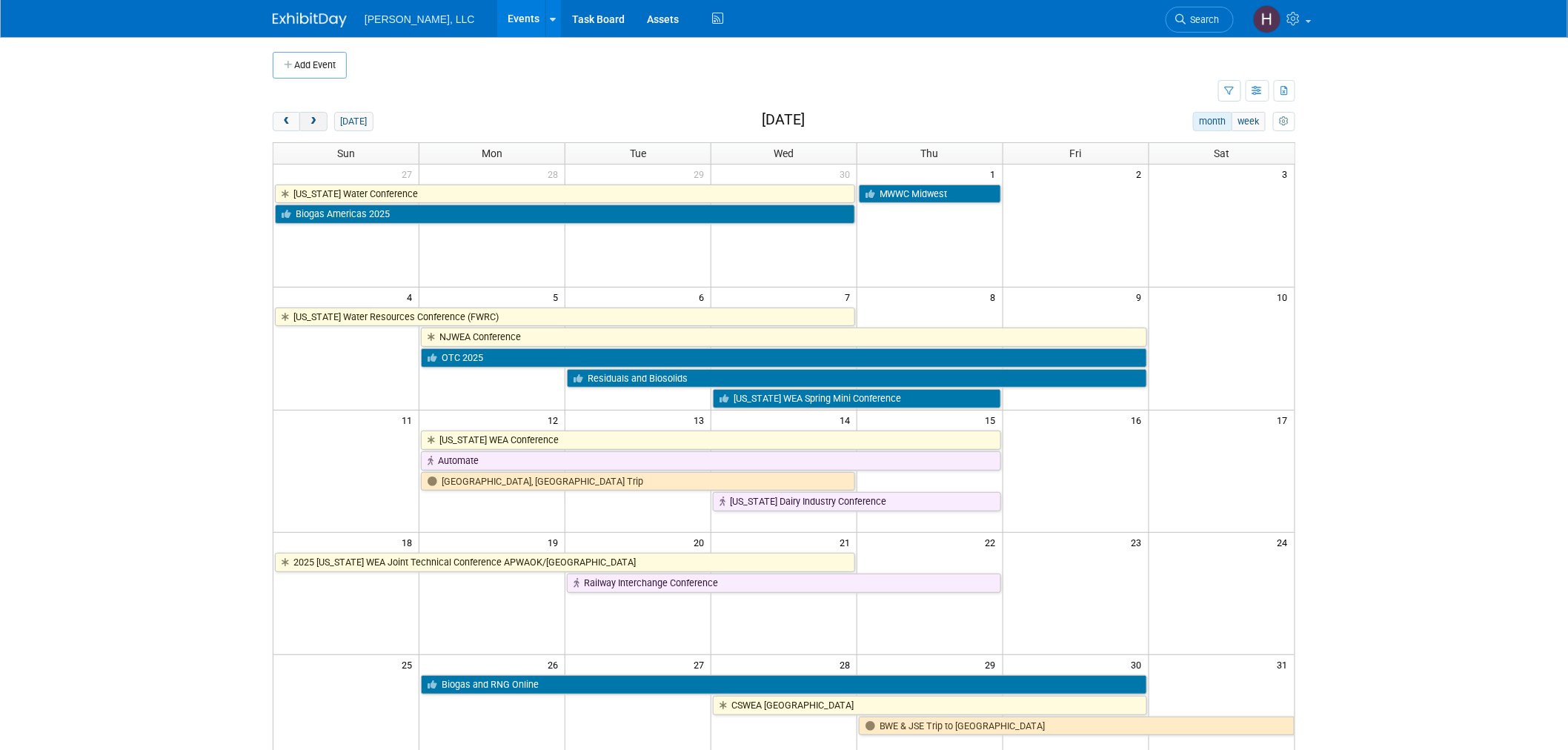
click at [322, 122] on button "next" at bounding box center [313, 122] width 27 height 19
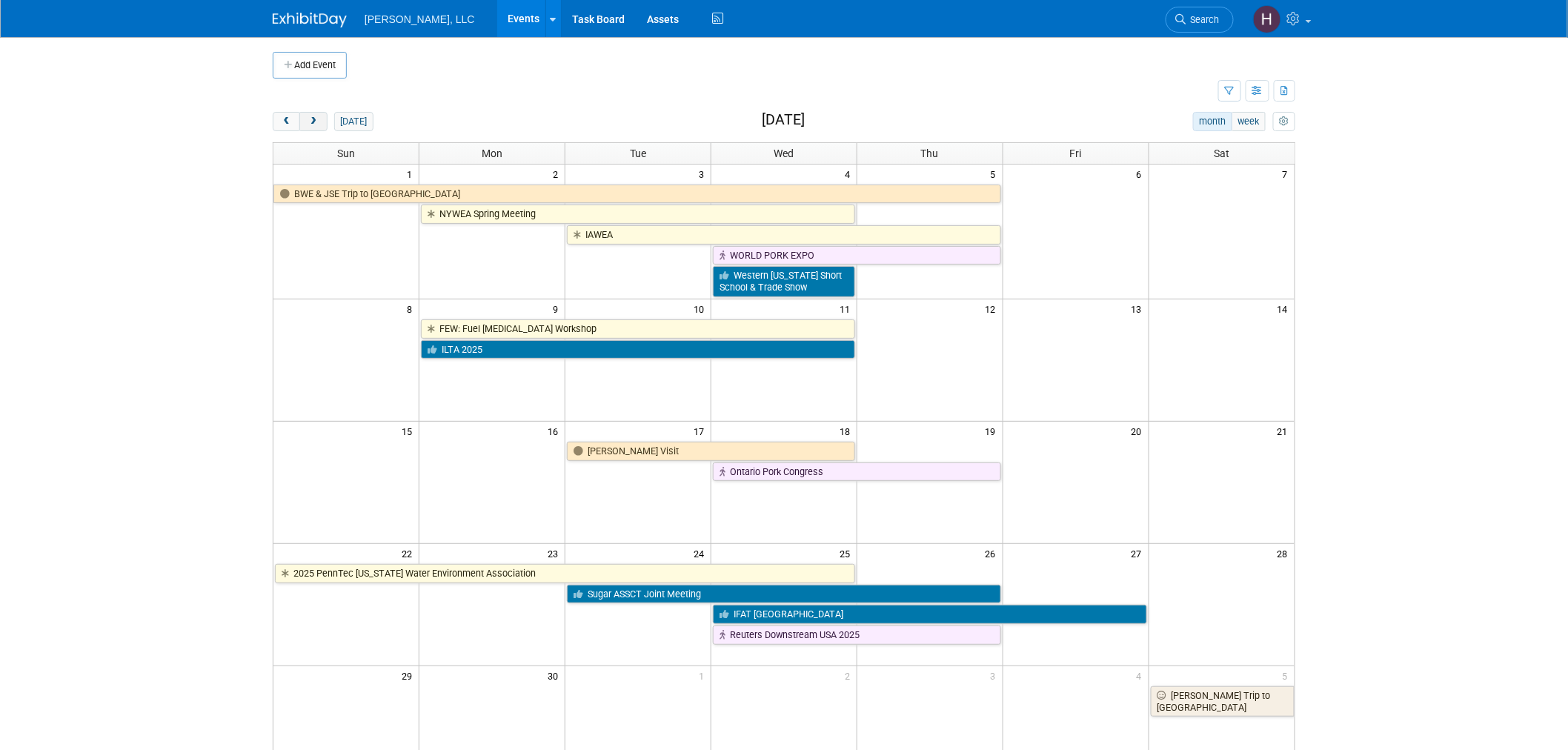
click at [322, 122] on button "next" at bounding box center [313, 122] width 27 height 19
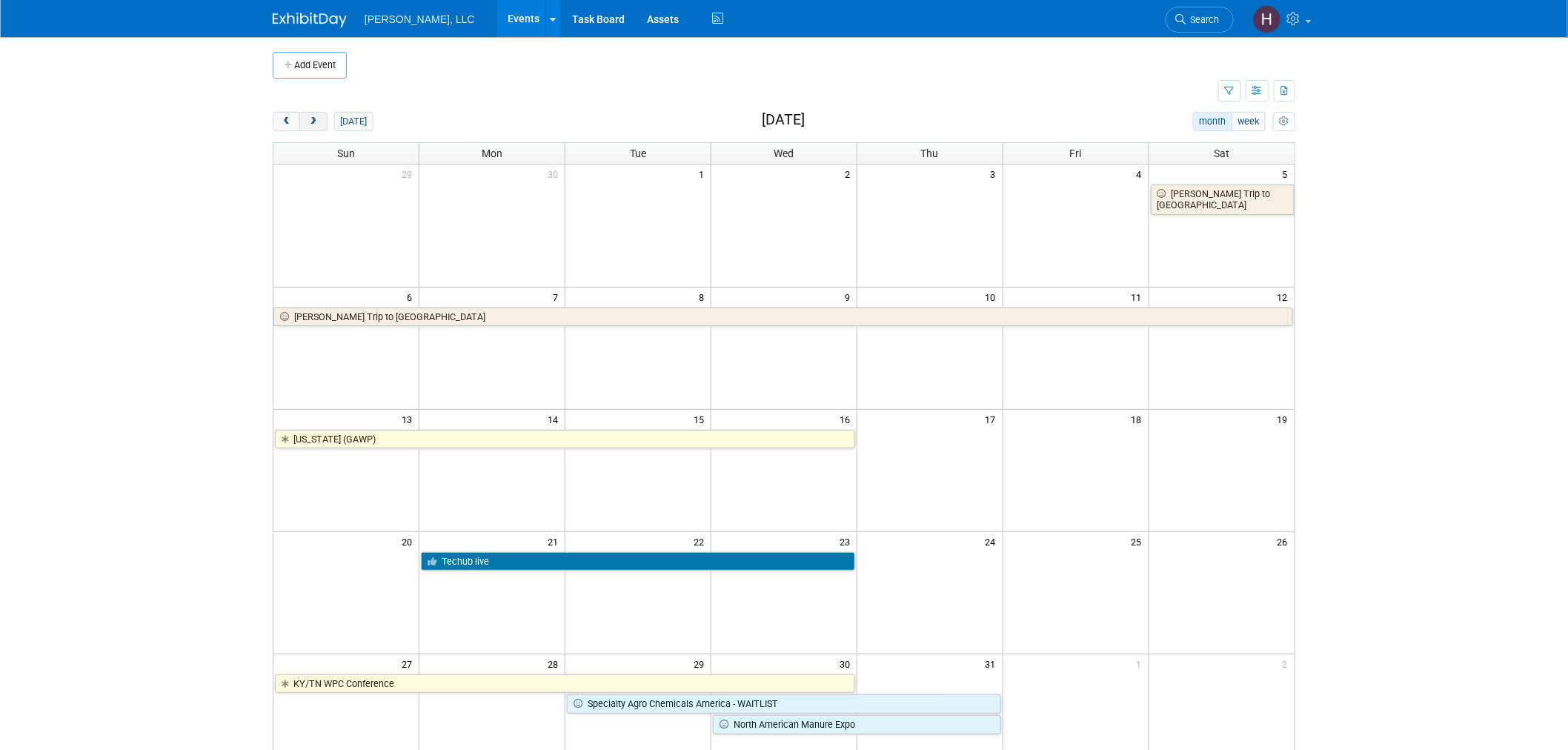
click at [322, 122] on button "next" at bounding box center [313, 122] width 27 height 19
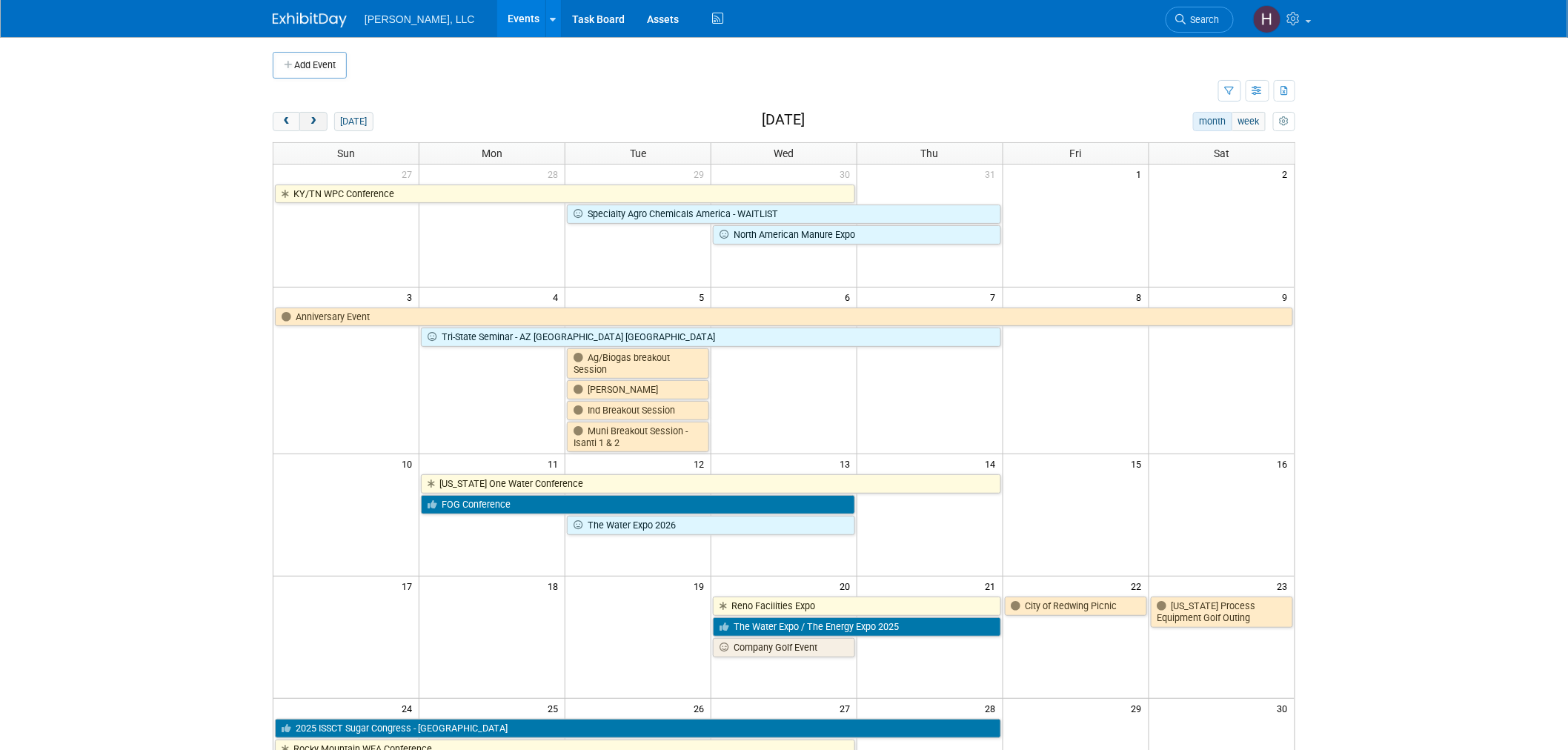
click at [321, 122] on button "next" at bounding box center [313, 122] width 27 height 19
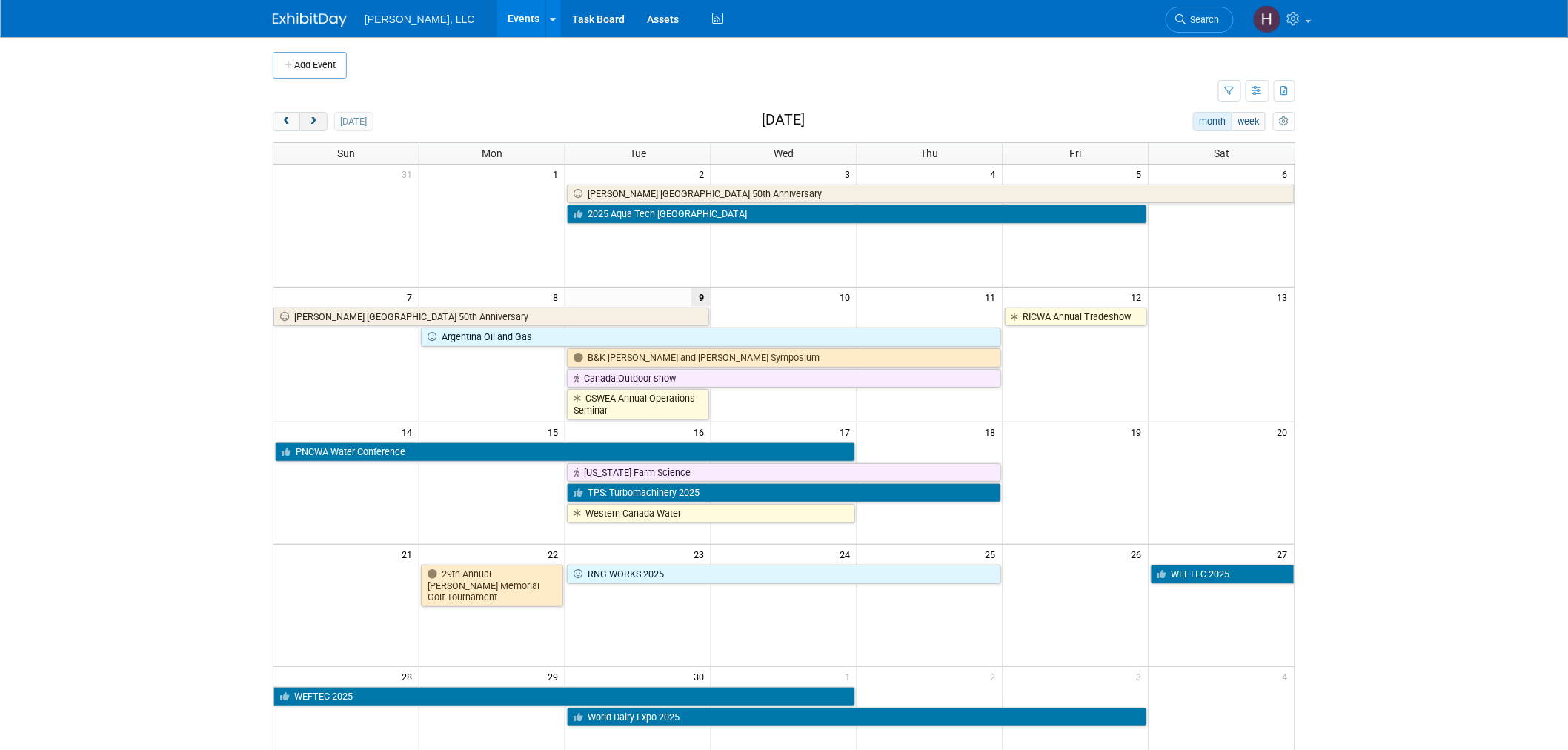
click at [321, 122] on button "next" at bounding box center [313, 122] width 27 height 19
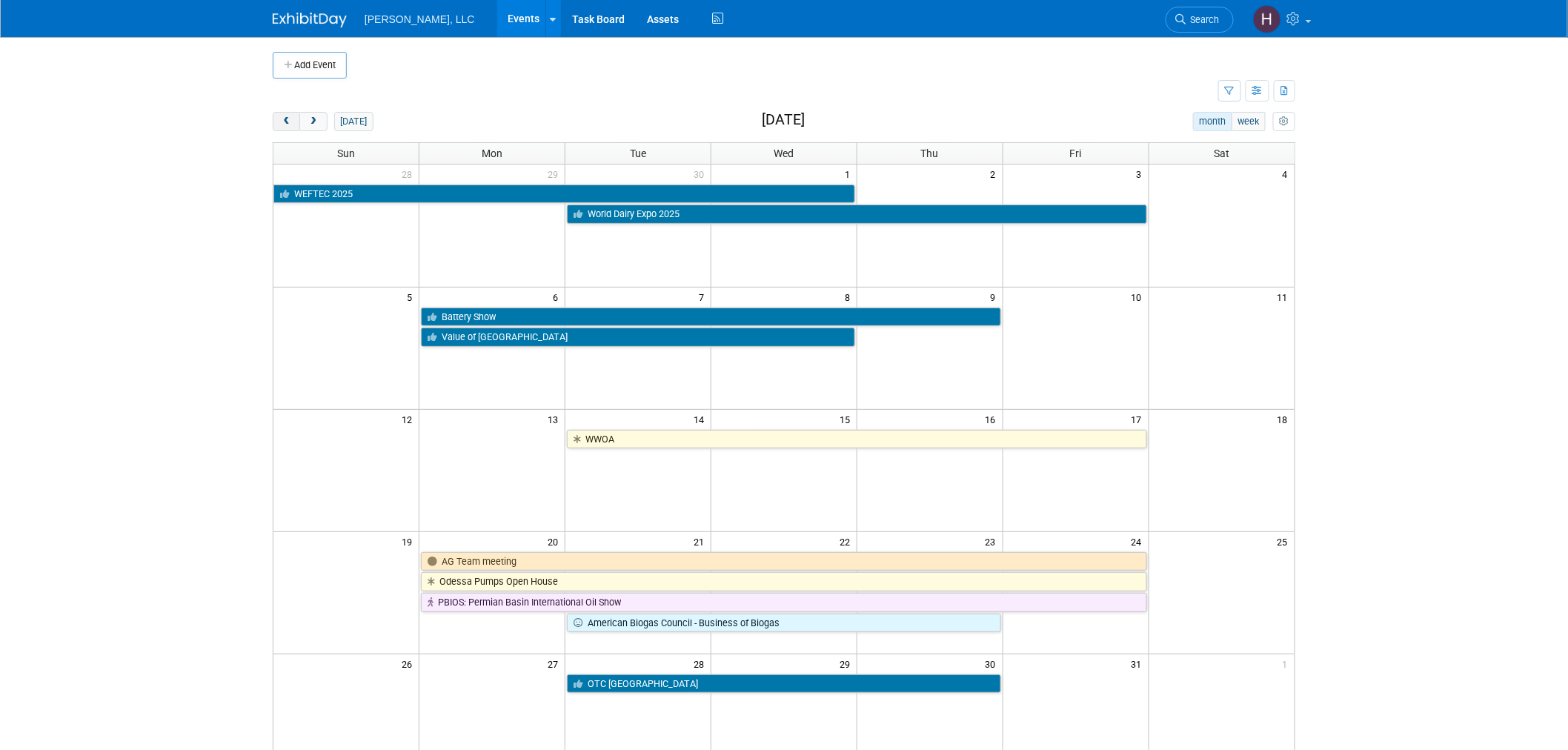
click at [286, 120] on span "prev" at bounding box center [285, 122] width 11 height 10
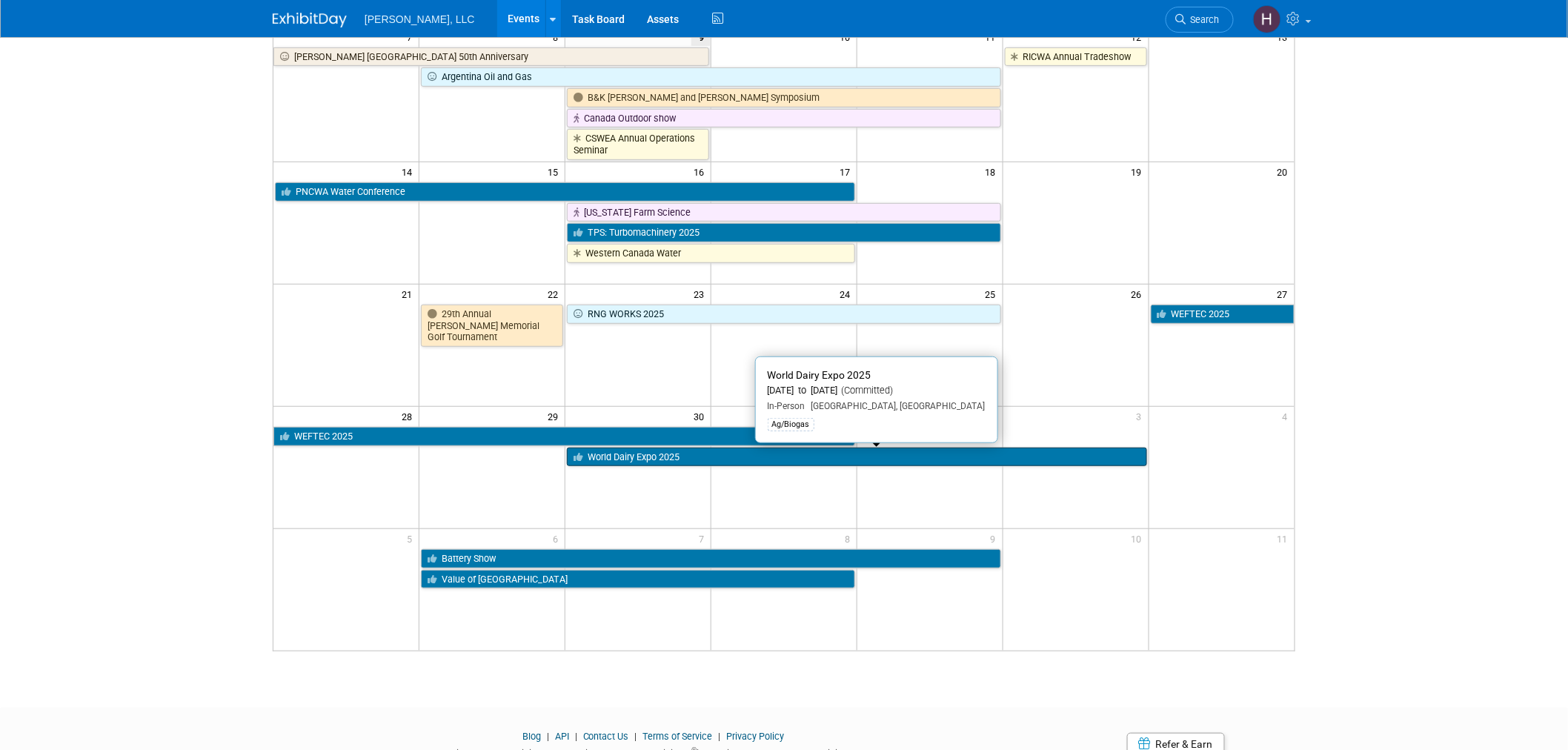
scroll to position [159, 0]
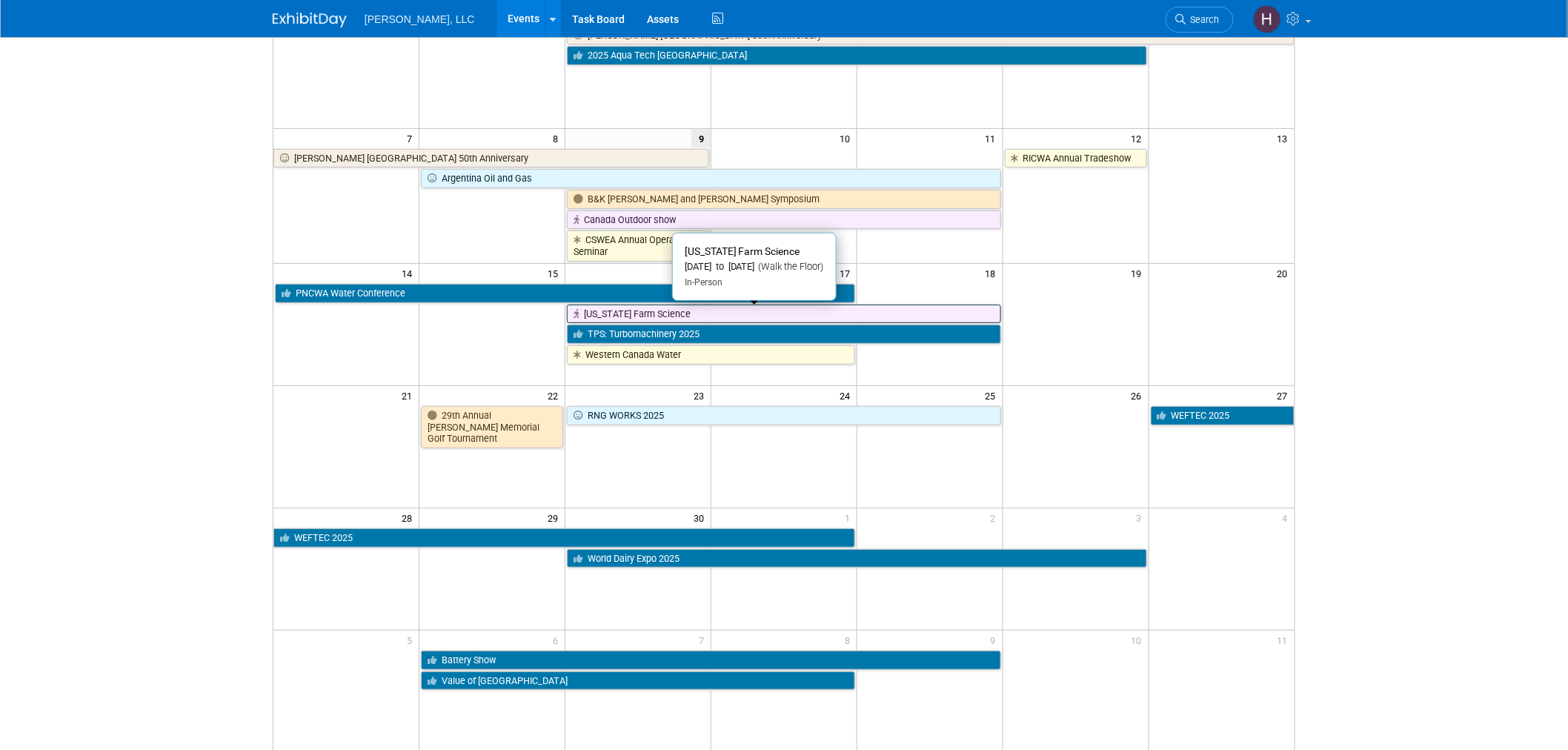
click at [705, 308] on link "[US_STATE] Farm Science" at bounding box center [783, 314] width 434 height 19
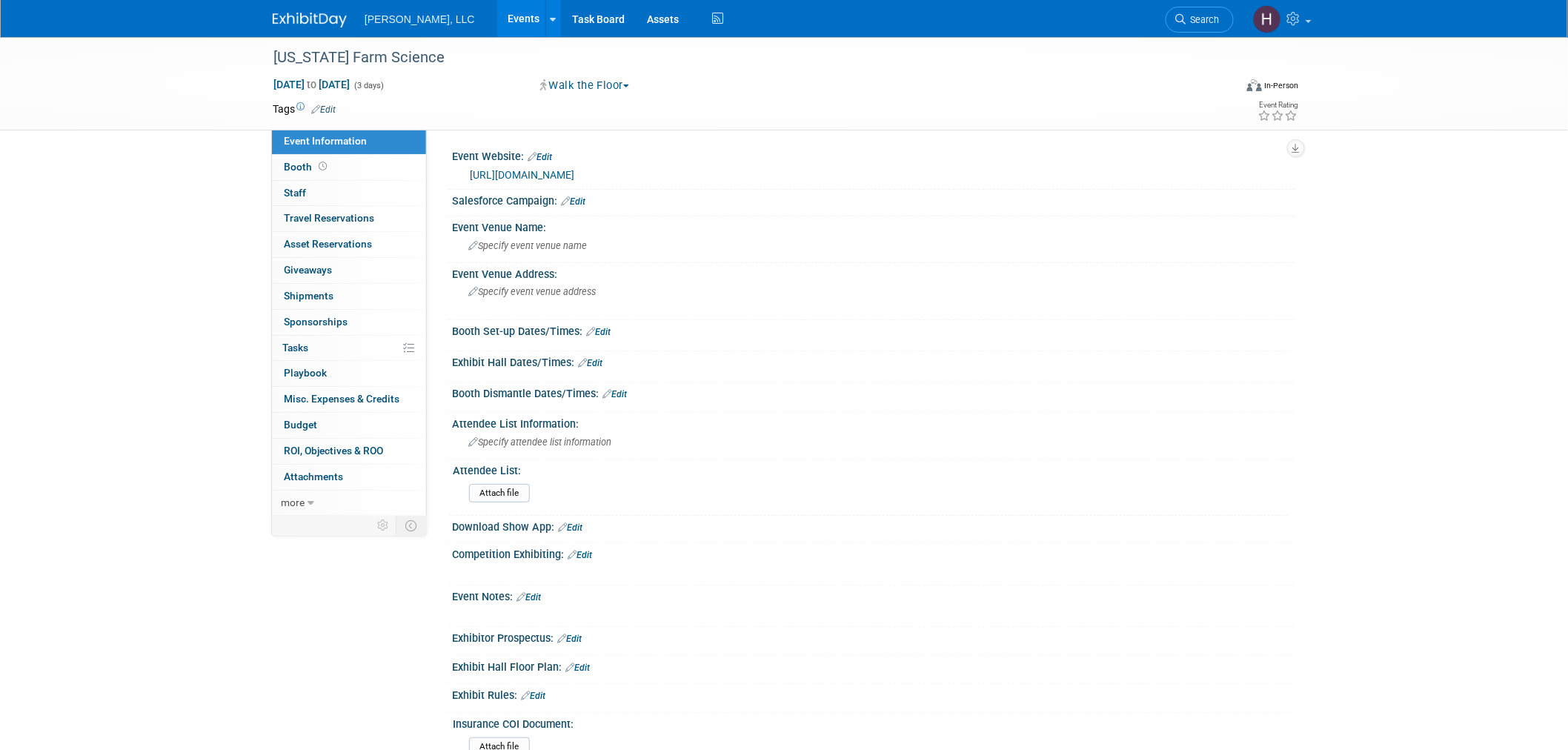
click at [504, 169] on link "[URL][DOMAIN_NAME]" at bounding box center [522, 175] width 104 height 12
click at [497, 12] on link "Events" at bounding box center [524, 18] width 54 height 37
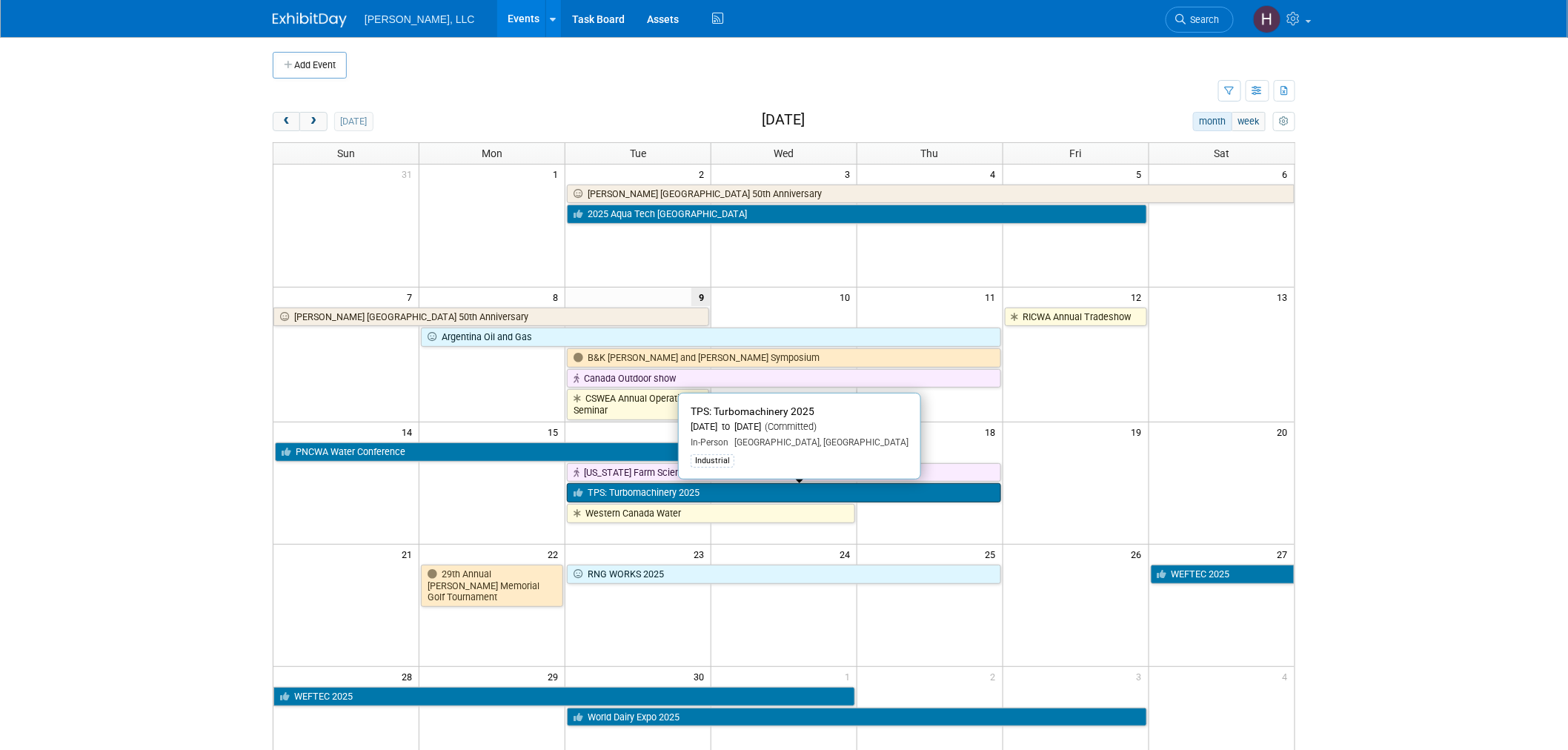
click at [781, 487] on link "TPS: Turbomachinery 2025" at bounding box center [783, 493] width 434 height 19
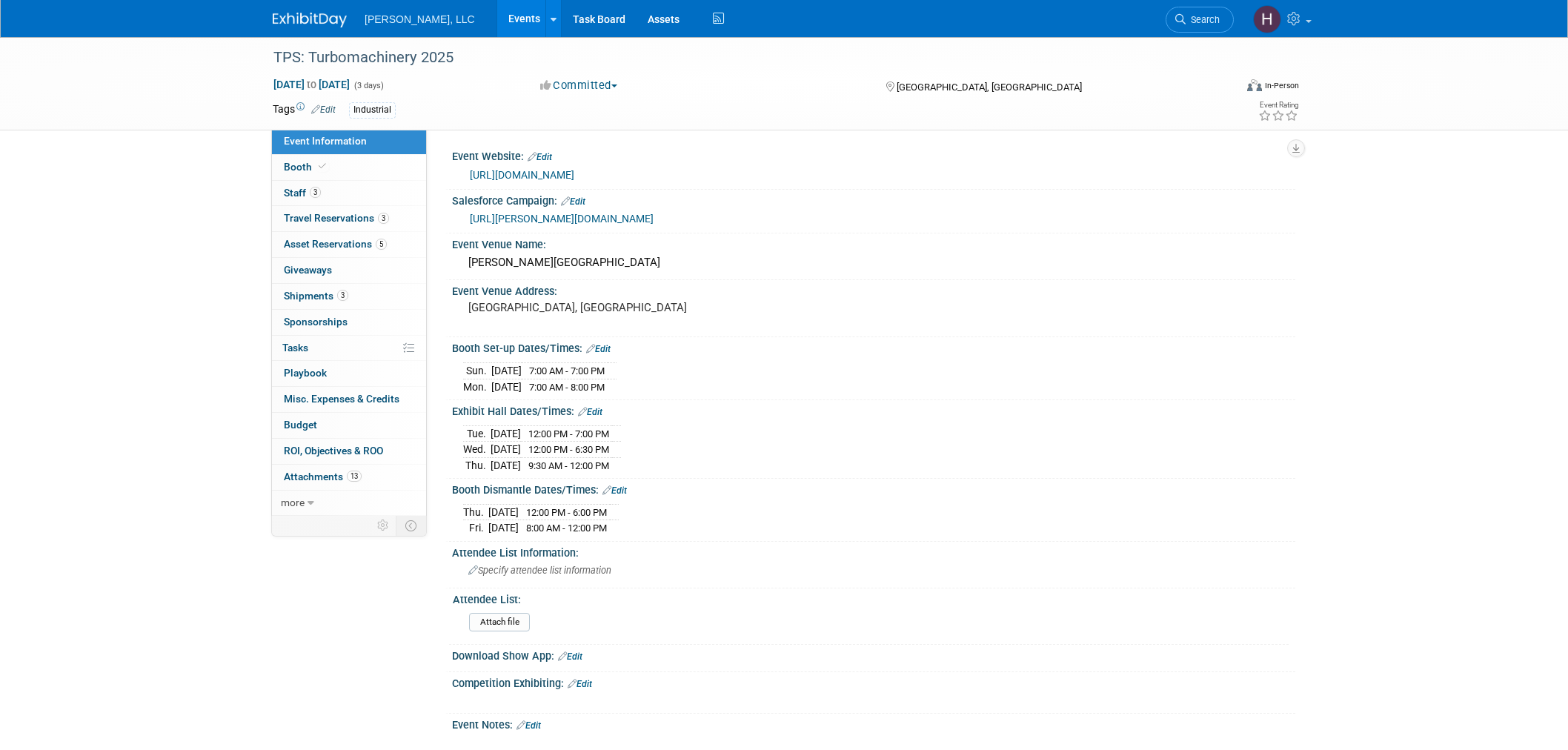
select select "Industrial"
click at [497, 20] on link "Events" at bounding box center [524, 18] width 54 height 37
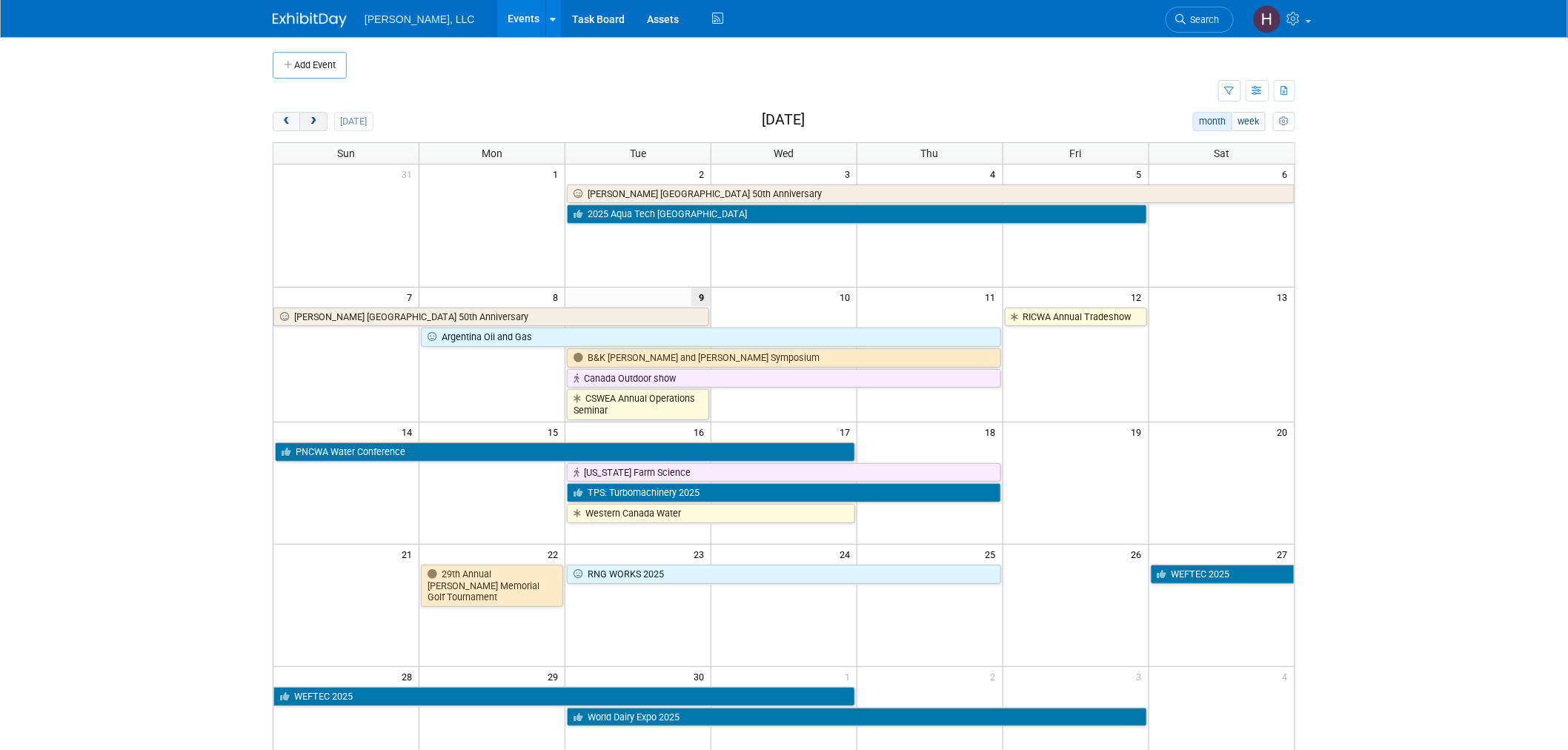
click at [317, 123] on span "next" at bounding box center [312, 122] width 11 height 10
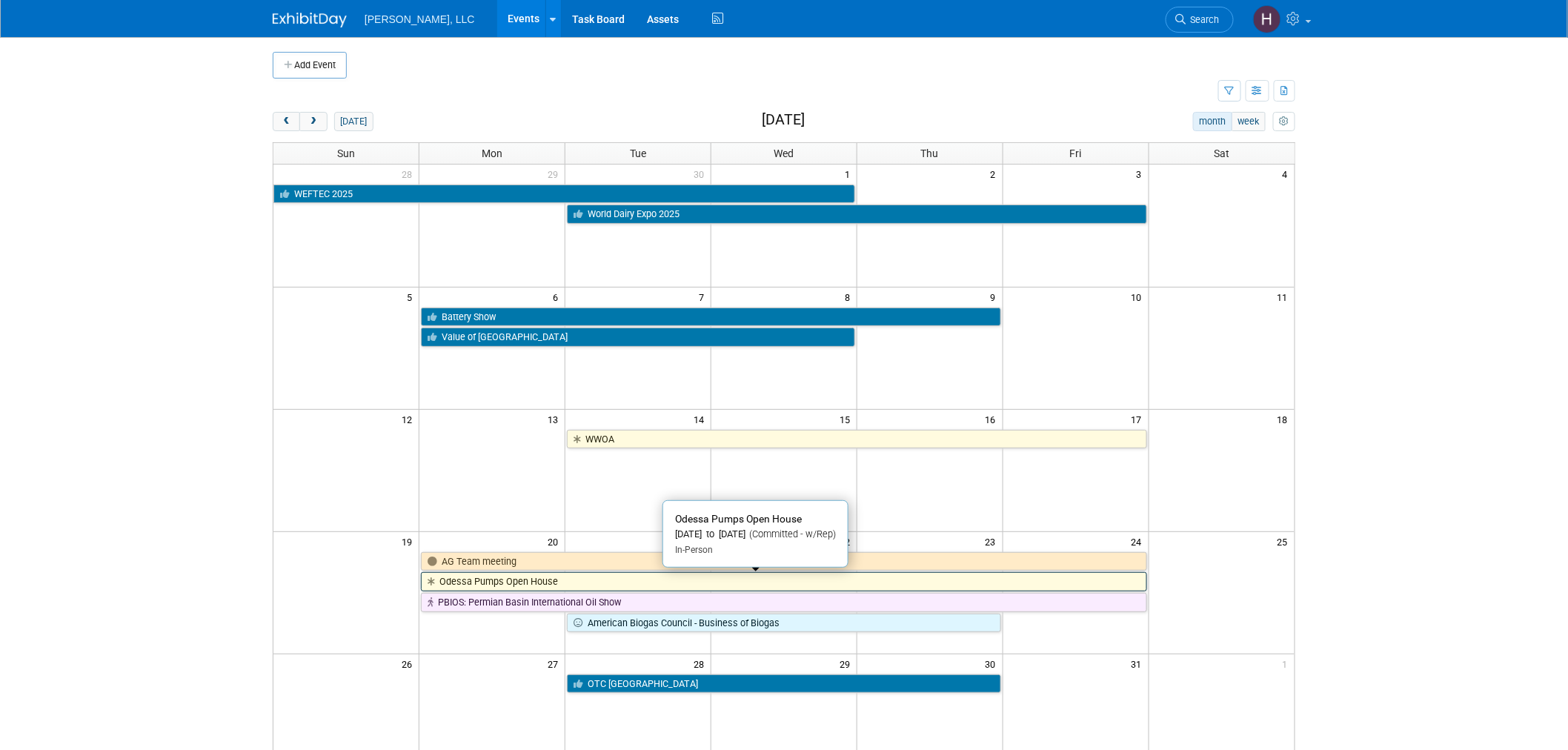
click at [731, 572] on link "Odessa Pumps Open House" at bounding box center [783, 582] width 725 height 19
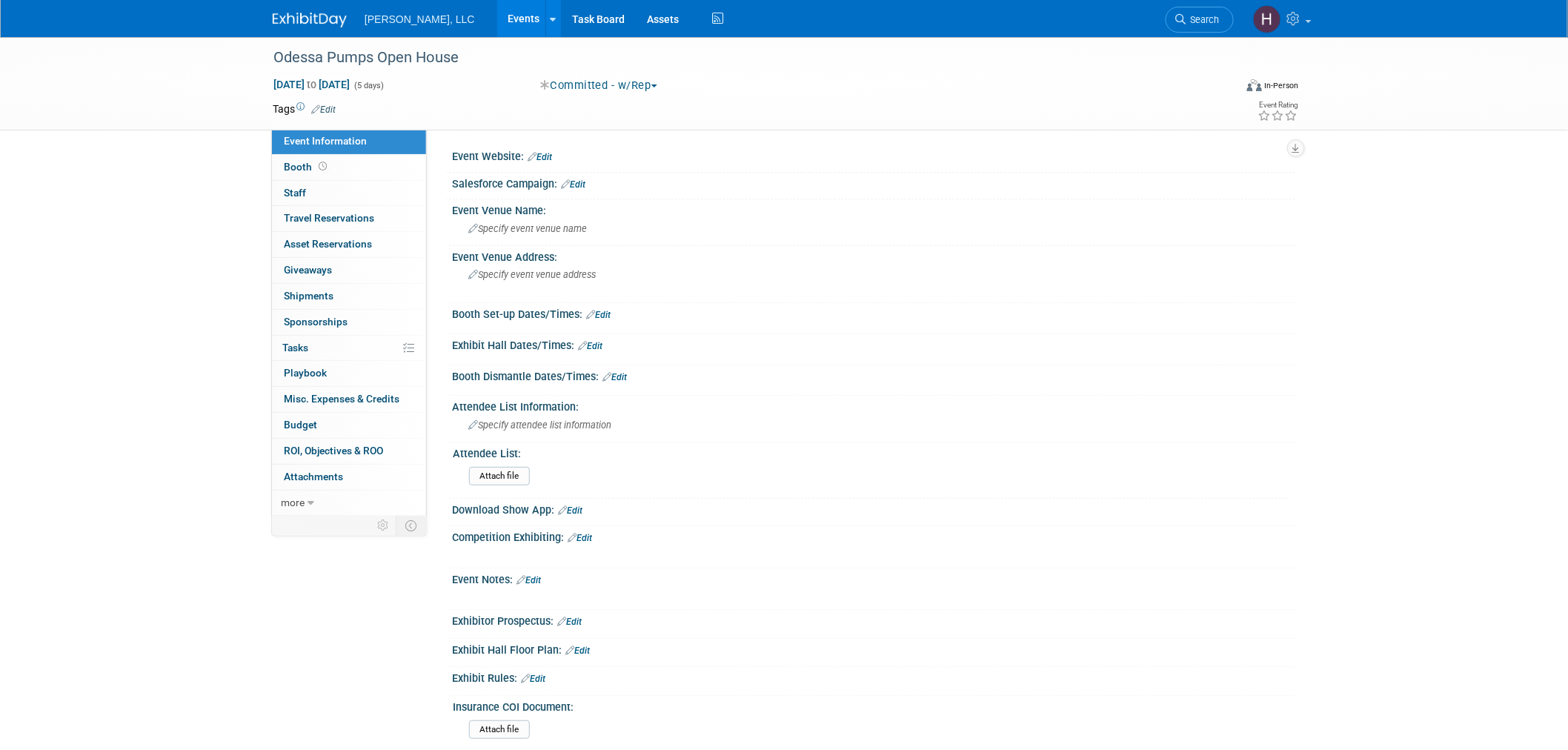
click at [290, 16] on img at bounding box center [309, 19] width 74 height 14
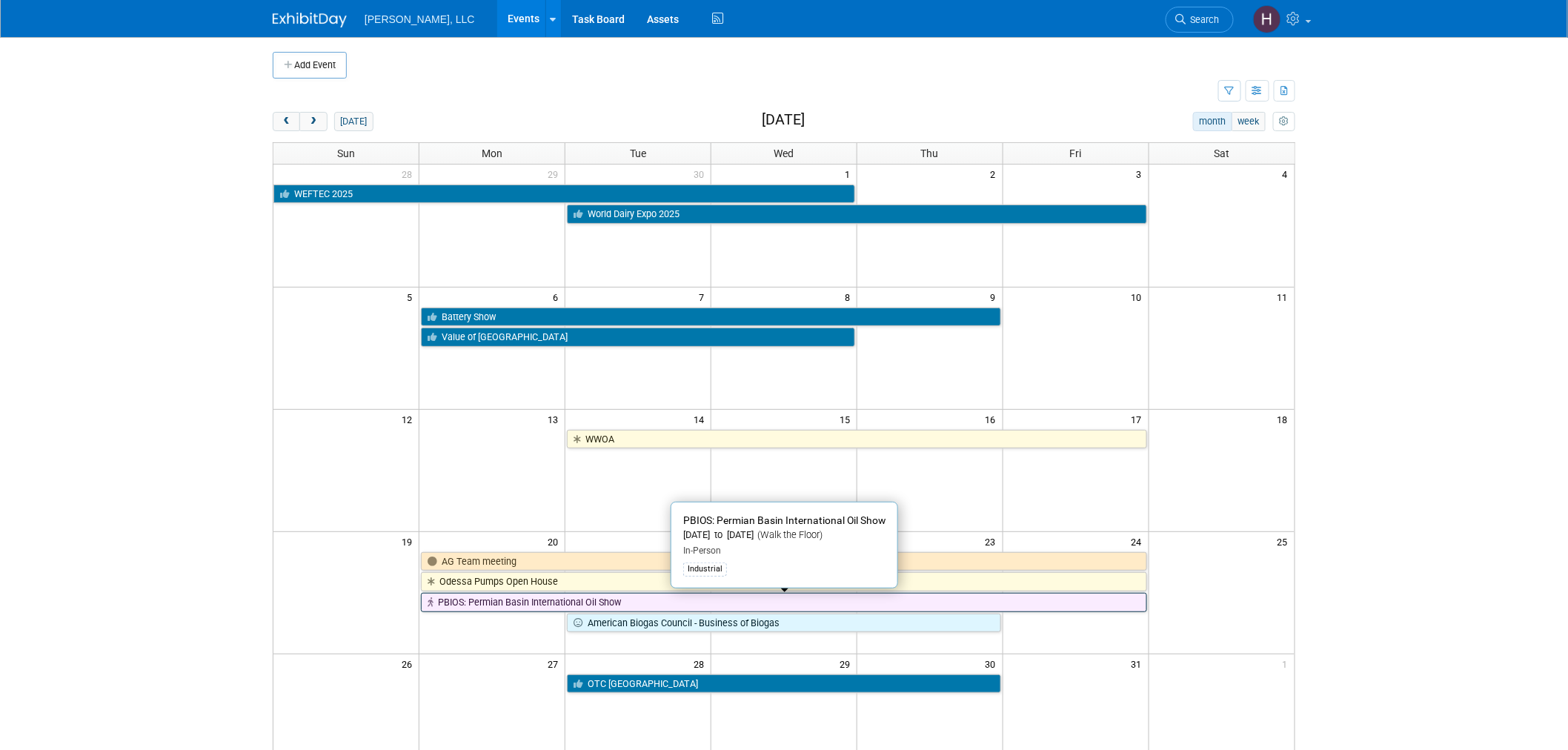
click at [638, 602] on link "PBIOS: Permian Basin International Oil Show" at bounding box center [783, 602] width 725 height 19
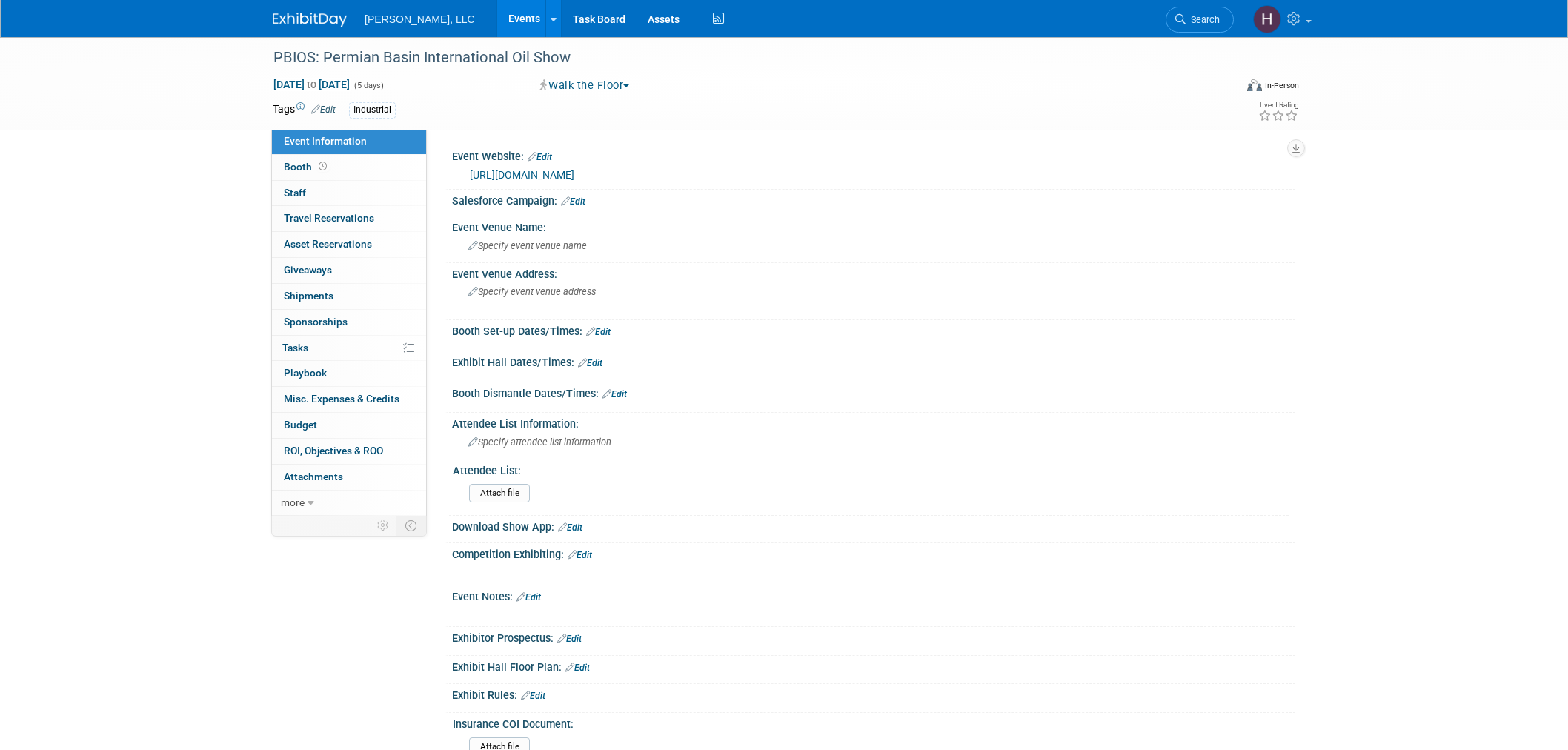
select select "Industrial"
click at [508, 180] on div "[URL][DOMAIN_NAME]" at bounding box center [877, 175] width 814 height 17
click at [508, 171] on link "[URL][DOMAIN_NAME]" at bounding box center [522, 175] width 104 height 12
click at [497, 26] on link "Events" at bounding box center [524, 18] width 54 height 37
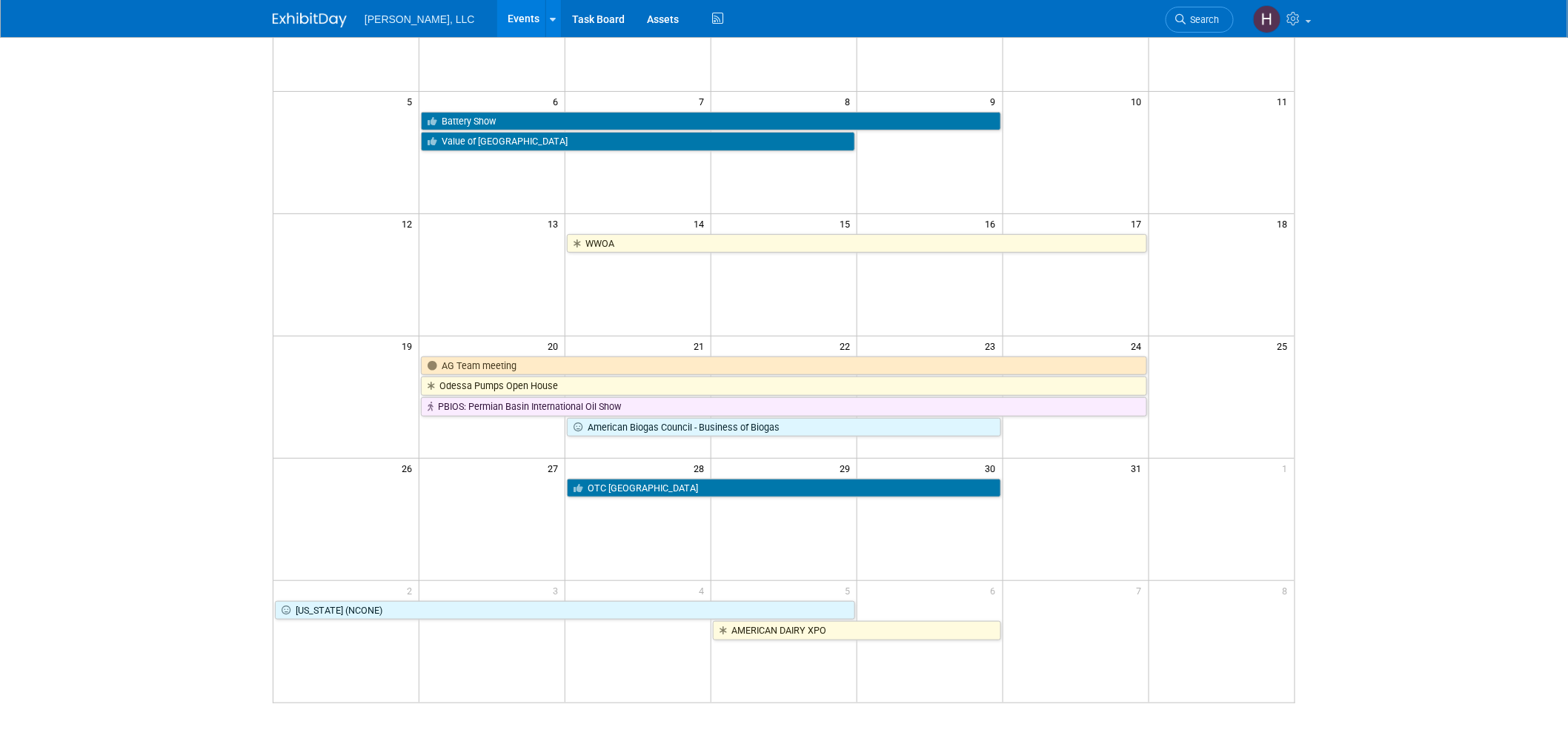
scroll to position [246, 0]
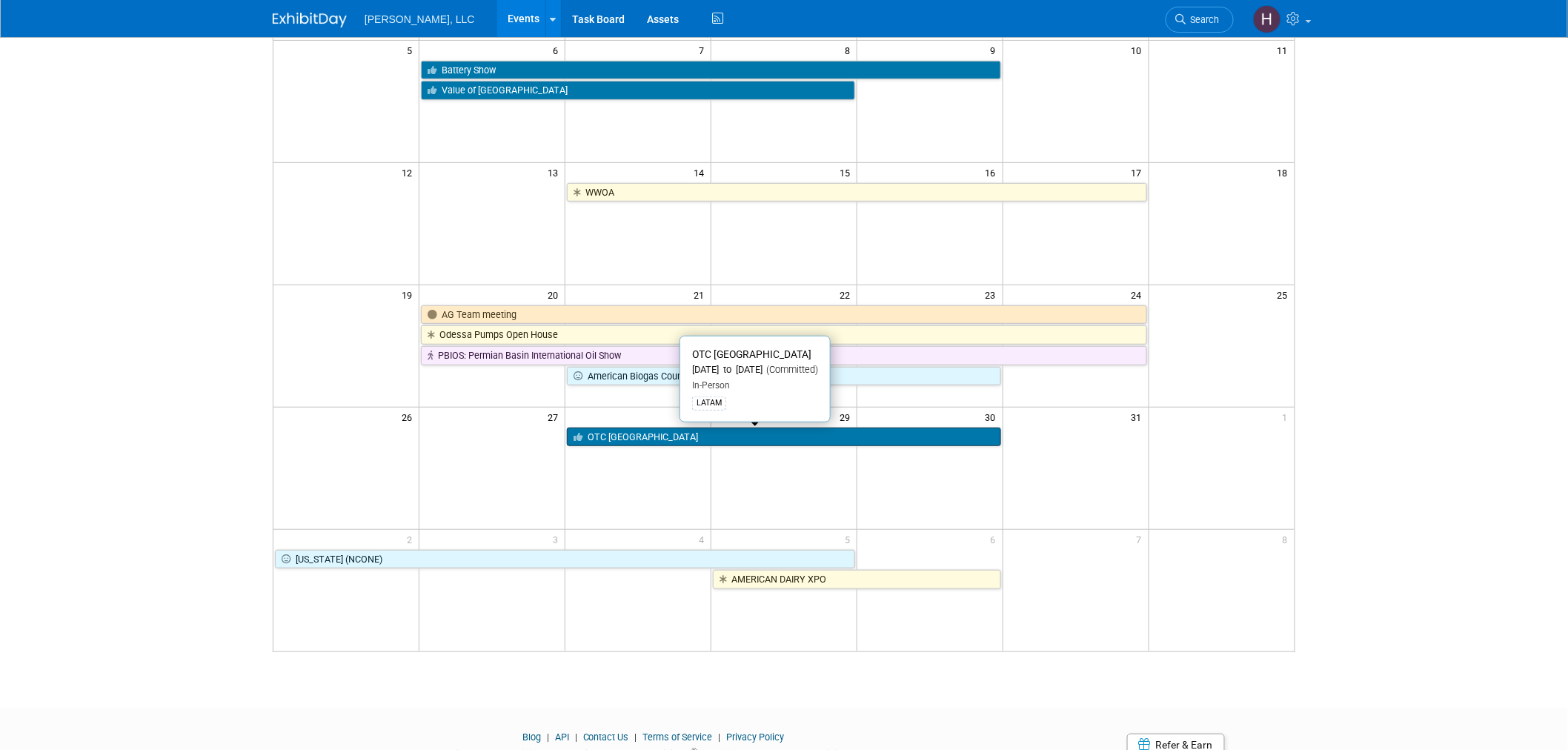
click at [654, 433] on link "OTC [GEOGRAPHIC_DATA]" at bounding box center [783, 437] width 434 height 19
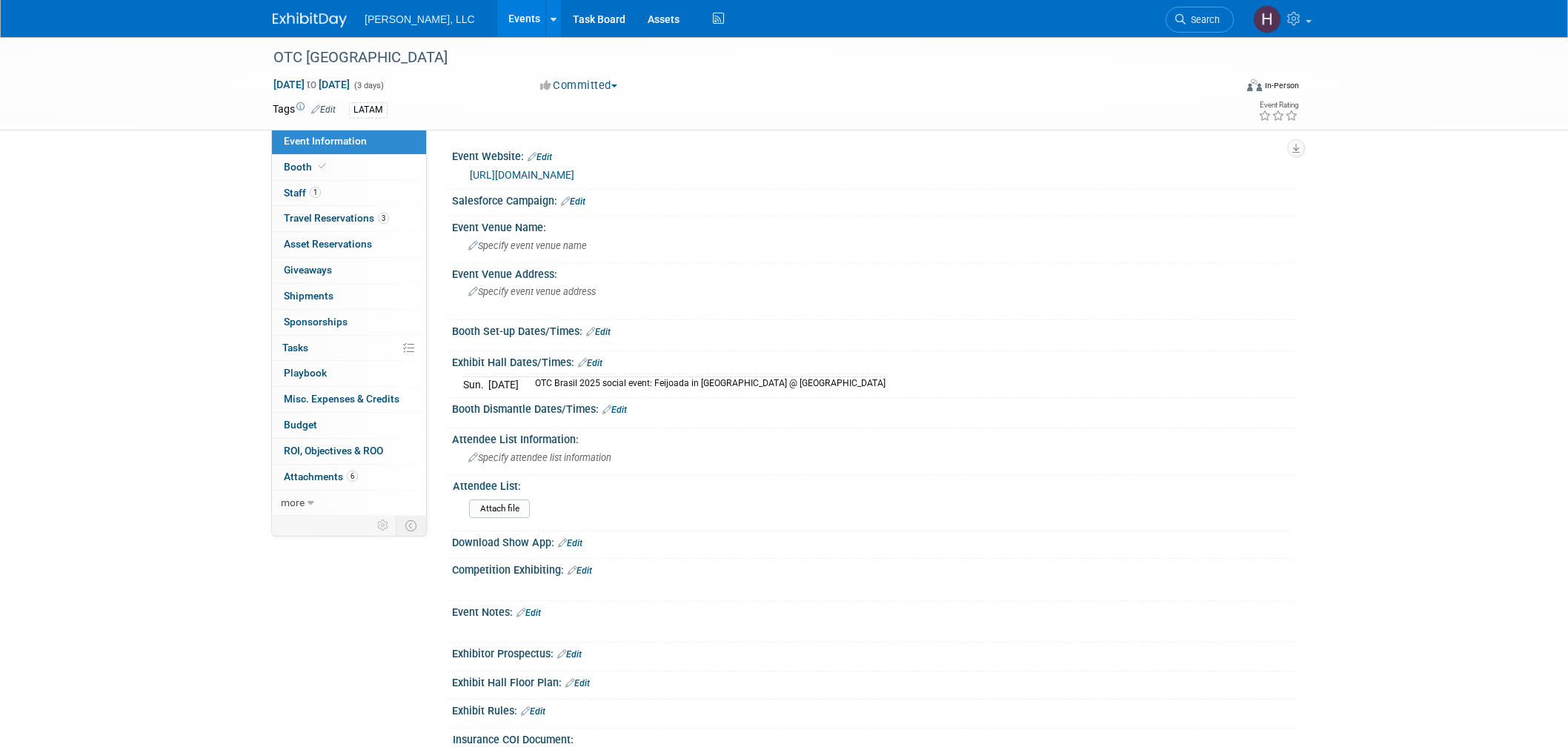
select select "Industrial"
click at [372, 215] on span "Travel Reservations 3" at bounding box center [335, 217] width 105 height 12
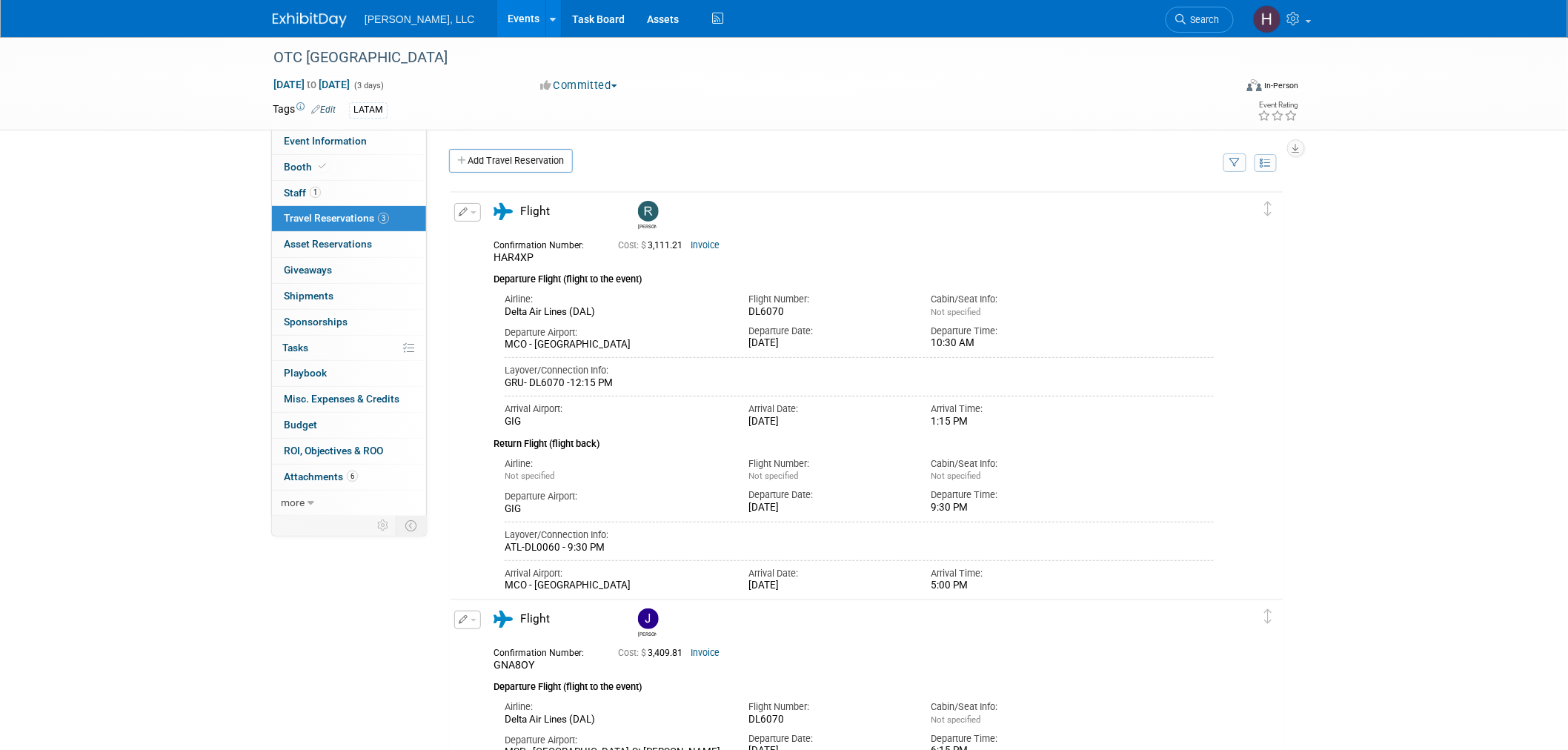
click at [497, 27] on link "Events" at bounding box center [524, 18] width 54 height 37
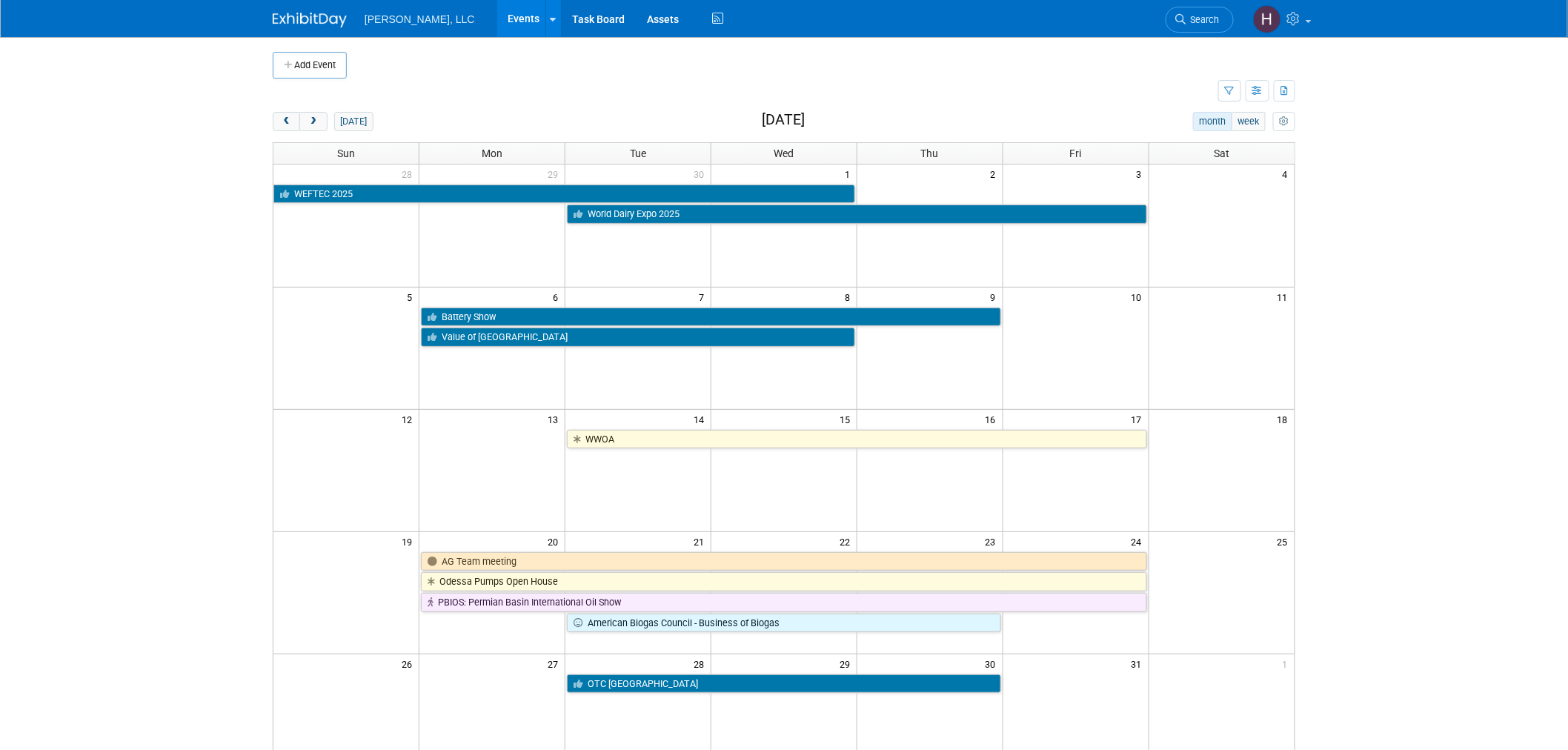
click at [812, 696] on td at bounding box center [784, 714] width 146 height 122
click at [805, 687] on link "OTC [GEOGRAPHIC_DATA]" at bounding box center [783, 683] width 434 height 19
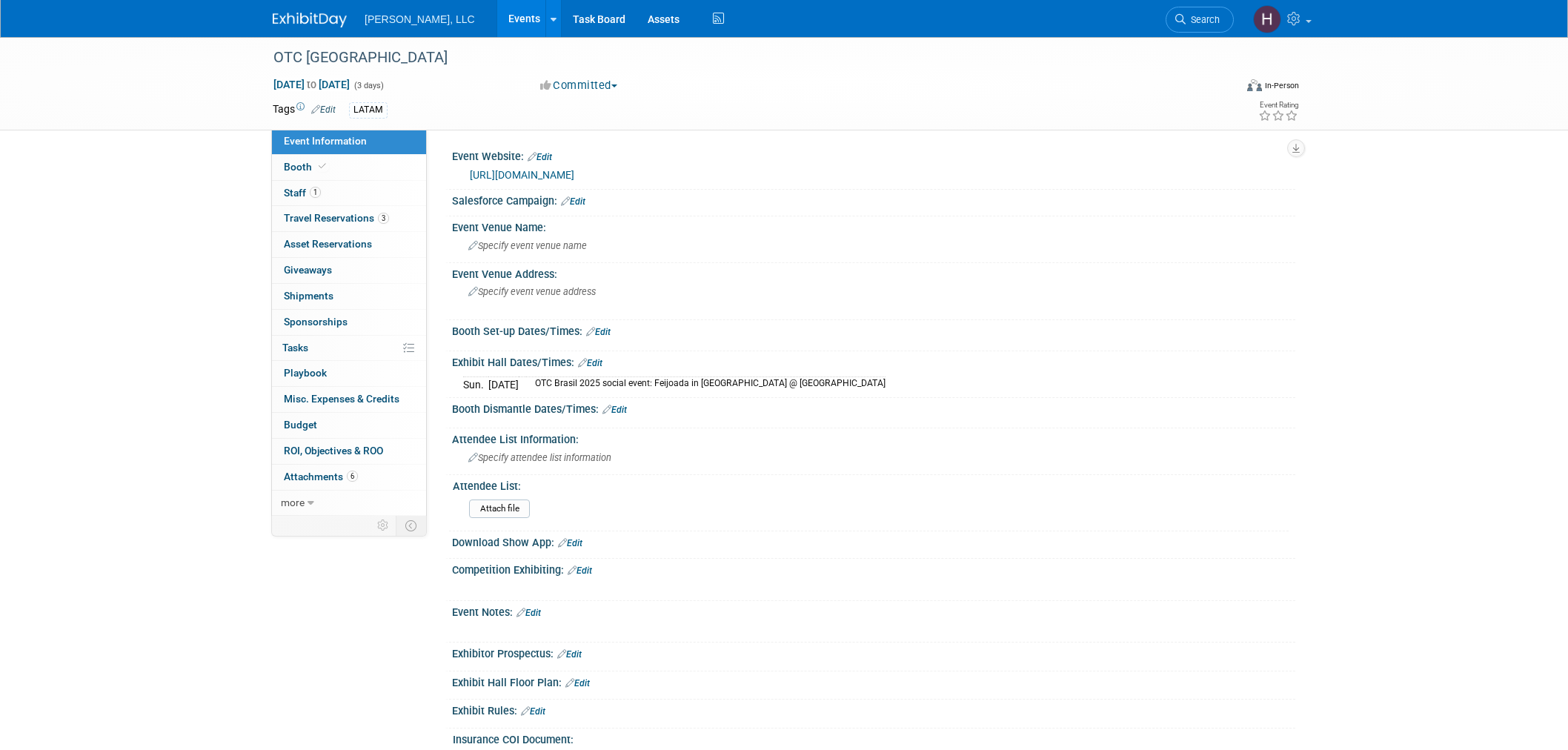
select select "Industrial"
click at [562, 169] on link "[URL][DOMAIN_NAME]" at bounding box center [522, 175] width 104 height 12
click at [499, 170] on link "[URL][DOMAIN_NAME]" at bounding box center [522, 175] width 104 height 12
click at [317, 222] on span "Travel Reservations 3" at bounding box center [335, 217] width 105 height 12
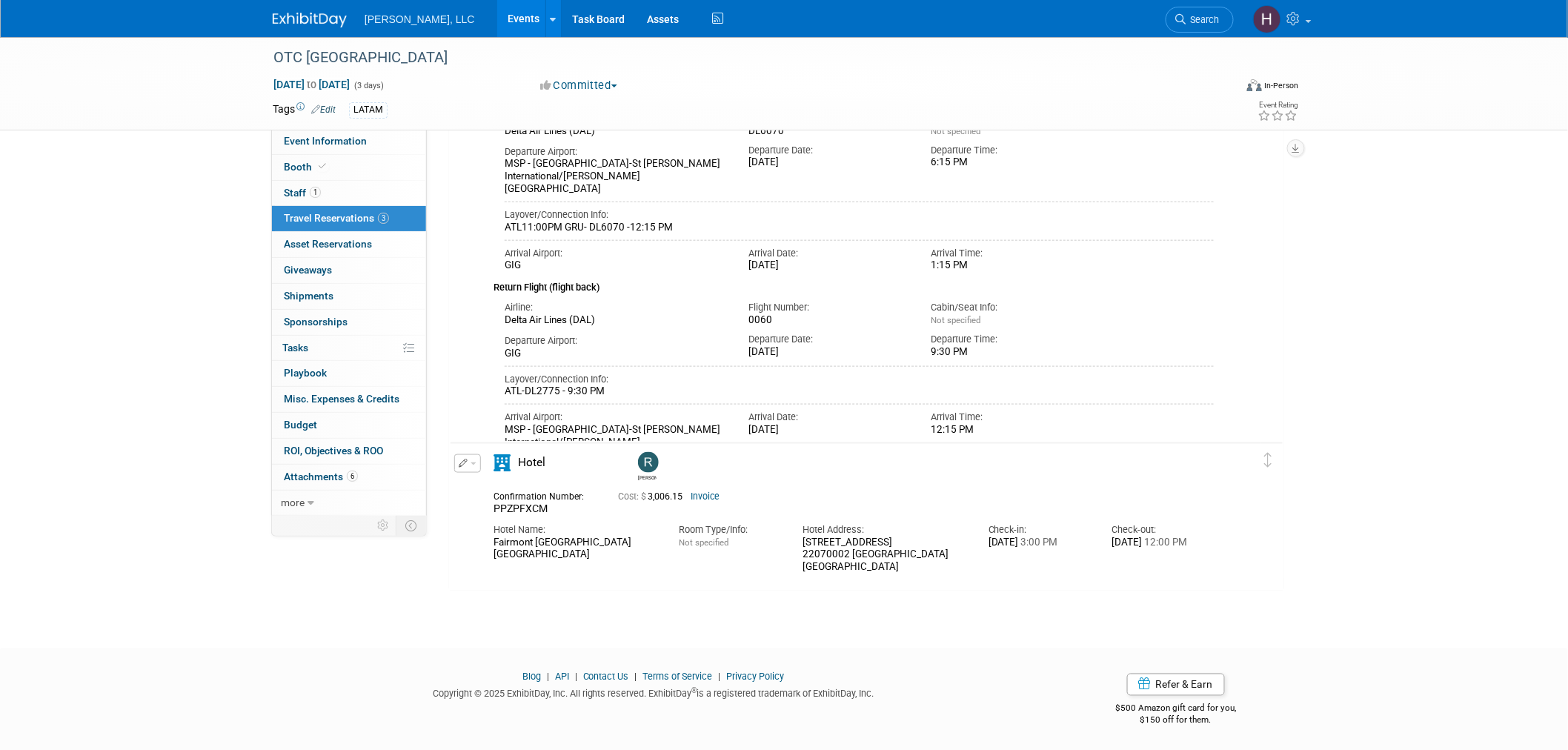
scroll to position [591, 0]
click at [469, 463] on button "button" at bounding box center [468, 460] width 27 height 18
click at [508, 535] on button "Duplicate" at bounding box center [518, 535] width 126 height 21
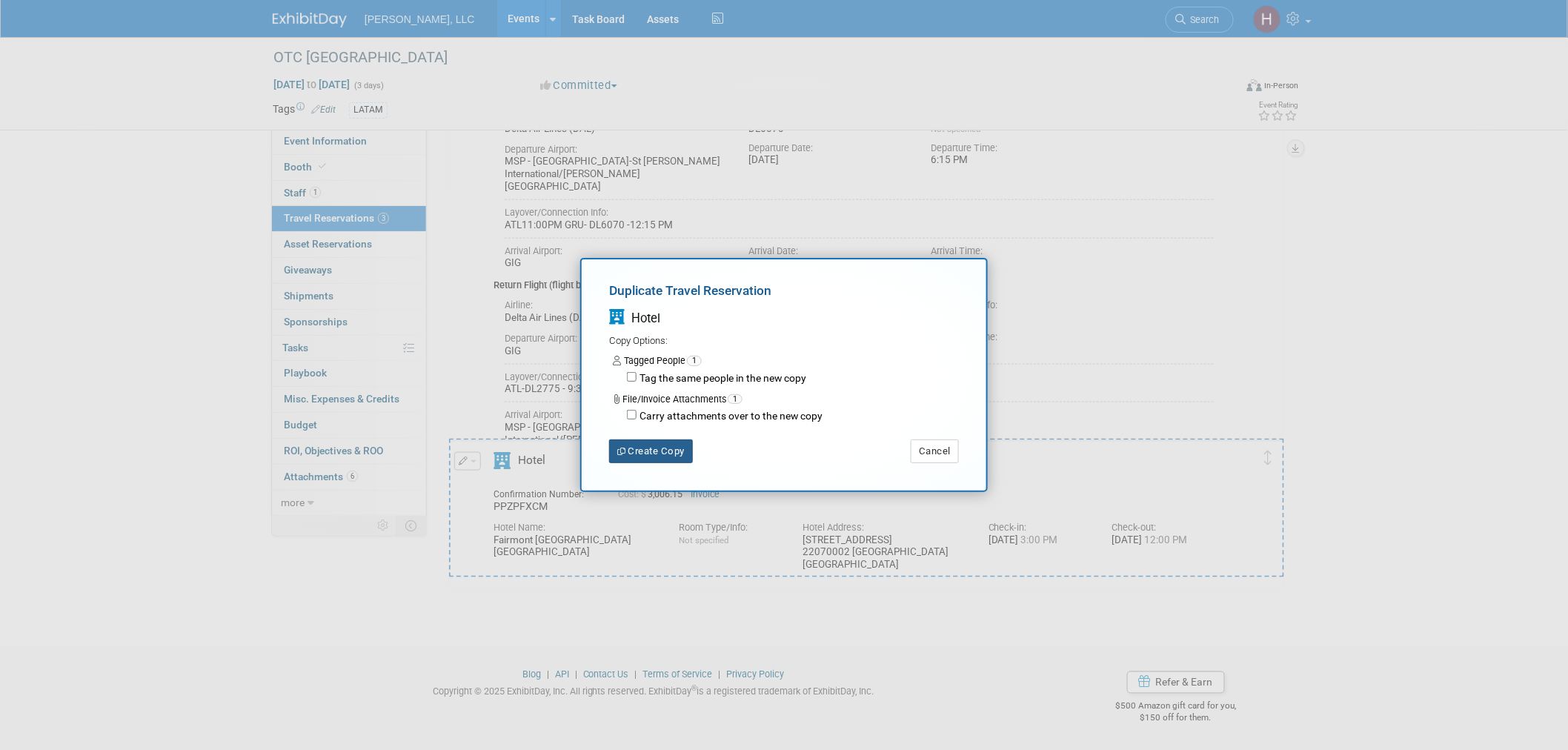
click at [632, 456] on button "Create Copy" at bounding box center [651, 450] width 84 height 24
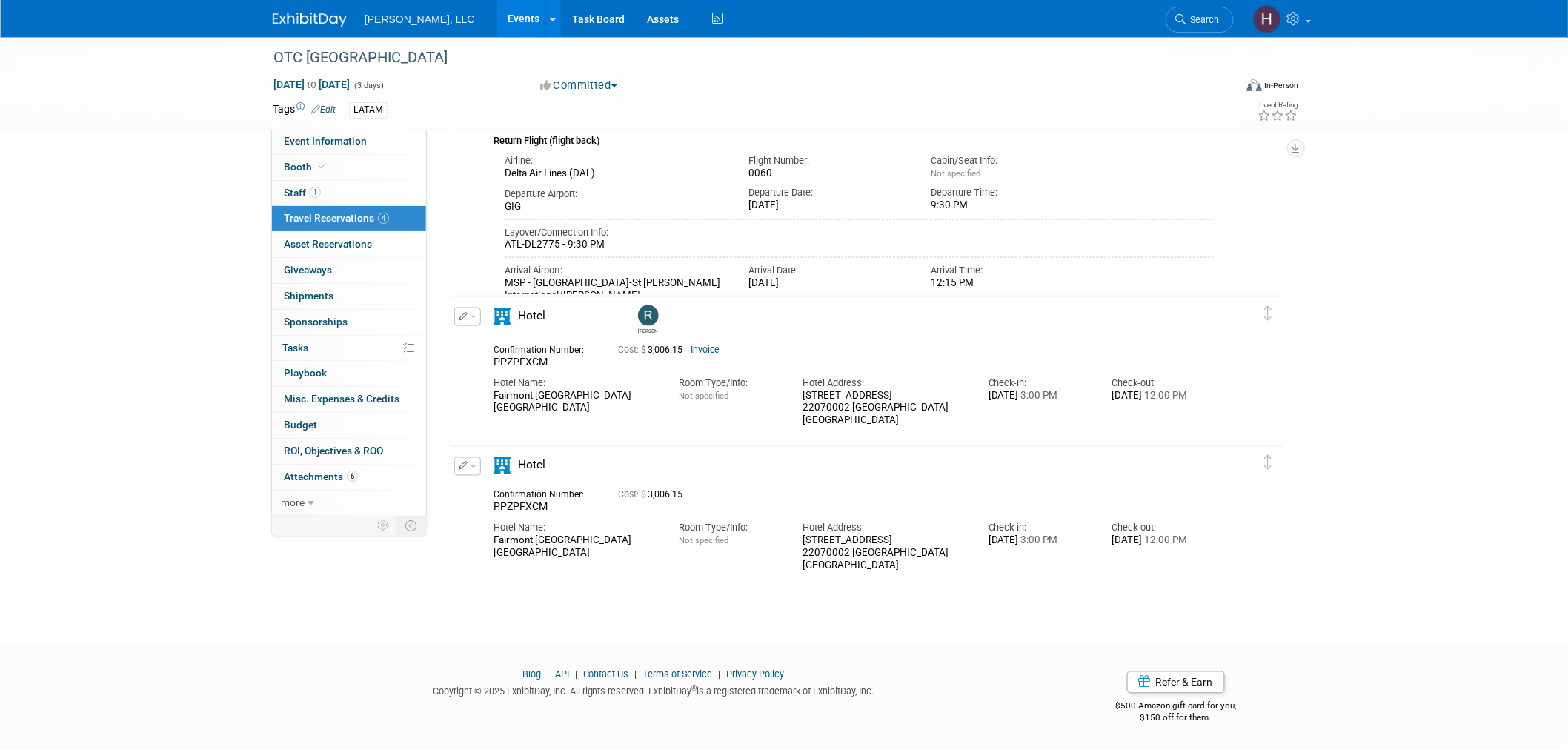
click at [478, 468] on button "button" at bounding box center [468, 466] width 27 height 18
click at [486, 496] on button "Edit Reservation" at bounding box center [518, 492] width 126 height 21
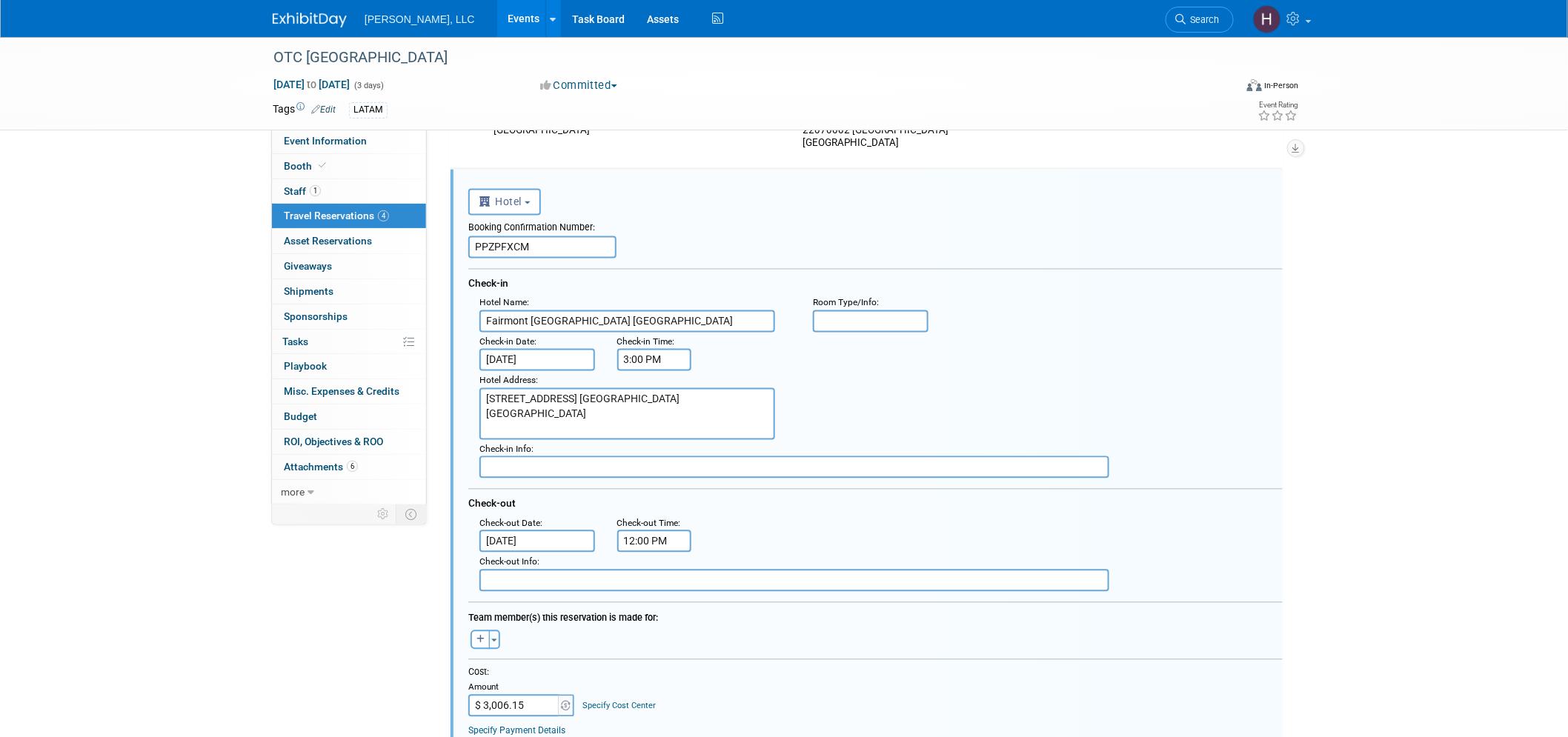
scroll to position [0, 0]
click at [477, 635] on icon "button" at bounding box center [480, 639] width 8 height 9
select select
click at [521, 673] on input "text" at bounding box center [538, 679] width 148 height 25
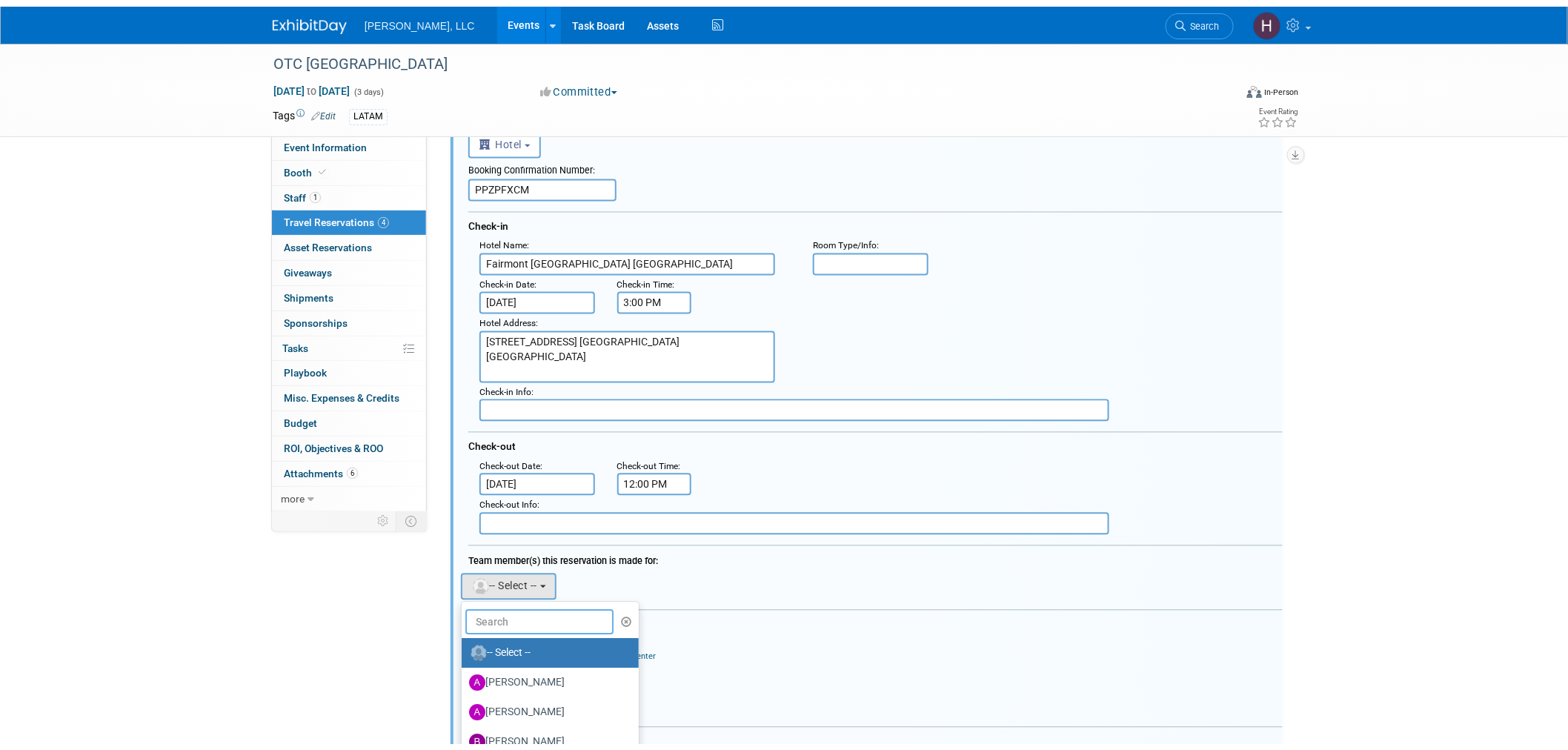
scroll to position [1259, 0]
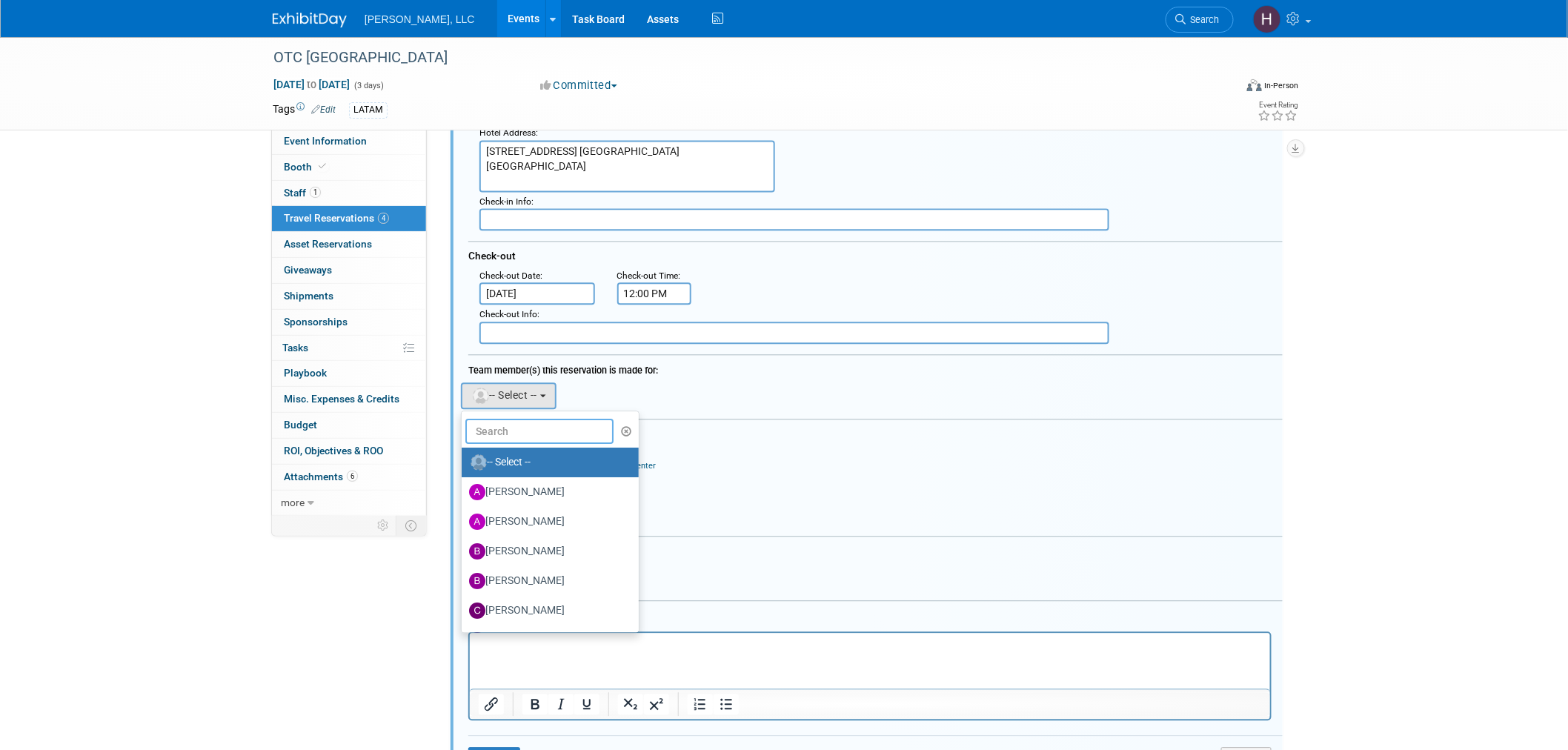
click at [560, 422] on input "text" at bounding box center [538, 431] width 148 height 25
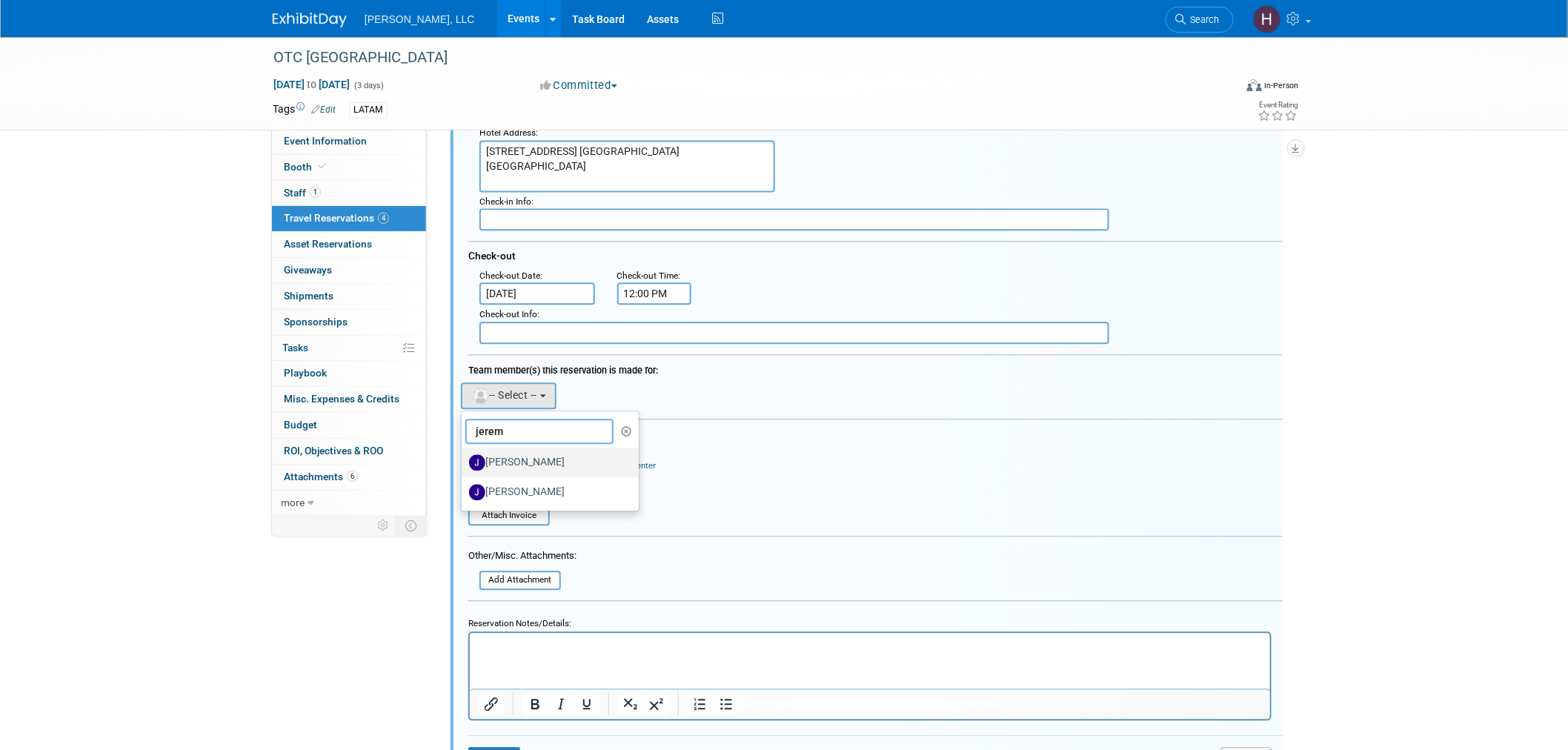
type input "jerem"
click at [578, 450] on label "Jeremiah Wojciechowski" at bounding box center [546, 462] width 155 height 24
click at [464, 455] on input "Jeremiah Wojciechowski" at bounding box center [459, 460] width 10 height 10
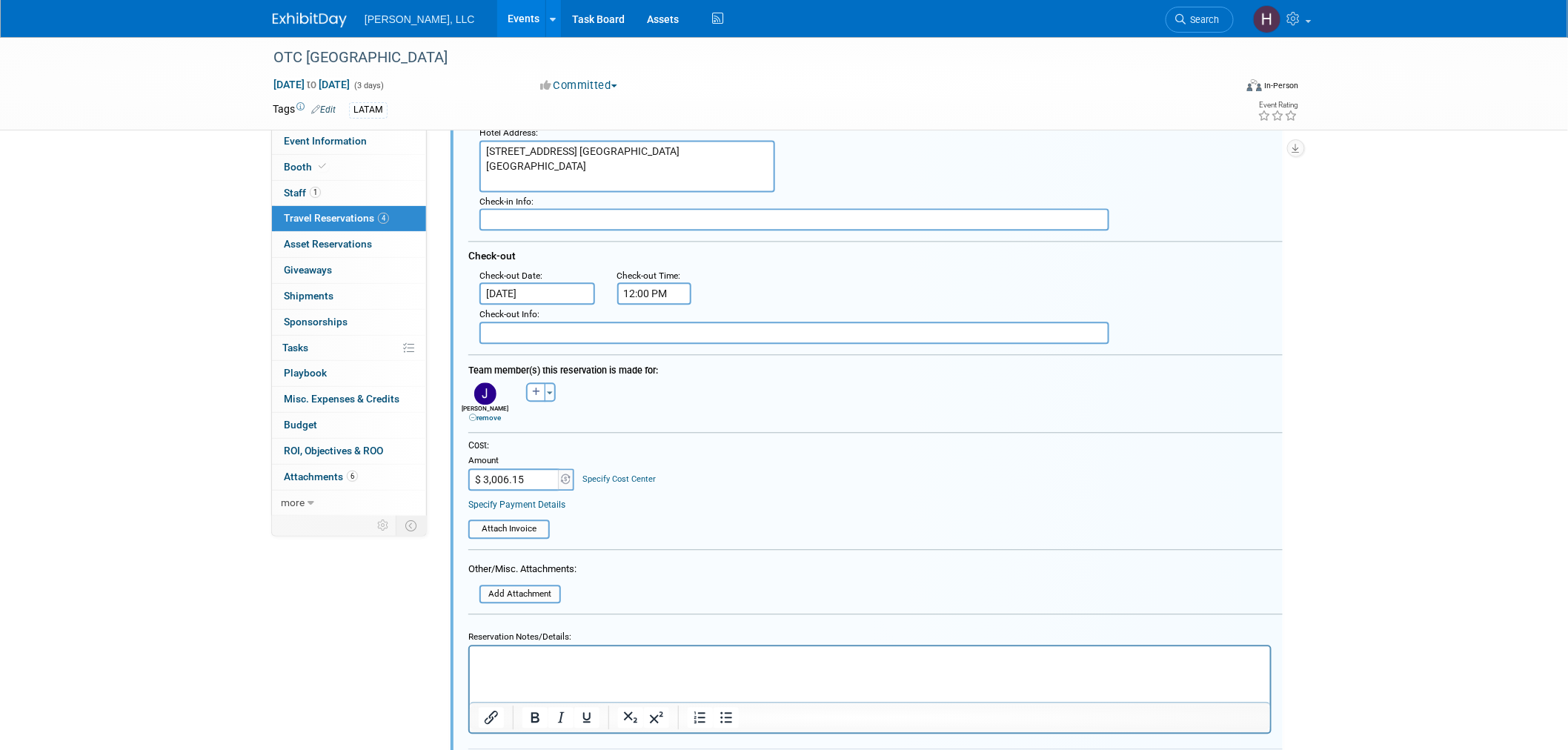
click at [506, 468] on input "$ 3,006.15" at bounding box center [514, 478] width 93 height 22
paste input "68.71"
type input "$ 3,068.71"
click at [521, 521] on input "file" at bounding box center [460, 529] width 176 height 16
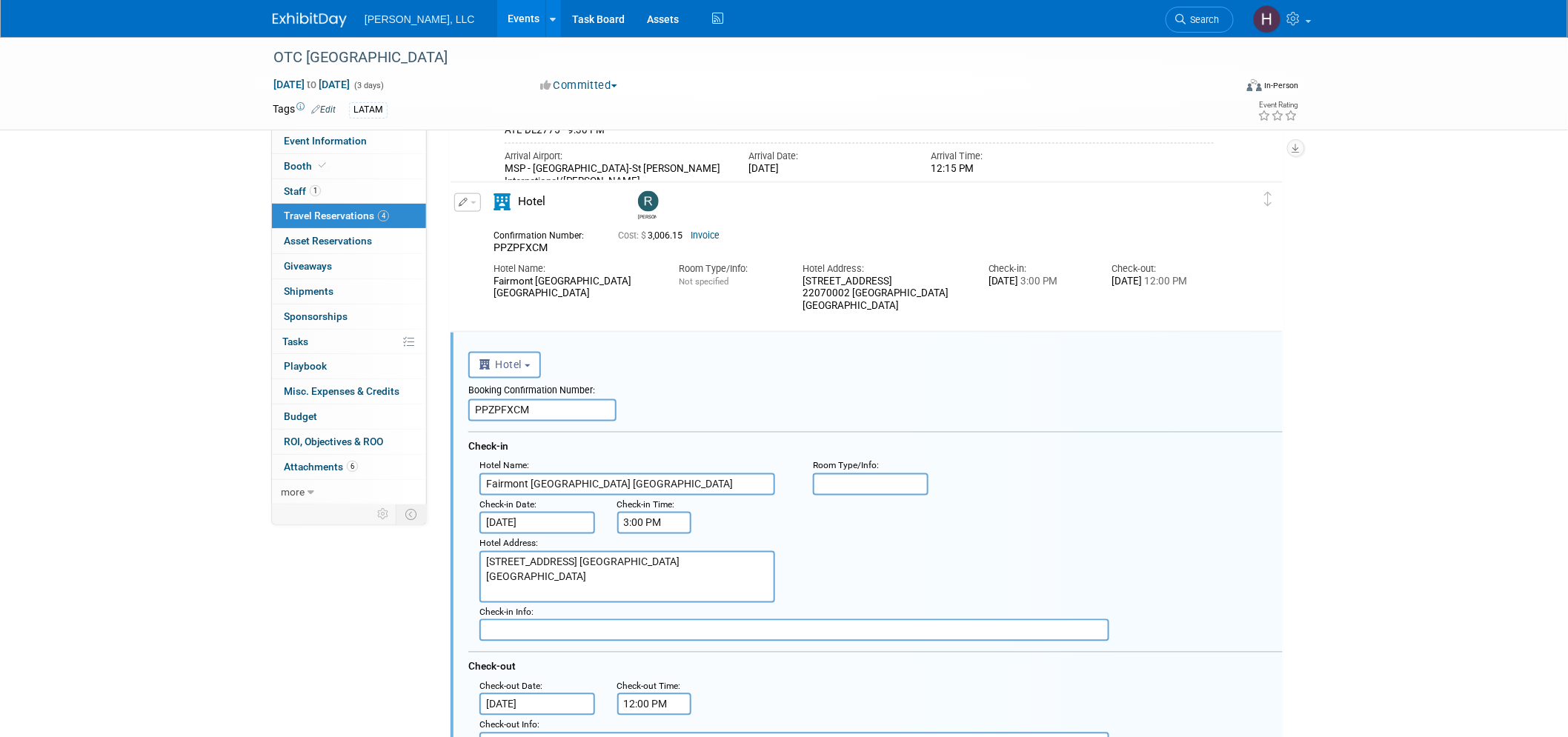
scroll to position [848, 0]
click at [560, 408] on input "PPZPFXCM" at bounding box center [541, 411] width 148 height 22
paste input "QQPGJXT"
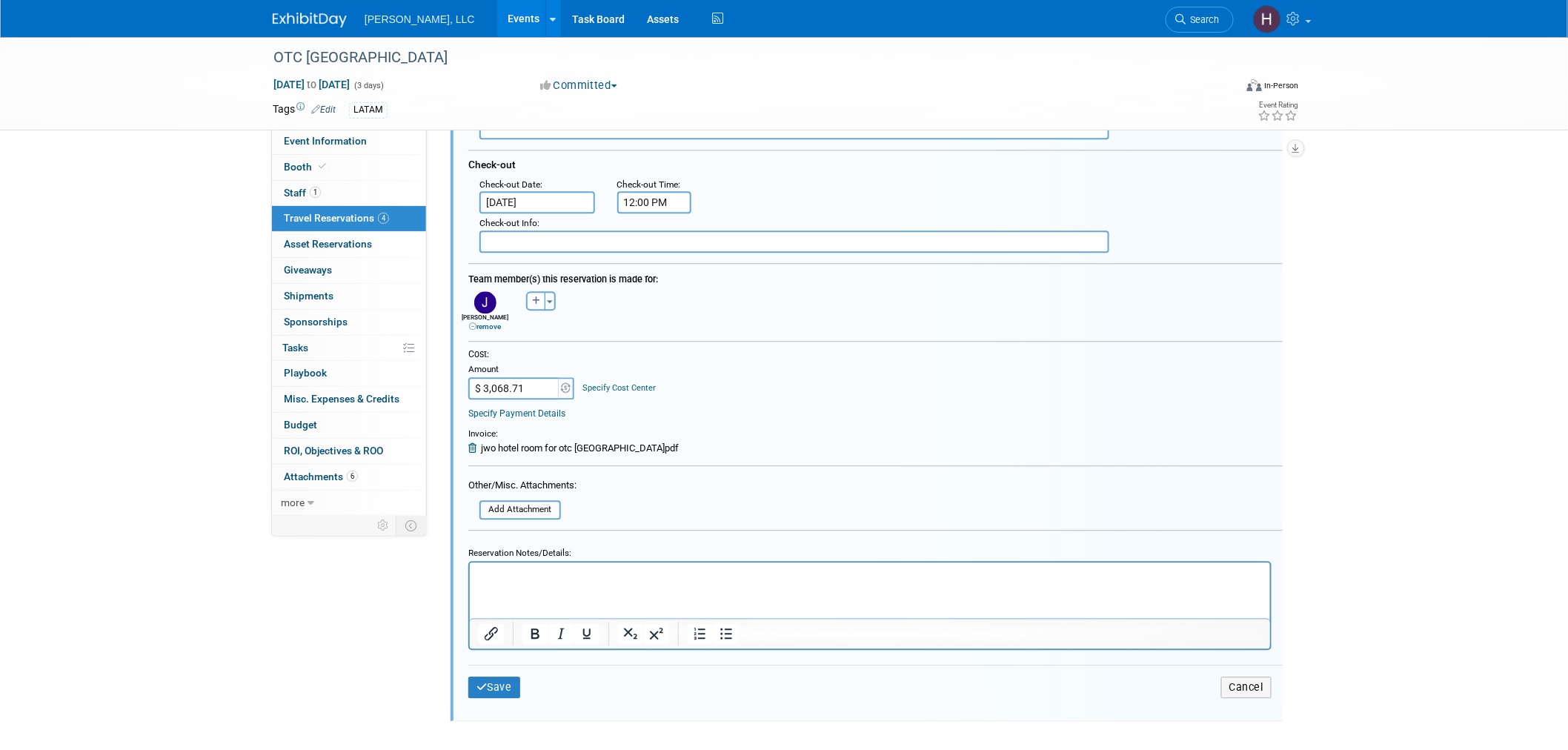
scroll to position [1472, 0]
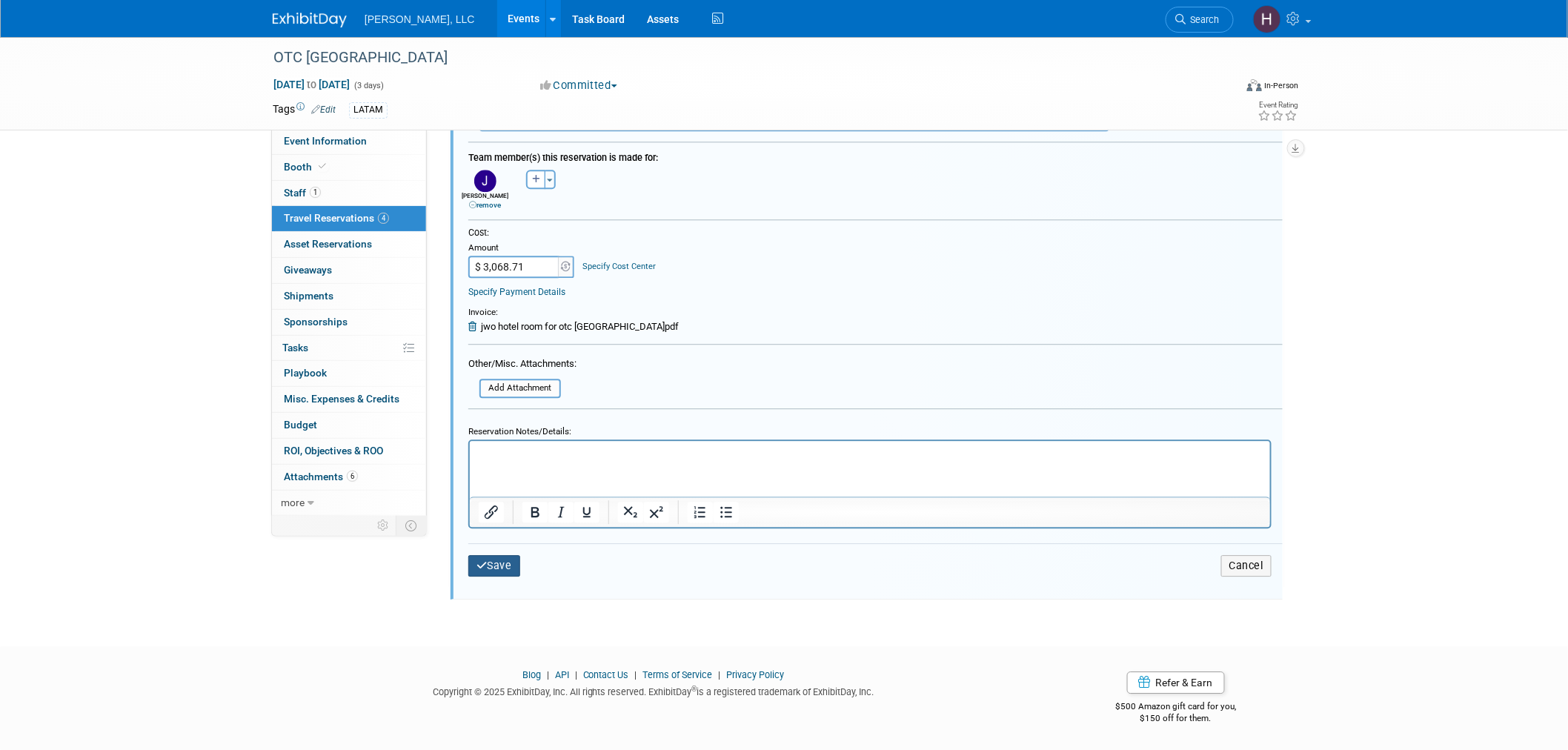
type input "PQQPGJXT"
click at [495, 555] on button "Save" at bounding box center [494, 565] width 52 height 21
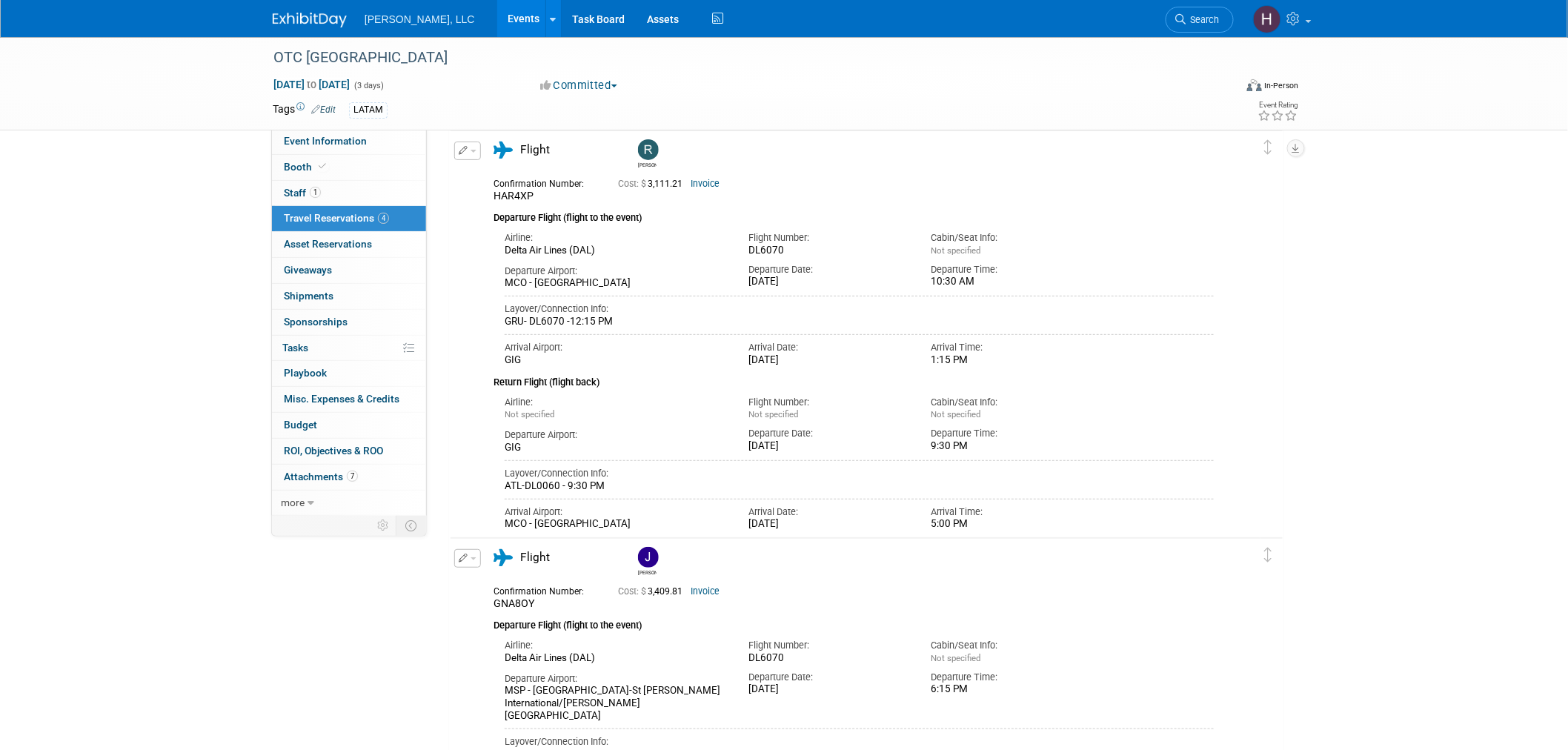
scroll to position [0, 0]
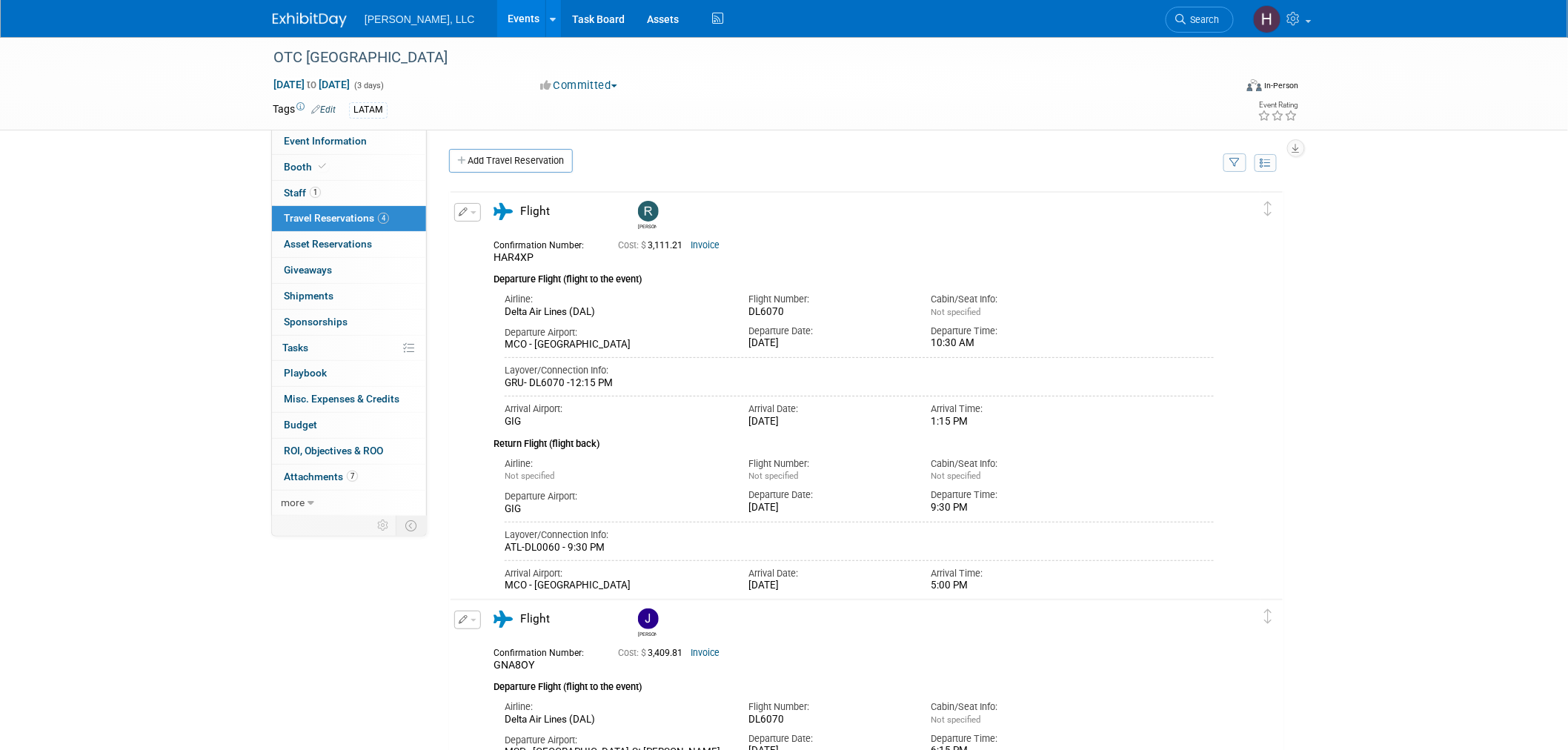
click at [312, 17] on img at bounding box center [309, 19] width 74 height 14
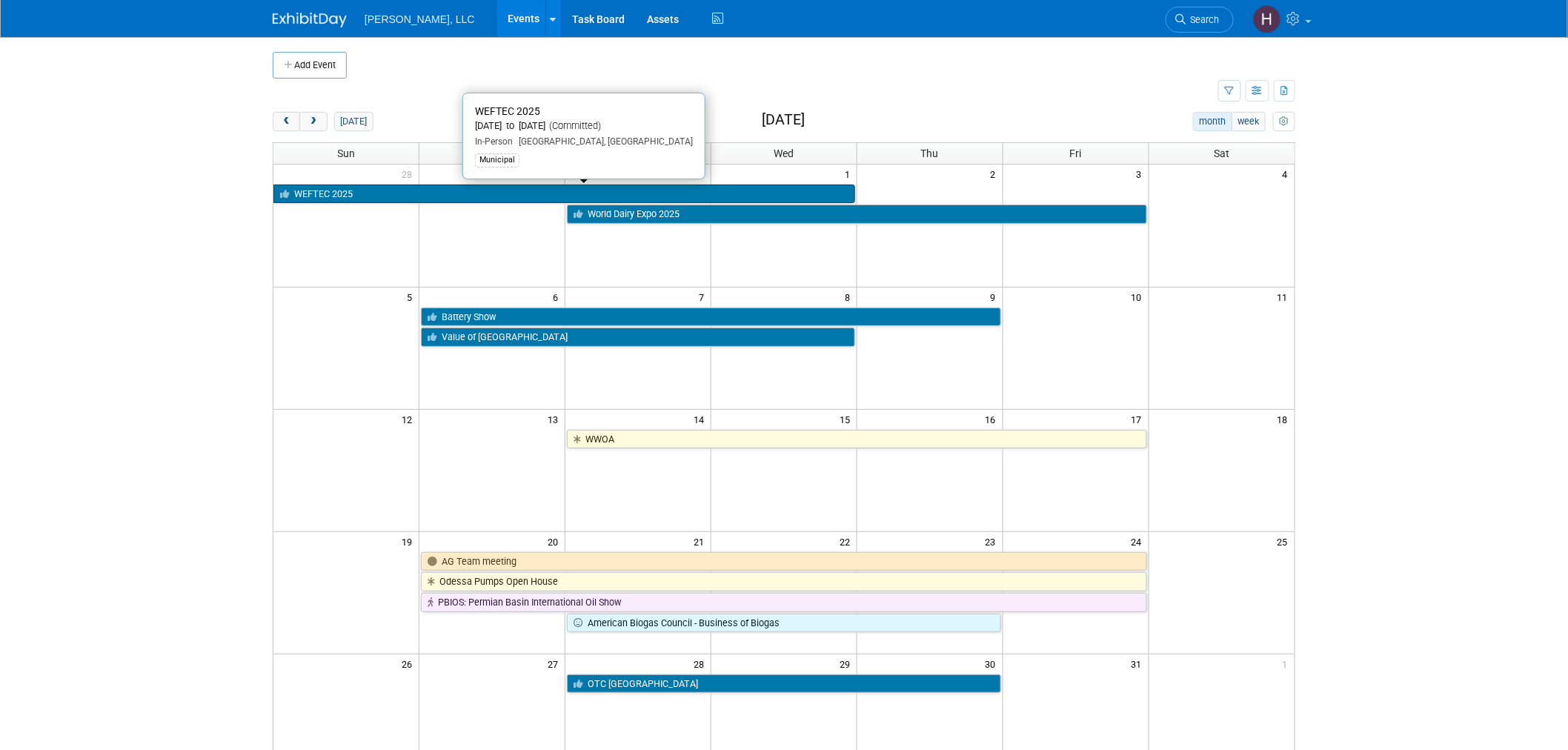
click at [430, 192] on link "WEFTEC 2025" at bounding box center [565, 194] width 582 height 19
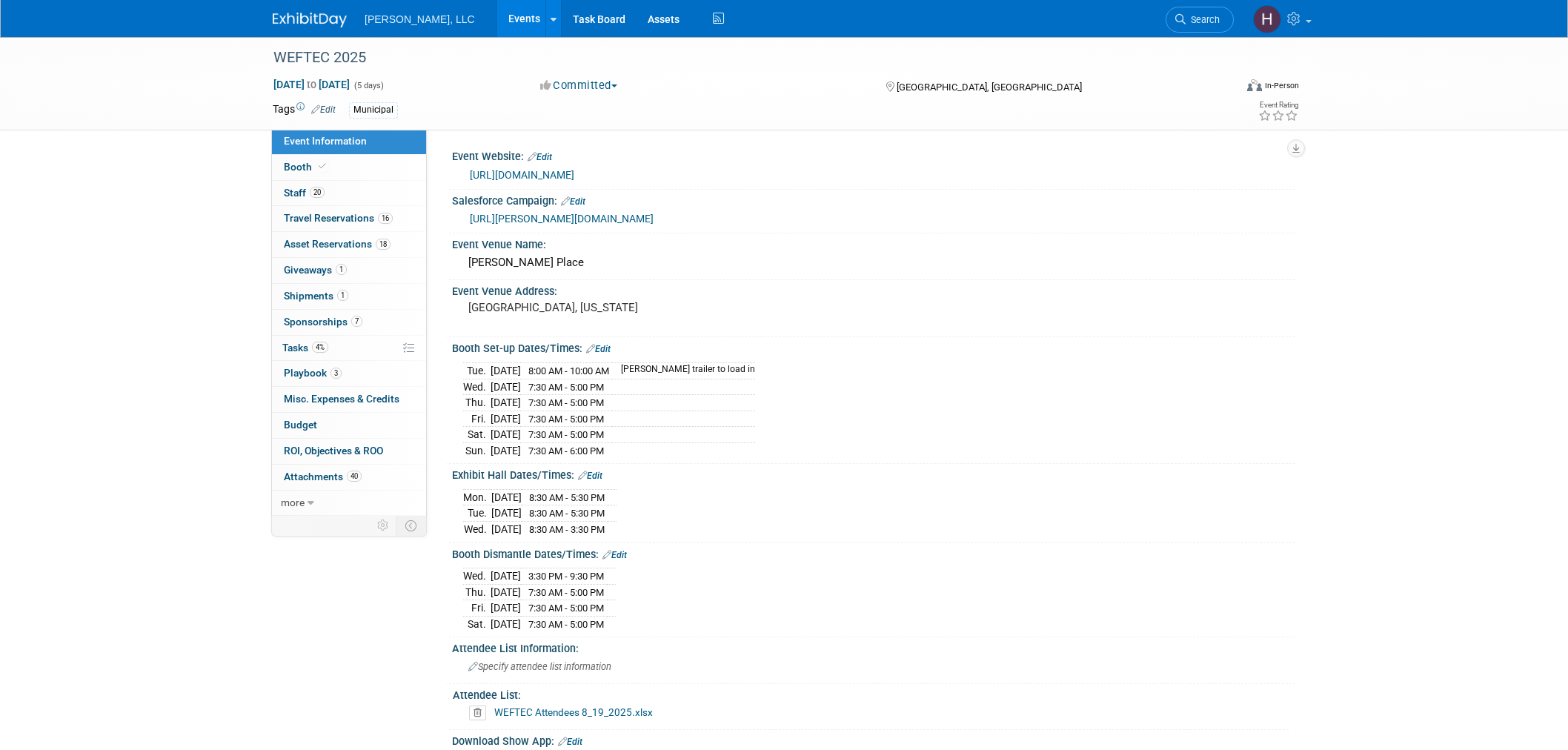
select select "Municipal"
click at [363, 354] on link "4% Tasks 4%" at bounding box center [348, 348] width 154 height 25
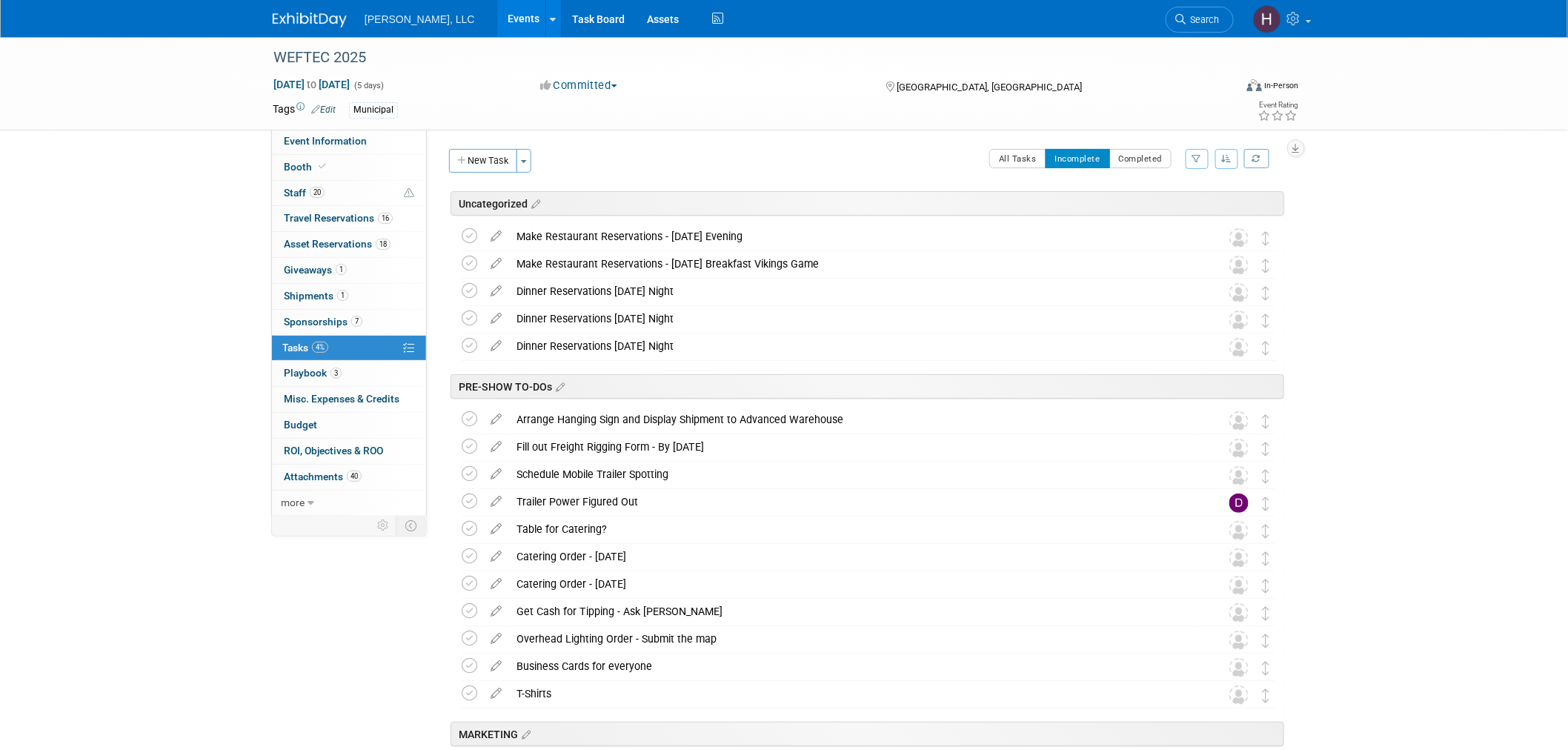
click at [497, 17] on link "Events" at bounding box center [524, 18] width 54 height 37
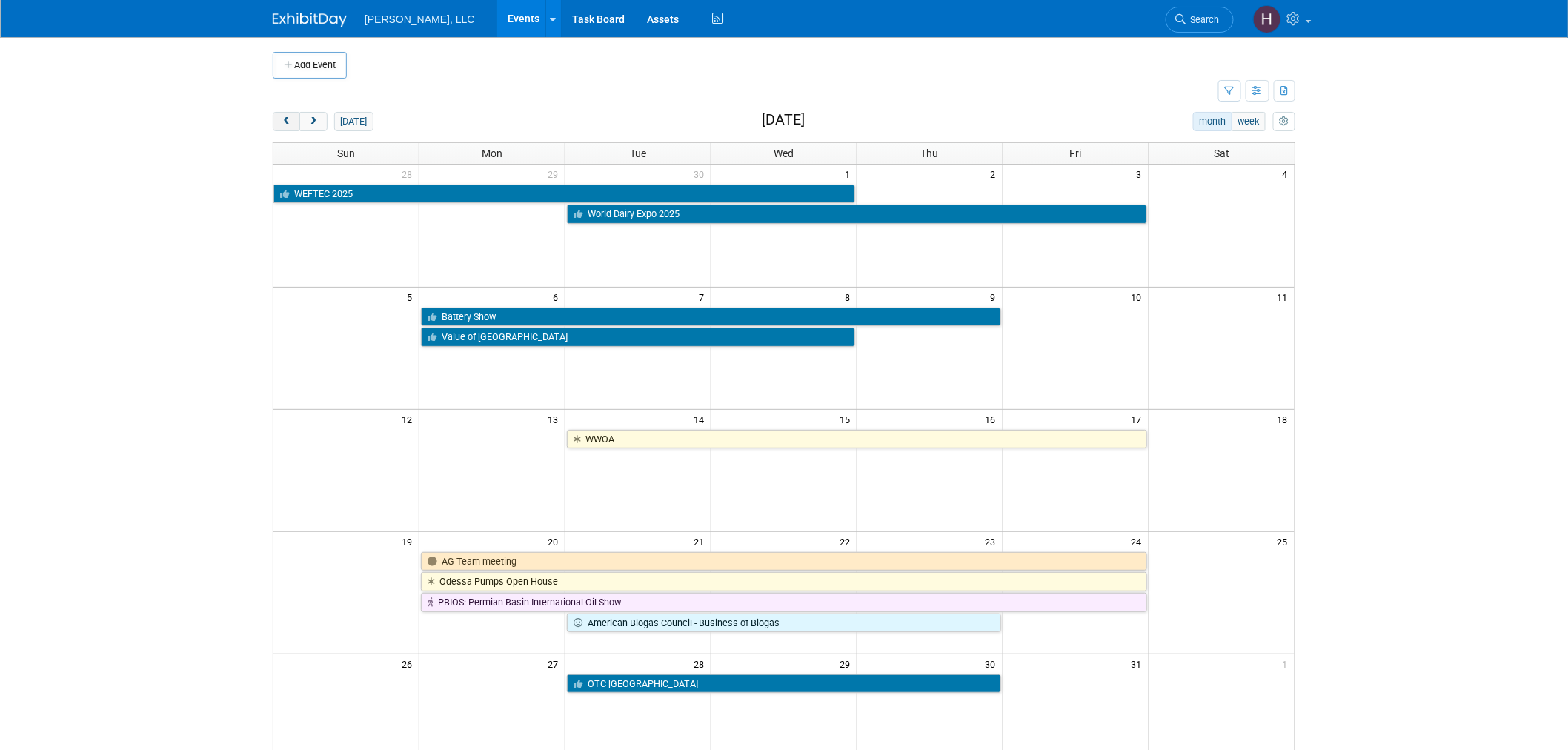
click at [292, 122] on span "prev" at bounding box center [285, 122] width 11 height 10
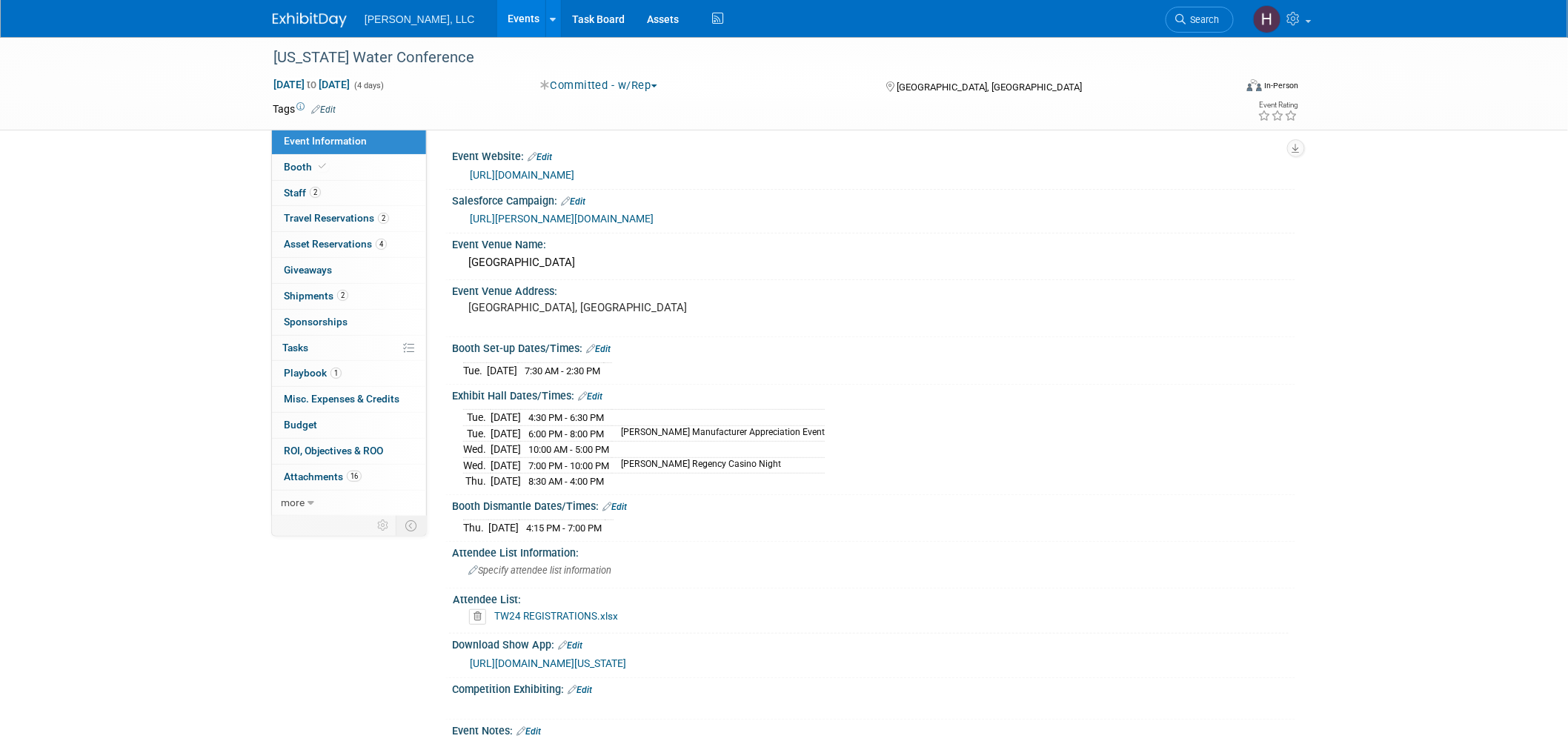
click at [497, 14] on link "Events" at bounding box center [524, 18] width 54 height 37
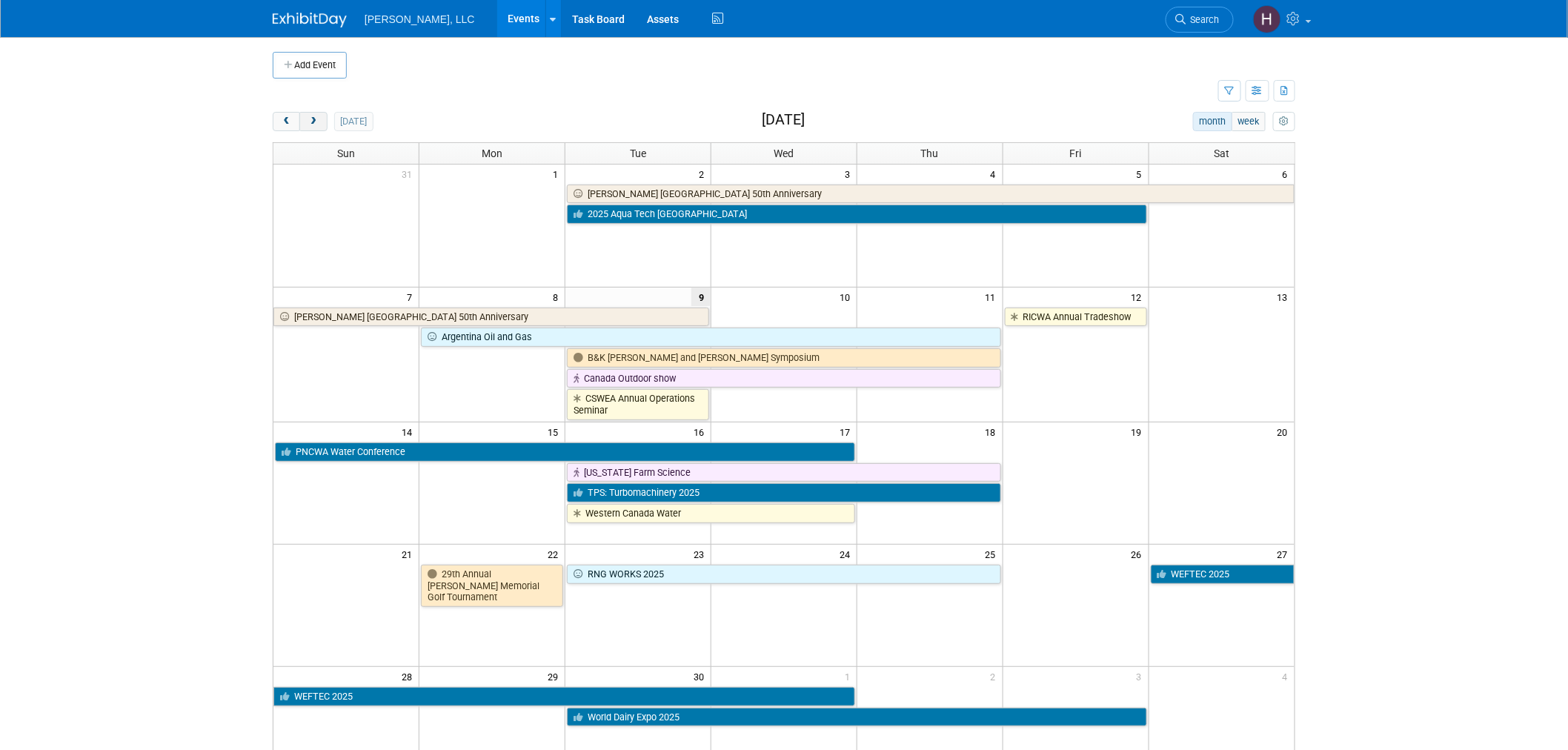
click at [315, 124] on span "next" at bounding box center [312, 122] width 11 height 10
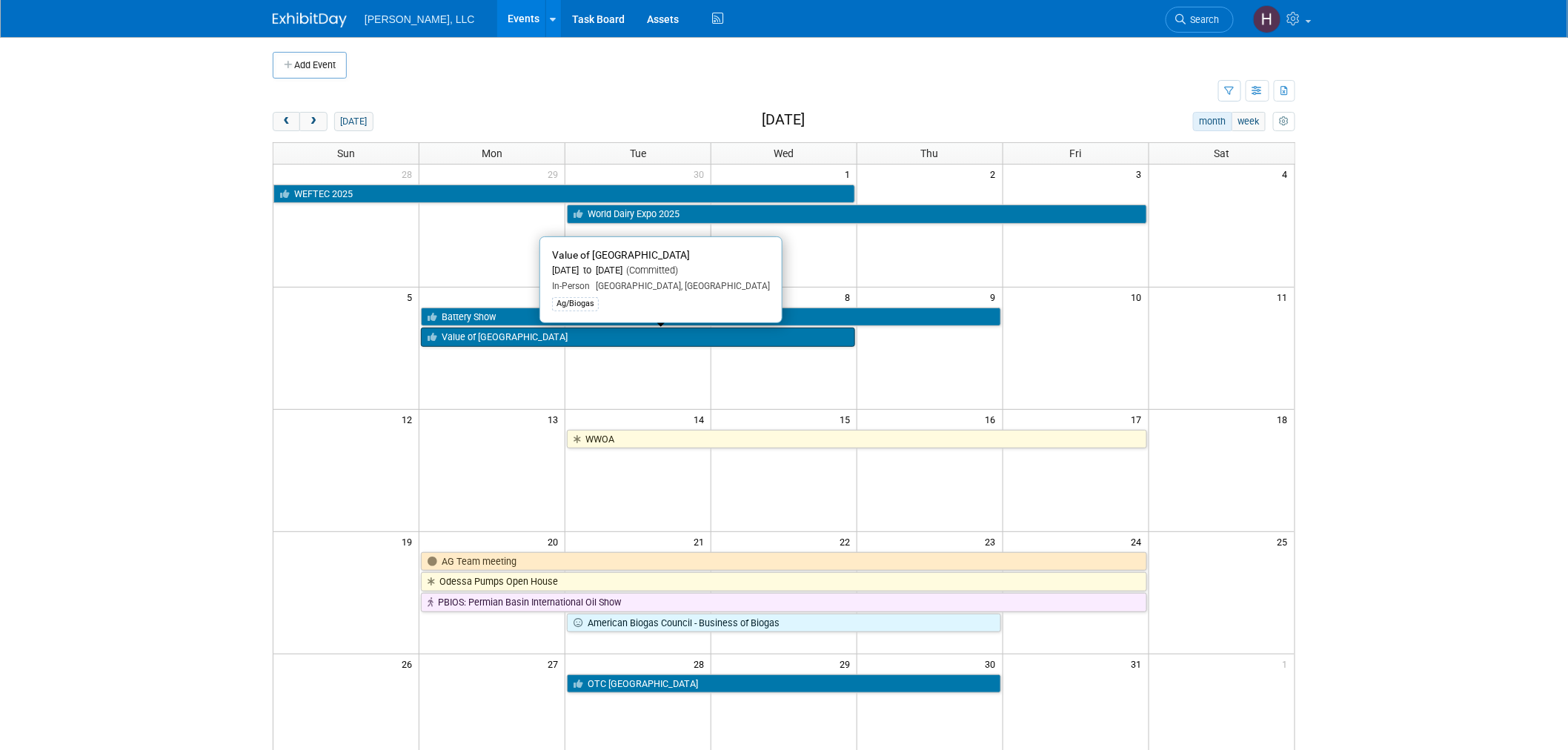
click at [610, 336] on link "Value of [GEOGRAPHIC_DATA]" at bounding box center [637, 337] width 434 height 19
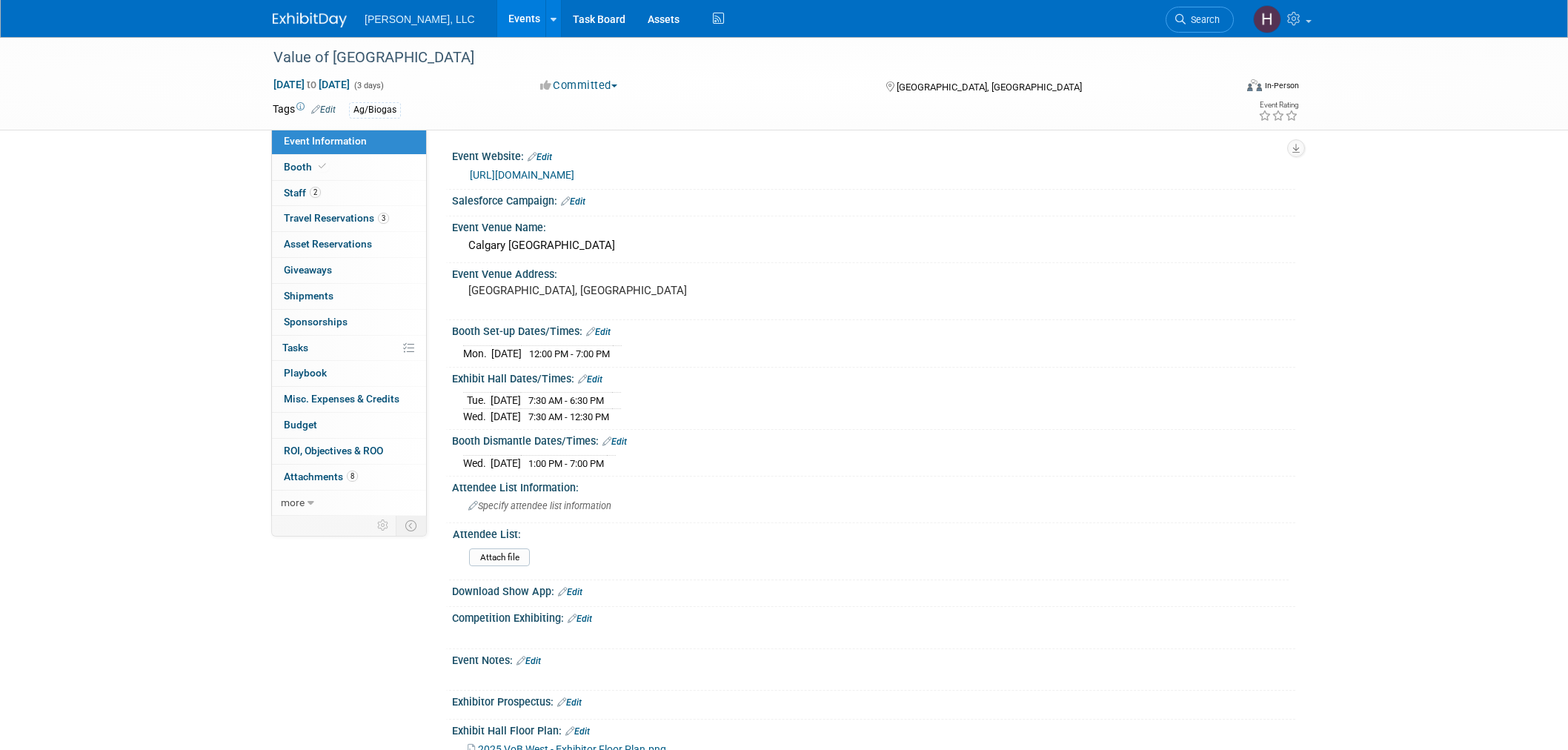
select select "Ag/Biogas"
click at [497, 8] on link "Events" at bounding box center [524, 18] width 54 height 37
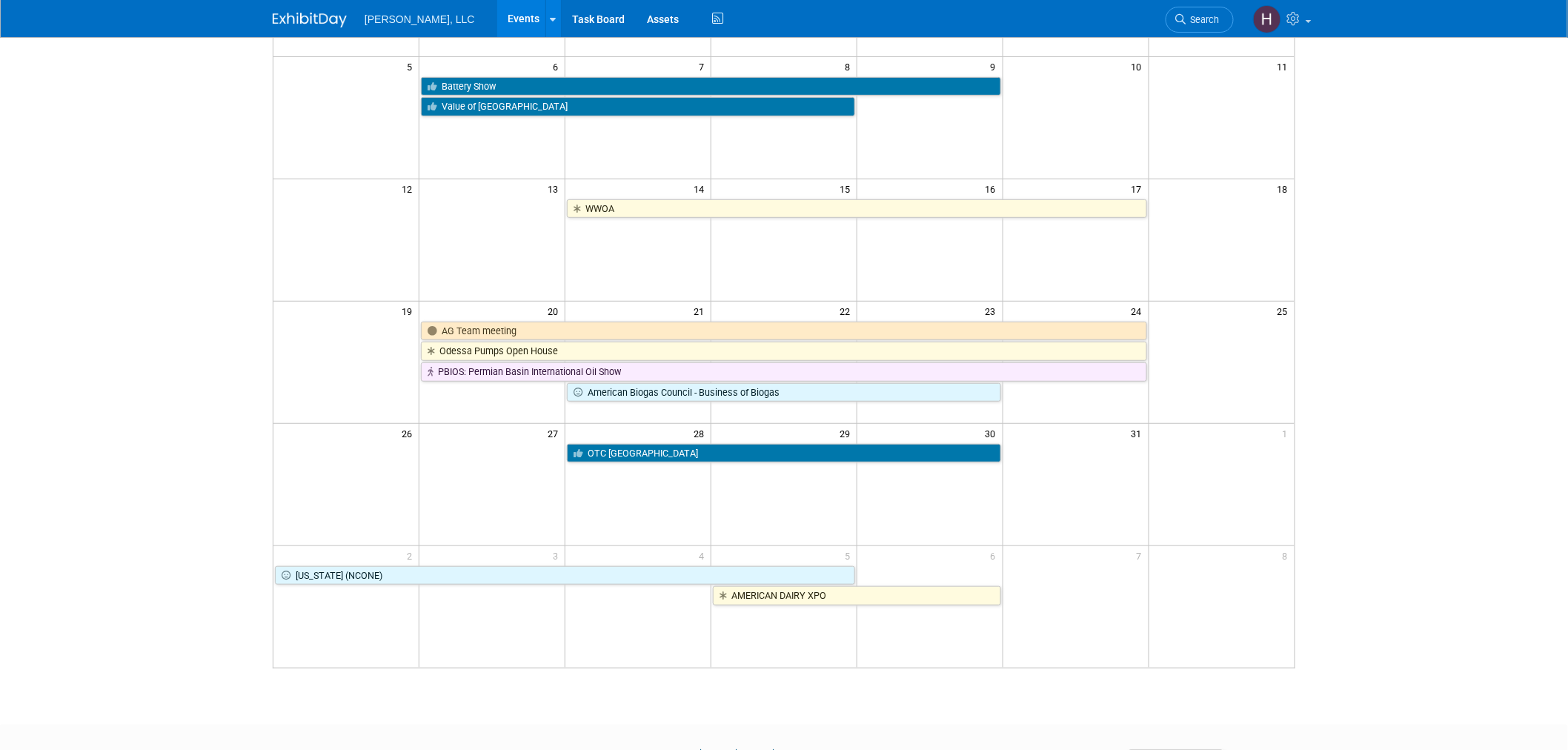
scroll to position [246, 0]
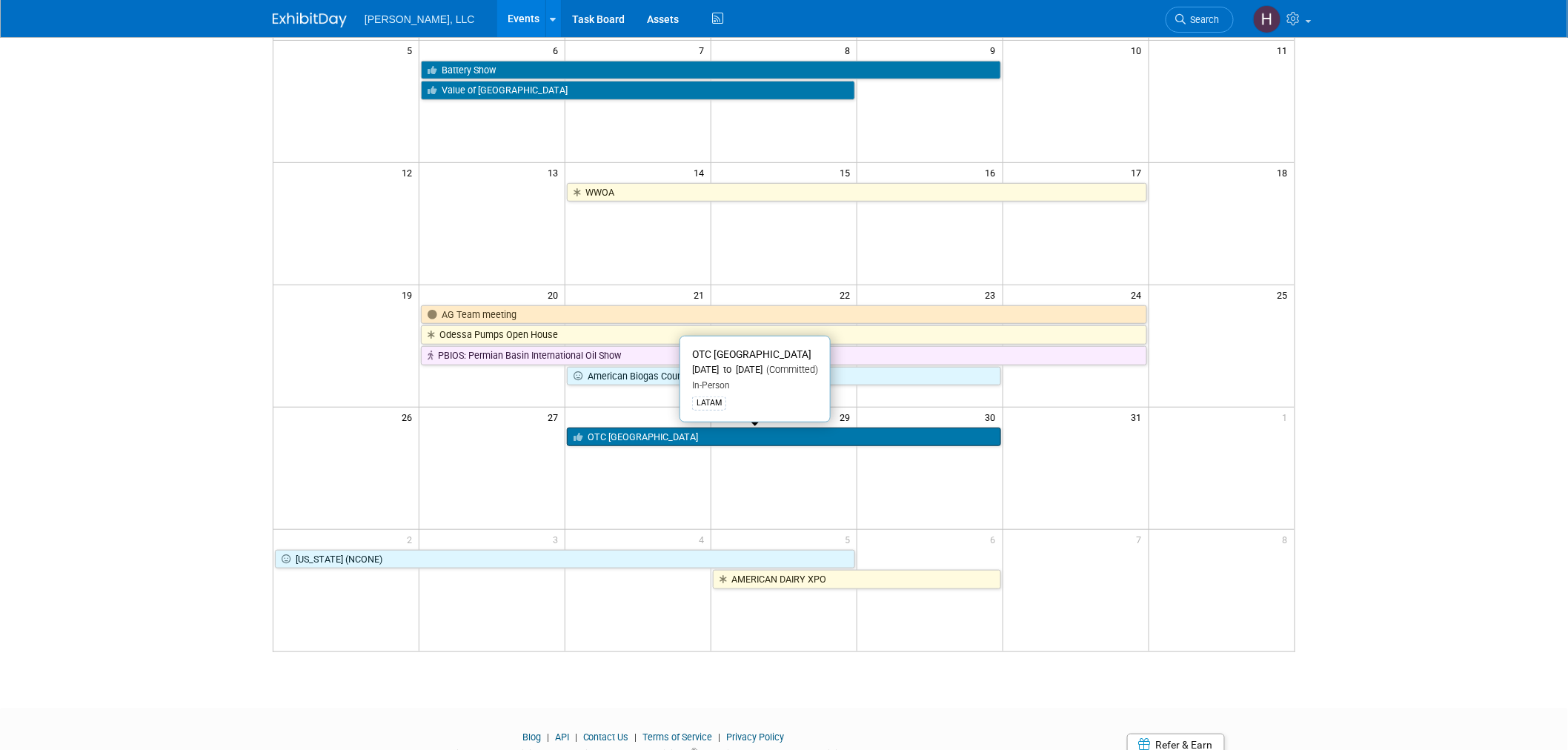
click at [746, 434] on link "OTC [GEOGRAPHIC_DATA]" at bounding box center [783, 437] width 434 height 19
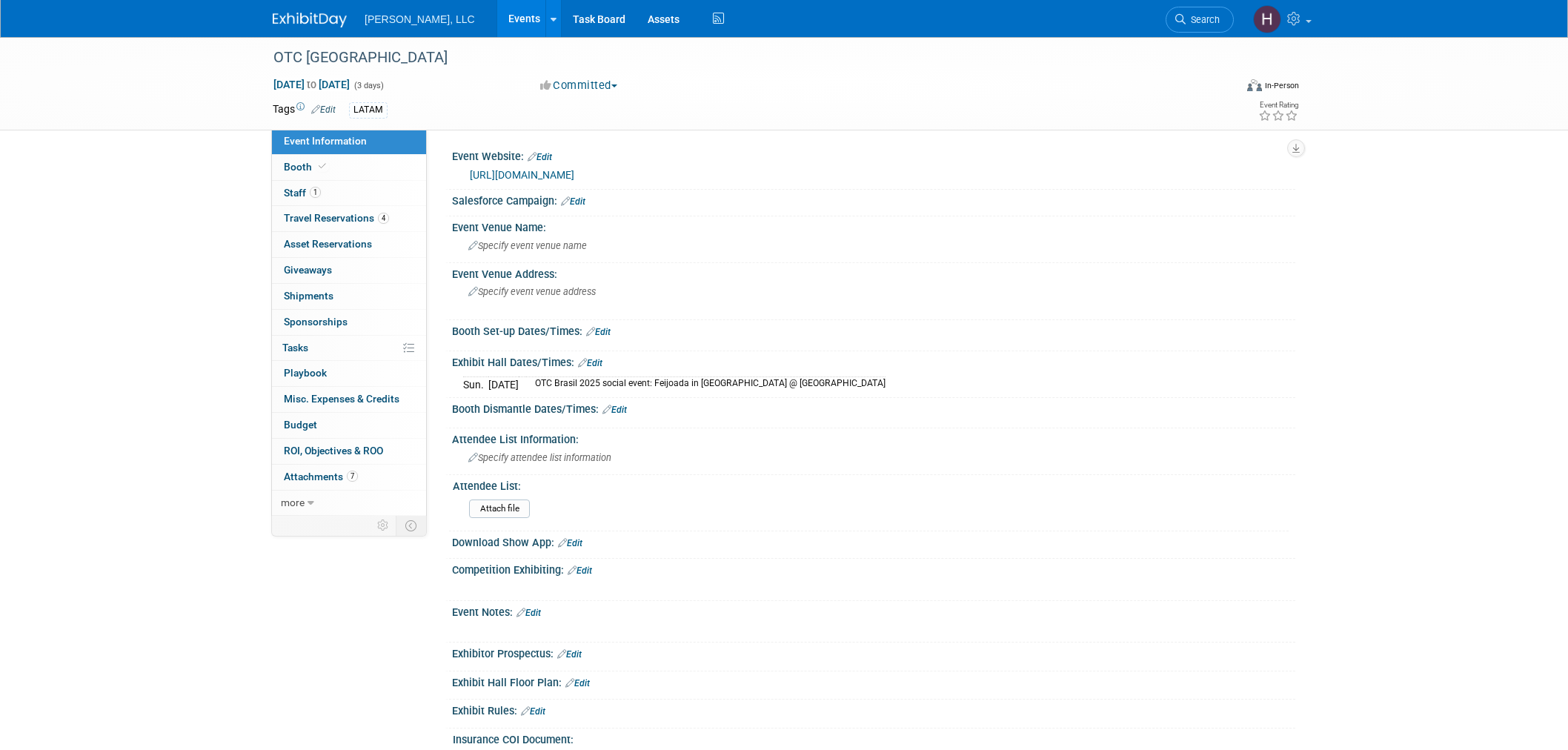
select select "Industrial"
click at [334, 220] on span "Travel Reservations 4" at bounding box center [335, 217] width 105 height 12
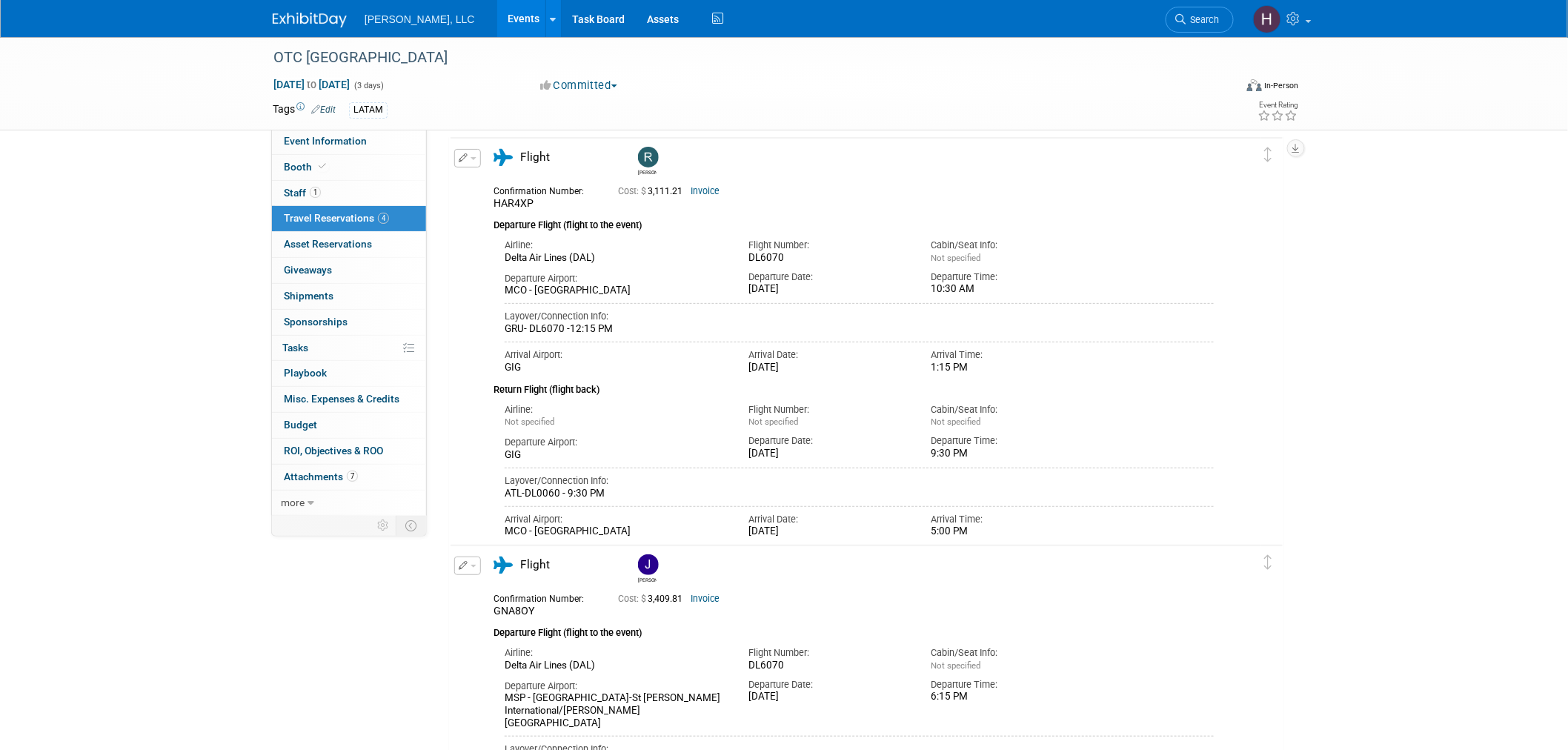
scroll to position [246, 0]
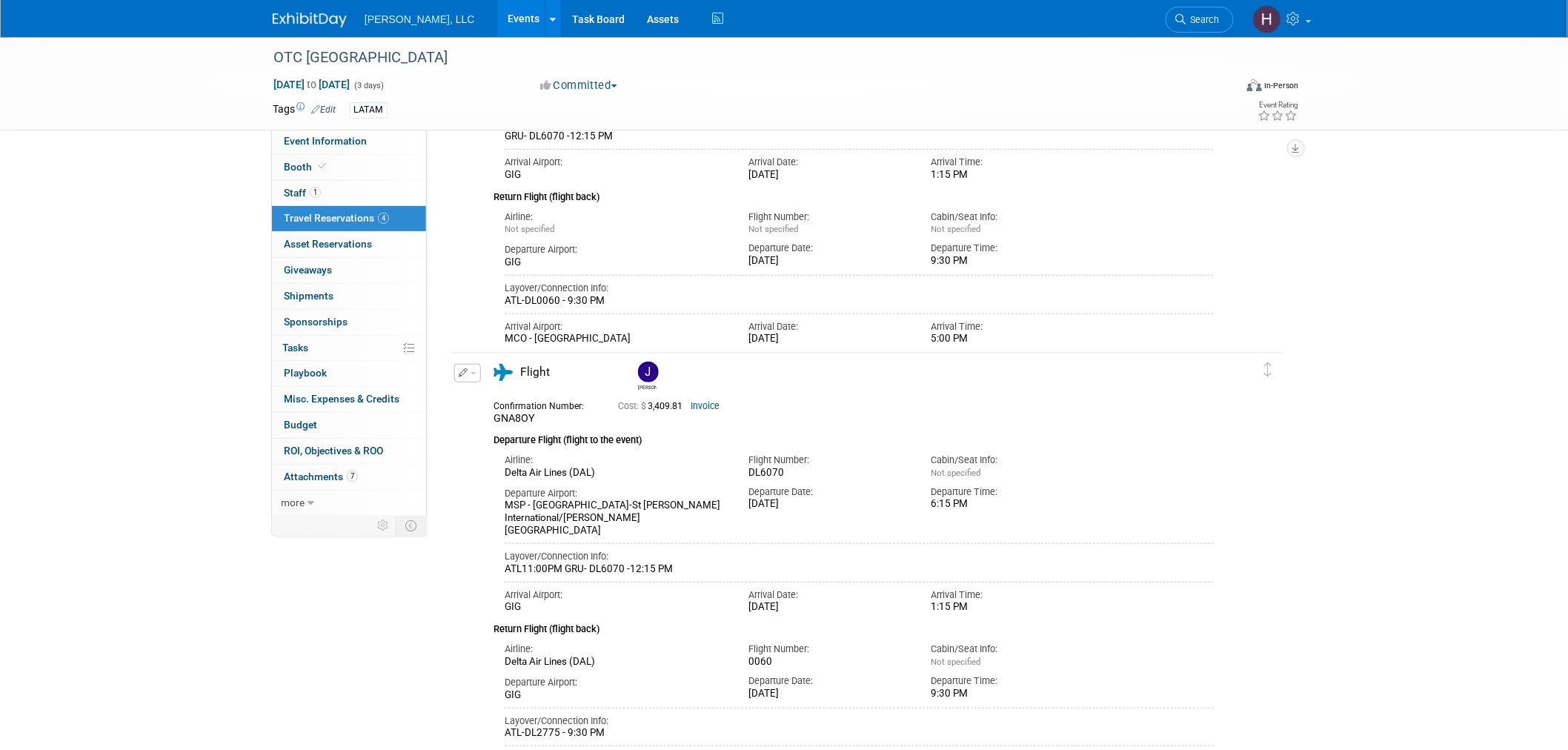
click at [708, 403] on link "Invoice" at bounding box center [705, 406] width 29 height 11
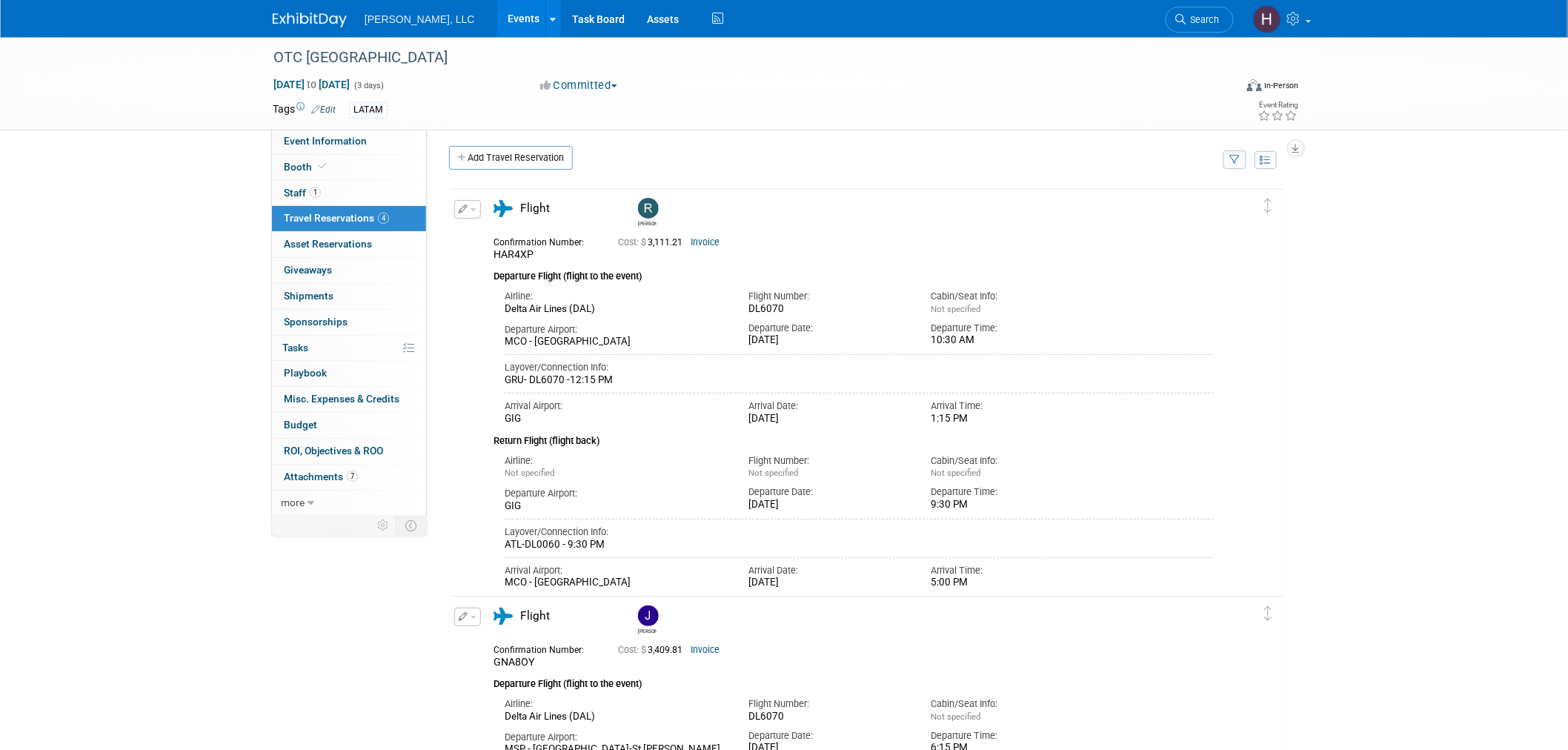
scroll to position [0, 0]
click at [497, 11] on link "Events" at bounding box center [524, 18] width 54 height 37
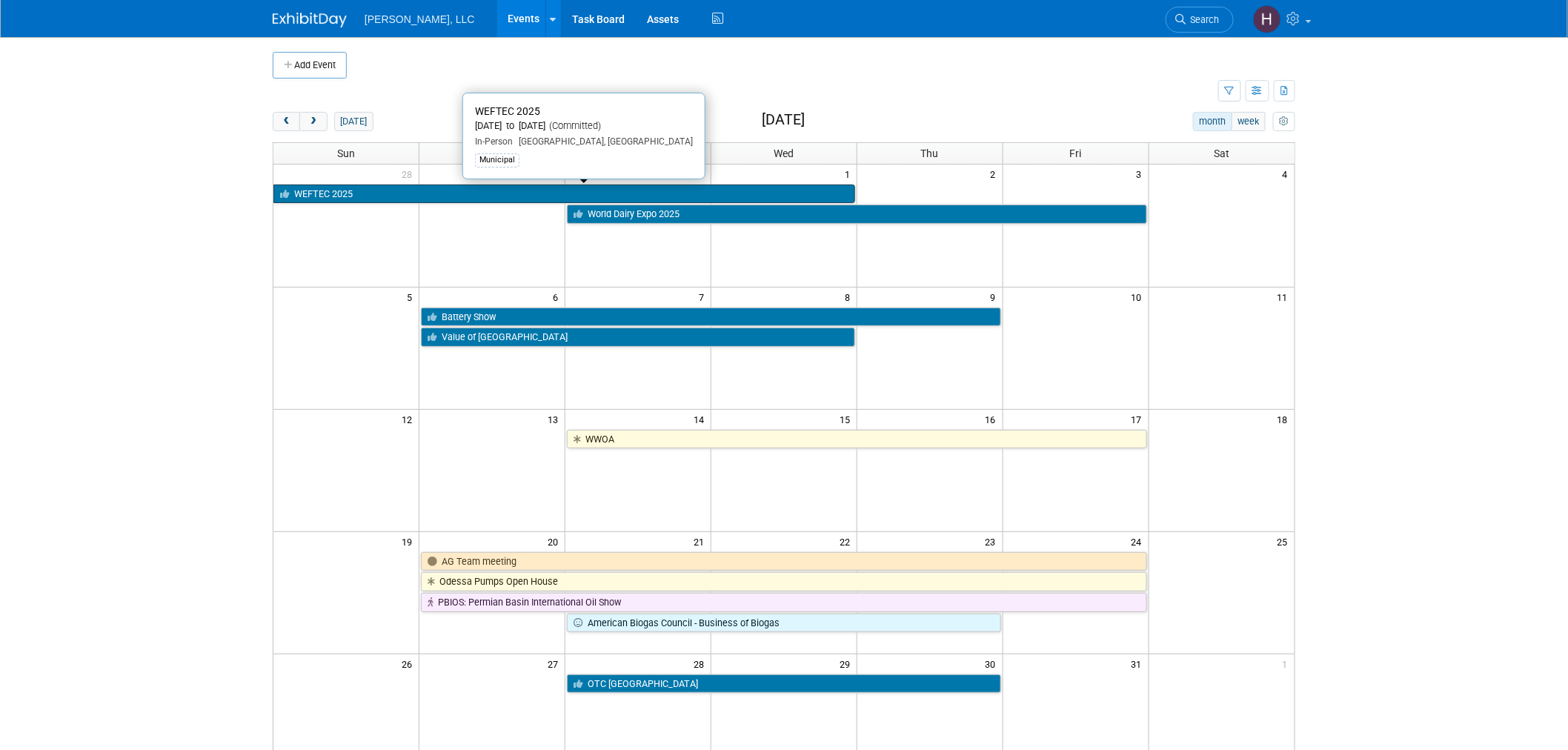
click at [519, 186] on link "WEFTEC 2025" at bounding box center [565, 194] width 582 height 19
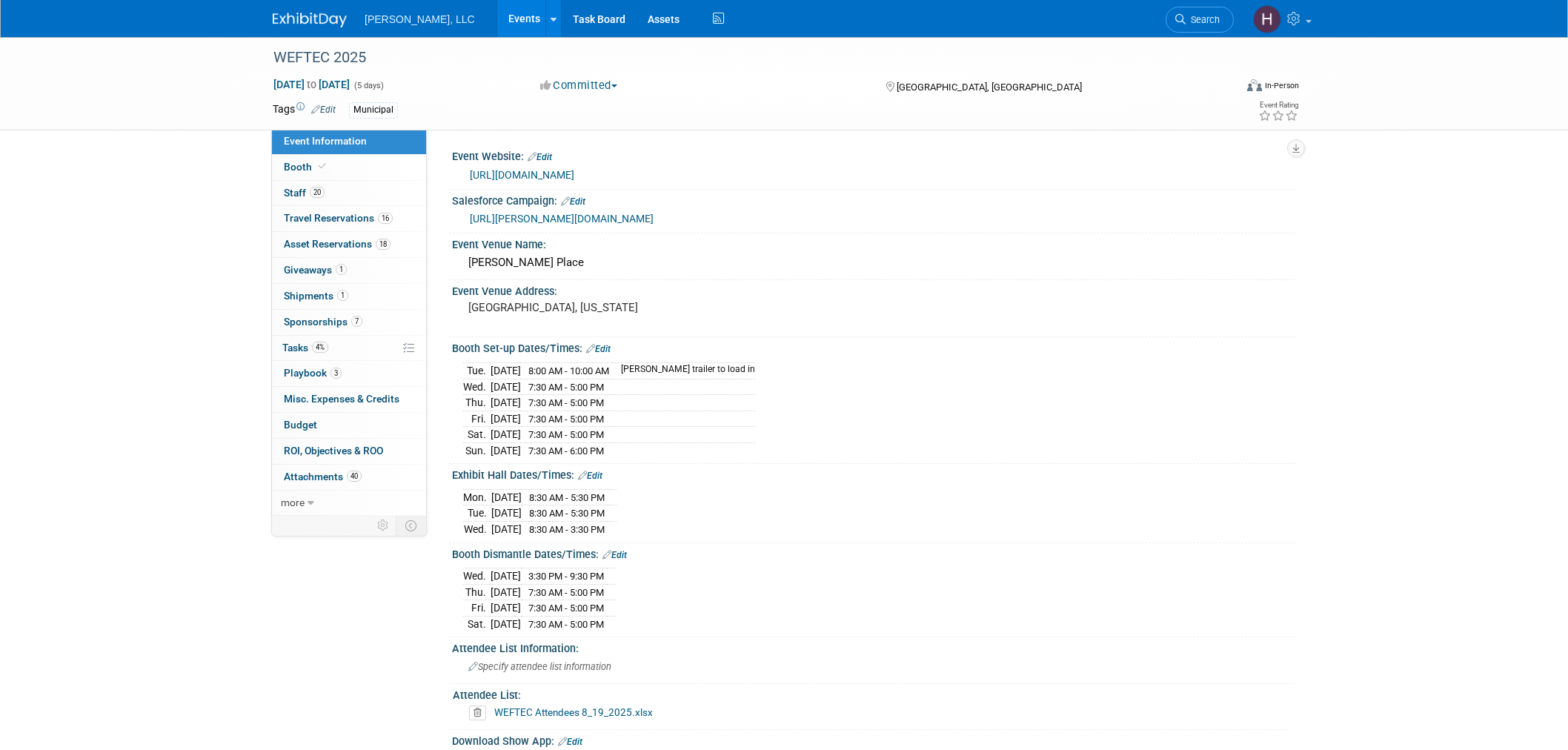
select select "Municipal"
click at [349, 217] on span "Travel Reservations 16" at bounding box center [337, 217] width 109 height 12
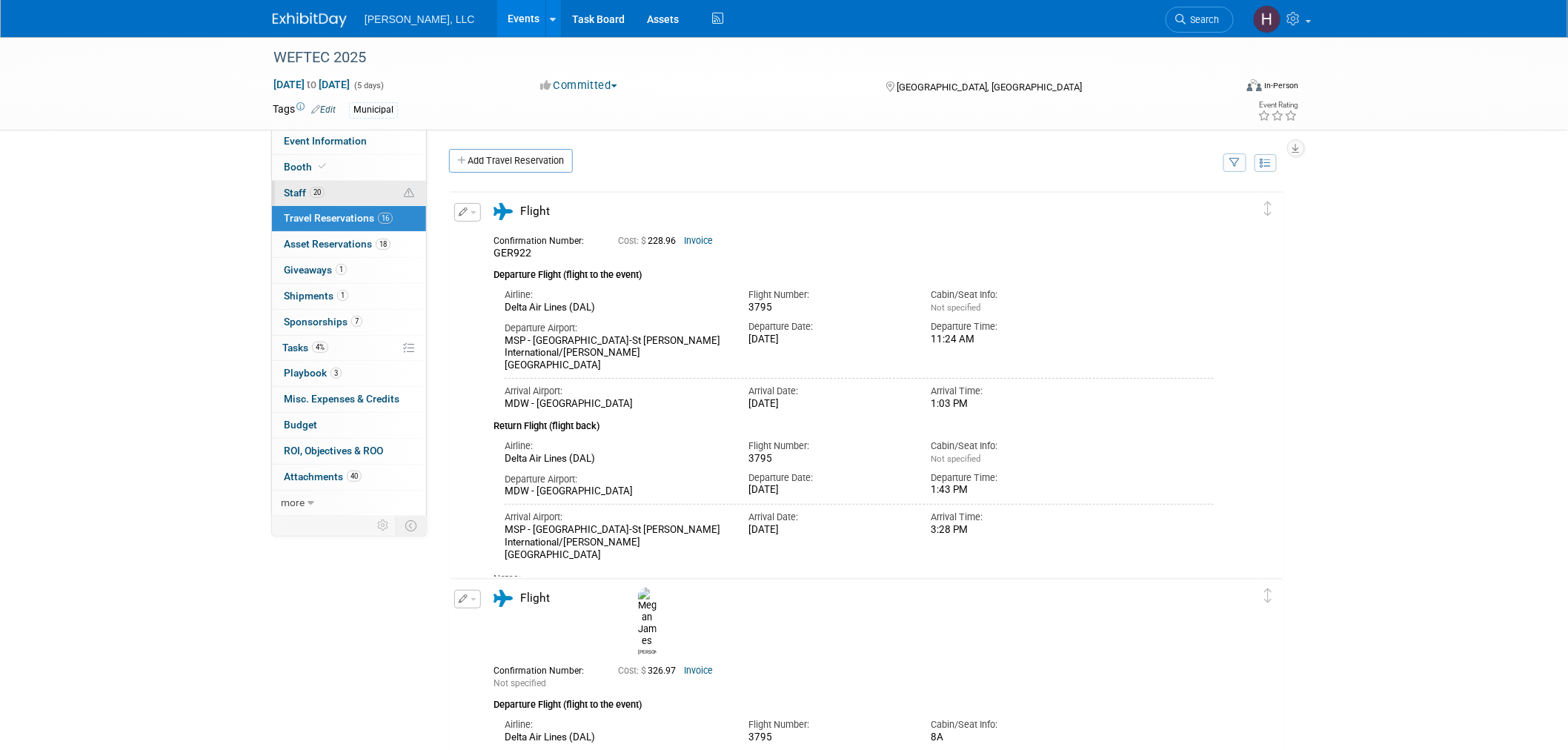
click at [339, 188] on link "20 Staff 20" at bounding box center [348, 193] width 154 height 25
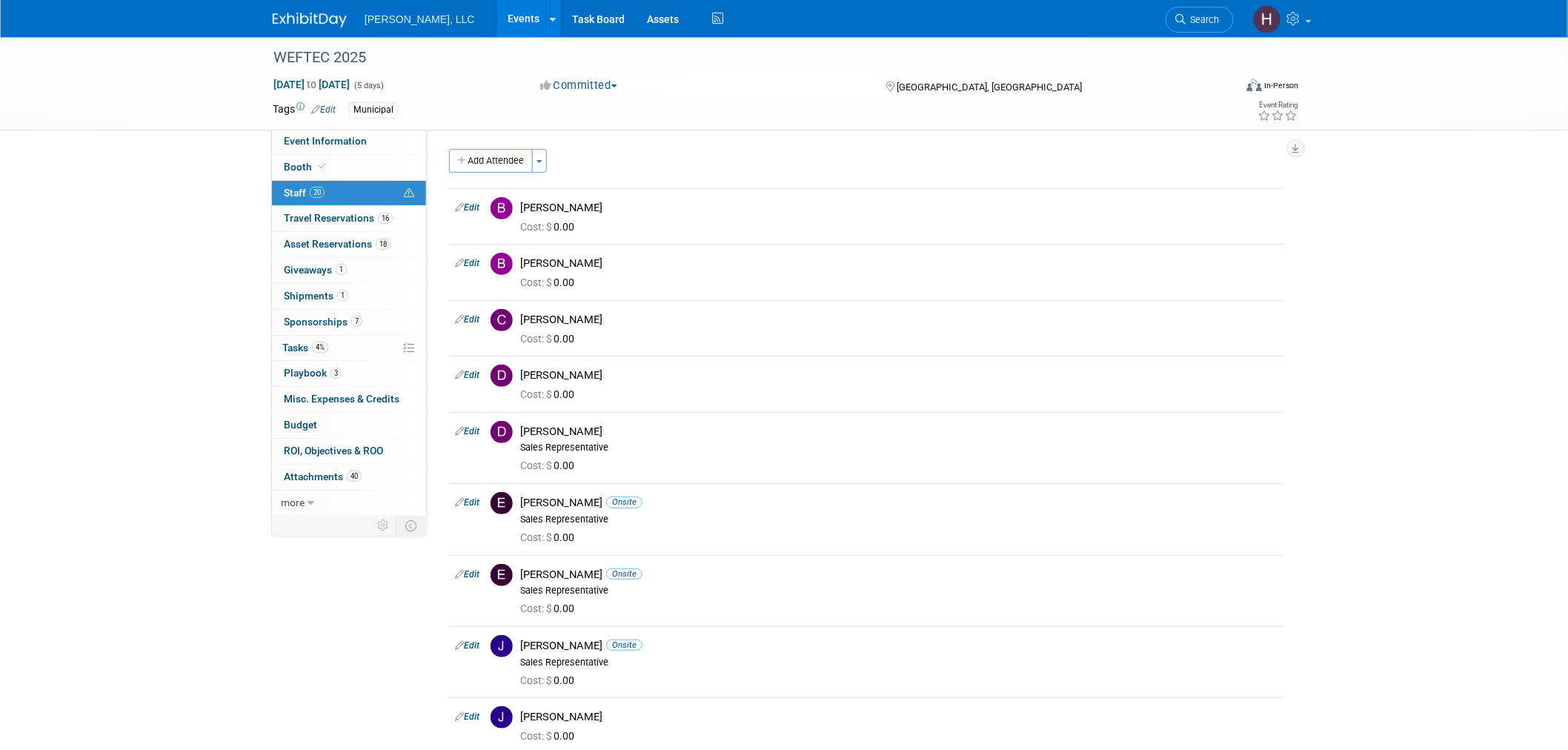
click at [497, 14] on link "Events" at bounding box center [524, 18] width 54 height 37
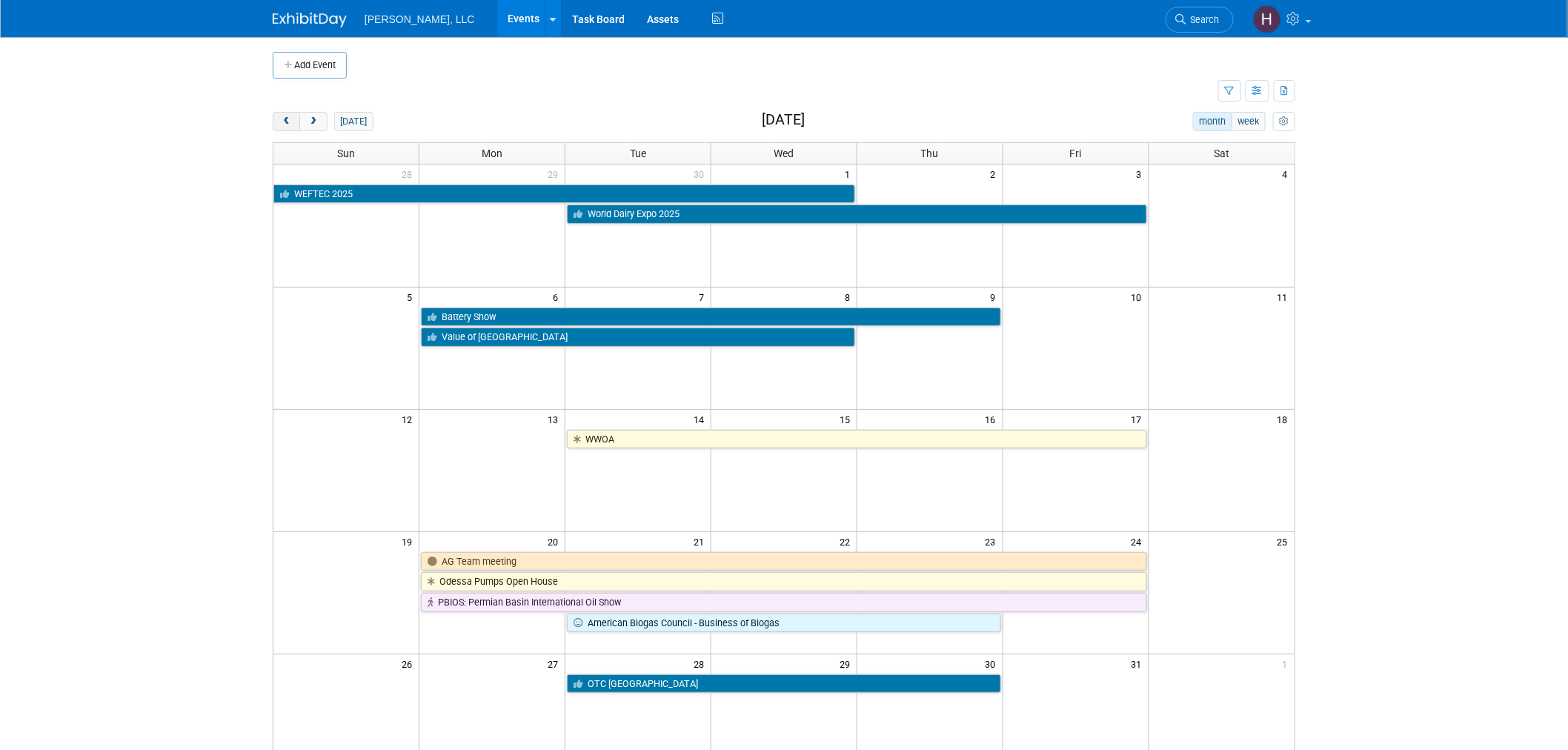
click at [289, 122] on span "prev" at bounding box center [285, 122] width 11 height 10
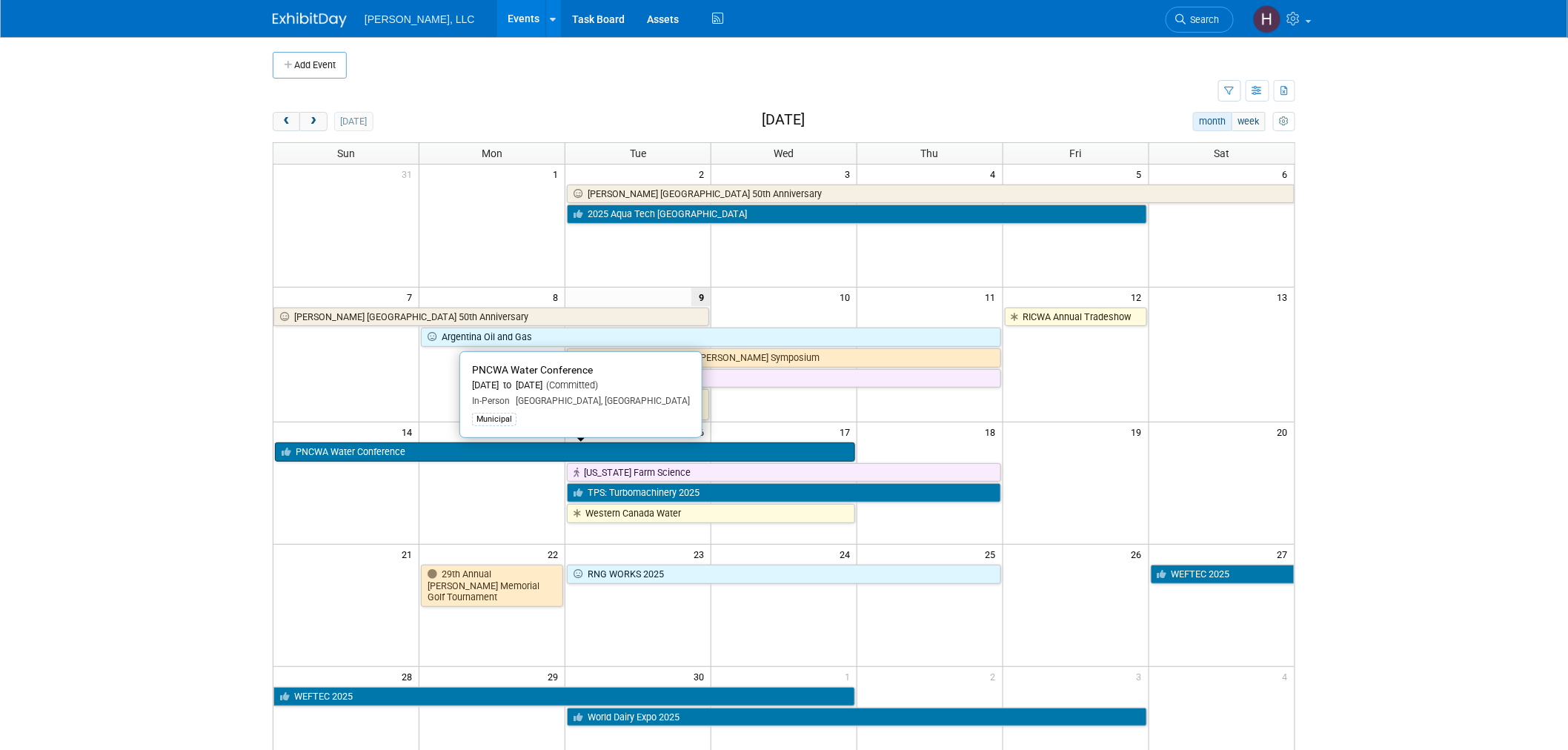
click at [536, 448] on link "PNCWA Water Conference" at bounding box center [565, 451] width 580 height 19
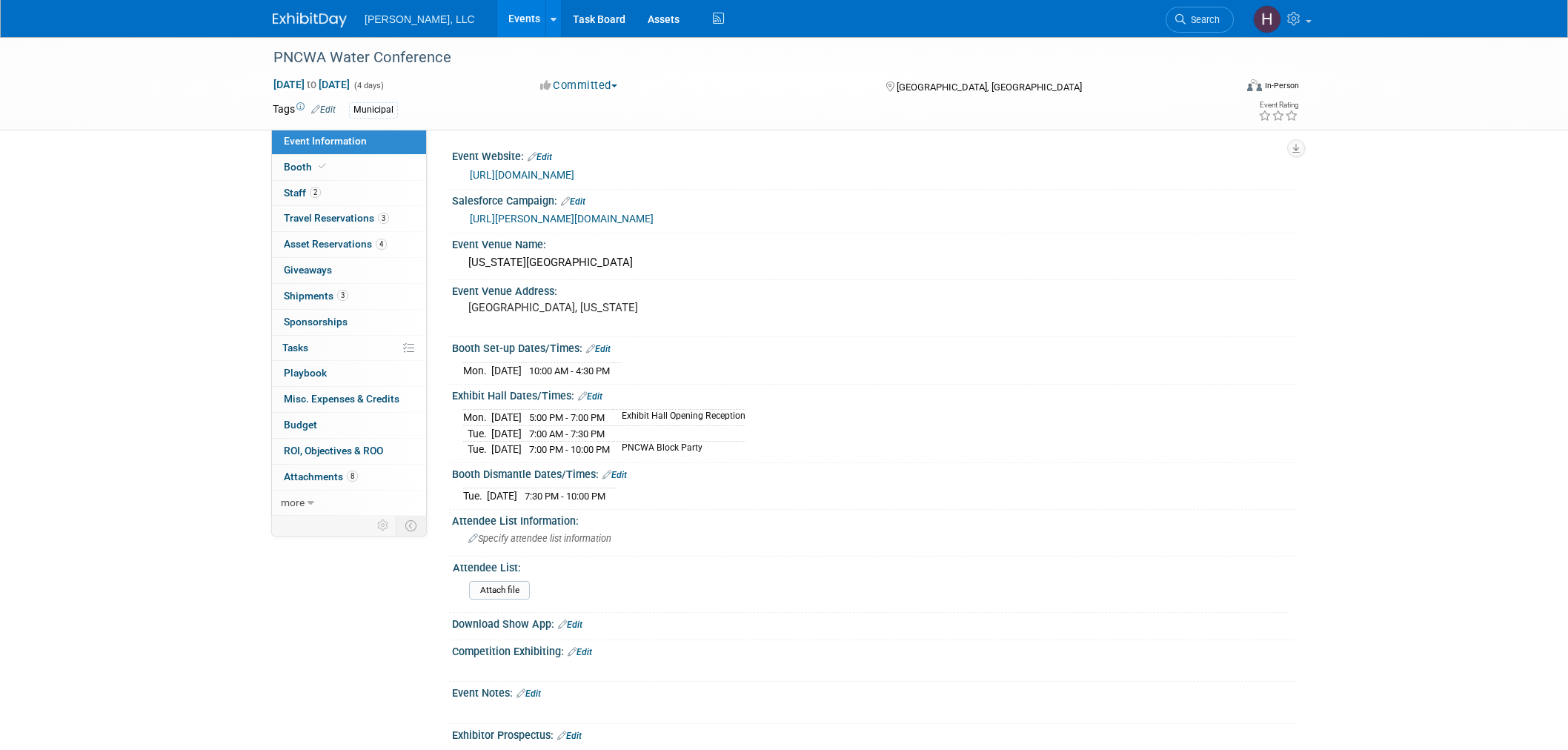
select select "Municipal"
click at [309, 78] on span "Sep 14, 2025 to Sep 17, 2025" at bounding box center [311, 84] width 77 height 14
select select "8"
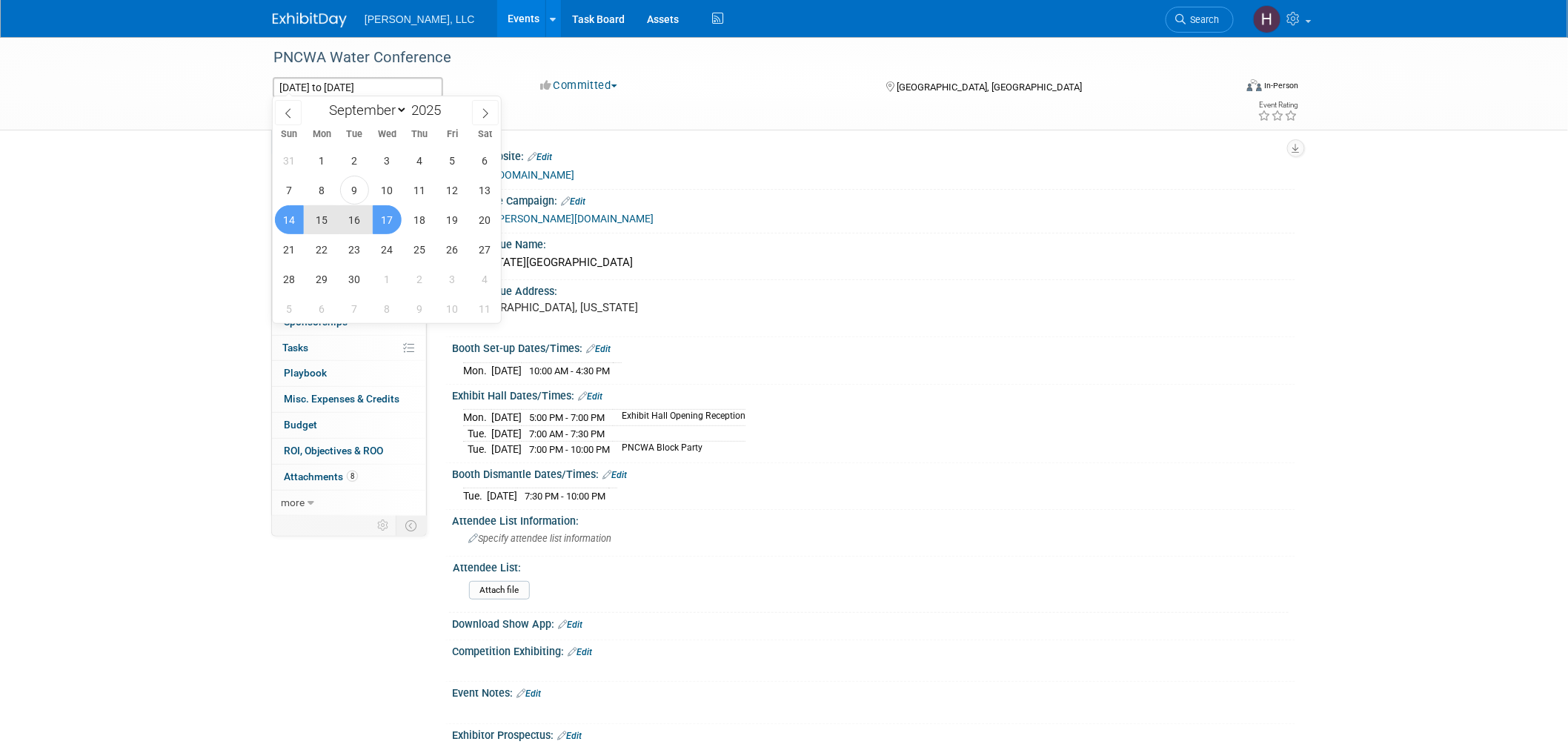
click at [323, 226] on span "15" at bounding box center [322, 219] width 29 height 29
type input "Sep 15, 2025"
click at [389, 218] on span "17" at bounding box center [387, 219] width 29 height 29
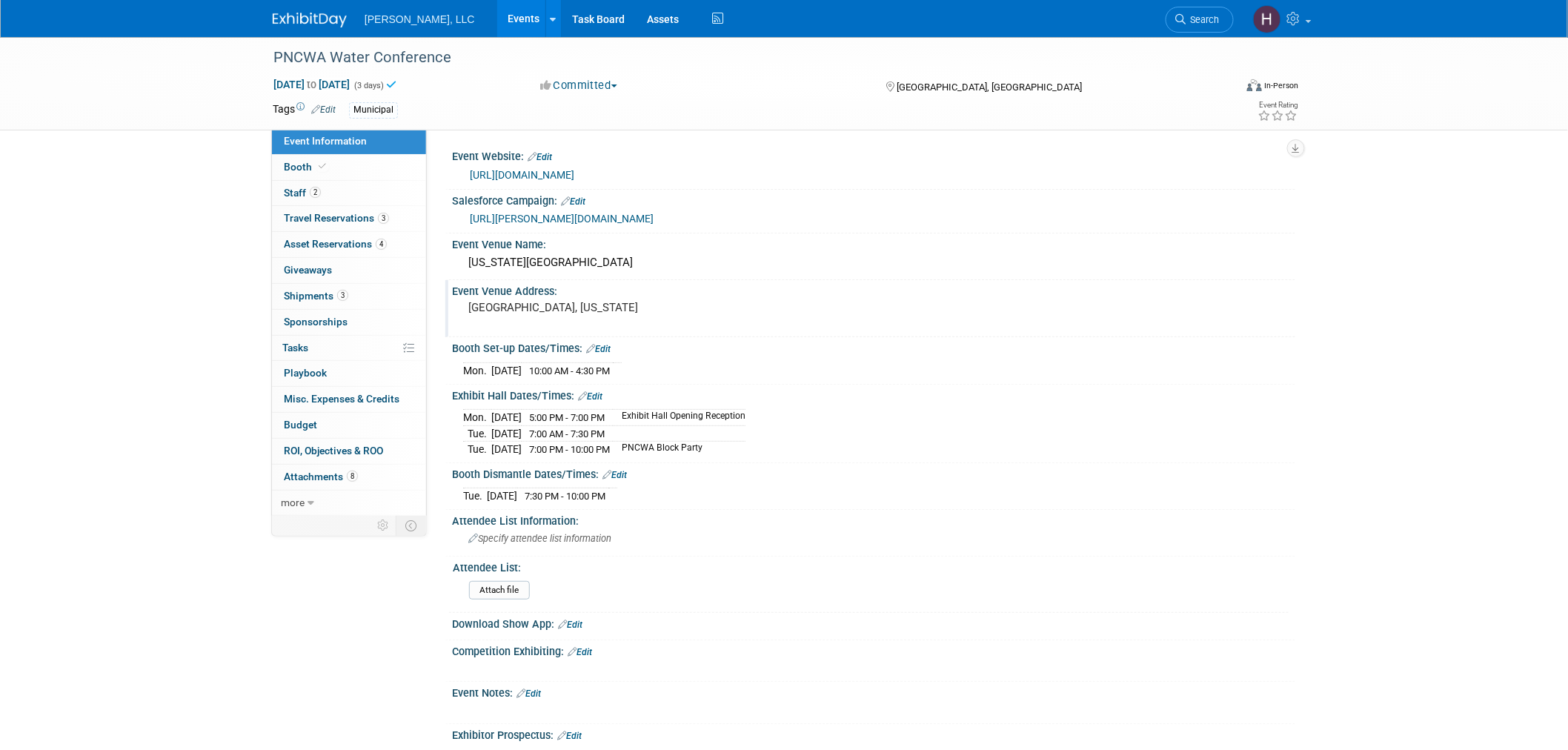
click at [1109, 293] on div "Event Venue Address:" at bounding box center [873, 289] width 843 height 18
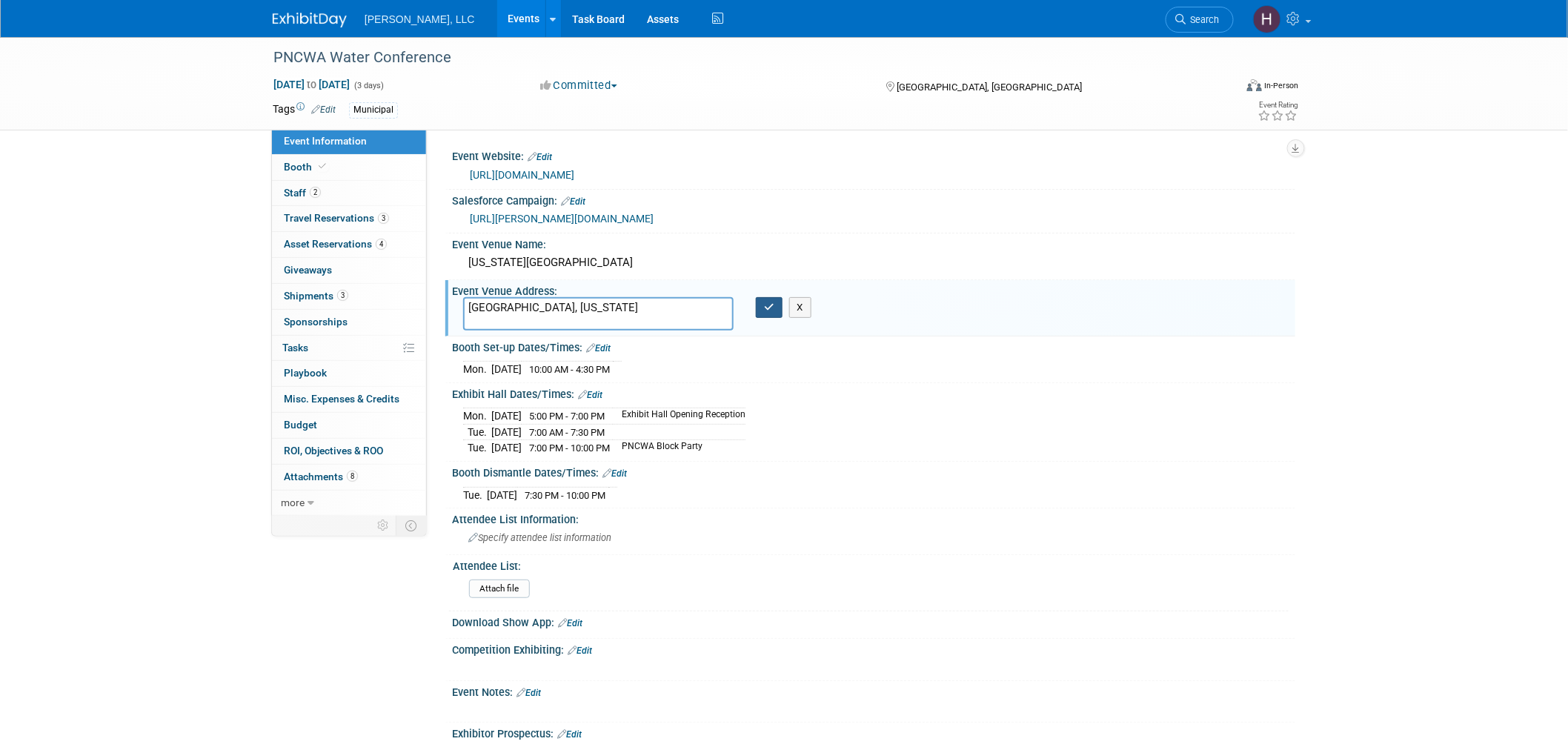
click at [770, 309] on icon "button" at bounding box center [769, 307] width 11 height 10
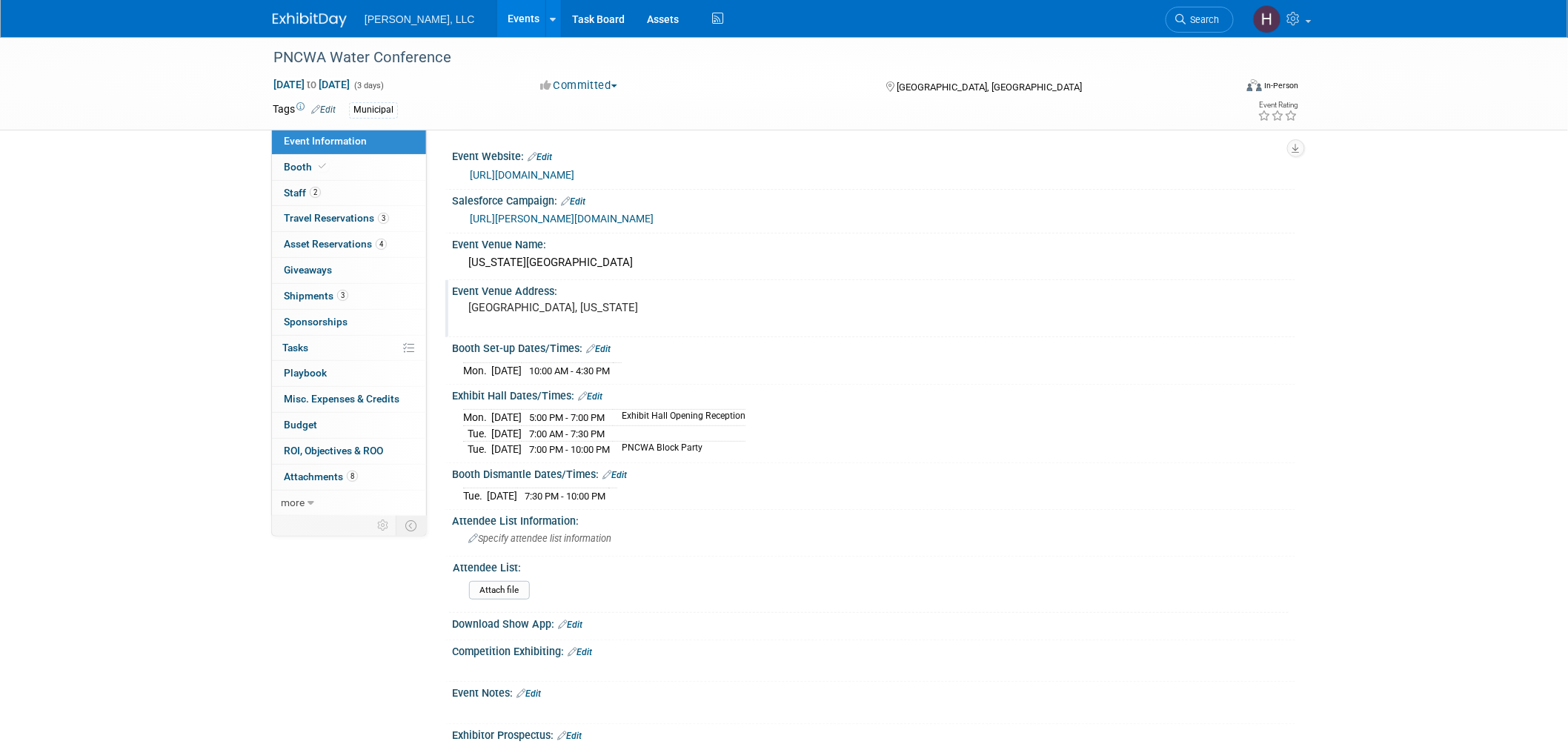
click at [497, 24] on link "Events" at bounding box center [524, 18] width 54 height 37
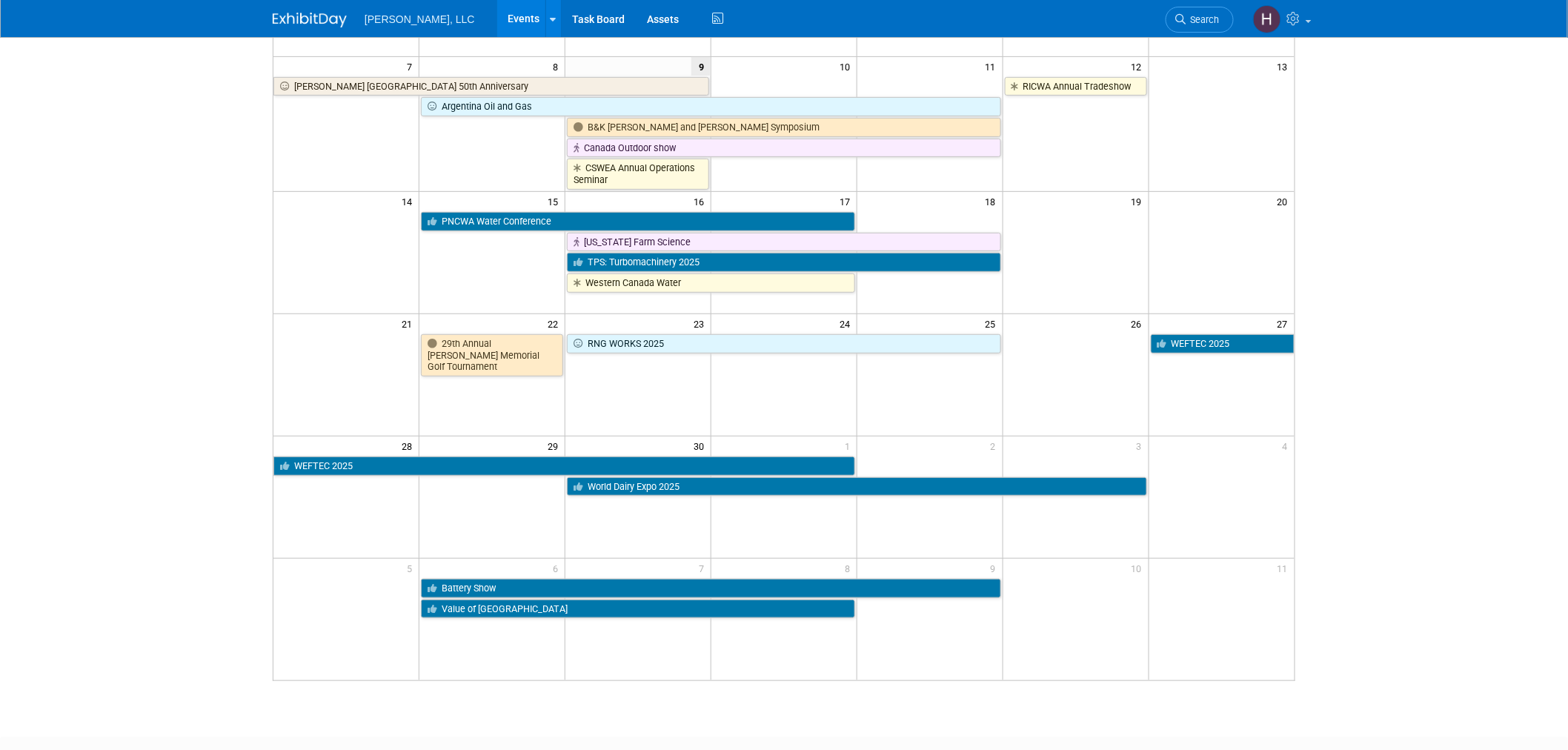
scroll to position [246, 0]
